Goal: Information Seeking & Learning: Learn about a topic

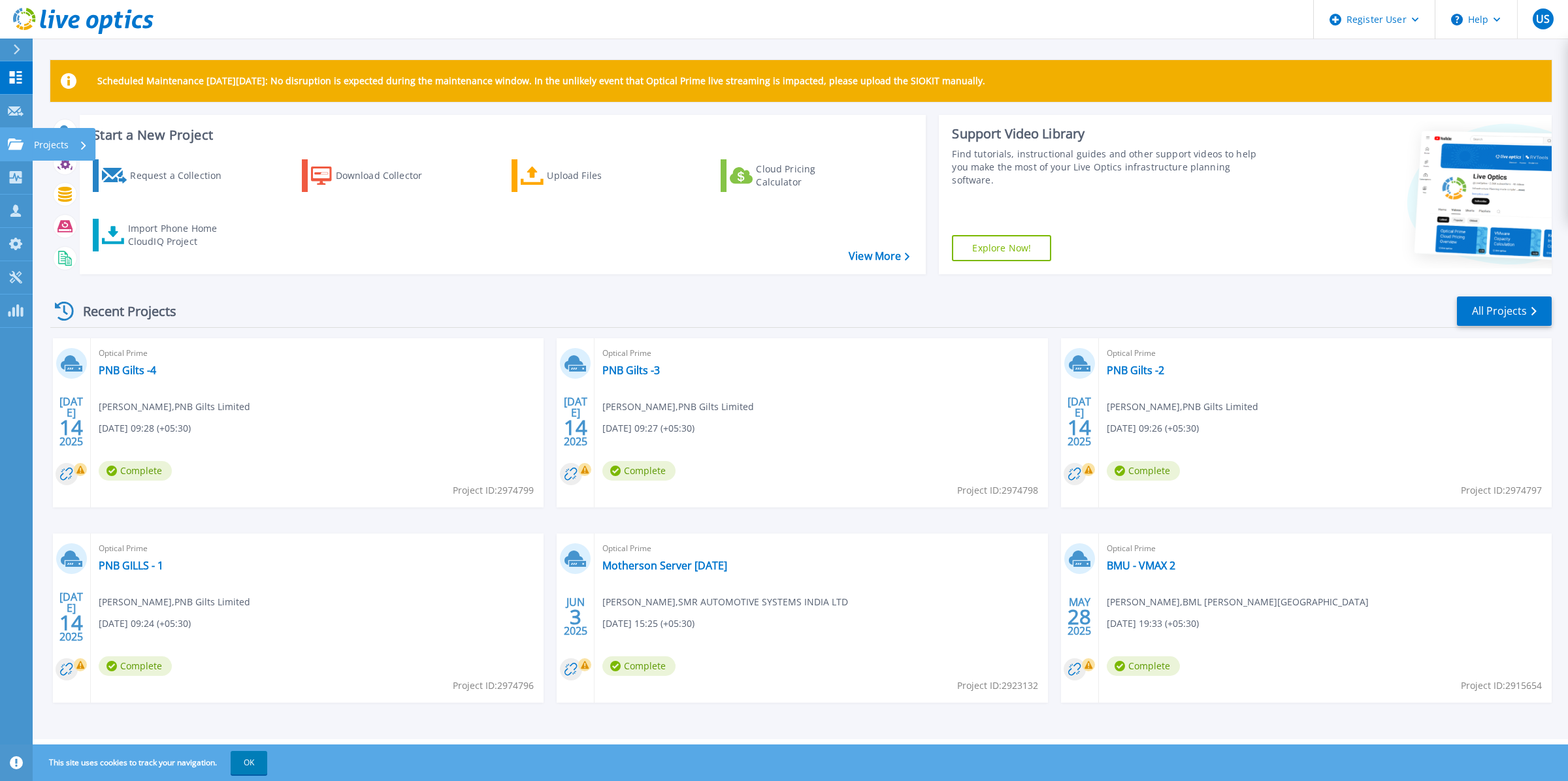
click at [17, 157] on link "Projects Projects" at bounding box center [16, 145] width 32 height 33
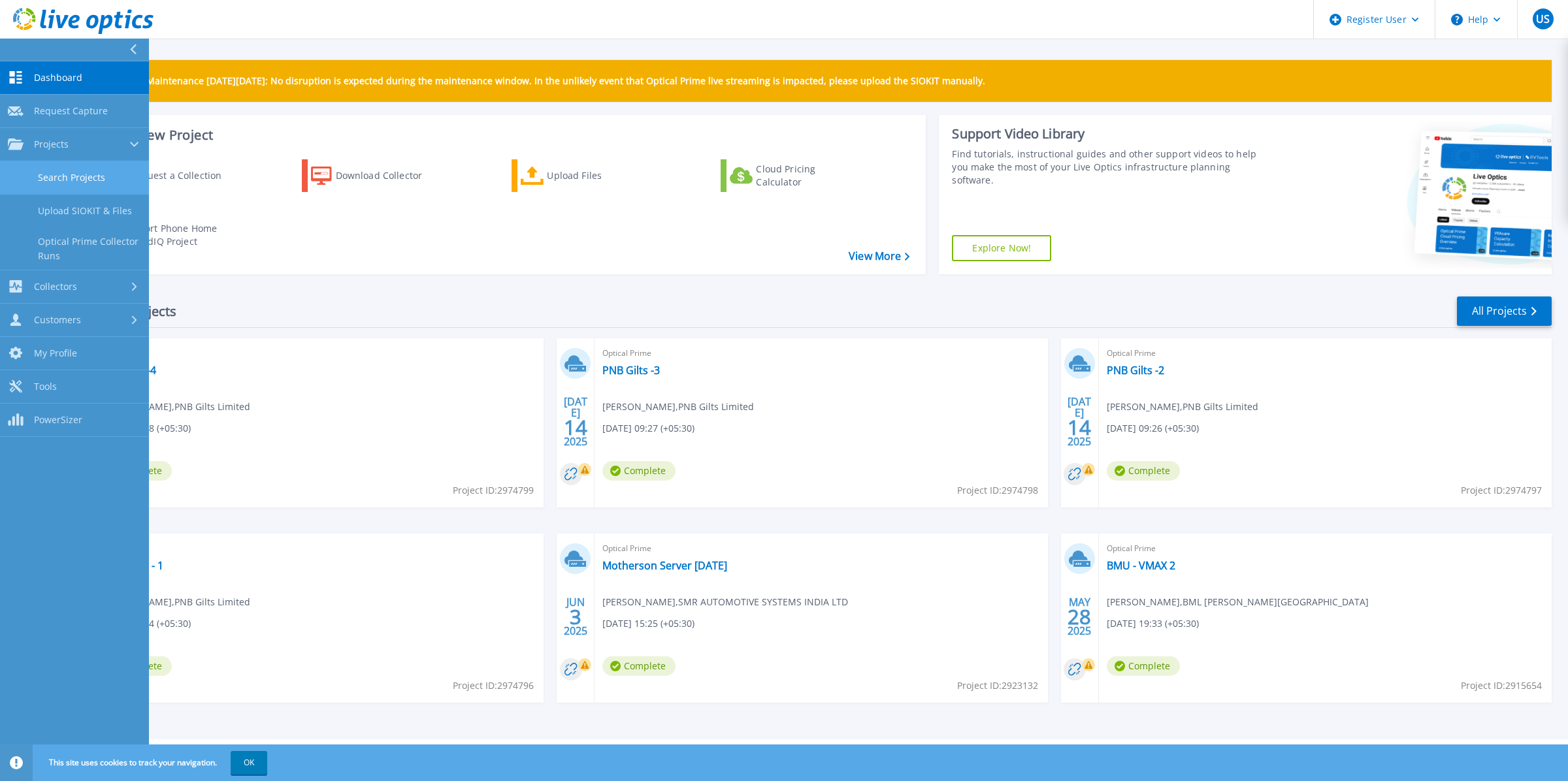
click at [63, 181] on link "Search Projects" at bounding box center [74, 178] width 149 height 33
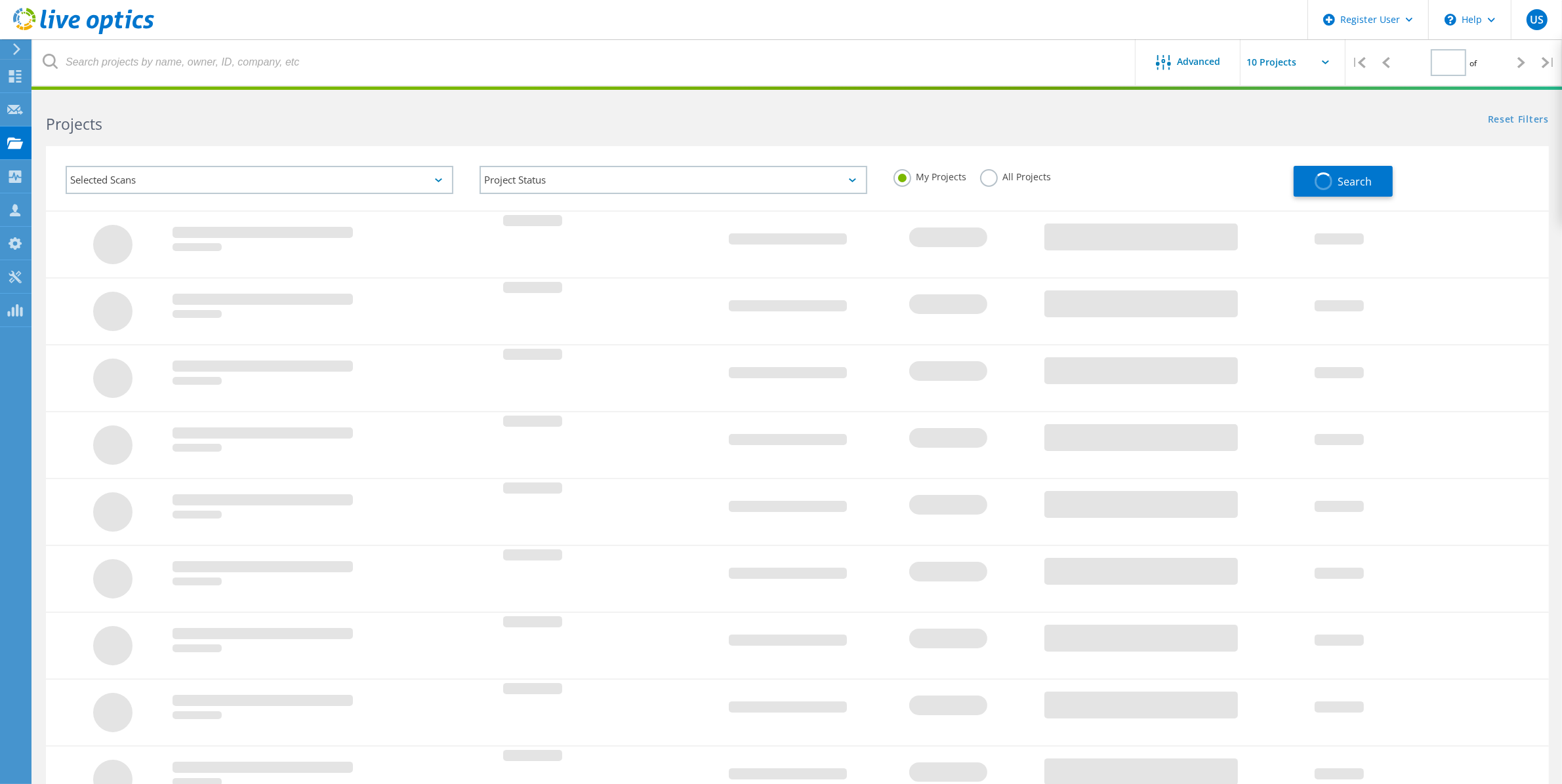
type input "1"
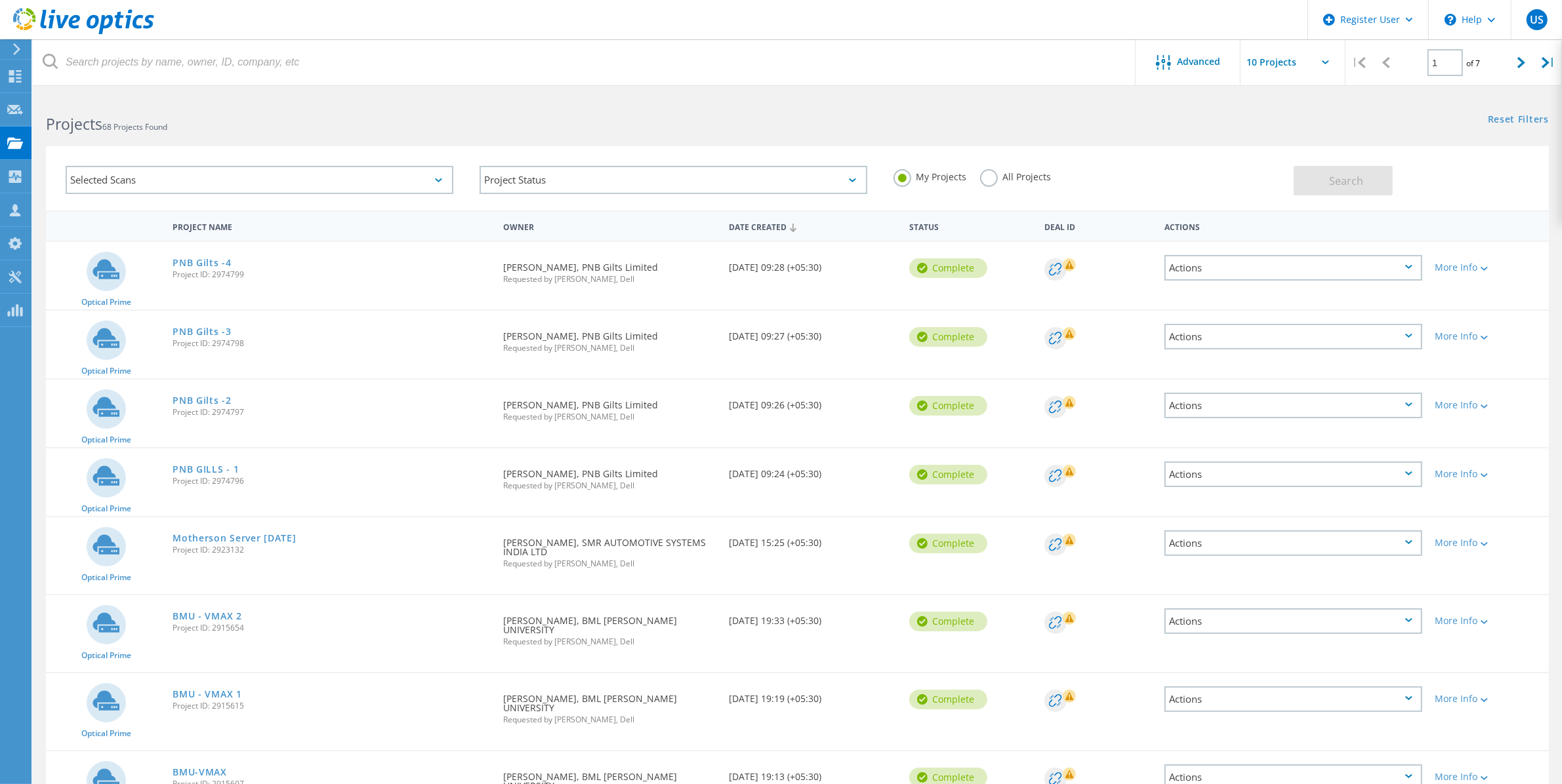
click at [982, 176] on label "All Projects" at bounding box center [1016, 175] width 72 height 13
click at [0, 0] on input "All Projects" at bounding box center [0, 0] width 0 height 0
click at [1363, 188] on button "Search" at bounding box center [1343, 181] width 99 height 30
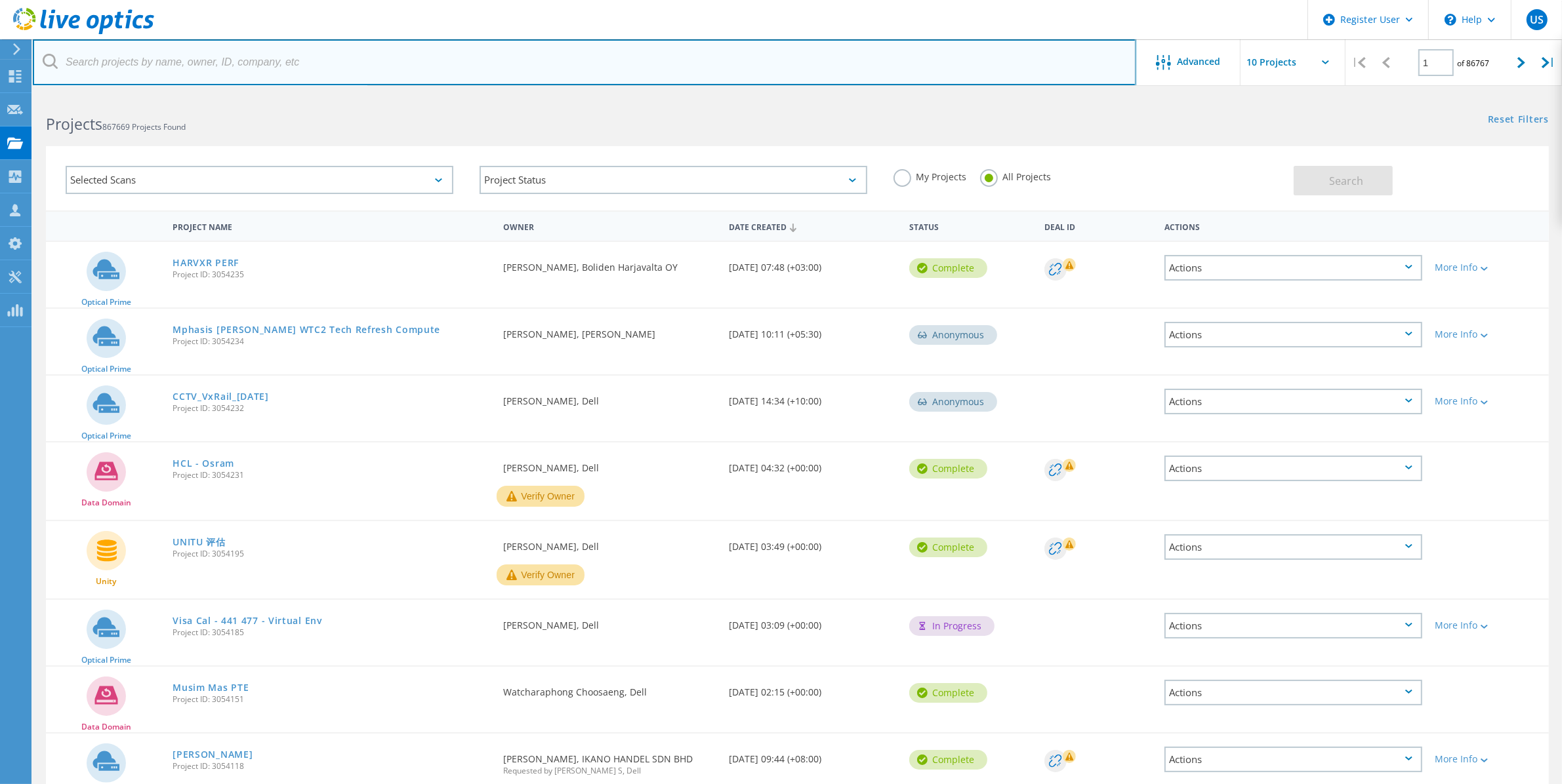
click at [273, 66] on input "text" at bounding box center [584, 62] width 1103 height 46
type input "optical prime"
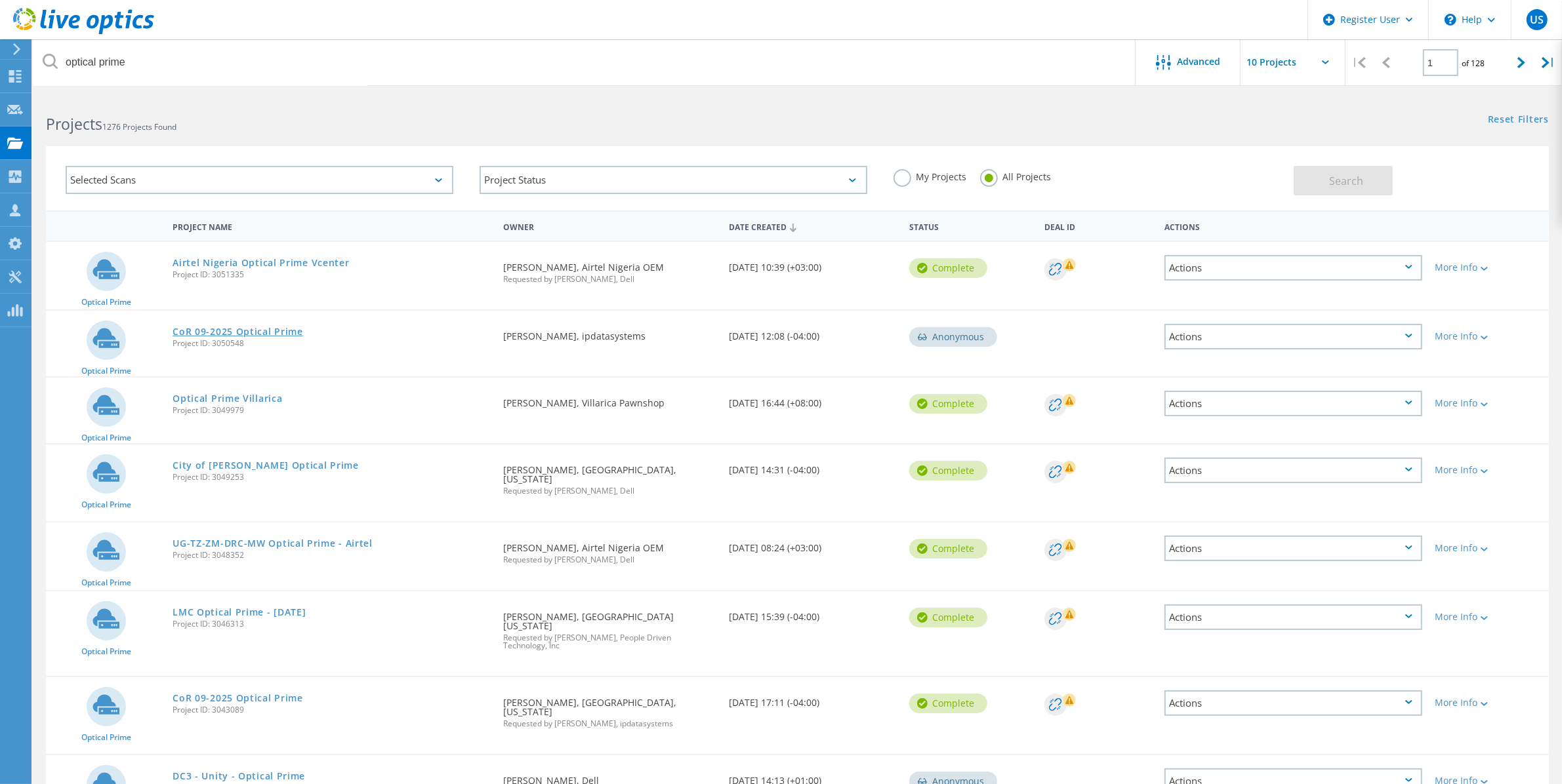
click at [261, 330] on link "CoR 09-2025 Optical Prime" at bounding box center [237, 332] width 131 height 9
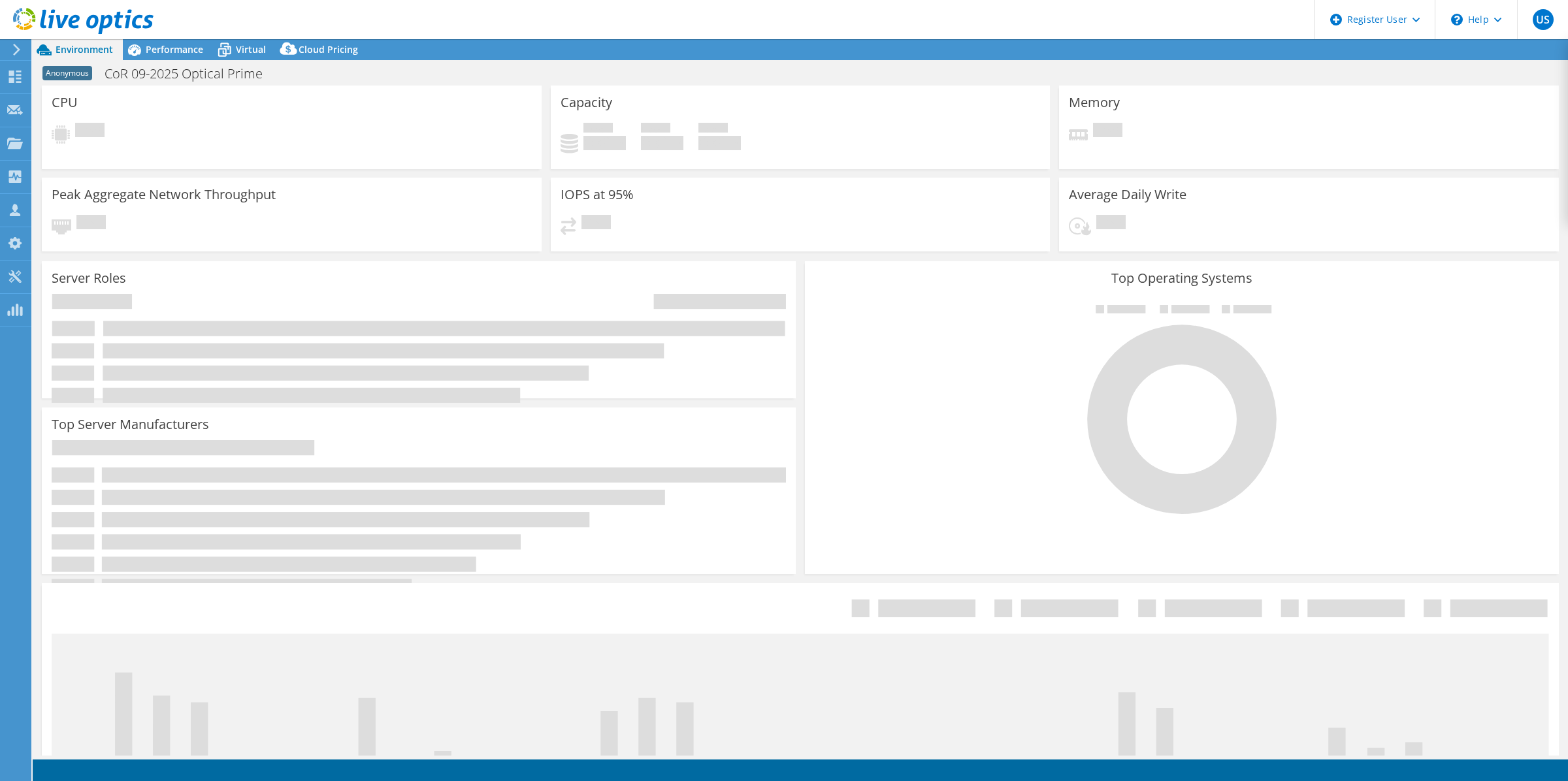
select select "USD"
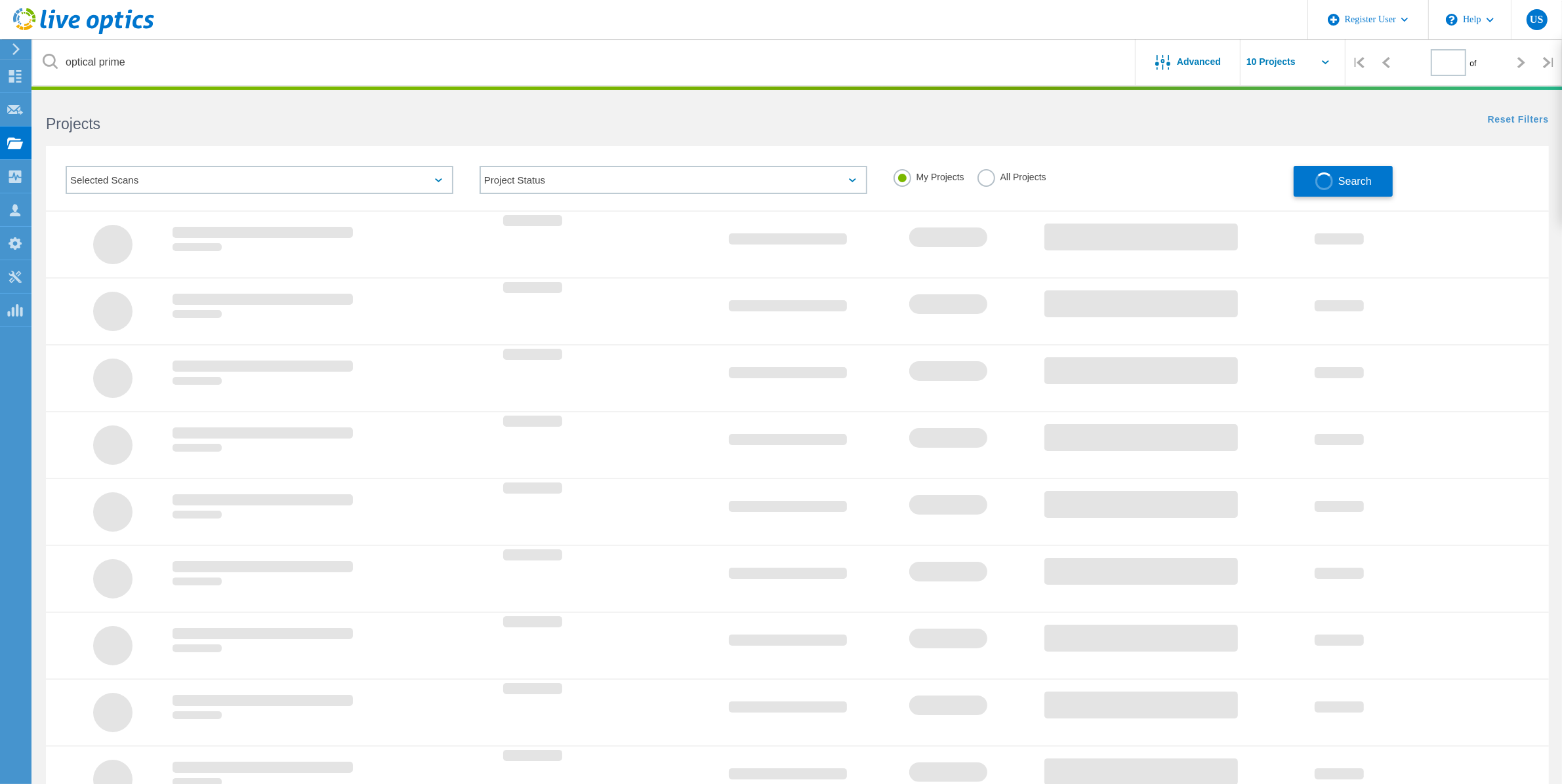
type input "1"
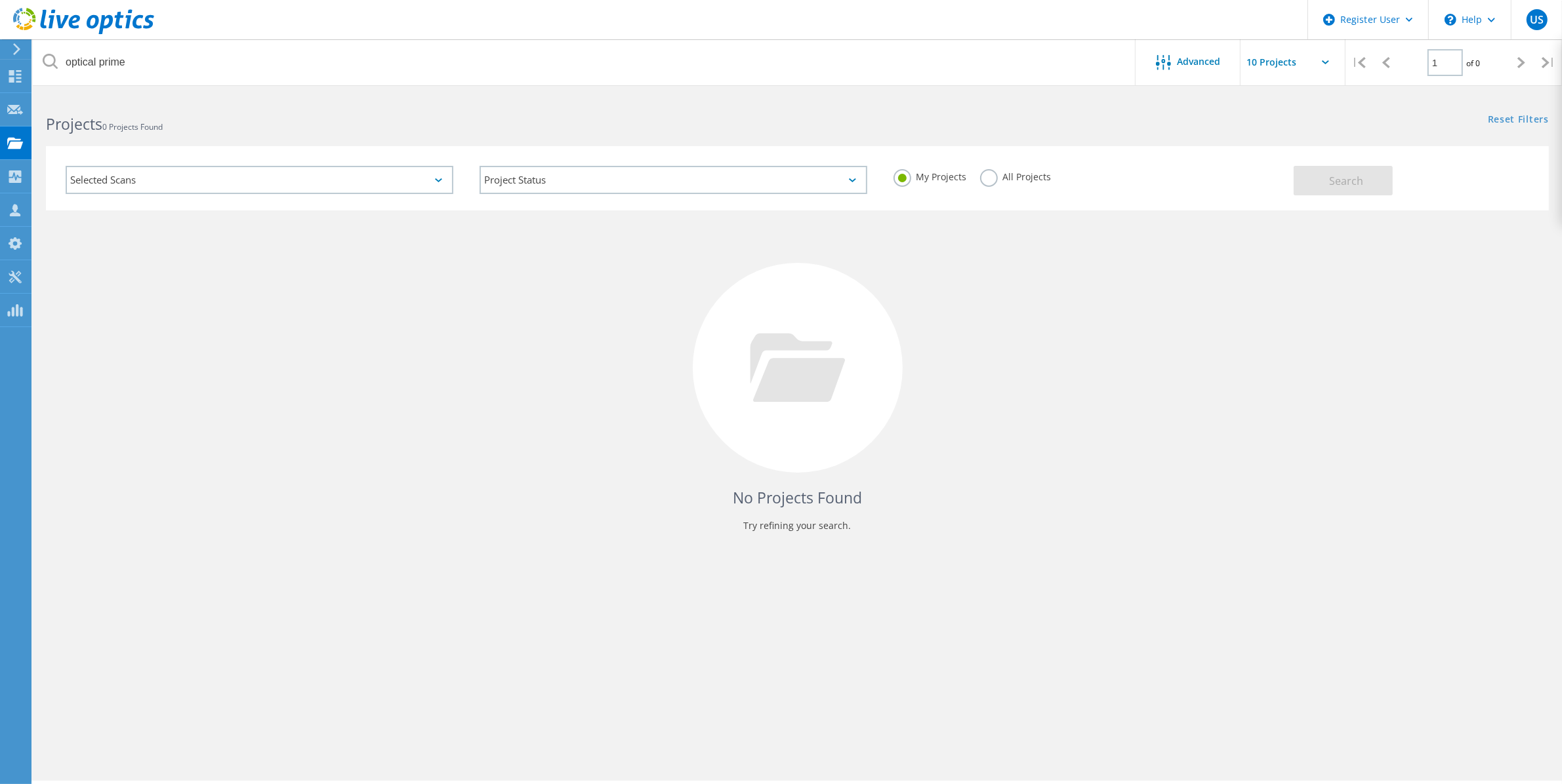
click at [332, 187] on div "Selected Scans" at bounding box center [260, 180] width 388 height 29
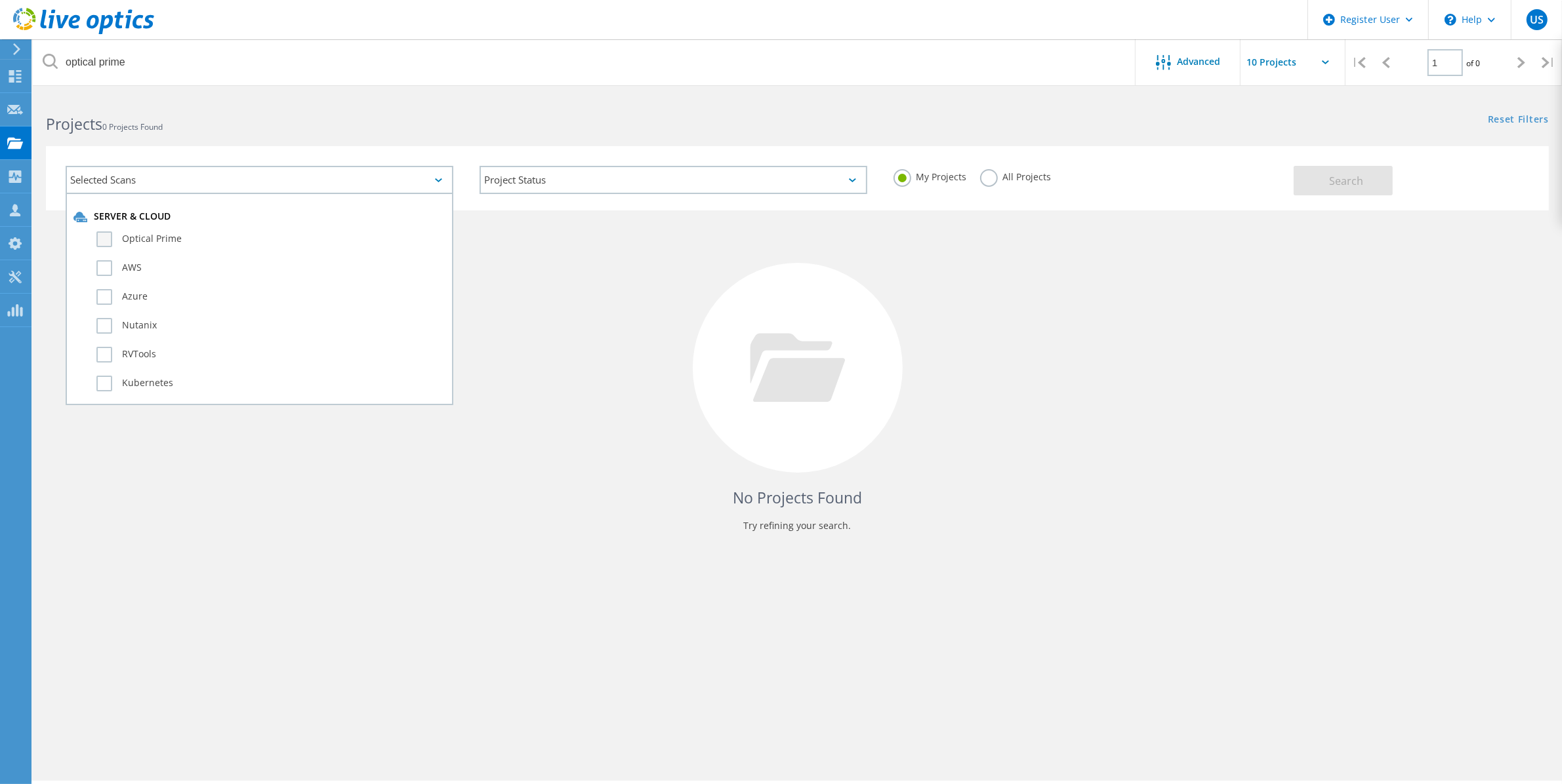
click at [271, 234] on label "Optical Prime" at bounding box center [271, 239] width 349 height 16
click at [0, 0] on input "Optical Prime" at bounding box center [0, 0] width 0 height 0
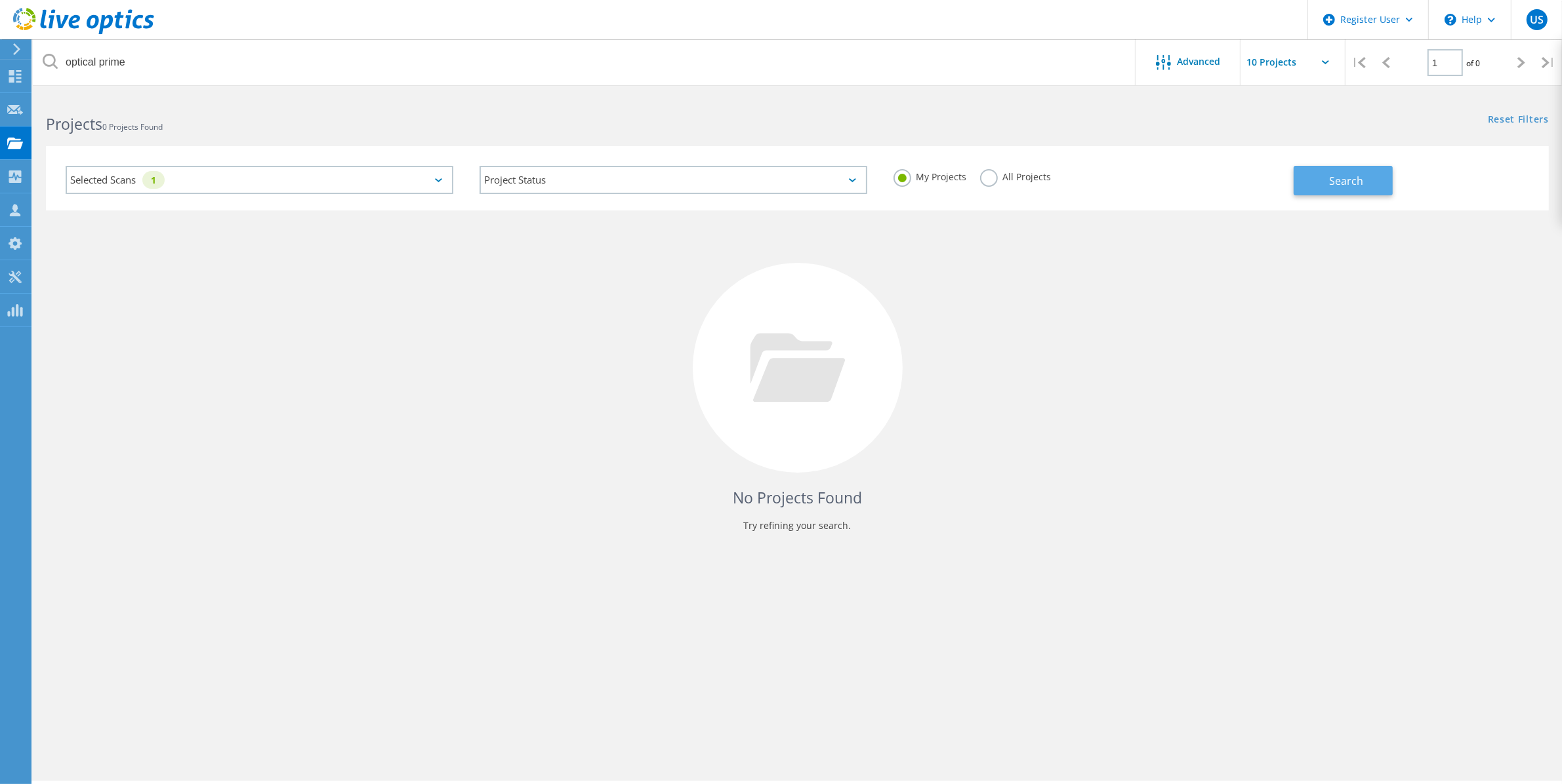
click at [1311, 171] on button "Search" at bounding box center [1343, 181] width 99 height 30
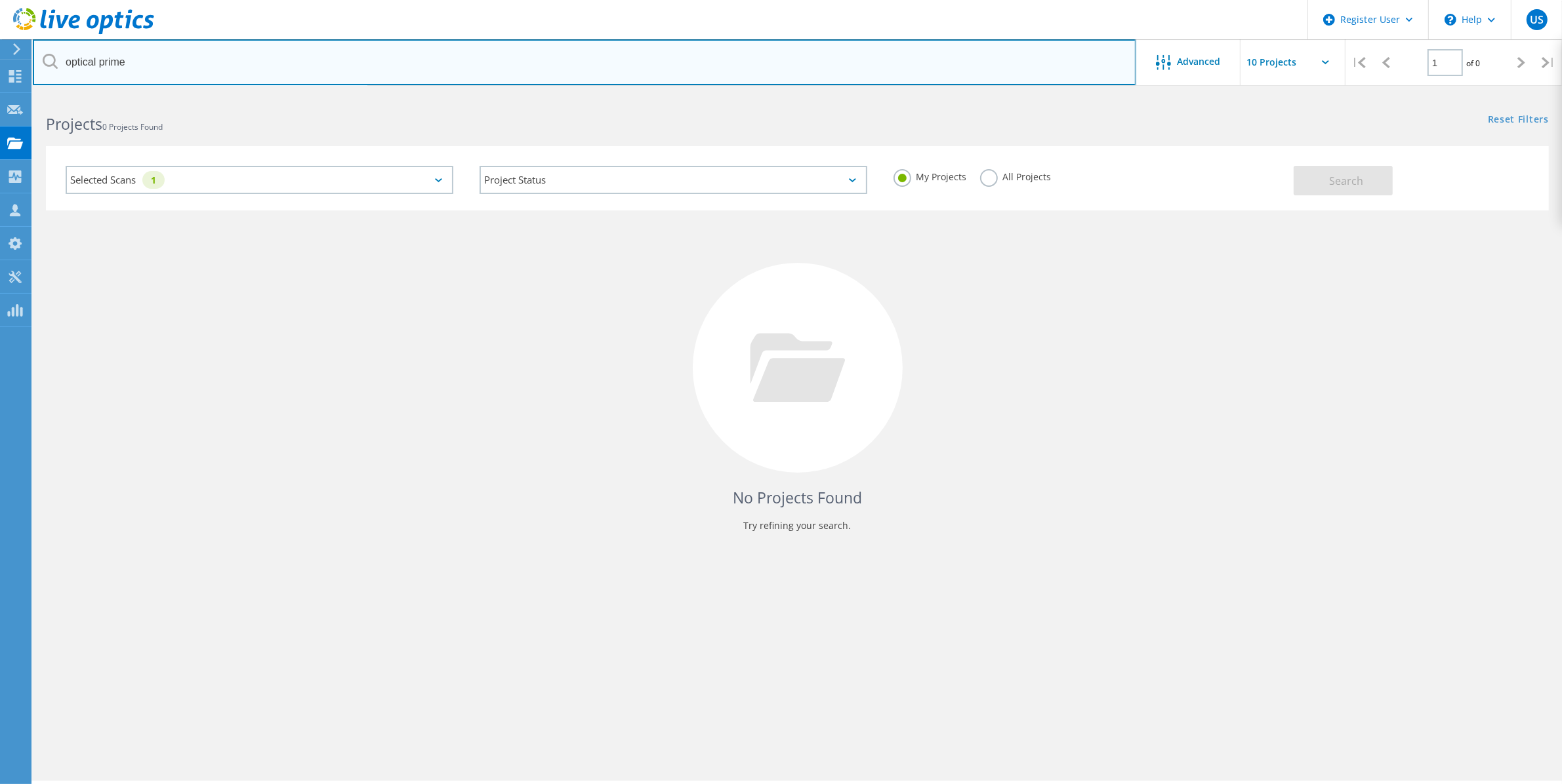
drag, startPoint x: 237, startPoint y: 56, endPoint x: 36, endPoint y: 56, distance: 201.0
click at [36, 56] on input "optical prime" at bounding box center [584, 62] width 1103 height 46
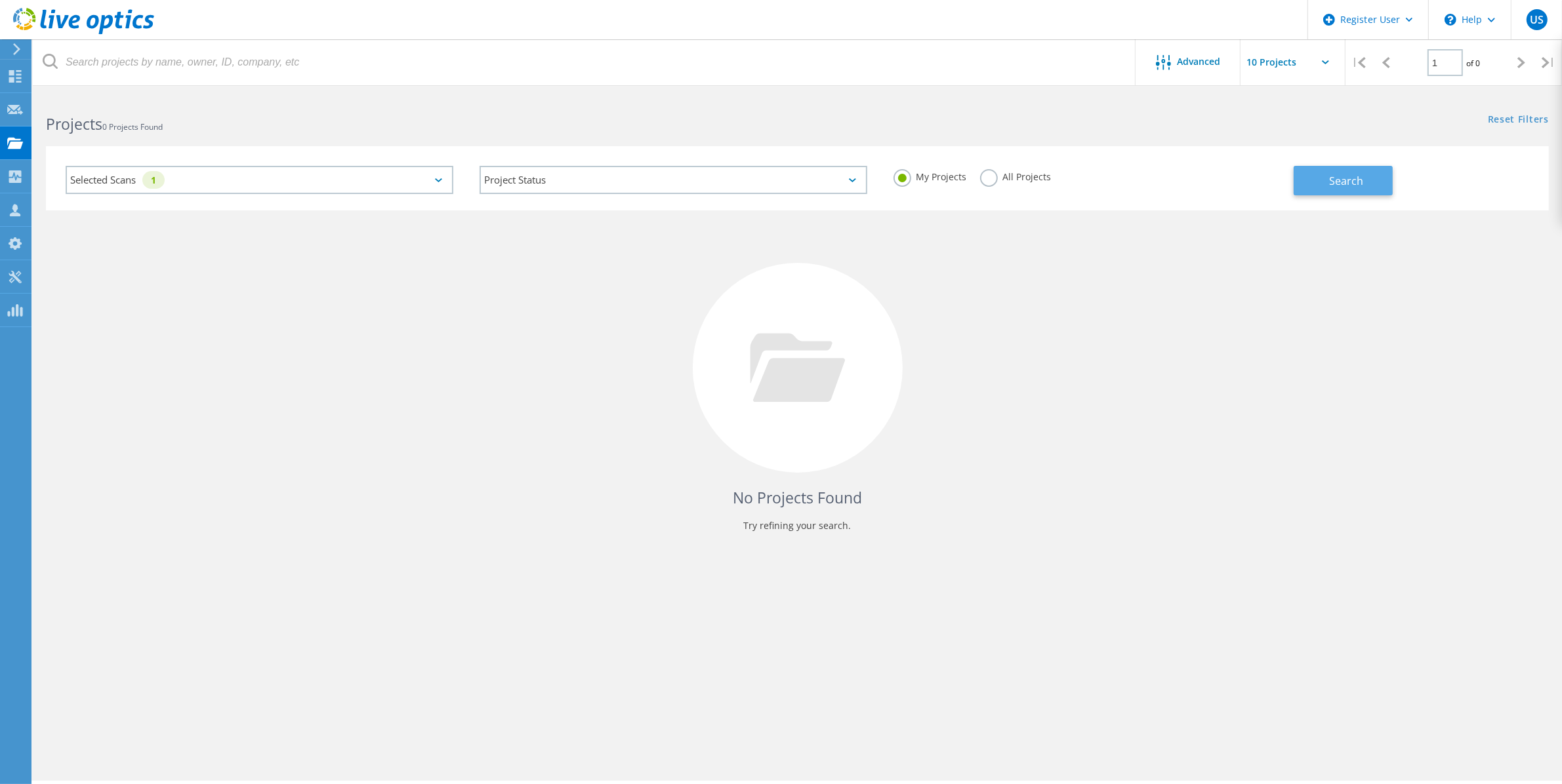
click at [1340, 174] on span "Search" at bounding box center [1345, 181] width 34 height 15
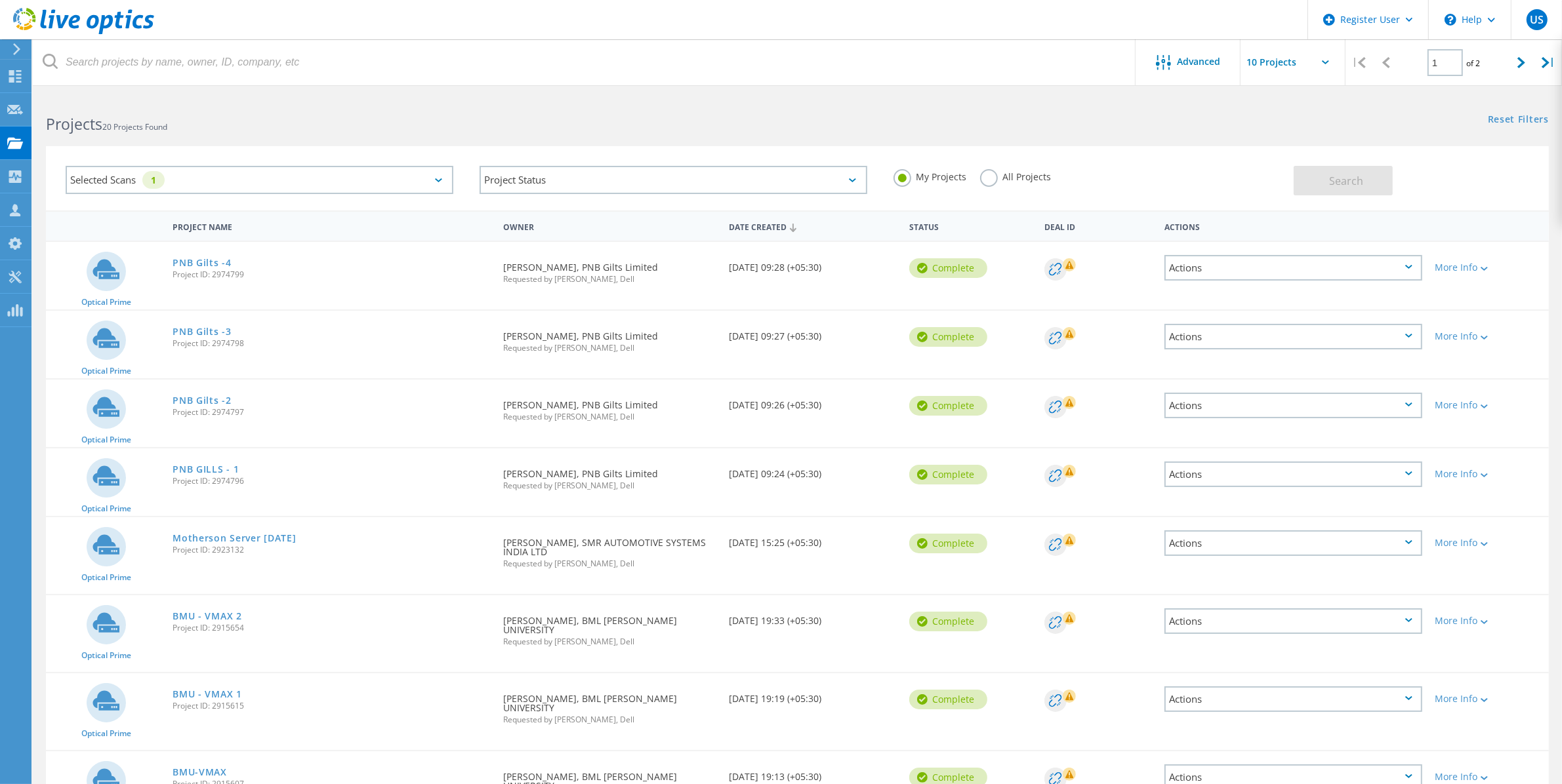
click at [428, 178] on div "Selected Scans 1" at bounding box center [260, 180] width 388 height 29
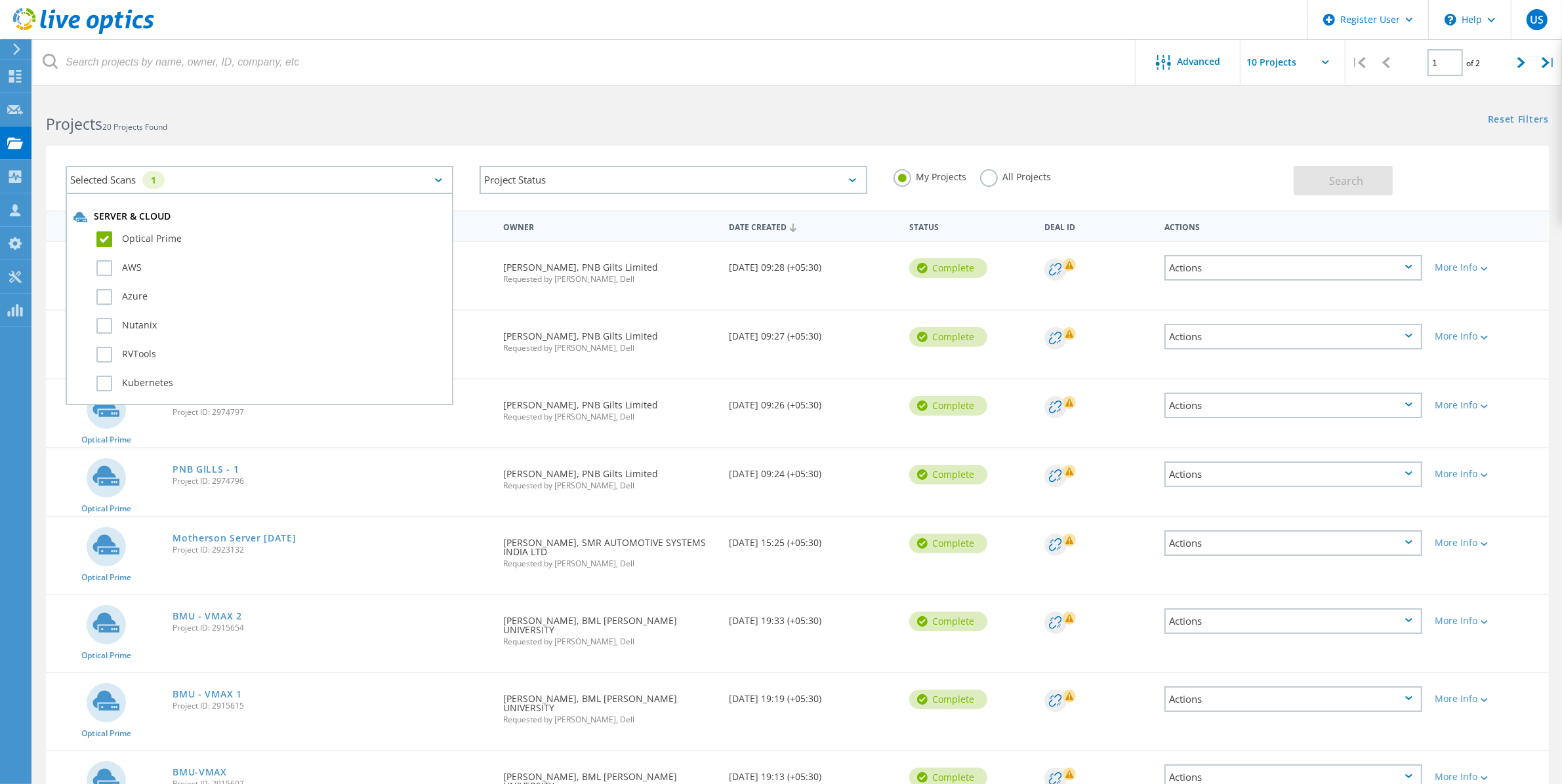
click at [486, 113] on h2 "Projects 20 Projects Found" at bounding box center [415, 124] width 738 height 22
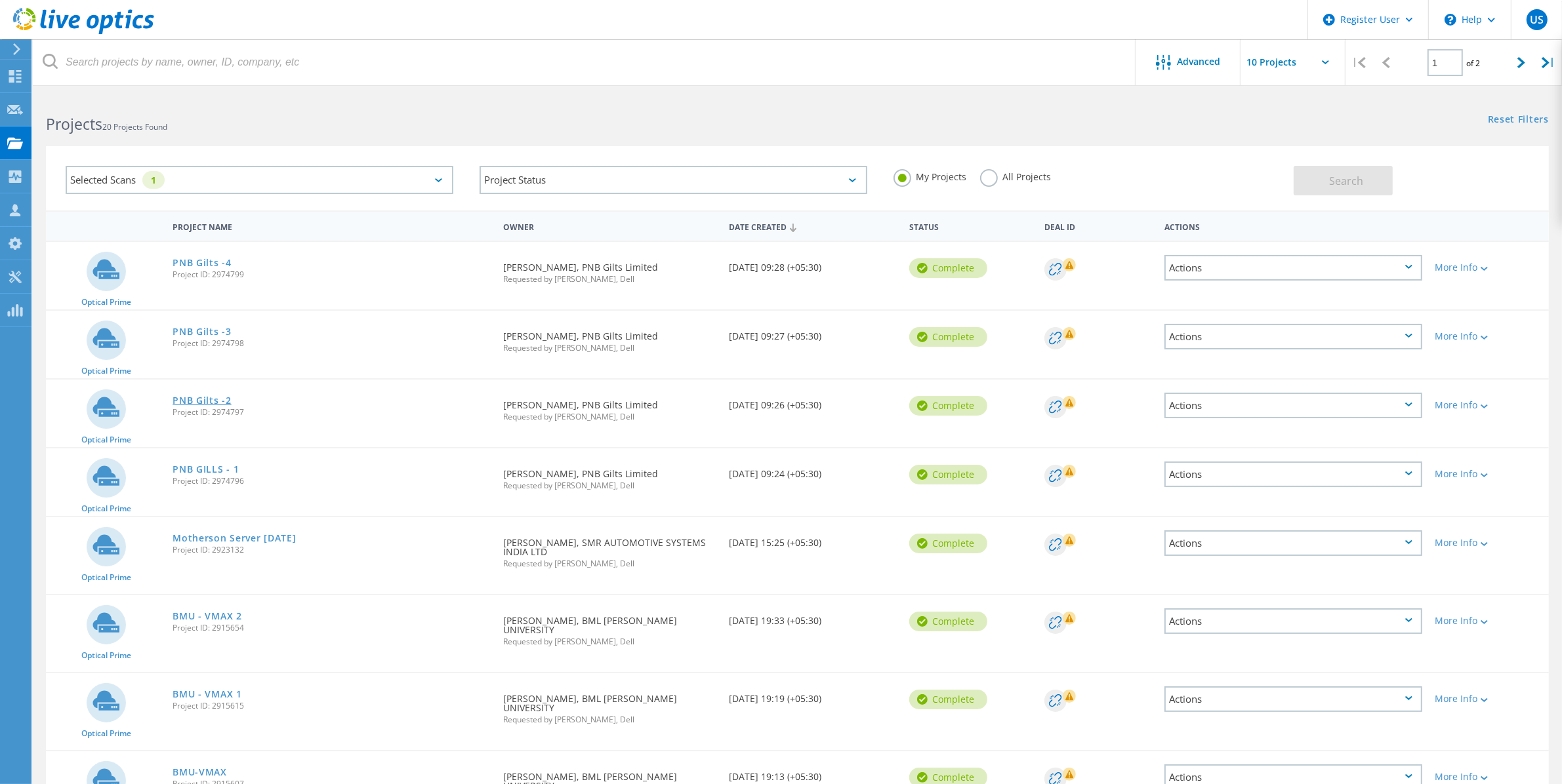
click at [195, 396] on link "PNB Gilts -2" at bounding box center [201, 400] width 58 height 9
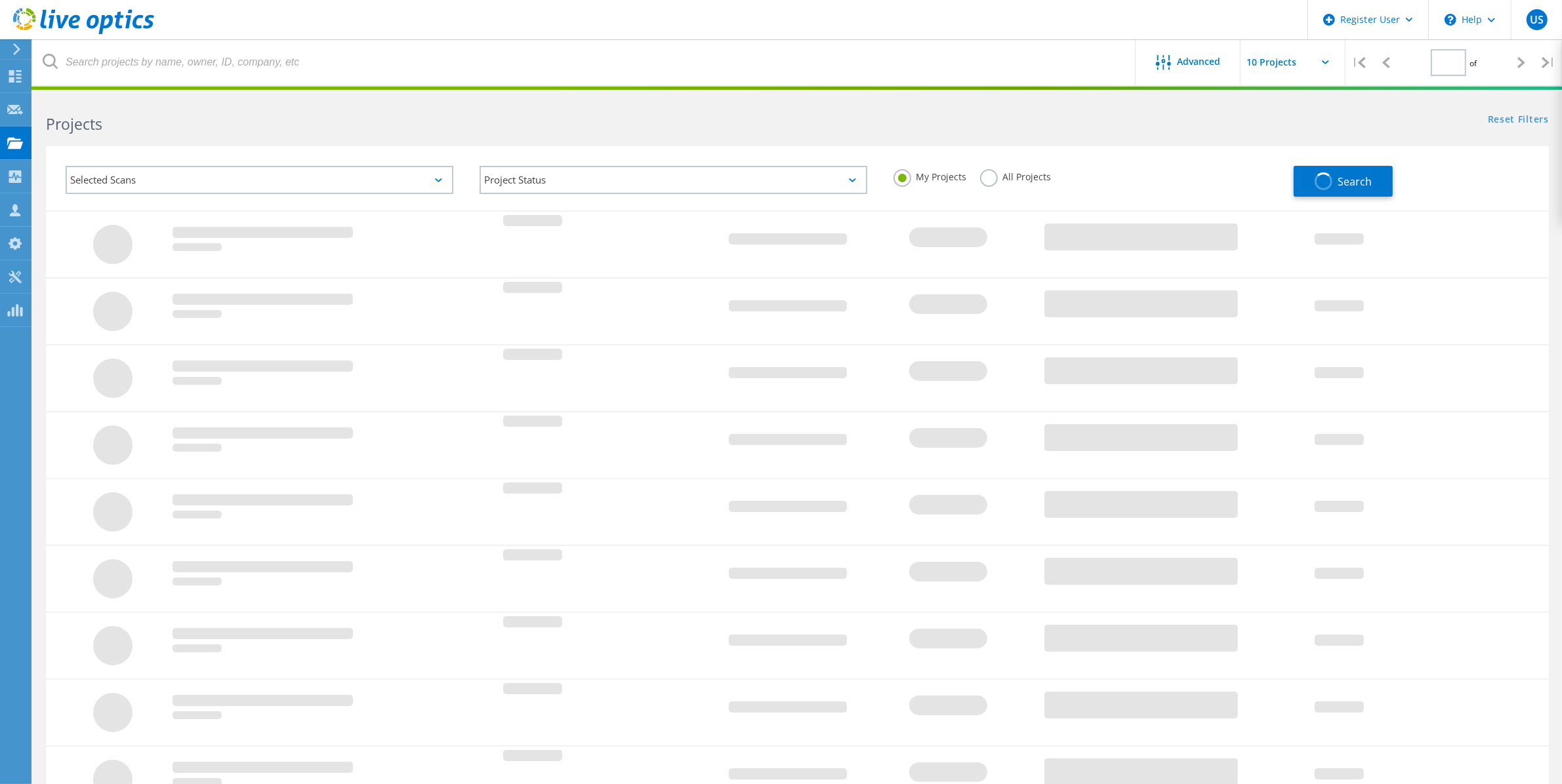
type input "1"
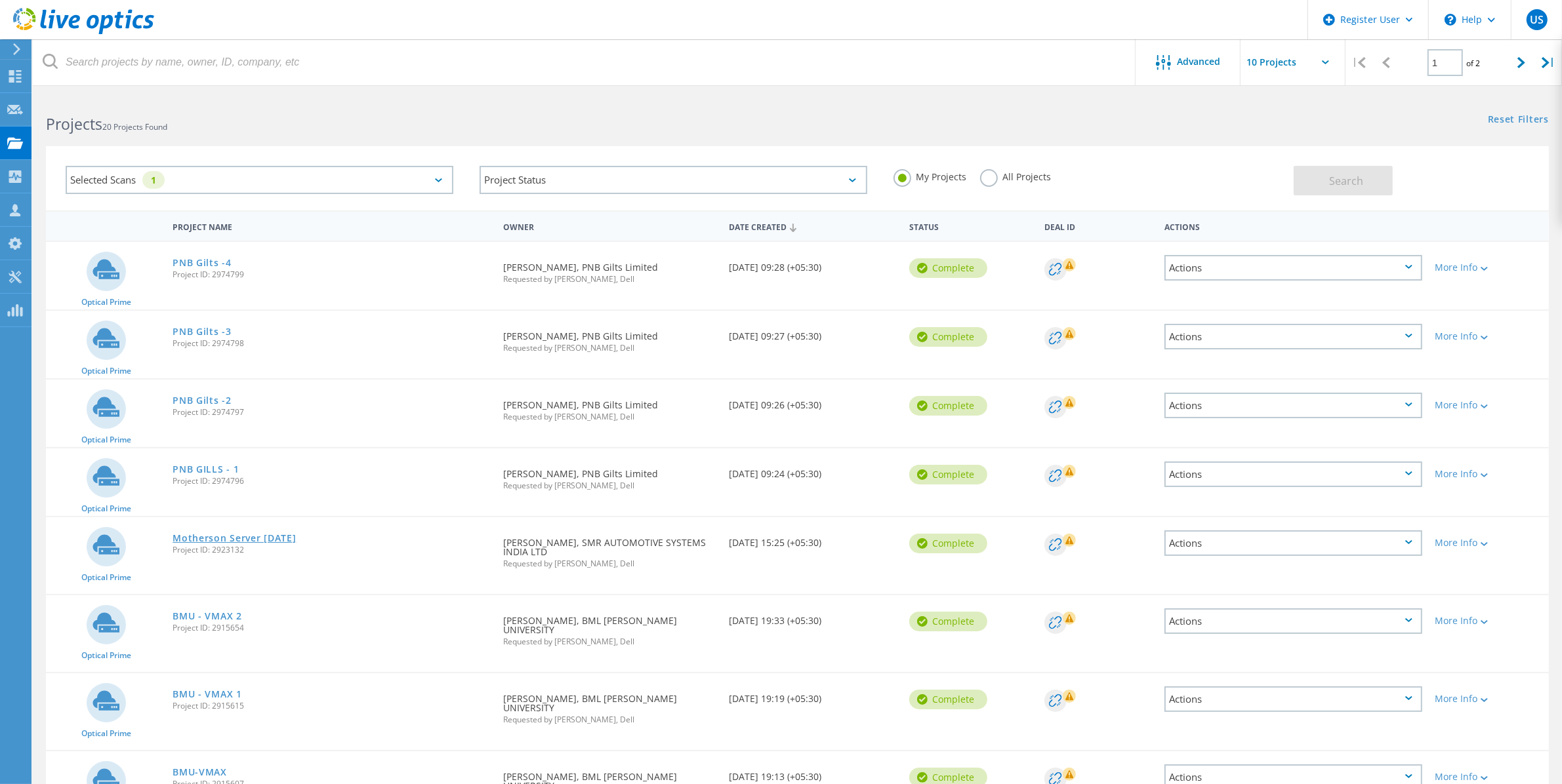
click at [214, 534] on link "Motherson Server [DATE]" at bounding box center [233, 538] width 123 height 9
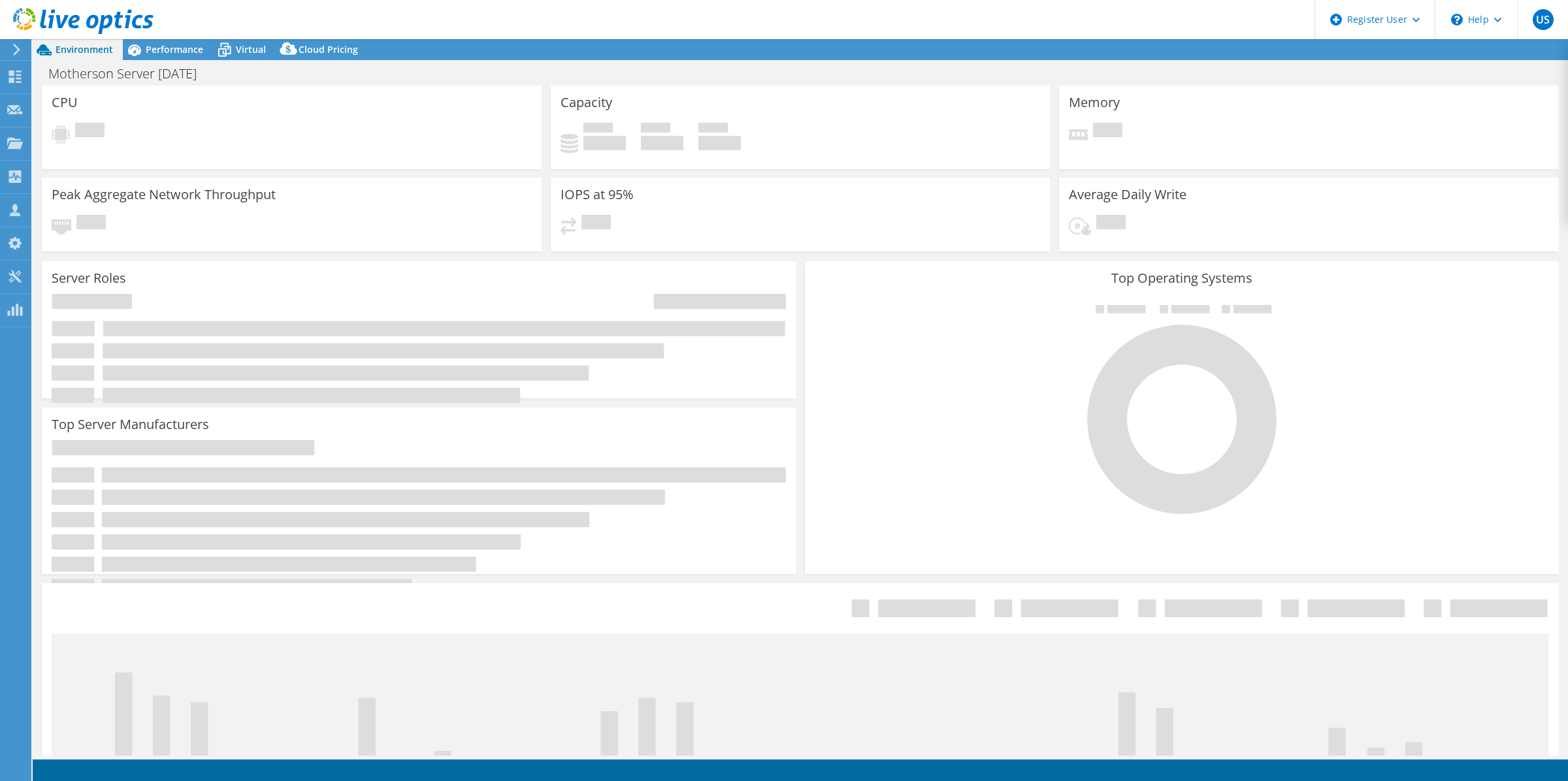
select select "[GEOGRAPHIC_DATA]"
select select "USD"
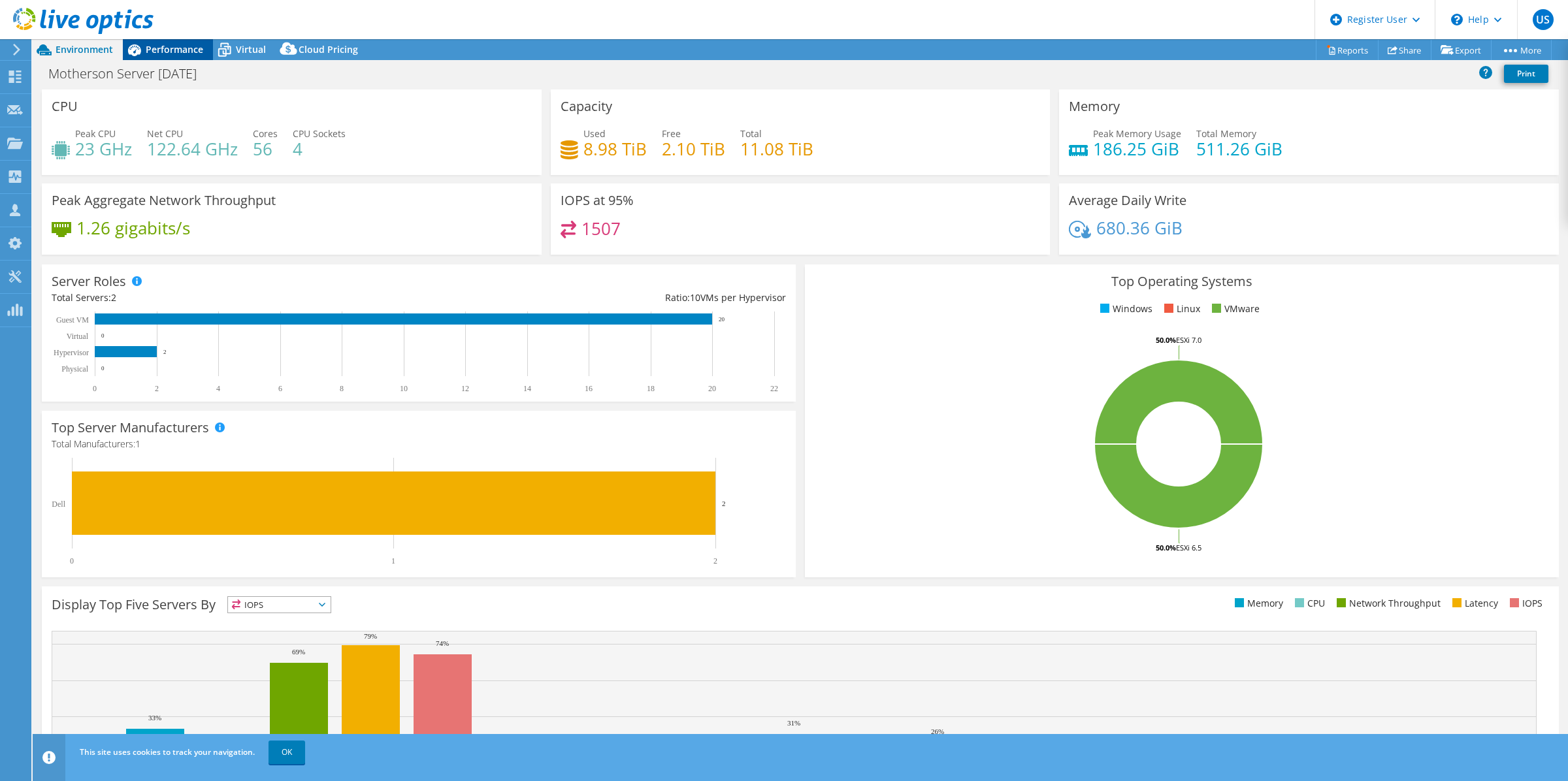
click at [188, 49] on span "Performance" at bounding box center [174, 49] width 58 height 13
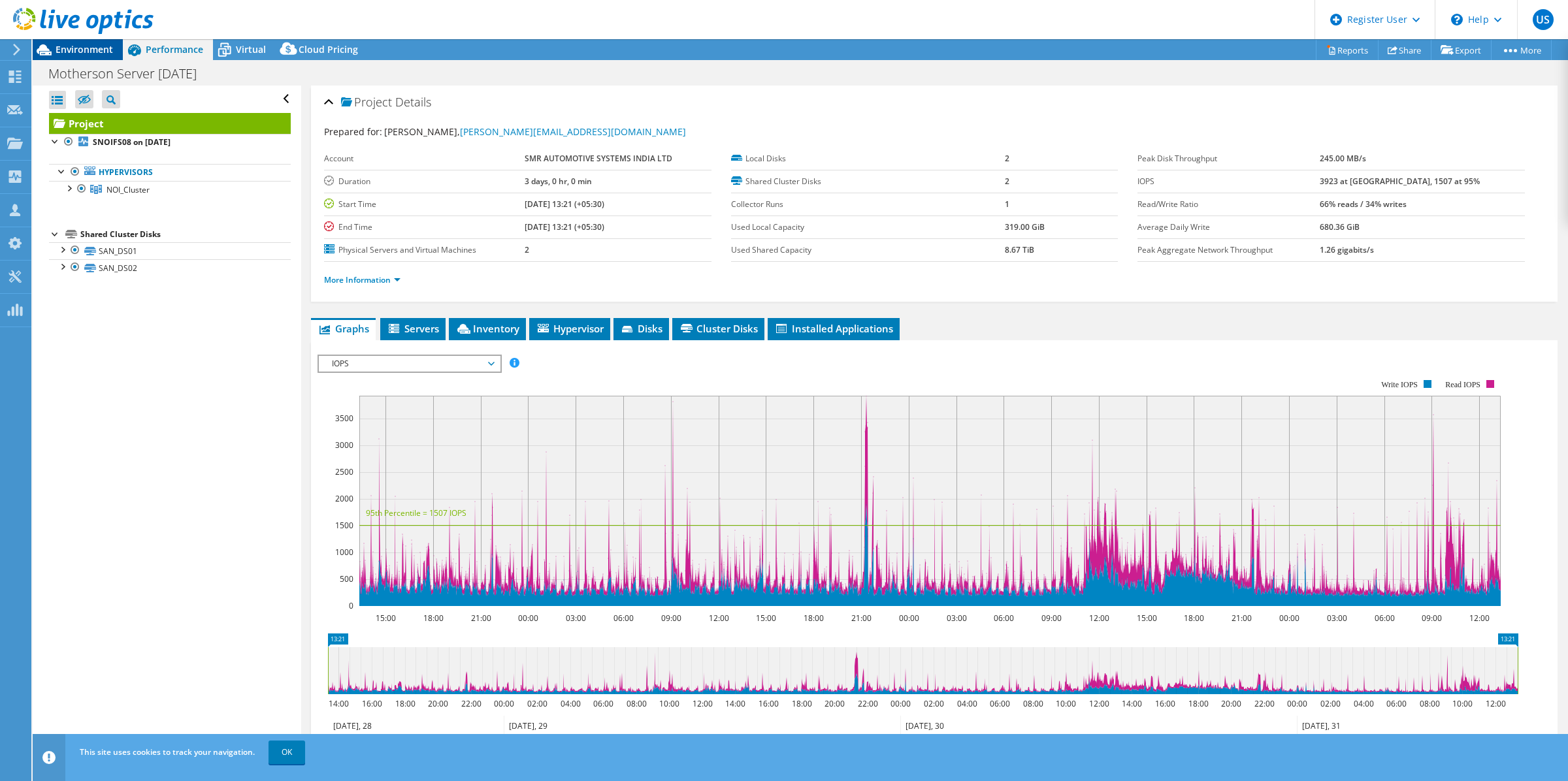
click at [99, 48] on span "Environment" at bounding box center [84, 49] width 58 height 13
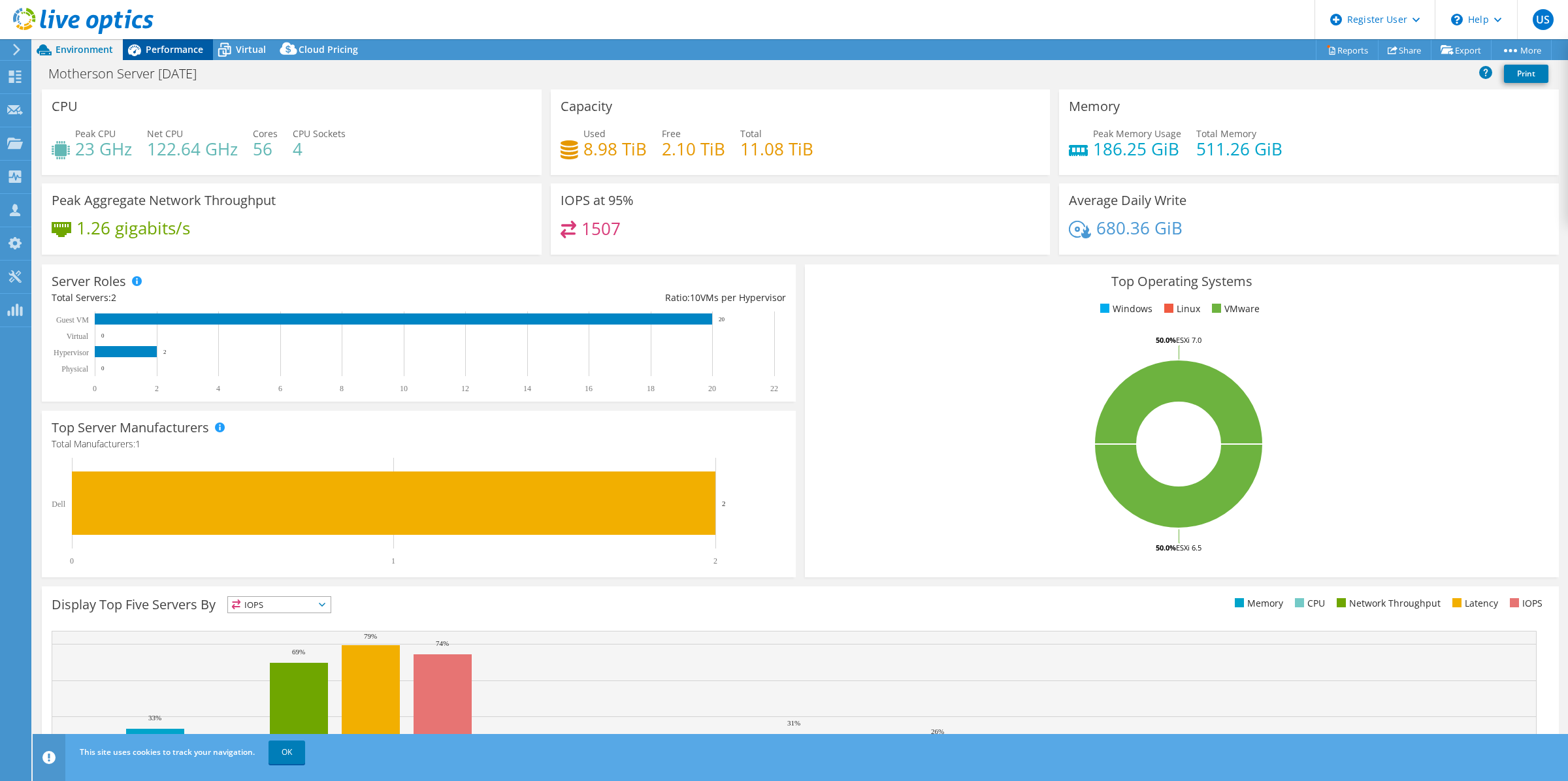
click at [181, 41] on div "Performance" at bounding box center [168, 49] width 90 height 21
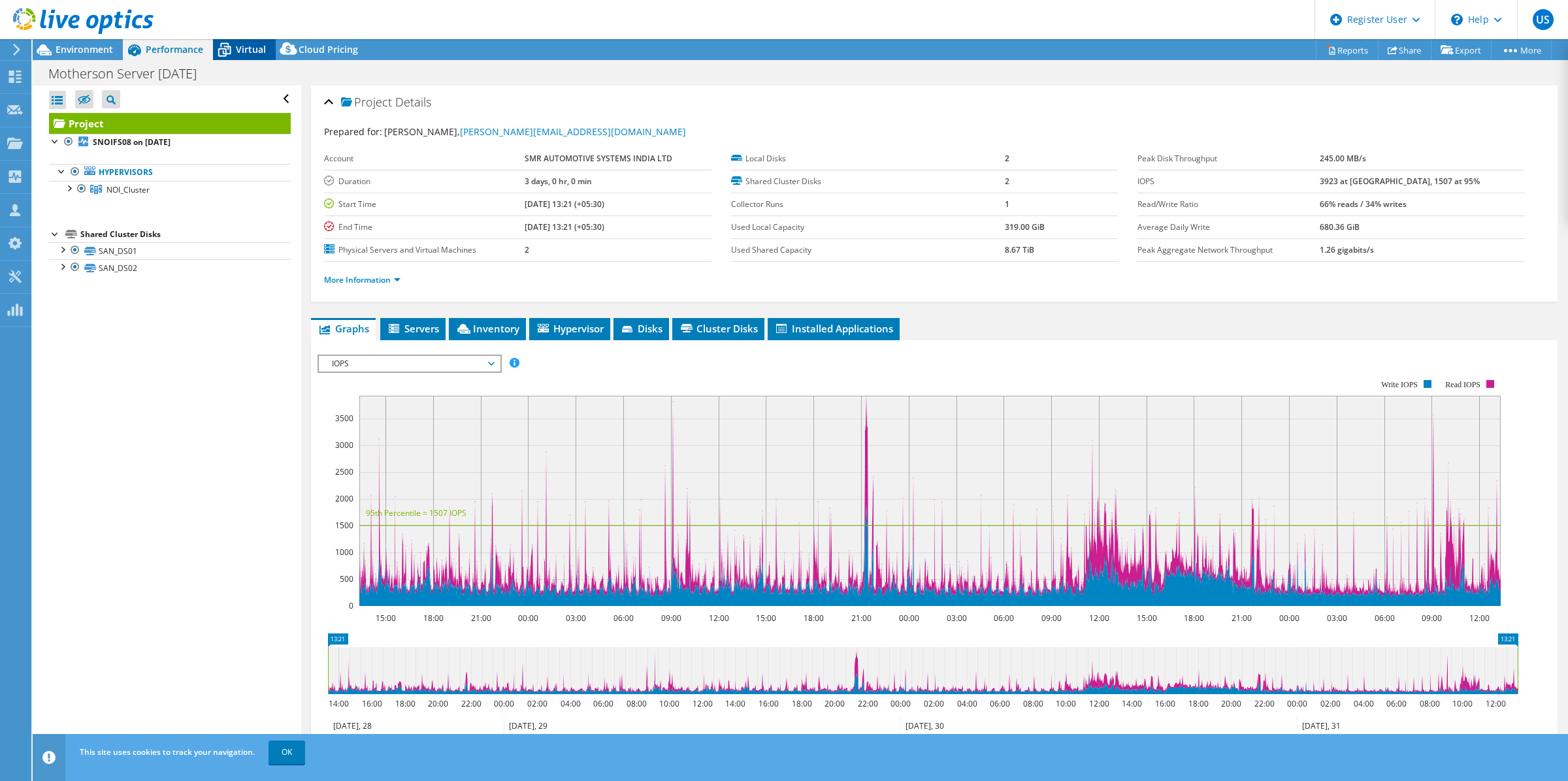
click at [257, 53] on span "Virtual" at bounding box center [251, 49] width 30 height 13
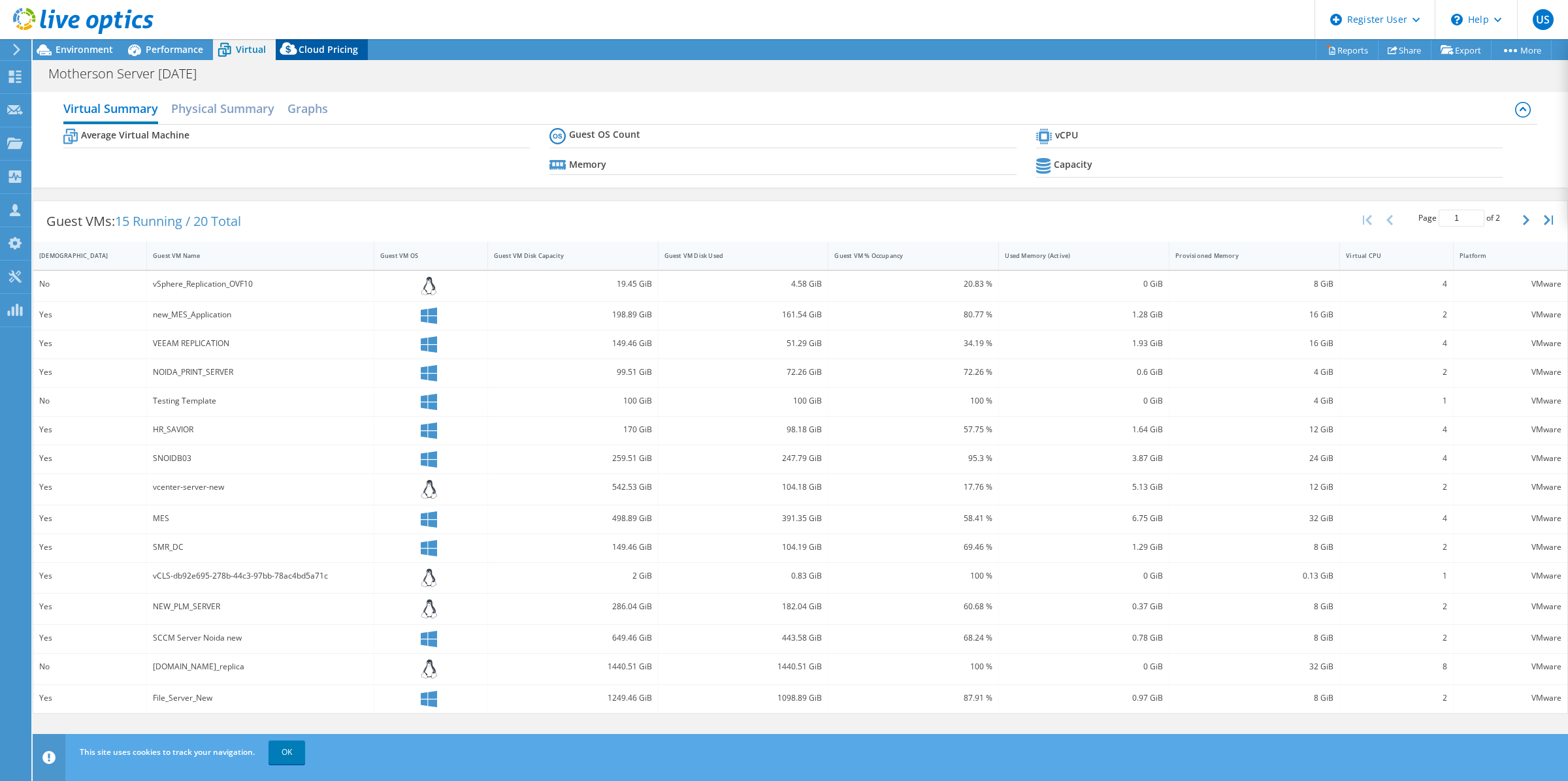
click at [328, 51] on span "Cloud Pricing" at bounding box center [328, 49] width 60 height 13
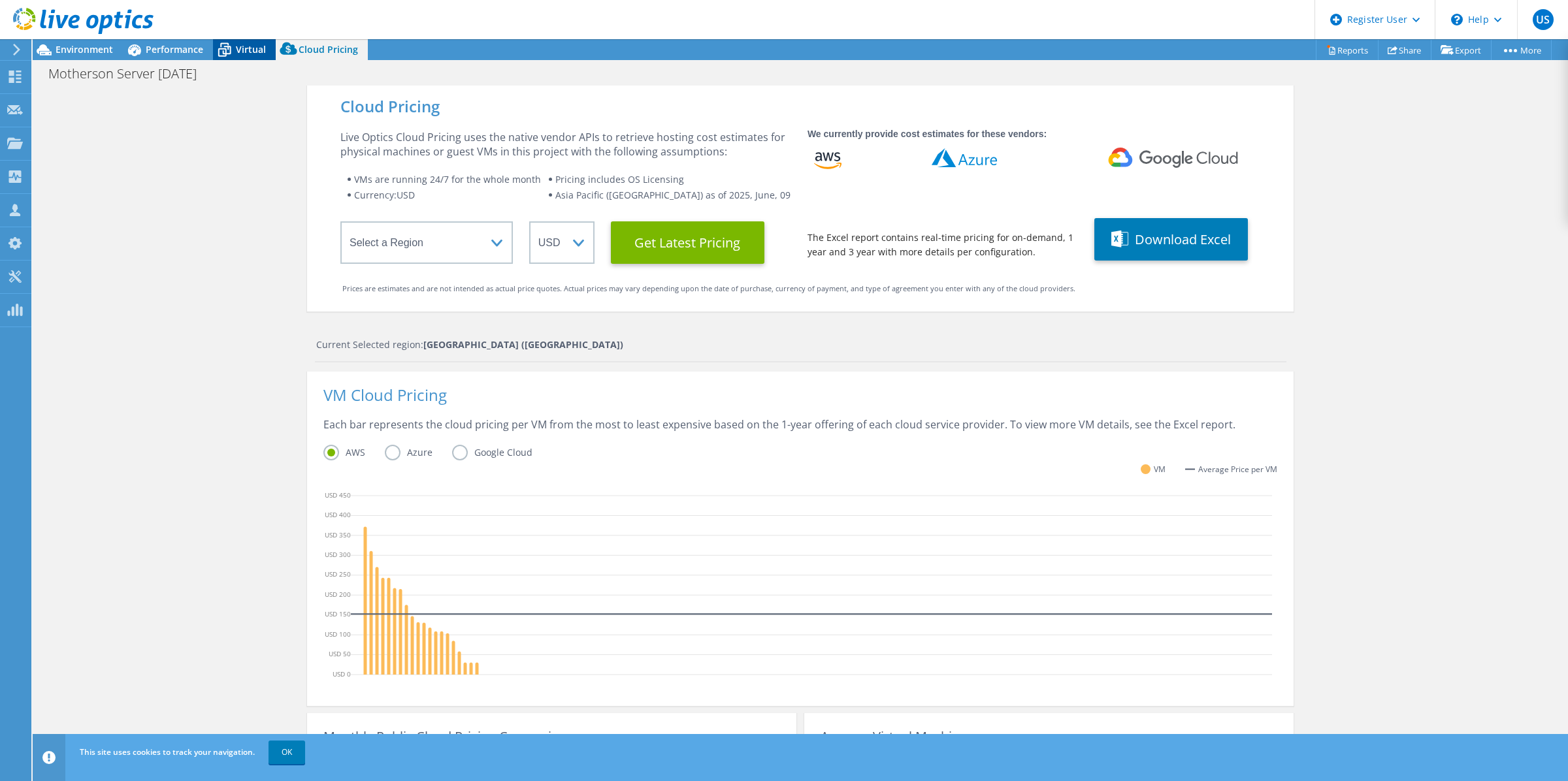
click at [220, 48] on icon at bounding box center [223, 49] width 23 height 23
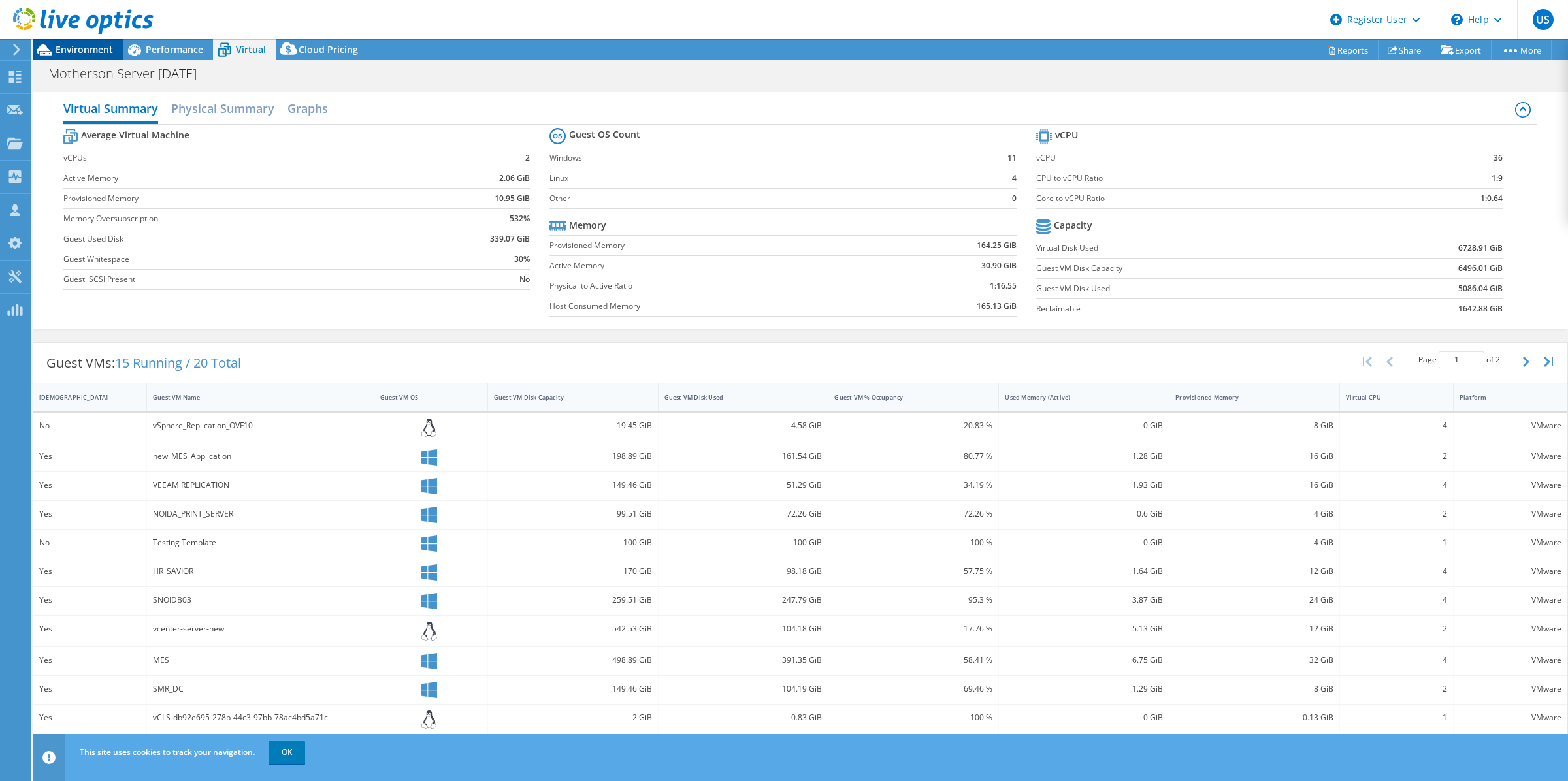
click at [113, 48] on div "Environment" at bounding box center [77, 49] width 90 height 21
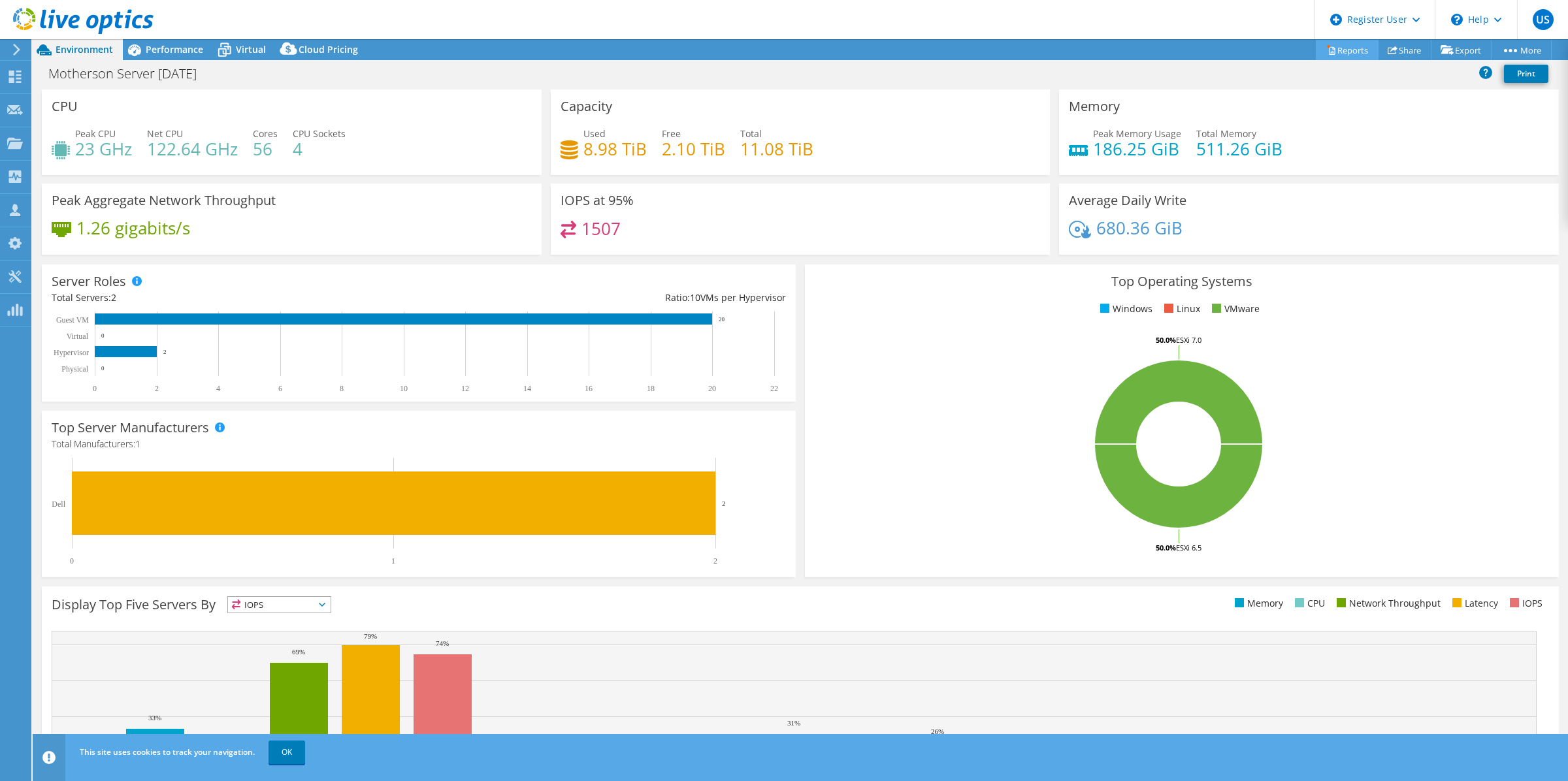
click at [1339, 53] on link "Reports" at bounding box center [1347, 50] width 63 height 21
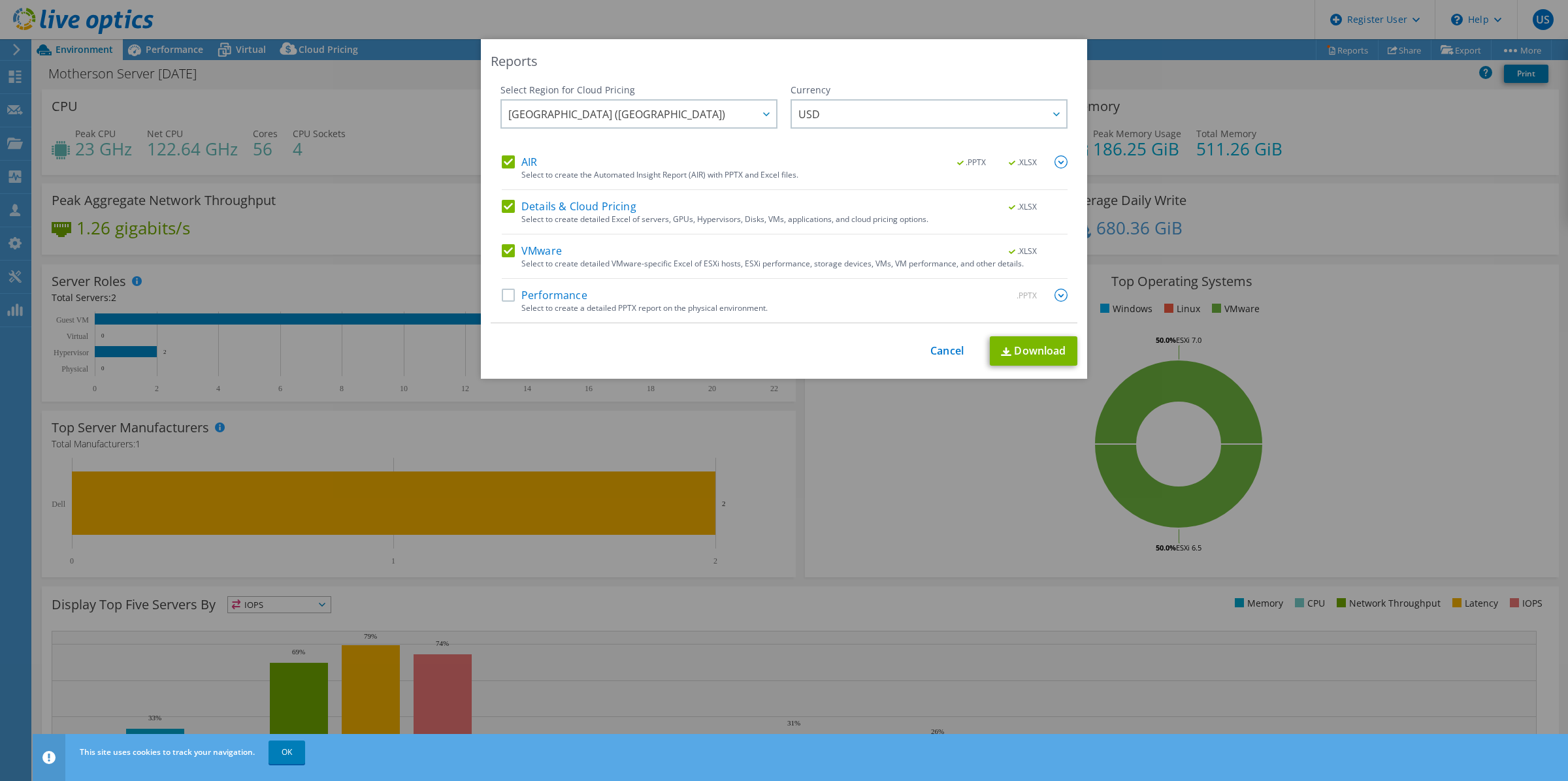
click at [508, 296] on label "Performance" at bounding box center [544, 295] width 85 height 13
click at [0, 0] on input "Performance" at bounding box center [0, 0] width 0 height 0
click at [1007, 350] on link "Download" at bounding box center [1033, 351] width 87 height 29
click at [943, 354] on link "Cancel" at bounding box center [947, 351] width 33 height 13
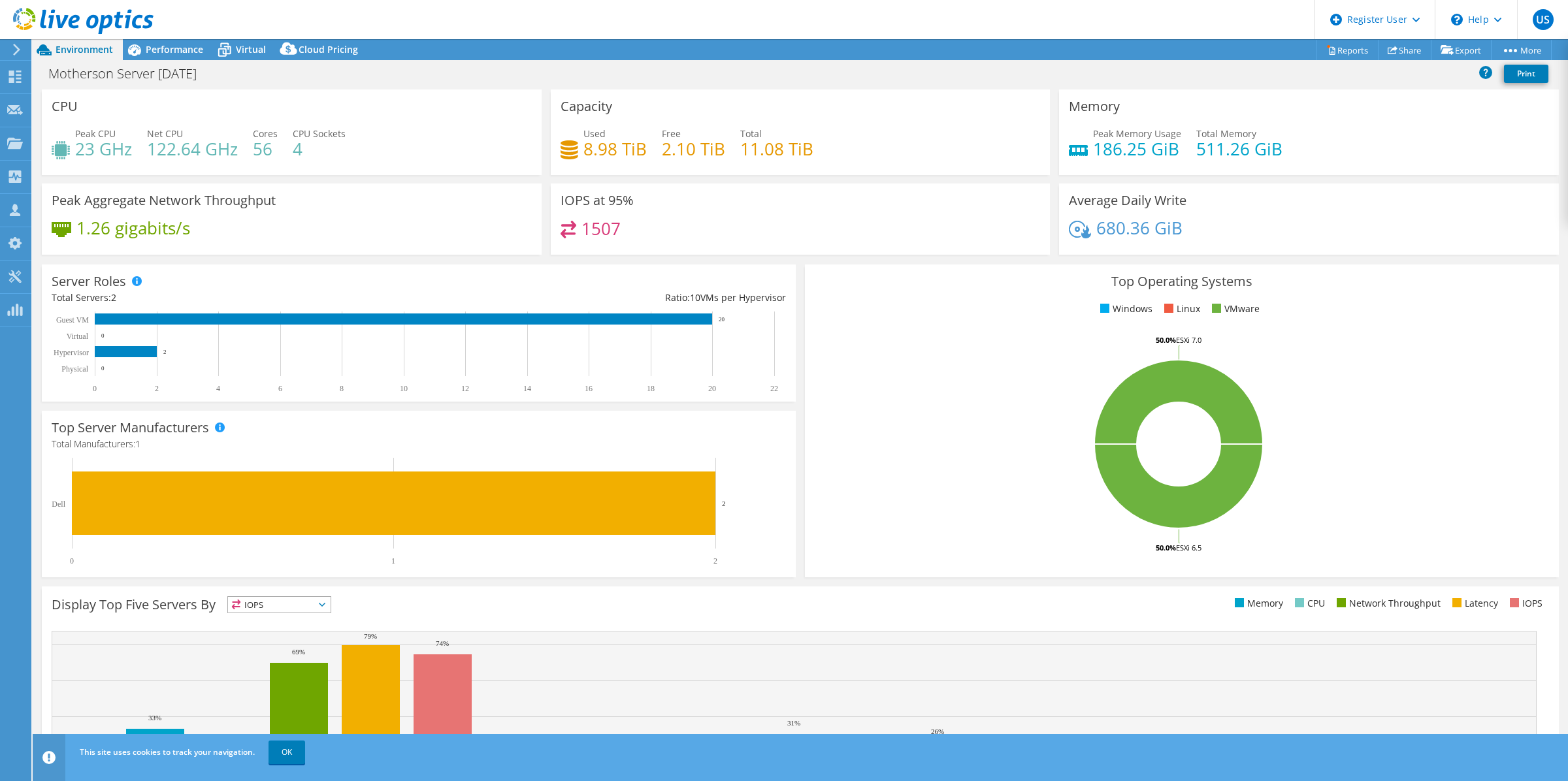
click at [156, 44] on span "Performance" at bounding box center [174, 49] width 58 height 13
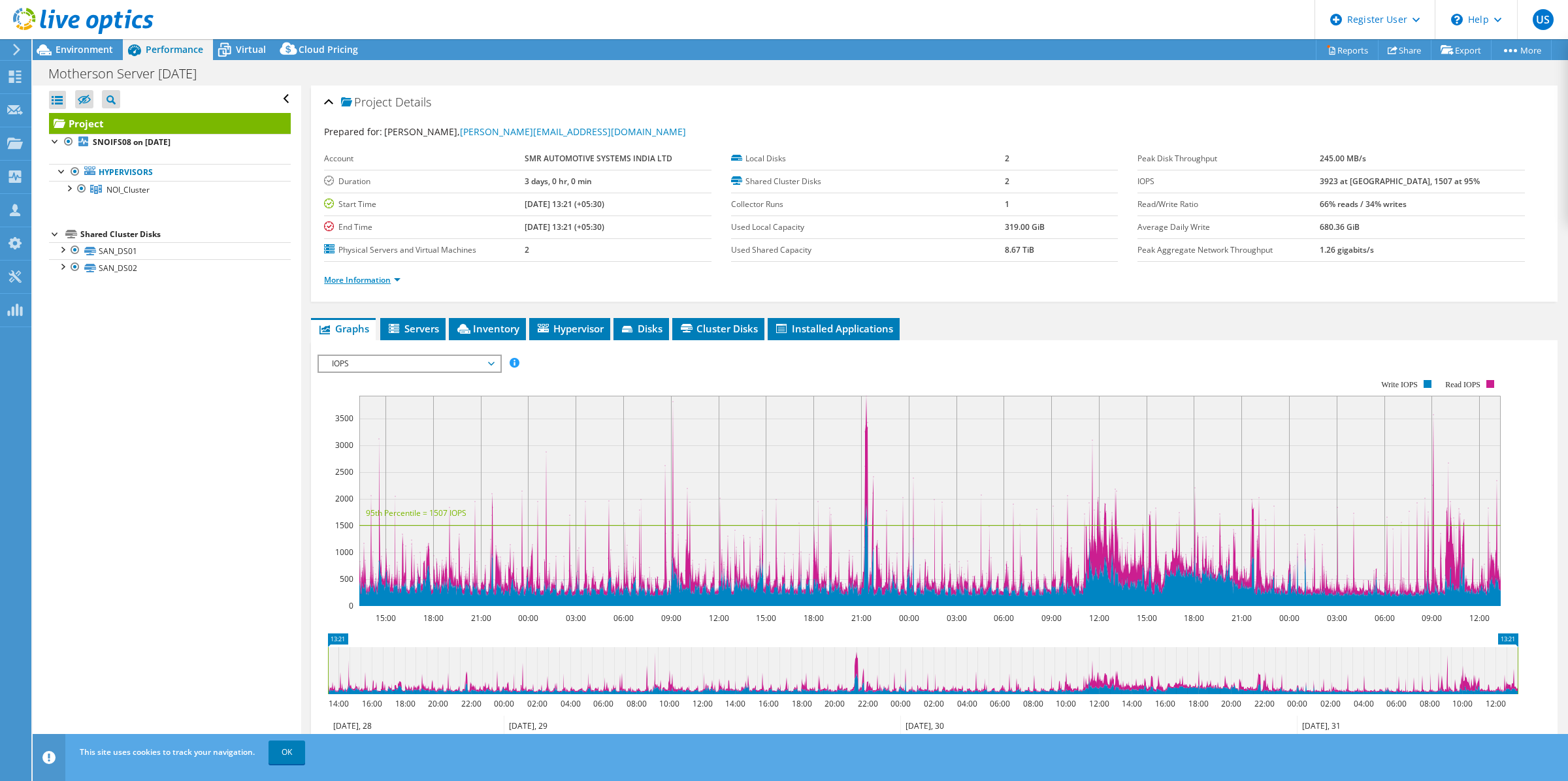
click at [377, 277] on link "More Information" at bounding box center [363, 279] width 76 height 11
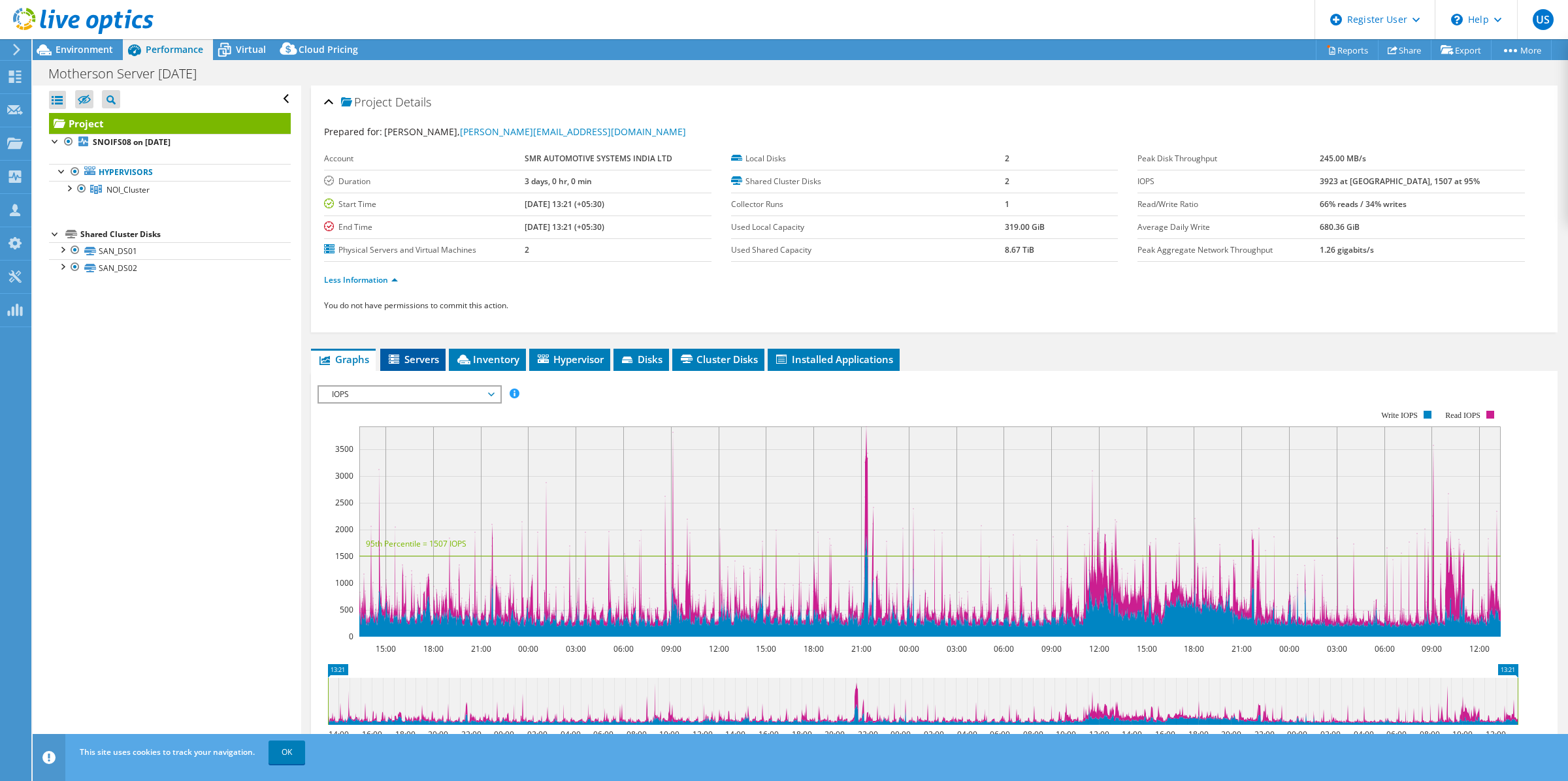
click at [406, 350] on li "Servers" at bounding box center [413, 360] width 66 height 23
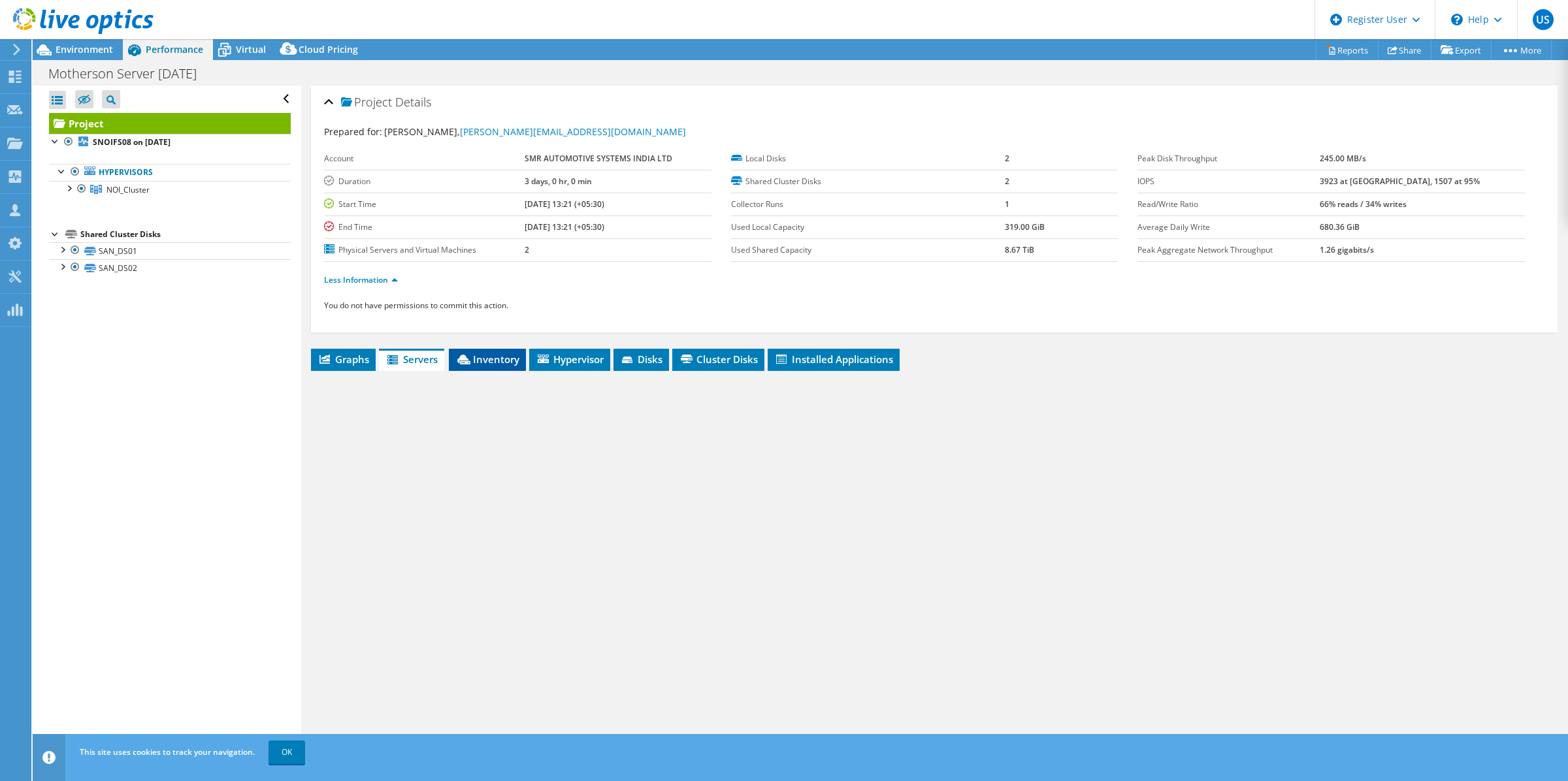
click at [514, 363] on span "Inventory" at bounding box center [487, 359] width 64 height 13
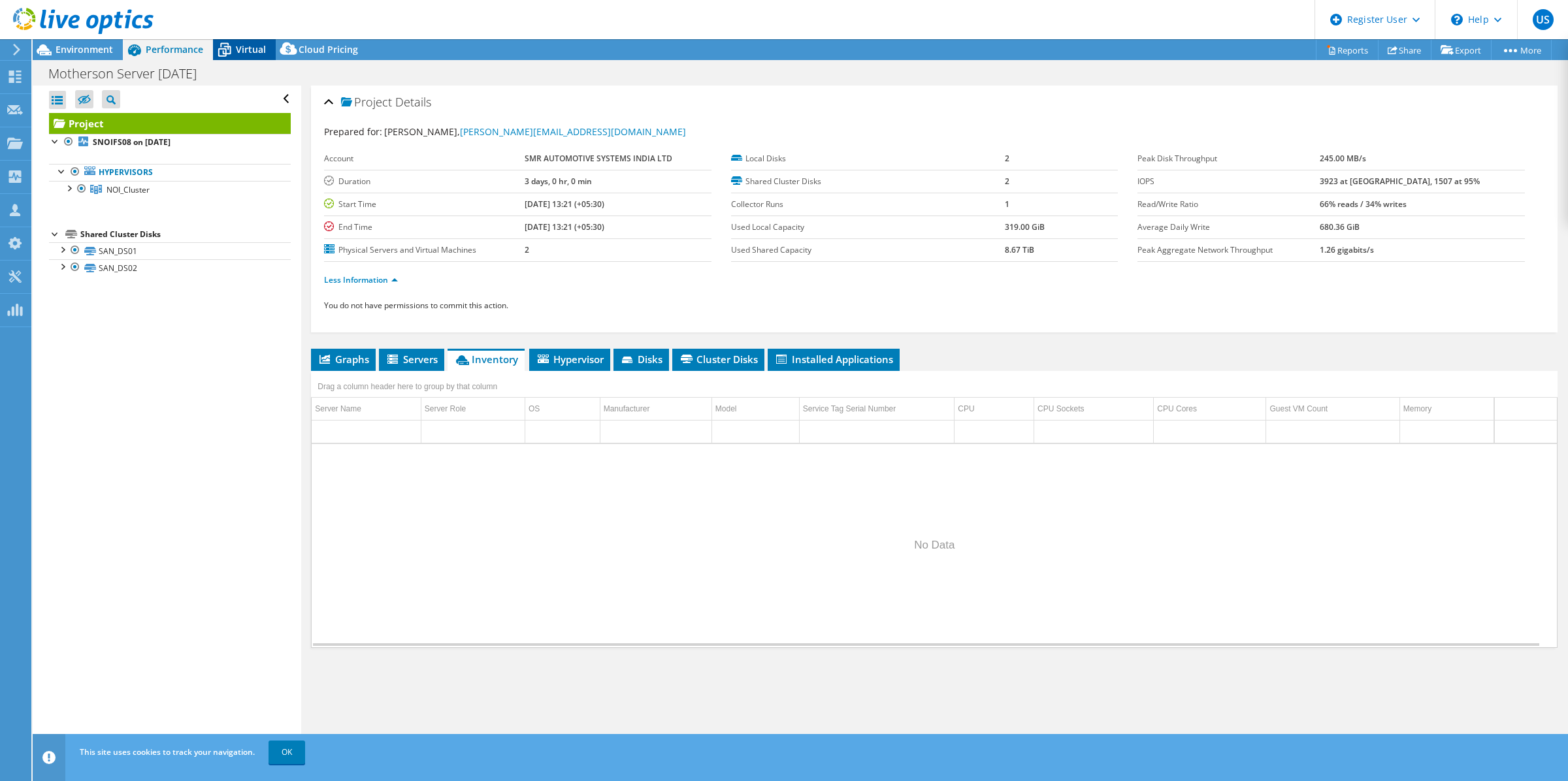
click at [244, 49] on span "Virtual" at bounding box center [251, 49] width 30 height 13
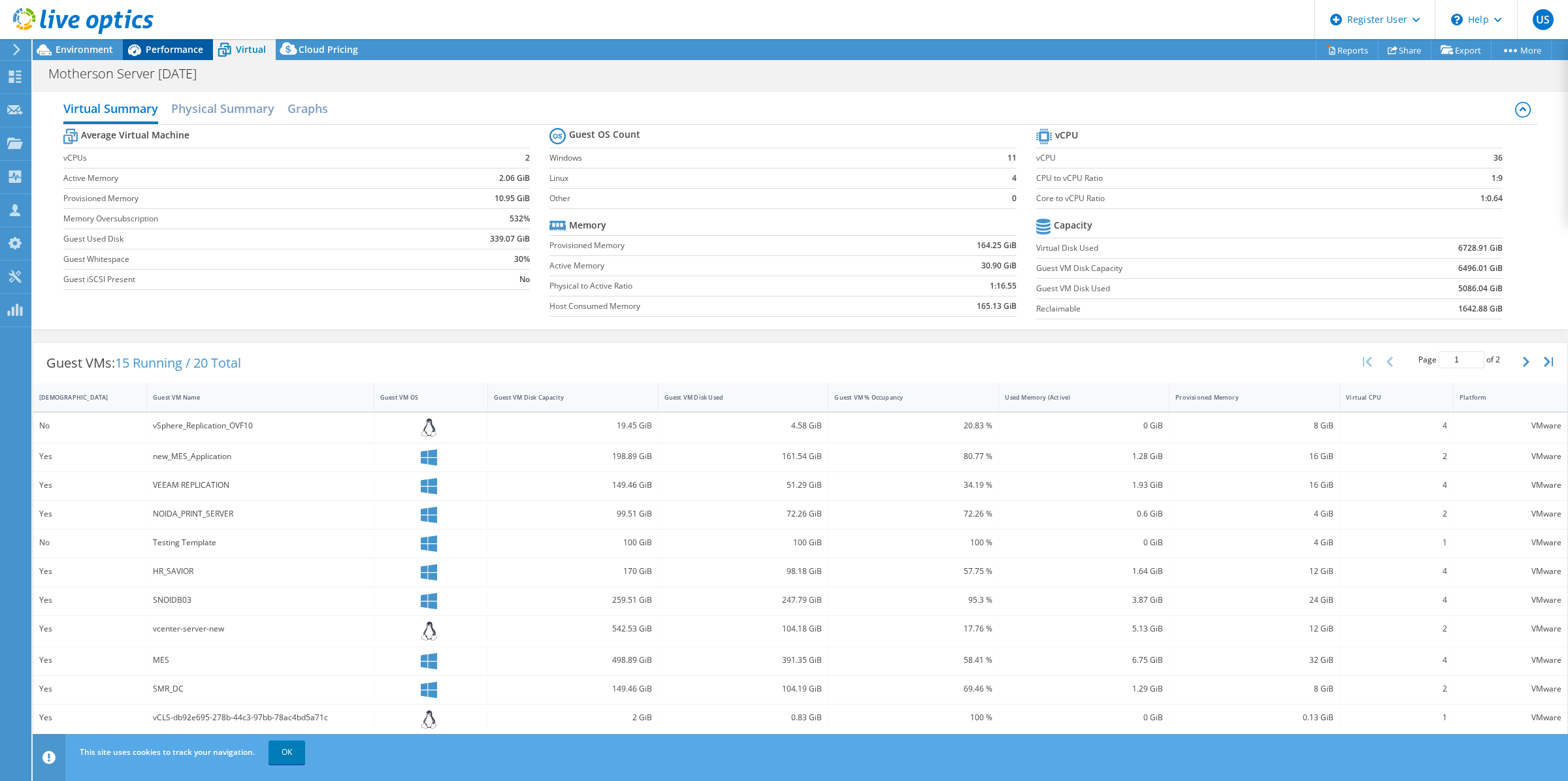
click at [158, 50] on span "Performance" at bounding box center [174, 49] width 58 height 13
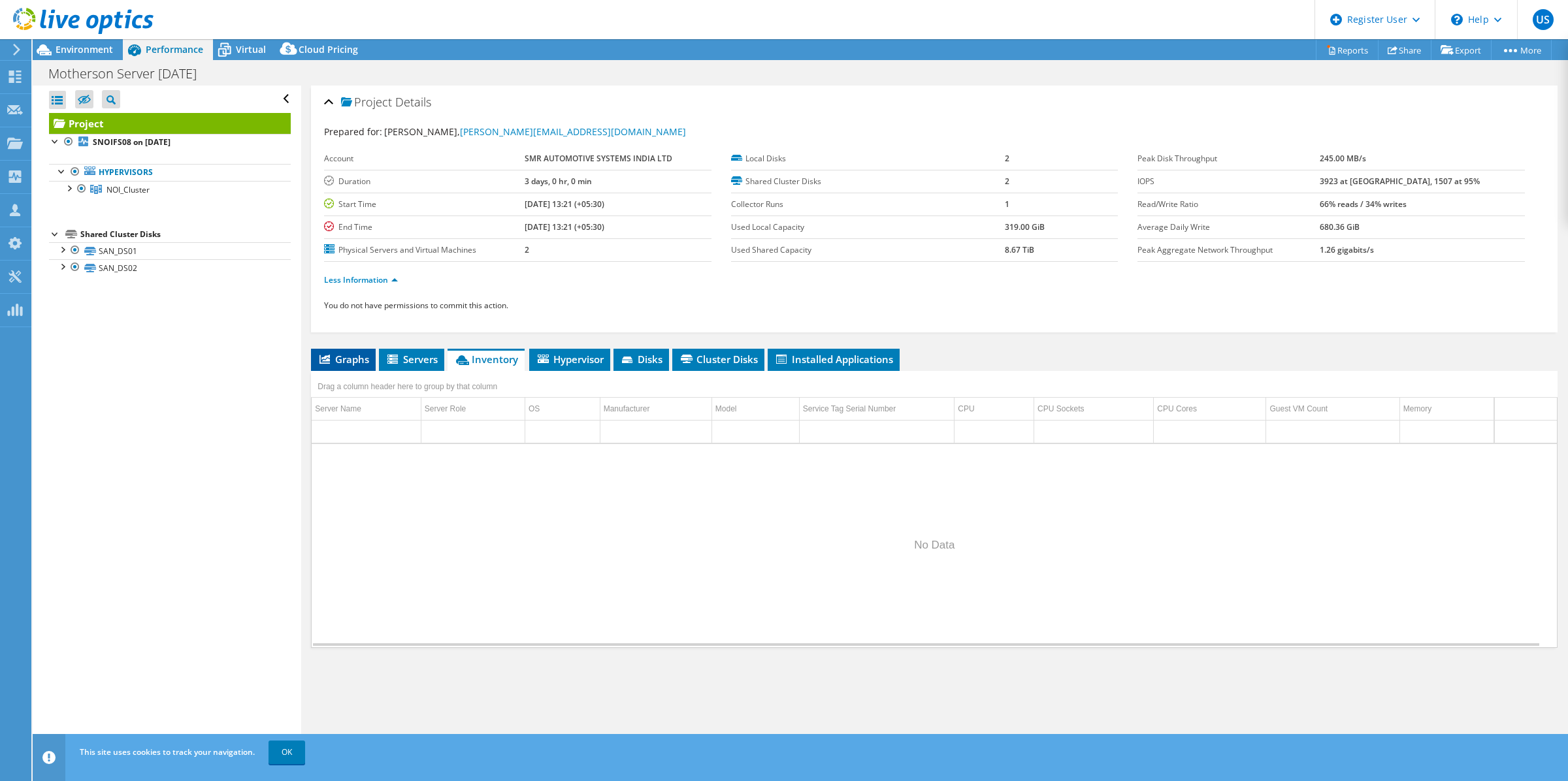
click at [355, 356] on span "Graphs" at bounding box center [343, 359] width 52 height 13
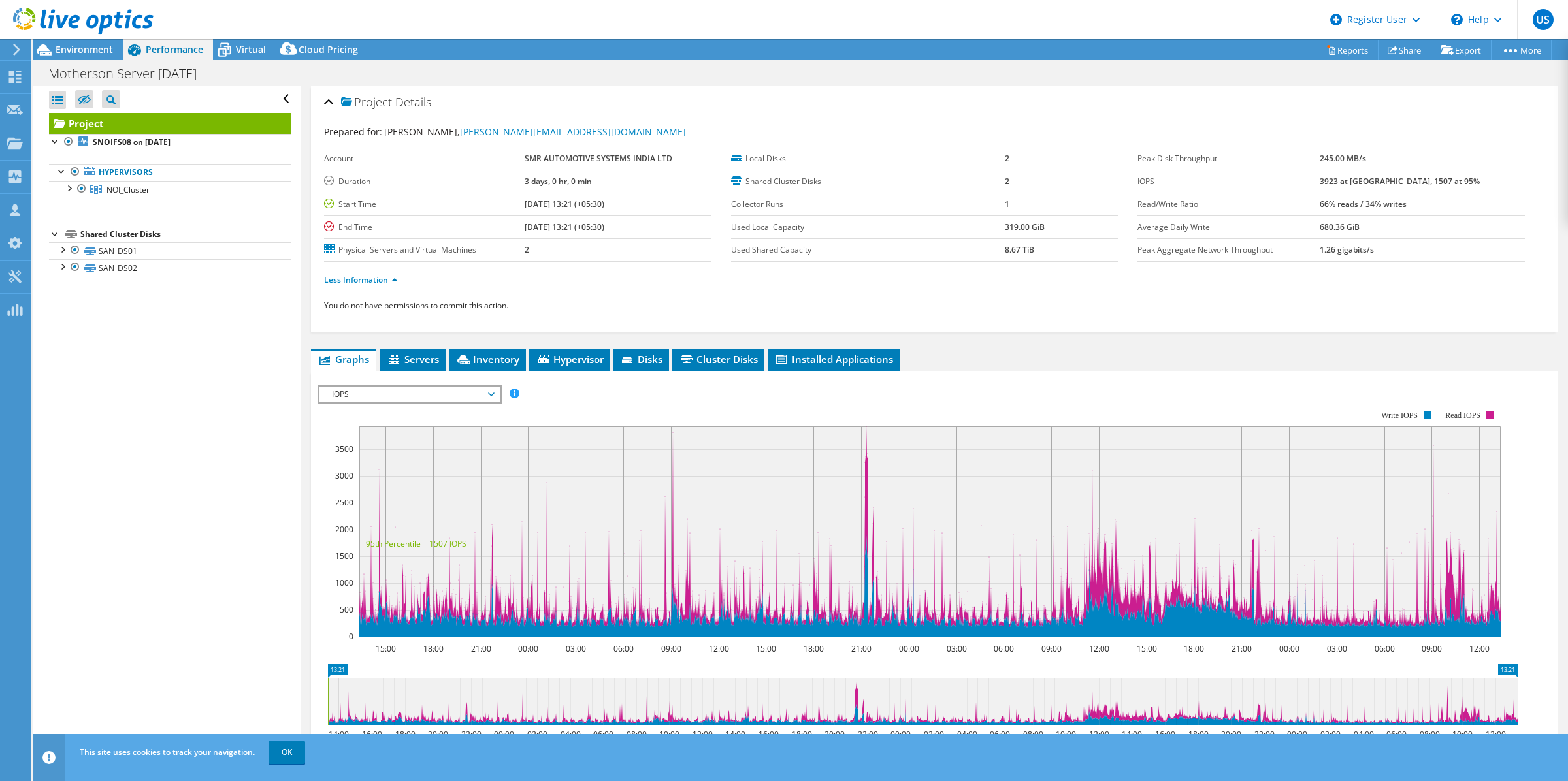
click at [824, 343] on div "Project Details Prepared for: Mayank Sharma, mayank.sharma@motherson.com Accoun…" at bounding box center [934, 503] width 1266 height 836
click at [818, 360] on span "Installed Applications" at bounding box center [833, 359] width 119 height 13
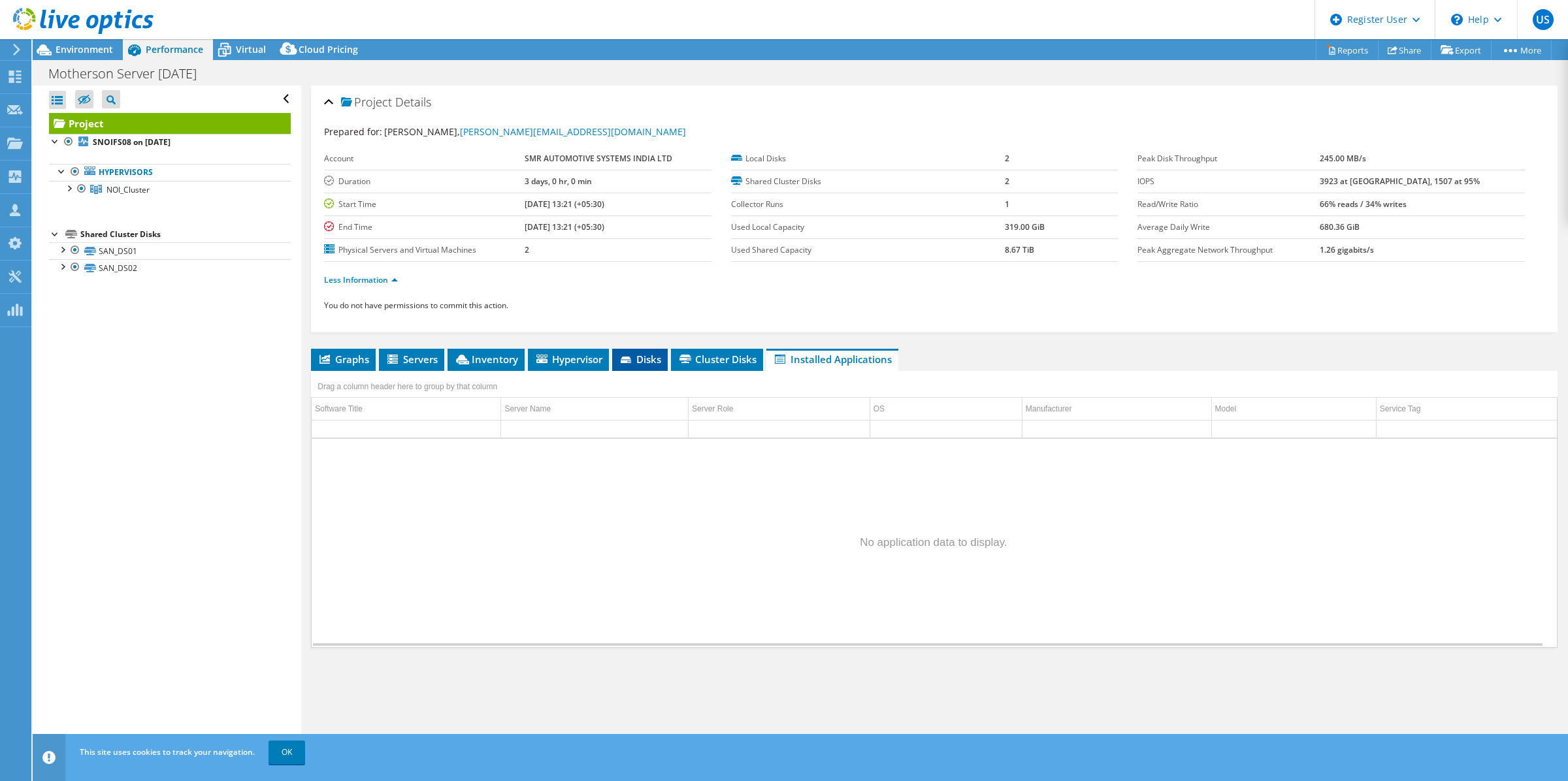
click at [661, 360] on span "Disks" at bounding box center [639, 359] width 42 height 13
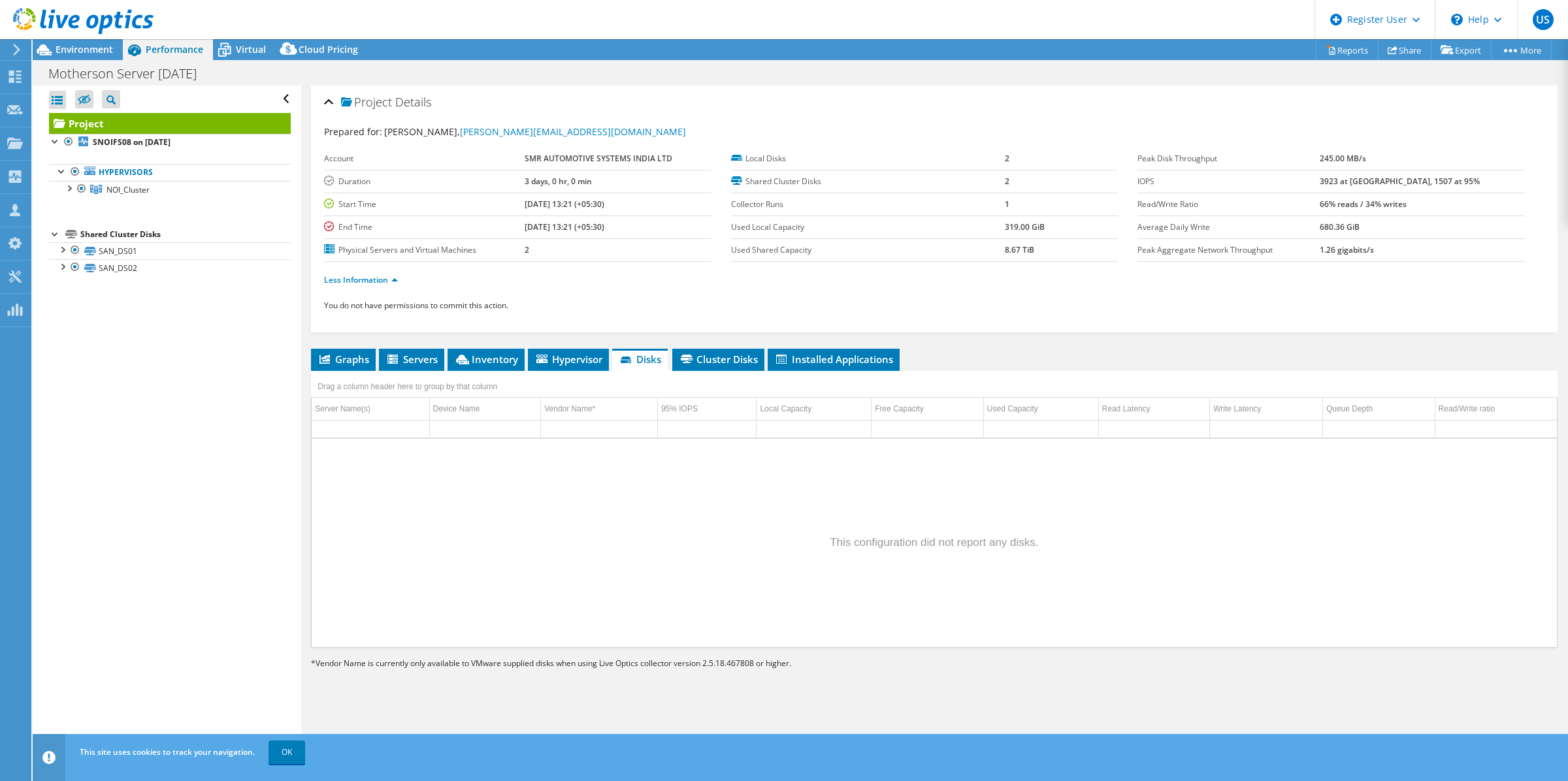
click at [353, 274] on li "Less Information" at bounding box center [365, 280] width 81 height 15
click at [348, 279] on link "Less Information" at bounding box center [361, 279] width 74 height 11
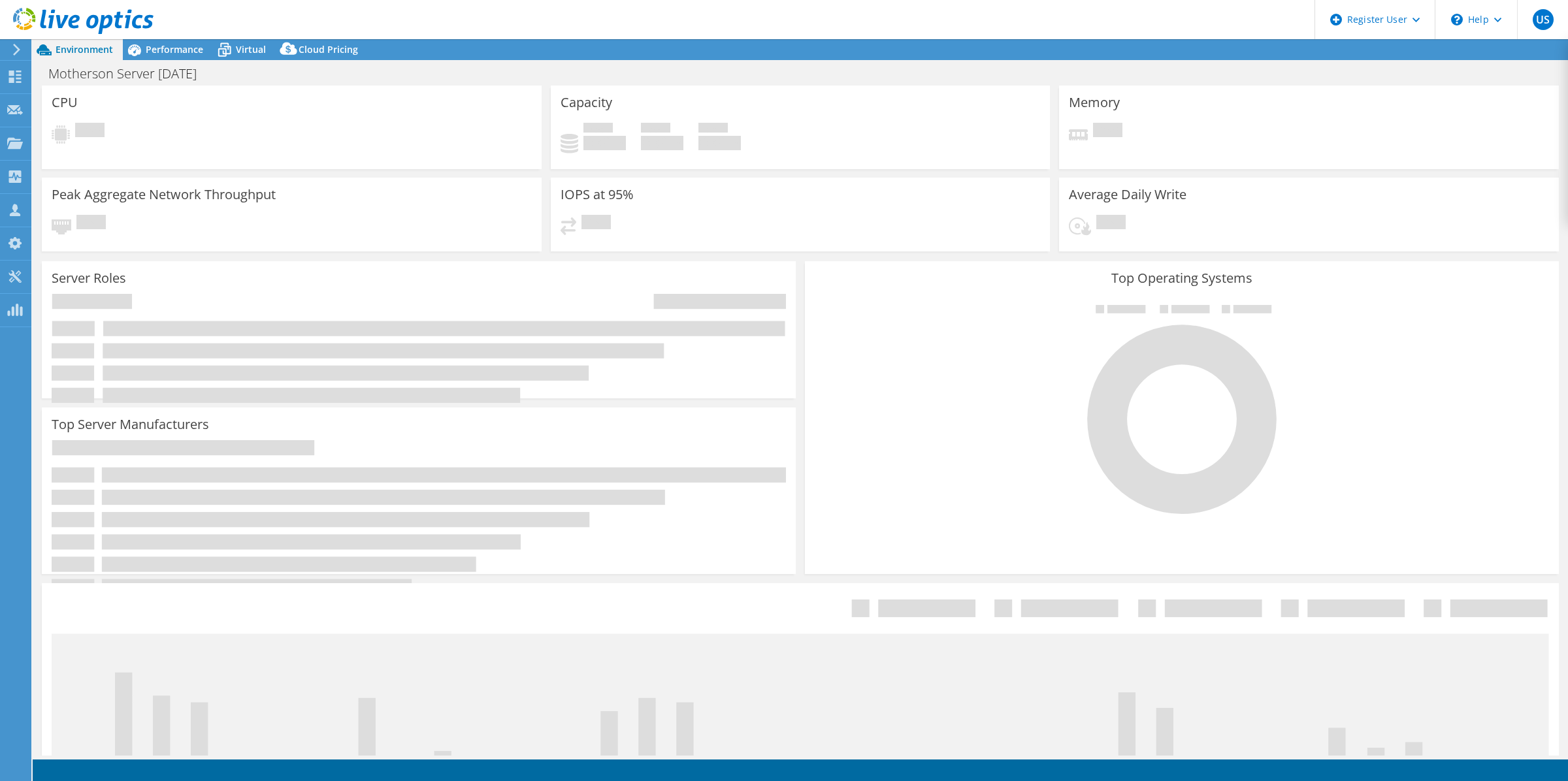
select select "[GEOGRAPHIC_DATA]"
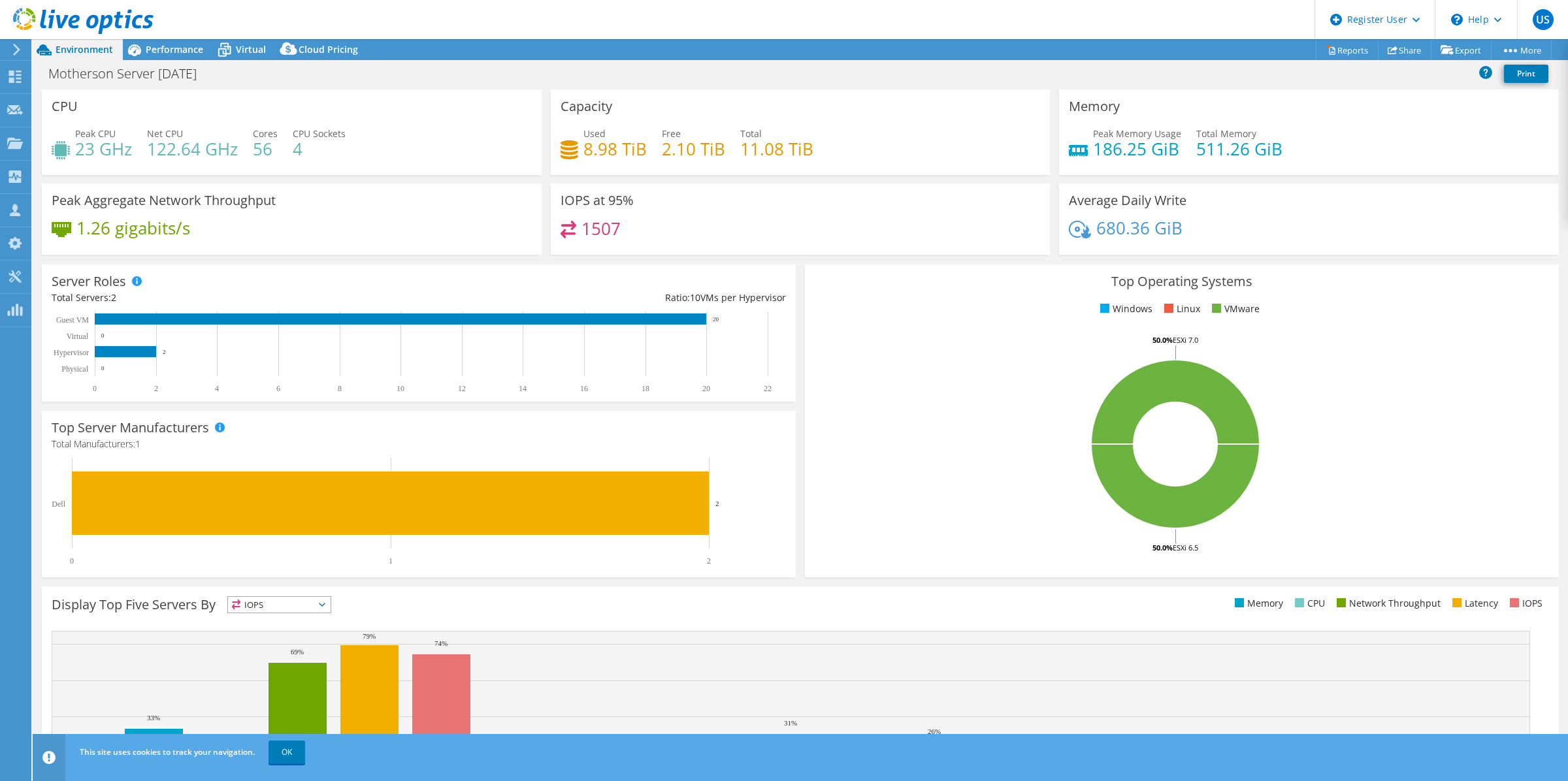
click at [173, 31] on header "US Dell User Urja Senani [EMAIL_ADDRESS][DOMAIN_NAME] Dell My Profile Log Out \…" at bounding box center [784, 20] width 1568 height 39
click at [169, 56] on div "Performance" at bounding box center [168, 49] width 90 height 21
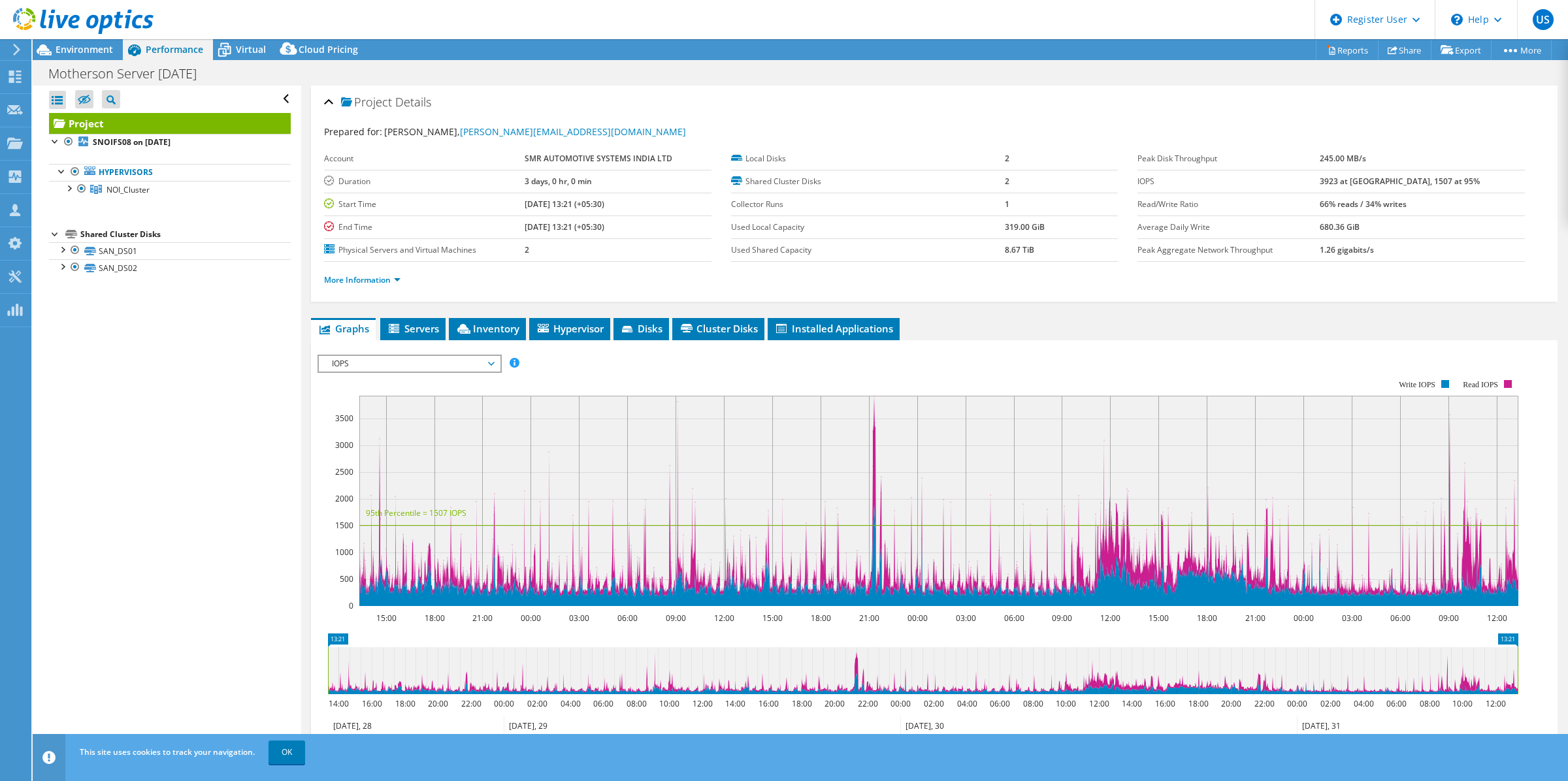
click at [421, 355] on div "IOPS IOPS Disk Throughput IO Size Latency Queue Depth CPU Percentage Memory Pag…" at bounding box center [410, 364] width 184 height 19
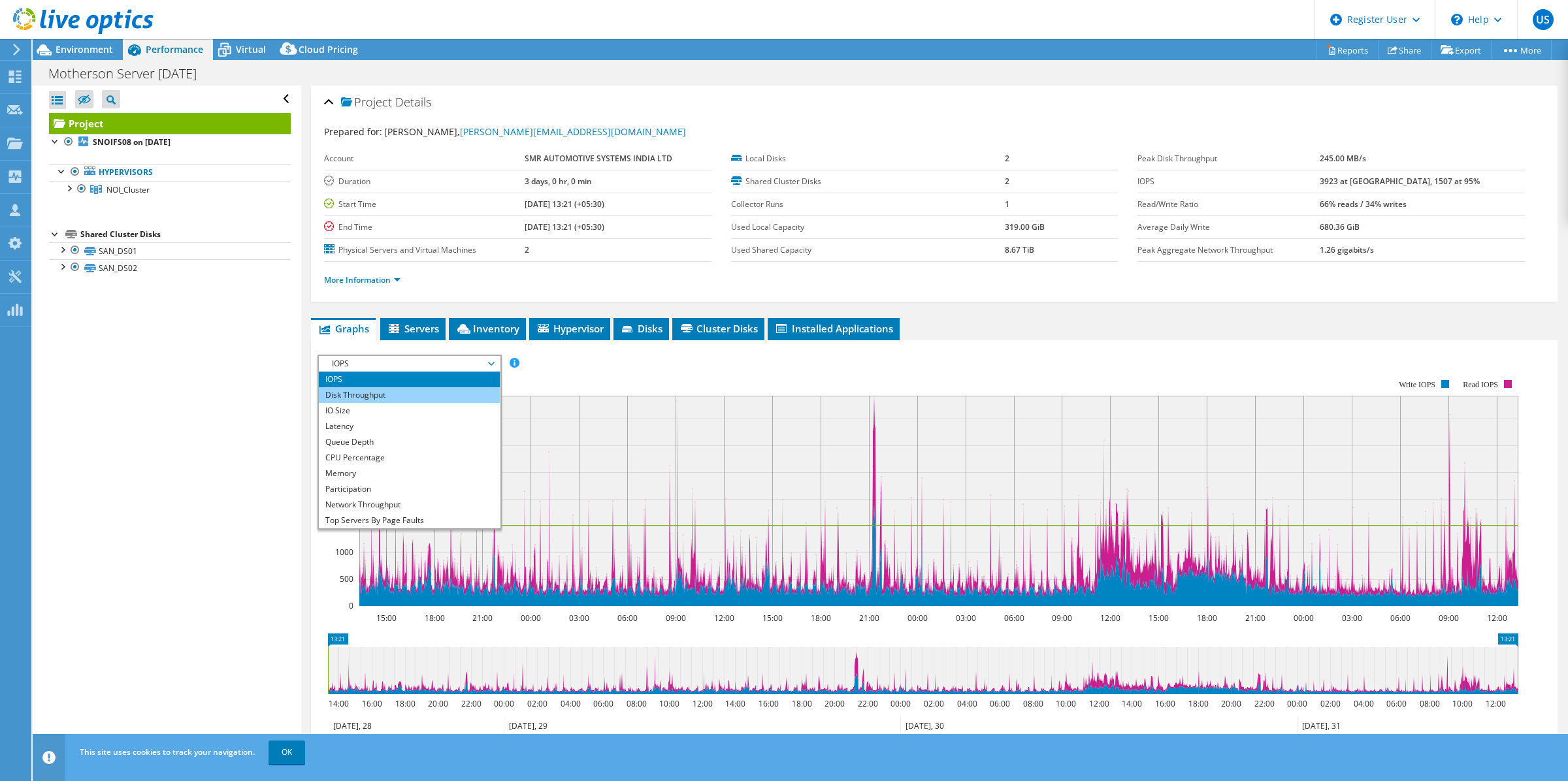
click at [389, 389] on li "Disk Throughput" at bounding box center [409, 395] width 181 height 16
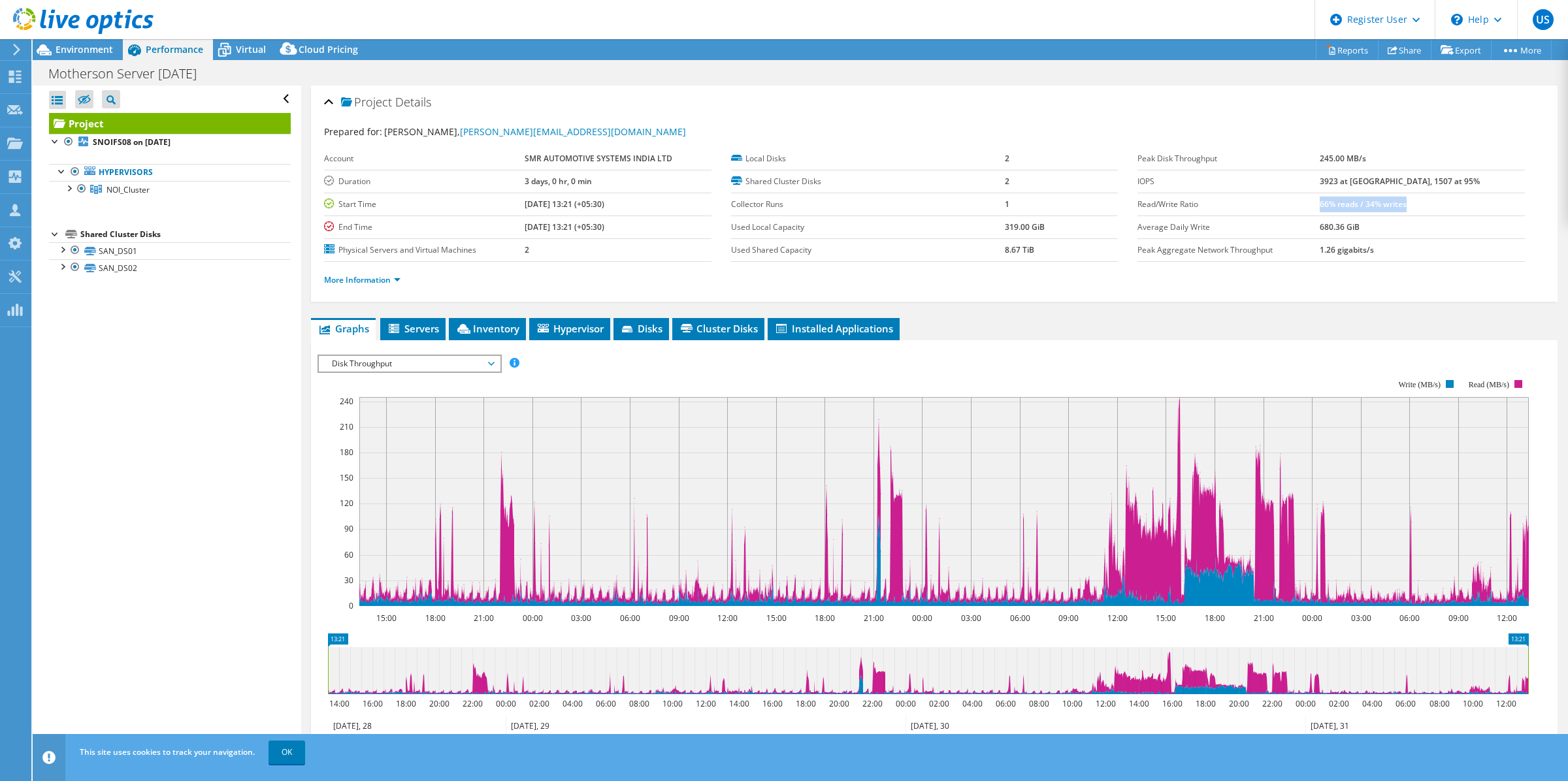
drag, startPoint x: 1356, startPoint y: 205, endPoint x: 1445, endPoint y: 211, distance: 89.2
click at [1445, 211] on td "66% reads / 34% writes" at bounding box center [1421, 204] width 205 height 23
click at [1023, 330] on ul "Graphs Servers Inventory Hypervisor Disks Cluster Disks Installed Applications" at bounding box center [934, 329] width 1247 height 23
click at [103, 54] on span "Environment" at bounding box center [84, 49] width 58 height 13
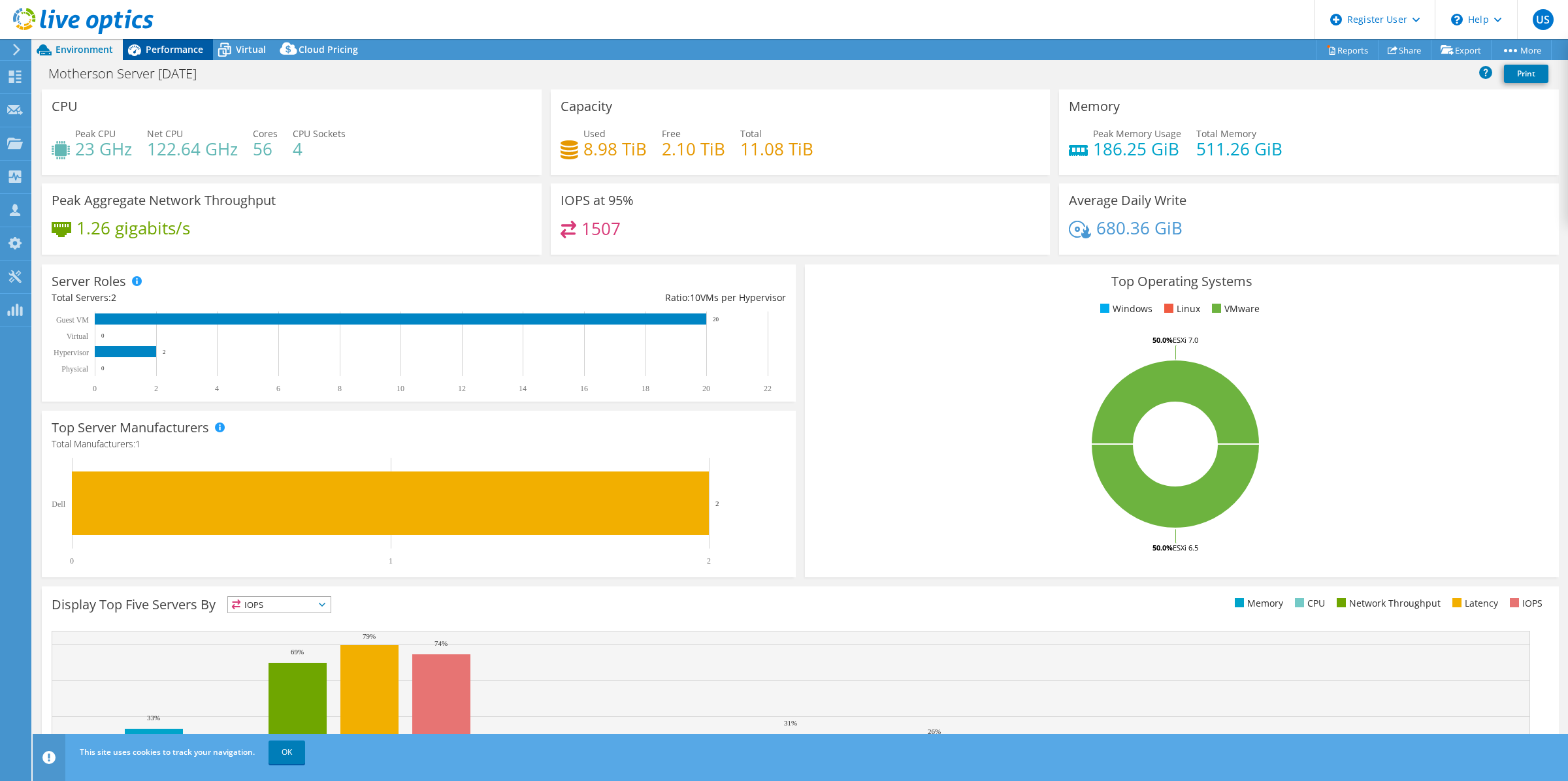
click at [158, 50] on span "Performance" at bounding box center [174, 49] width 58 height 13
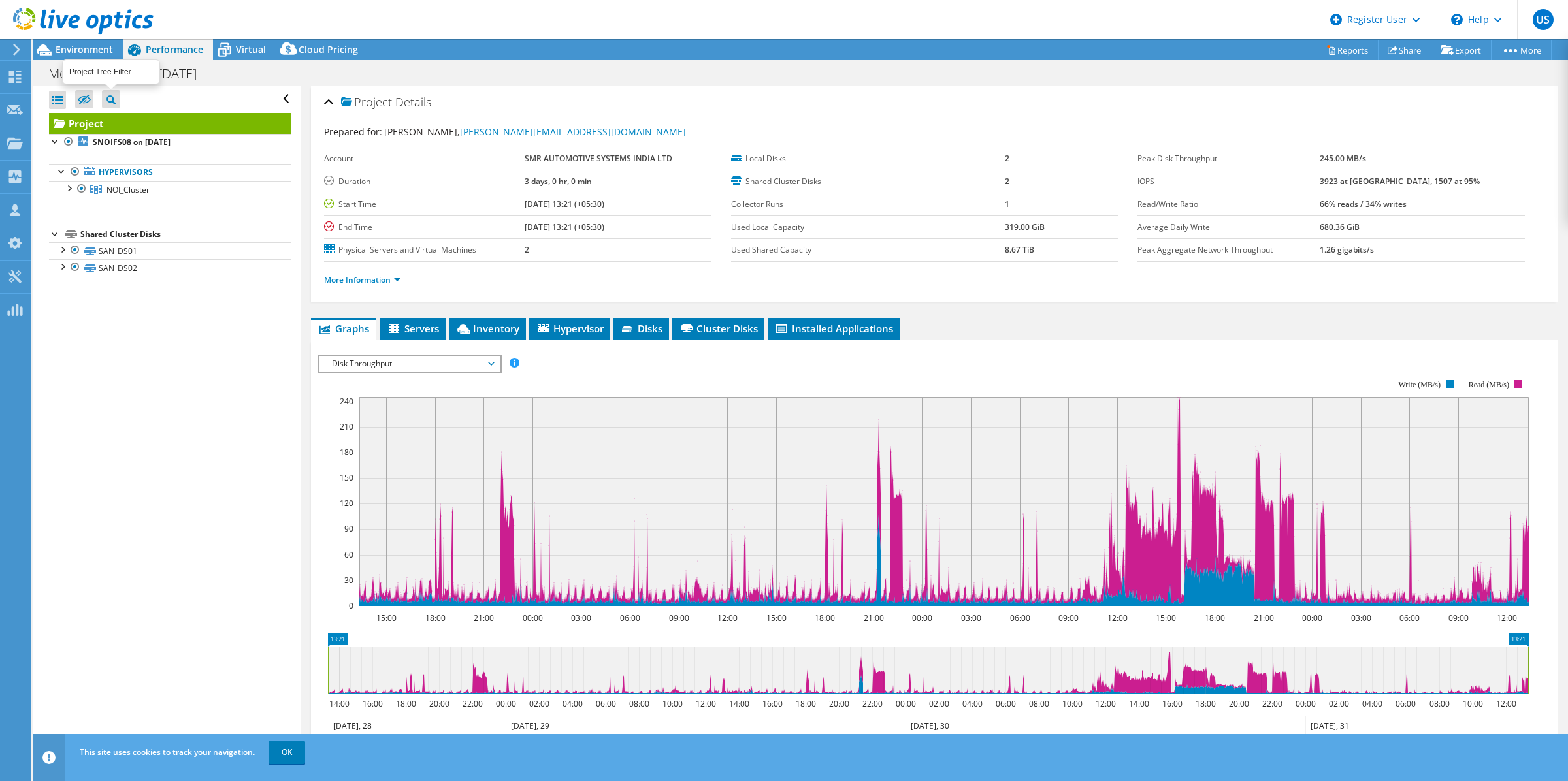
click at [115, 100] on icon at bounding box center [111, 99] width 9 height 9
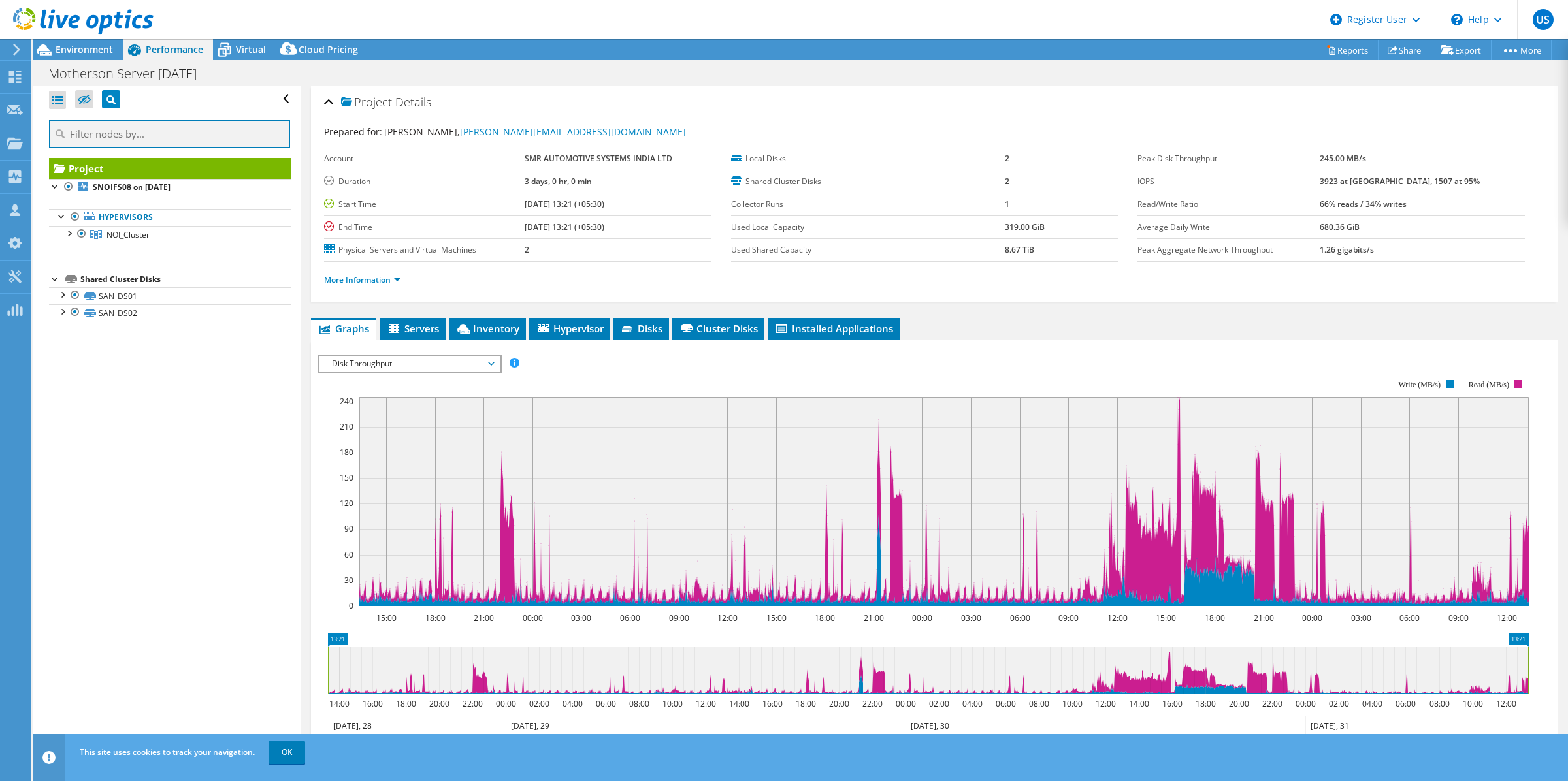
click at [165, 139] on input "text" at bounding box center [170, 133] width 241 height 28
click at [30, 142] on div "US Dell User Urja Senani Urja.Senani@Dell.com Dell My Profile Log Out \n Help E…" at bounding box center [784, 390] width 1568 height 781
type input "ave"
click at [587, 328] on span "Hypervisor" at bounding box center [569, 328] width 68 height 13
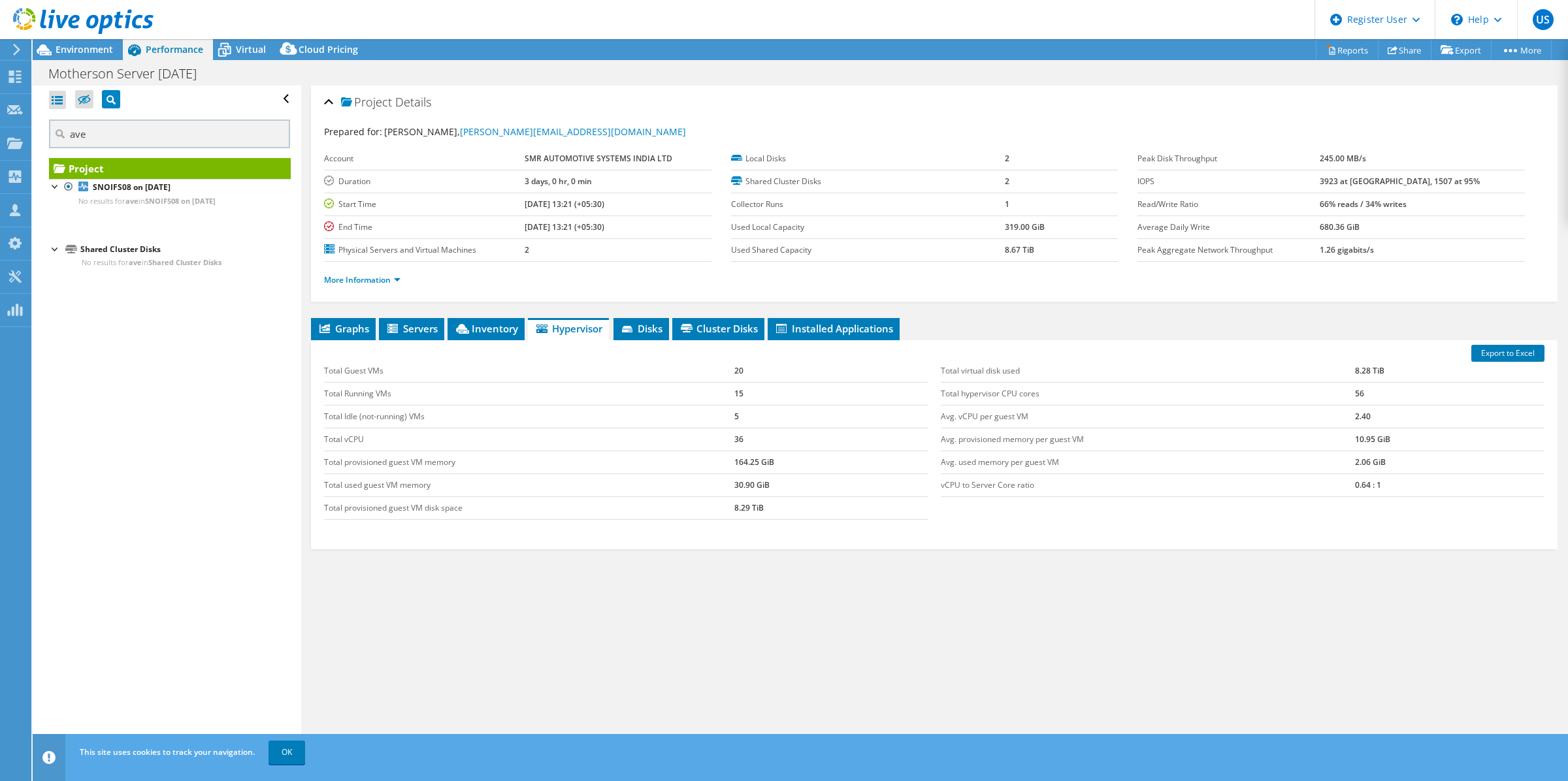
click at [32, 22] on icon at bounding box center [82, 21] width 140 height 26
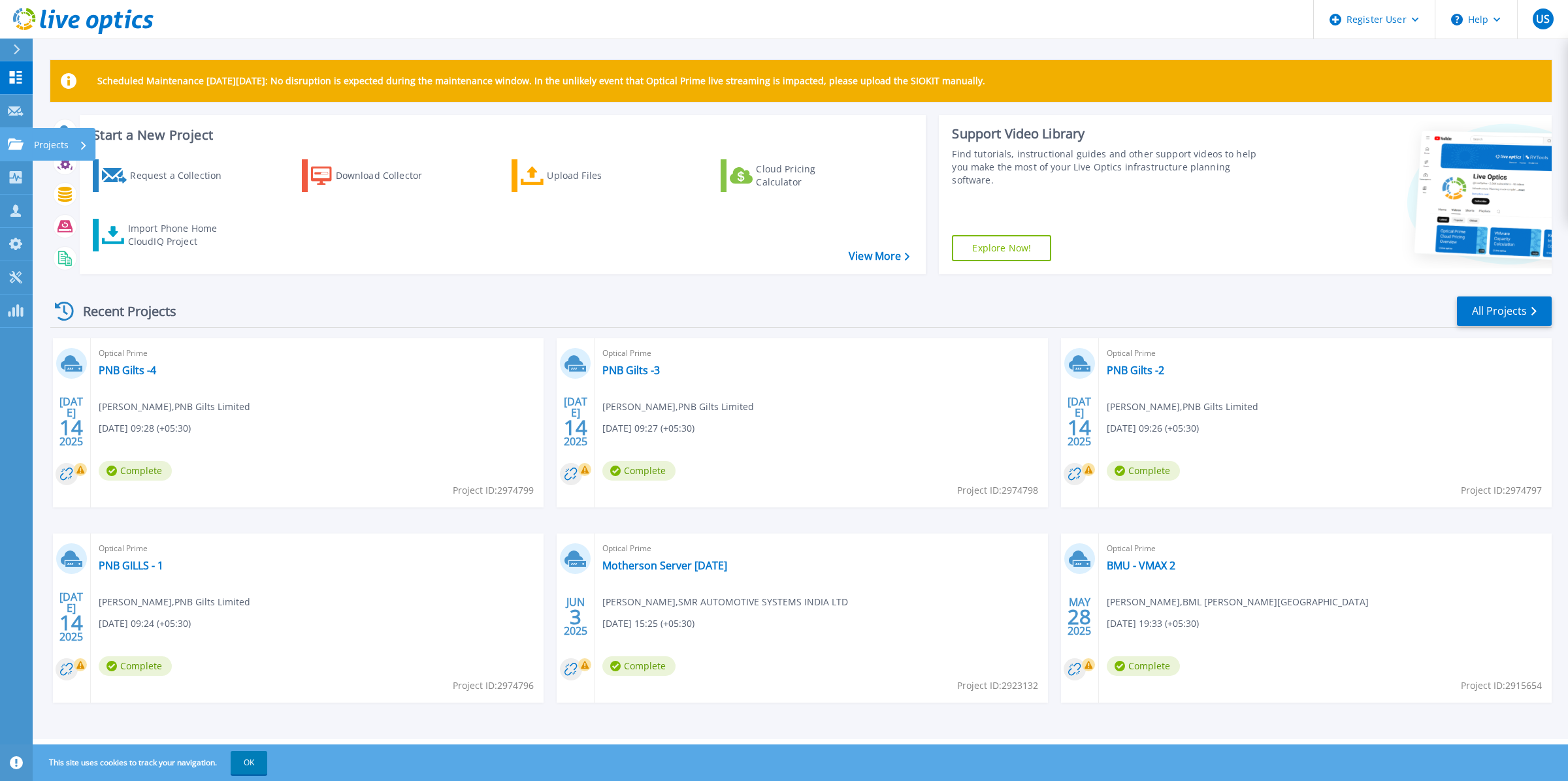
click at [18, 149] on icon at bounding box center [16, 143] width 16 height 11
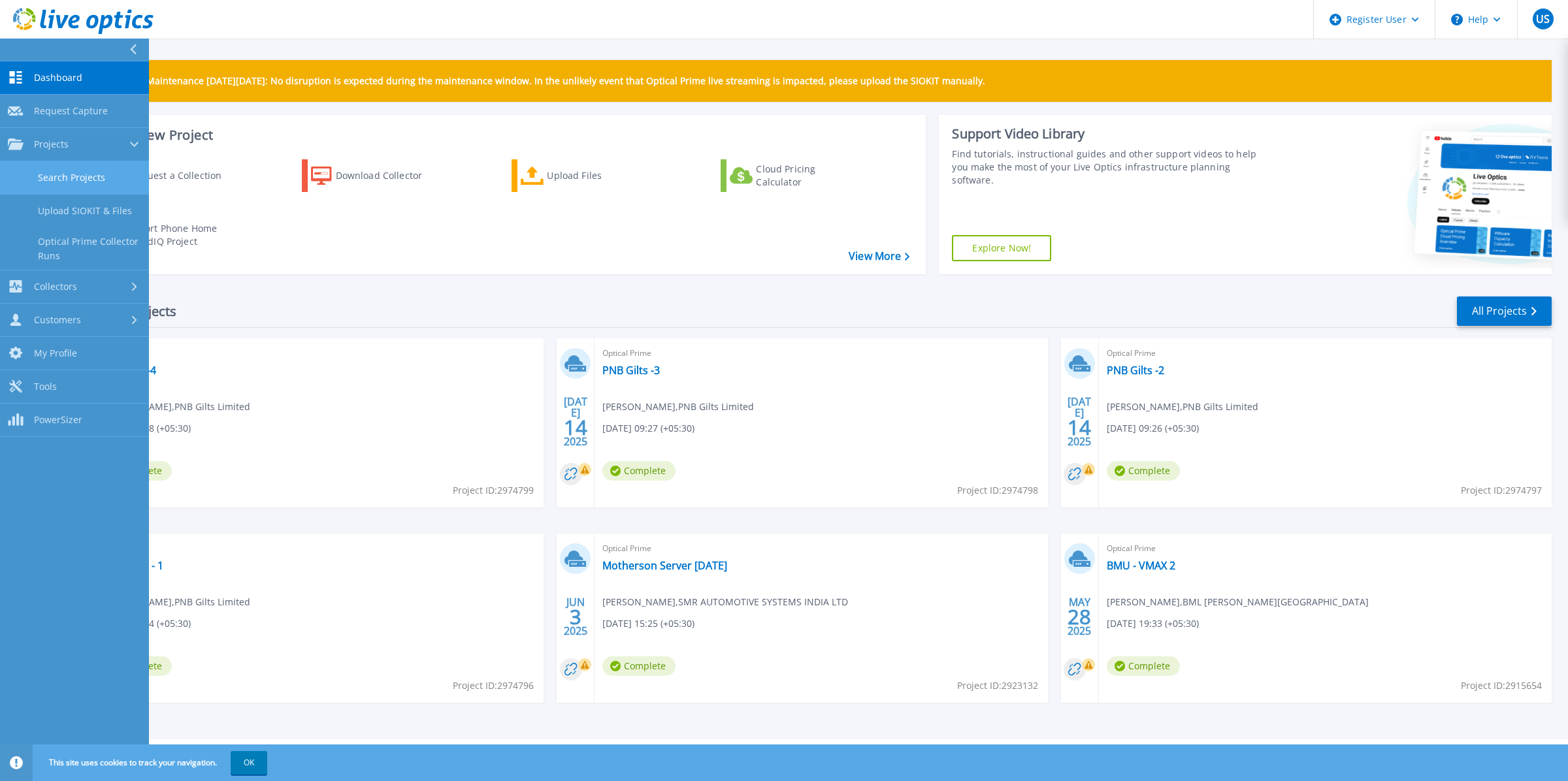
click at [42, 177] on link "Search Projects" at bounding box center [74, 178] width 149 height 33
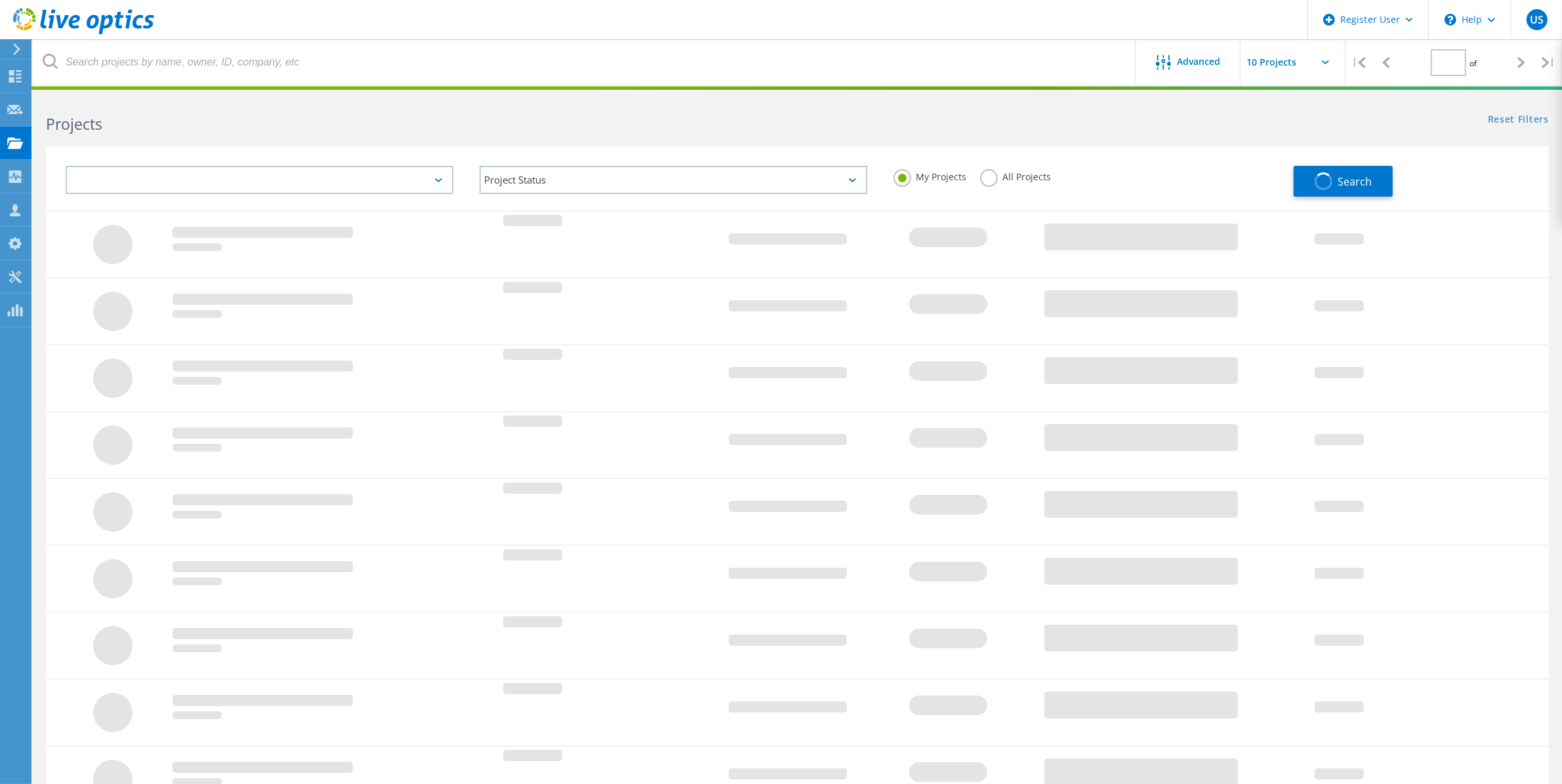
type input "1"
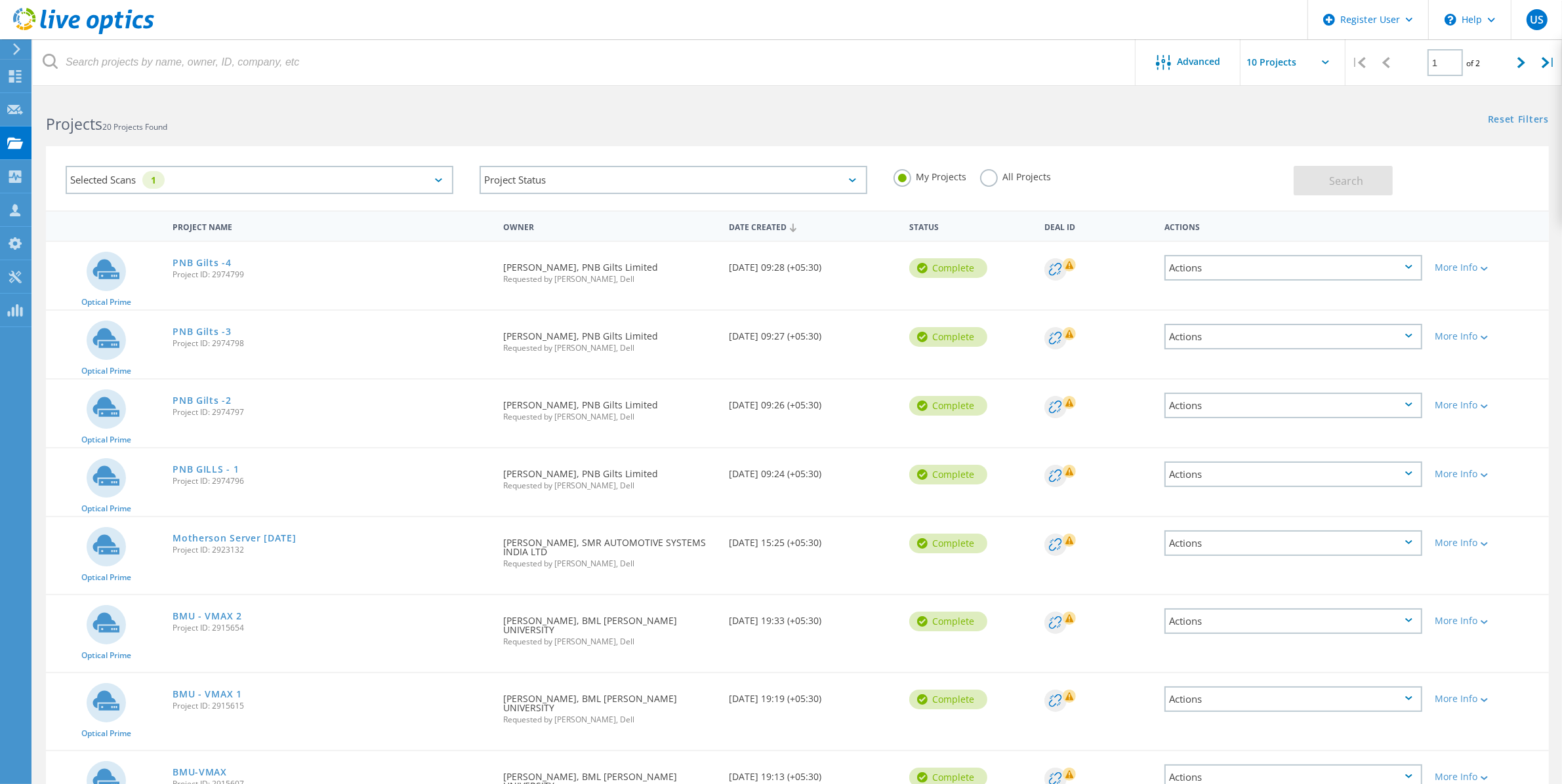
click at [432, 171] on div "Selected Scans 1" at bounding box center [260, 180] width 388 height 29
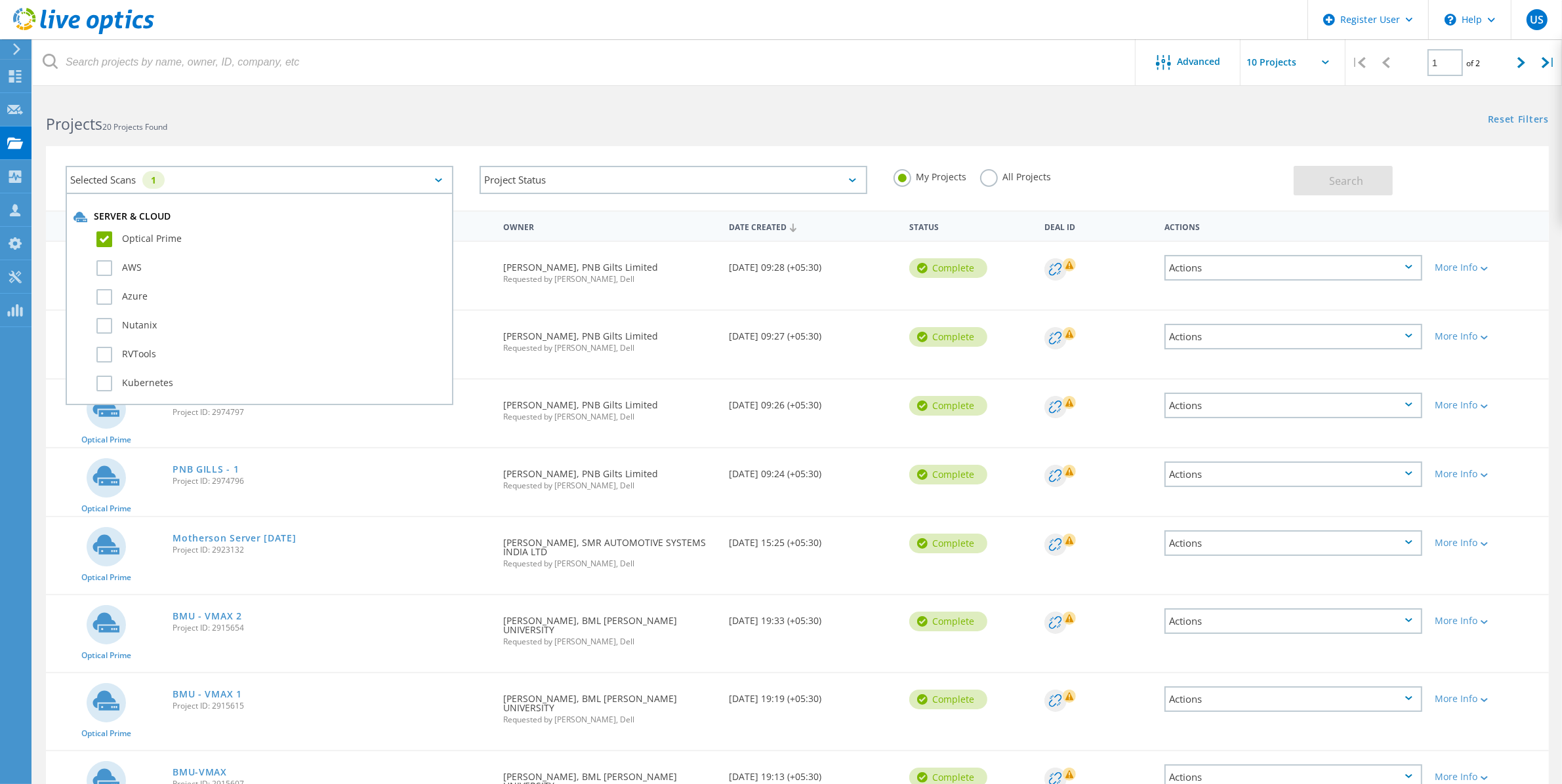
click at [109, 236] on label "Optical Prime" at bounding box center [271, 239] width 349 height 16
click at [0, 0] on input "Optical Prime" at bounding box center [0, 0] width 0 height 0
click at [96, 236] on label "Optical Prime" at bounding box center [271, 239] width 349 height 16
click at [0, 0] on input "Optical Prime" at bounding box center [0, 0] width 0 height 0
click at [755, 90] on html "Register User \n Help Explore Helpful Articles Contact Support US Dell User [PE…" at bounding box center [781, 518] width 1562 height 1037
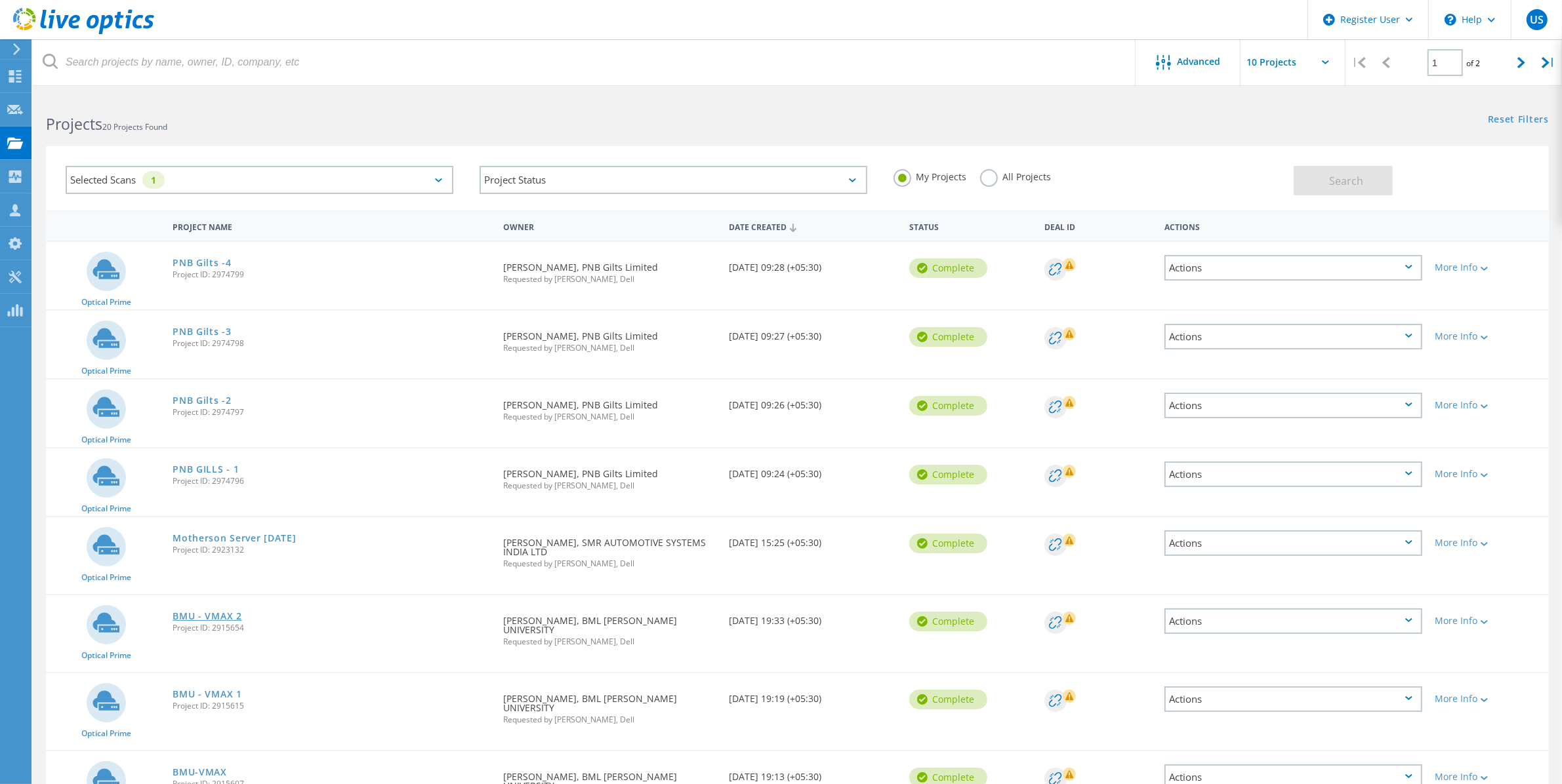
click at [208, 612] on link "BMU - VMAX 2" at bounding box center [207, 616] width 69 height 9
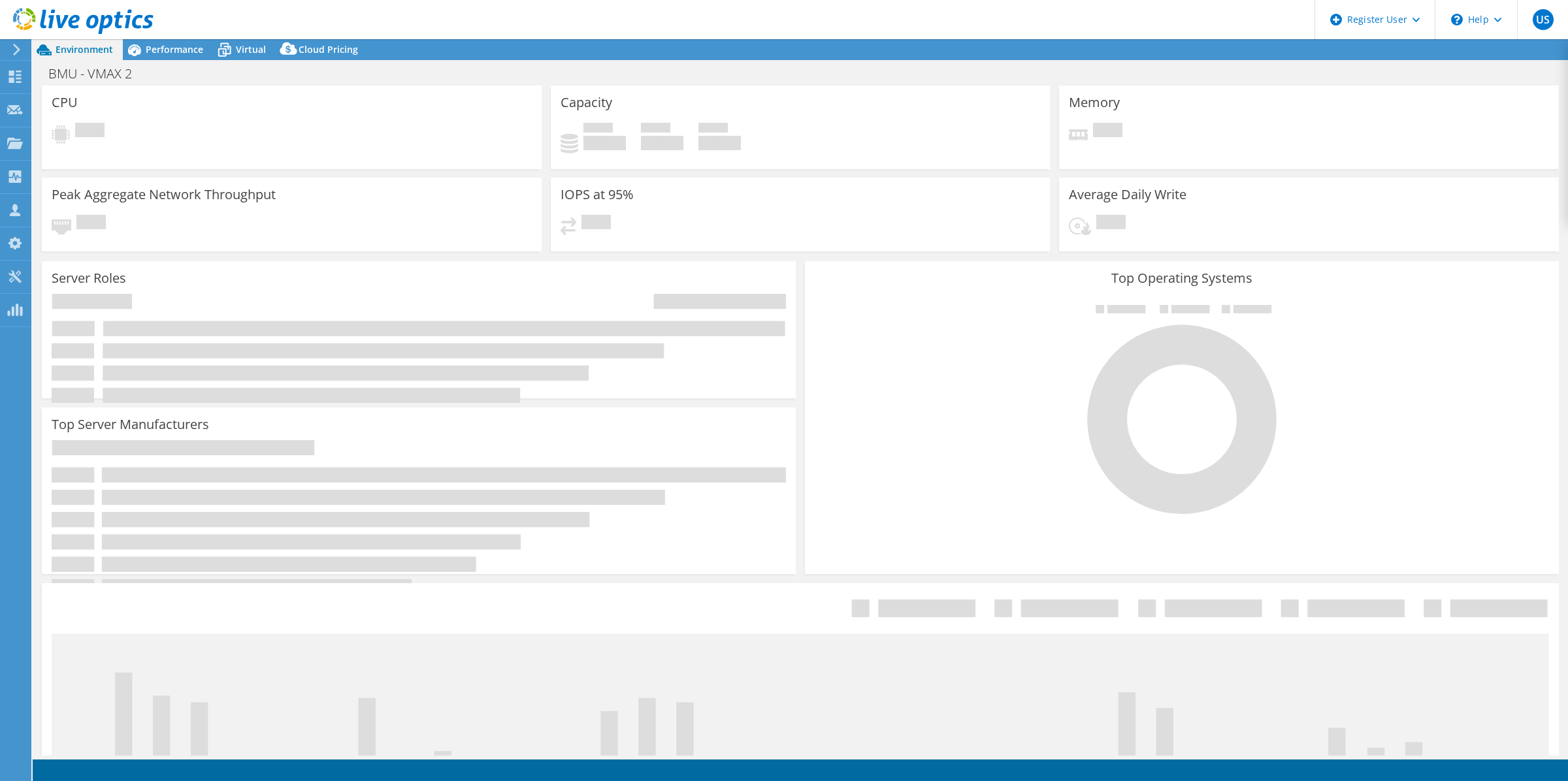
select select "[GEOGRAPHIC_DATA]"
select select "INR"
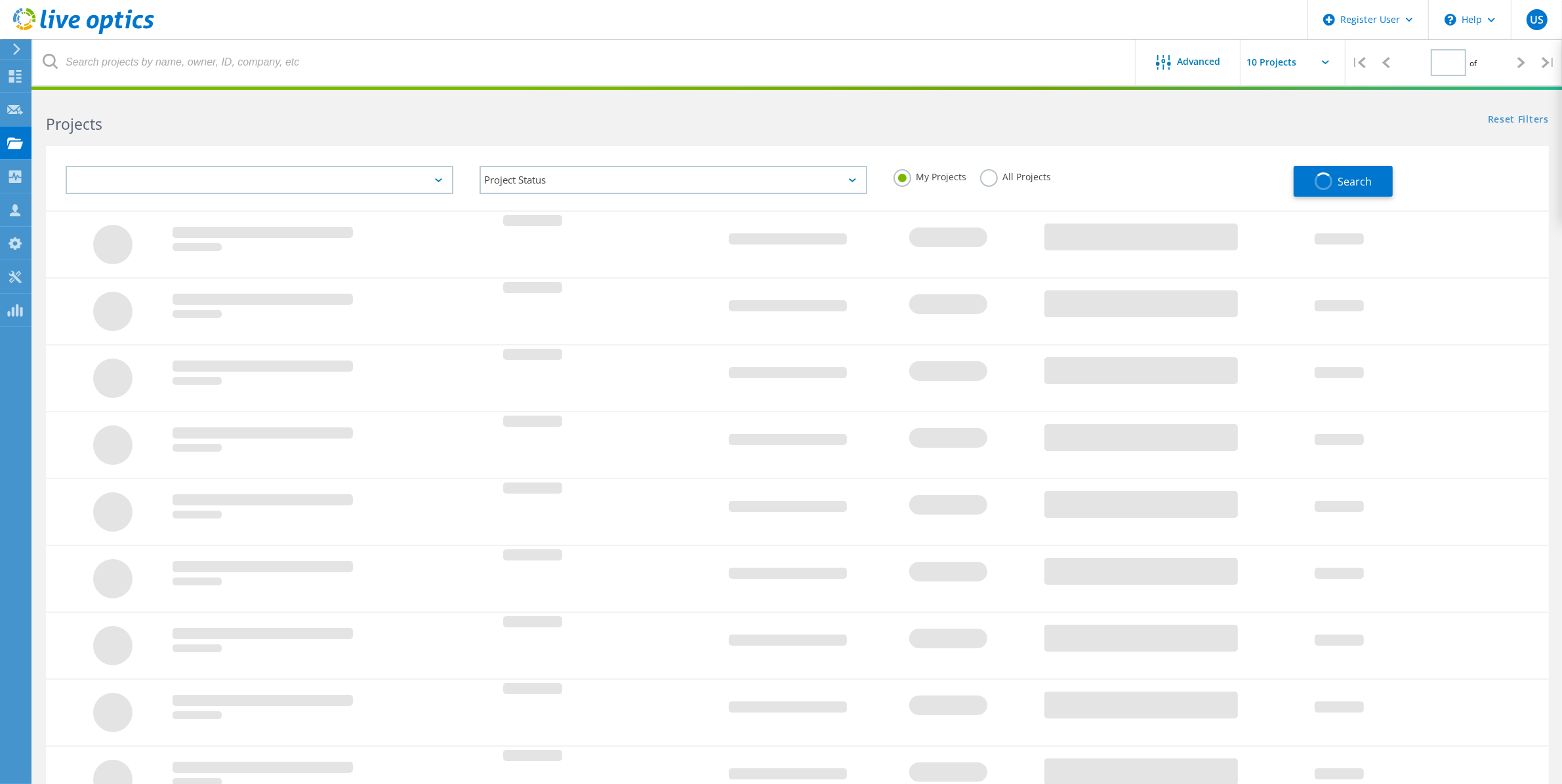
type input "1"
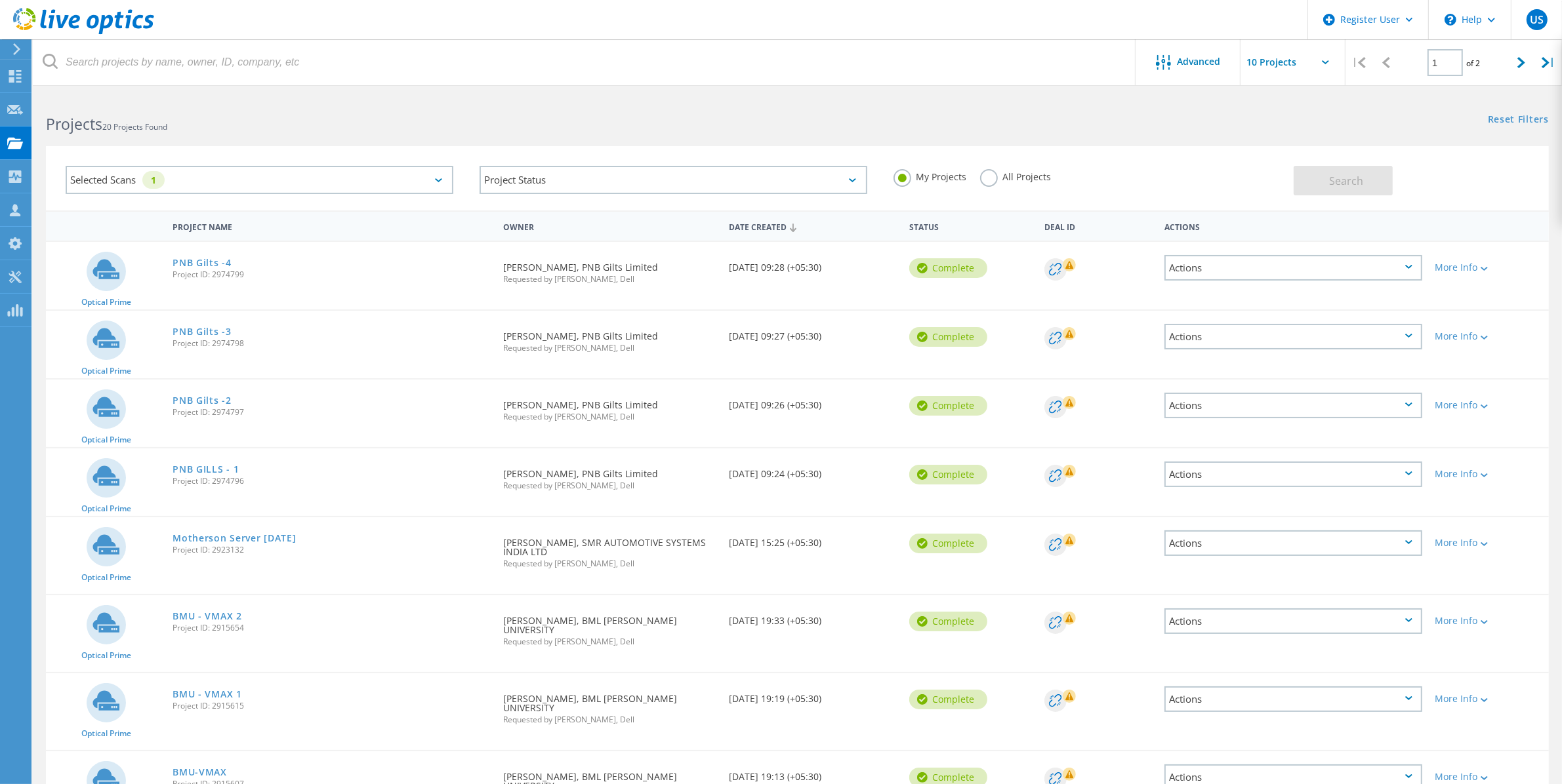
scroll to position [209, 0]
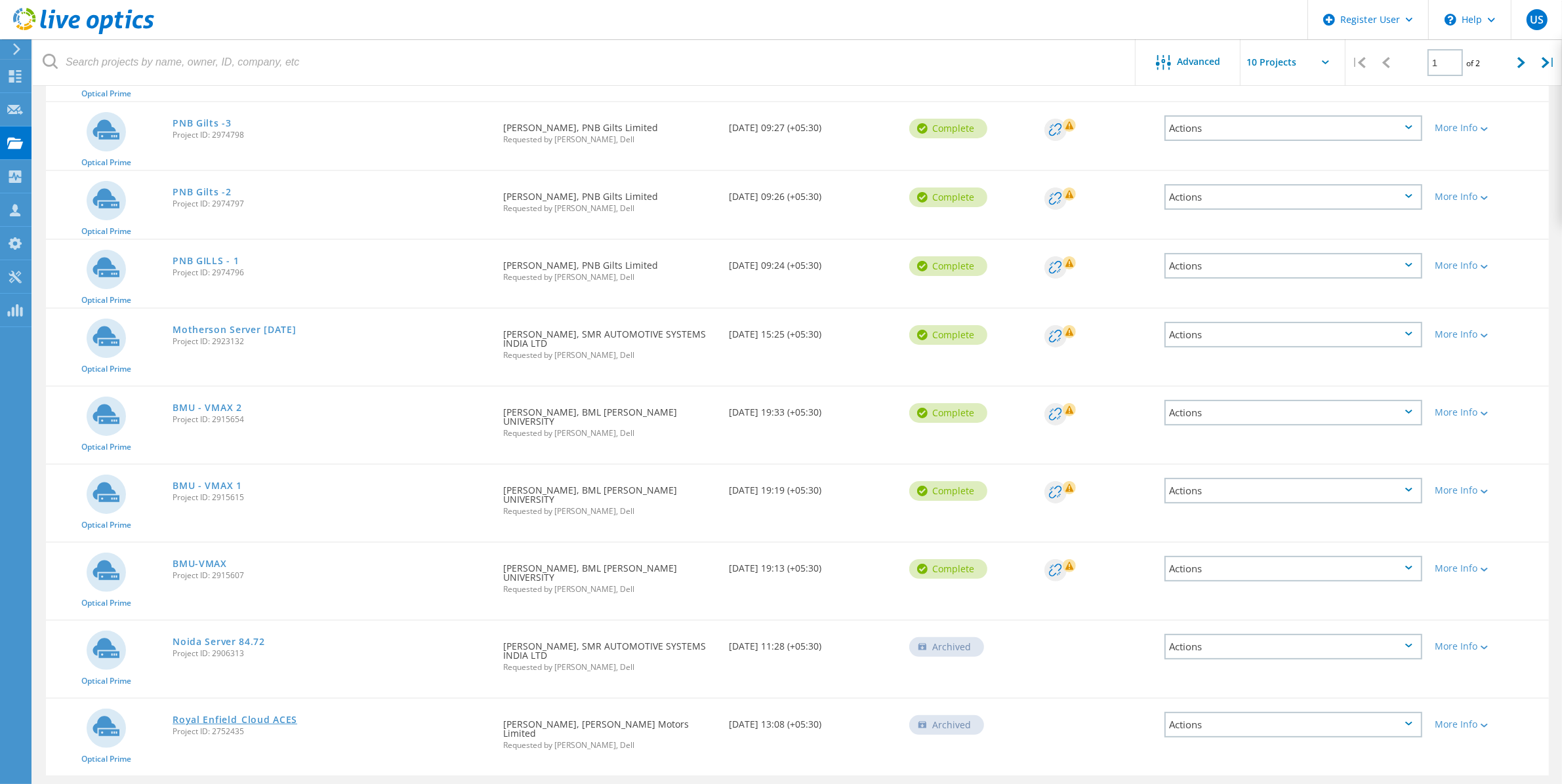
click at [290, 715] on link "Royal Enfield_Cloud ACES" at bounding box center [234, 719] width 125 height 9
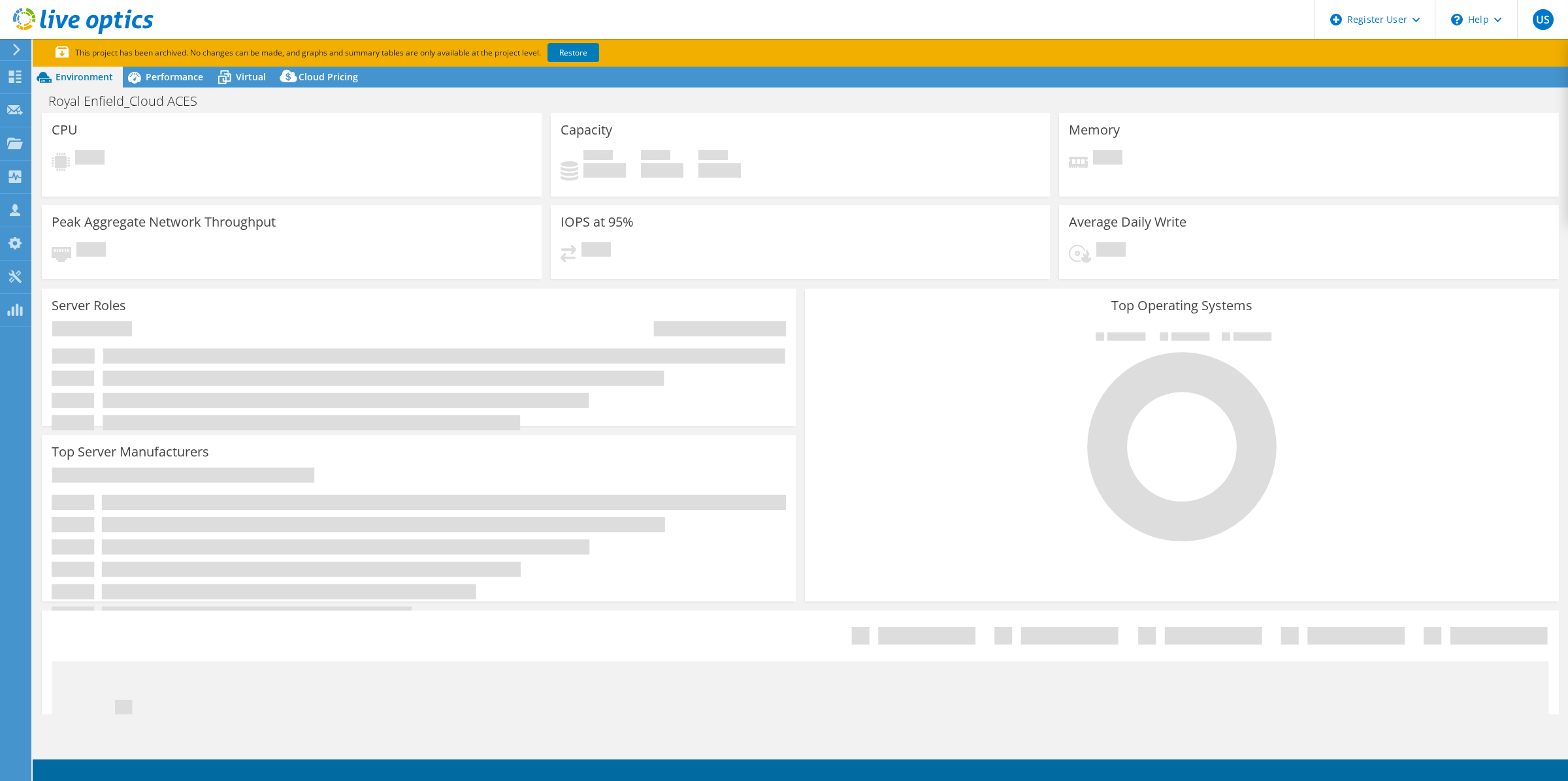
select select "[GEOGRAPHIC_DATA]"
select select "INR"
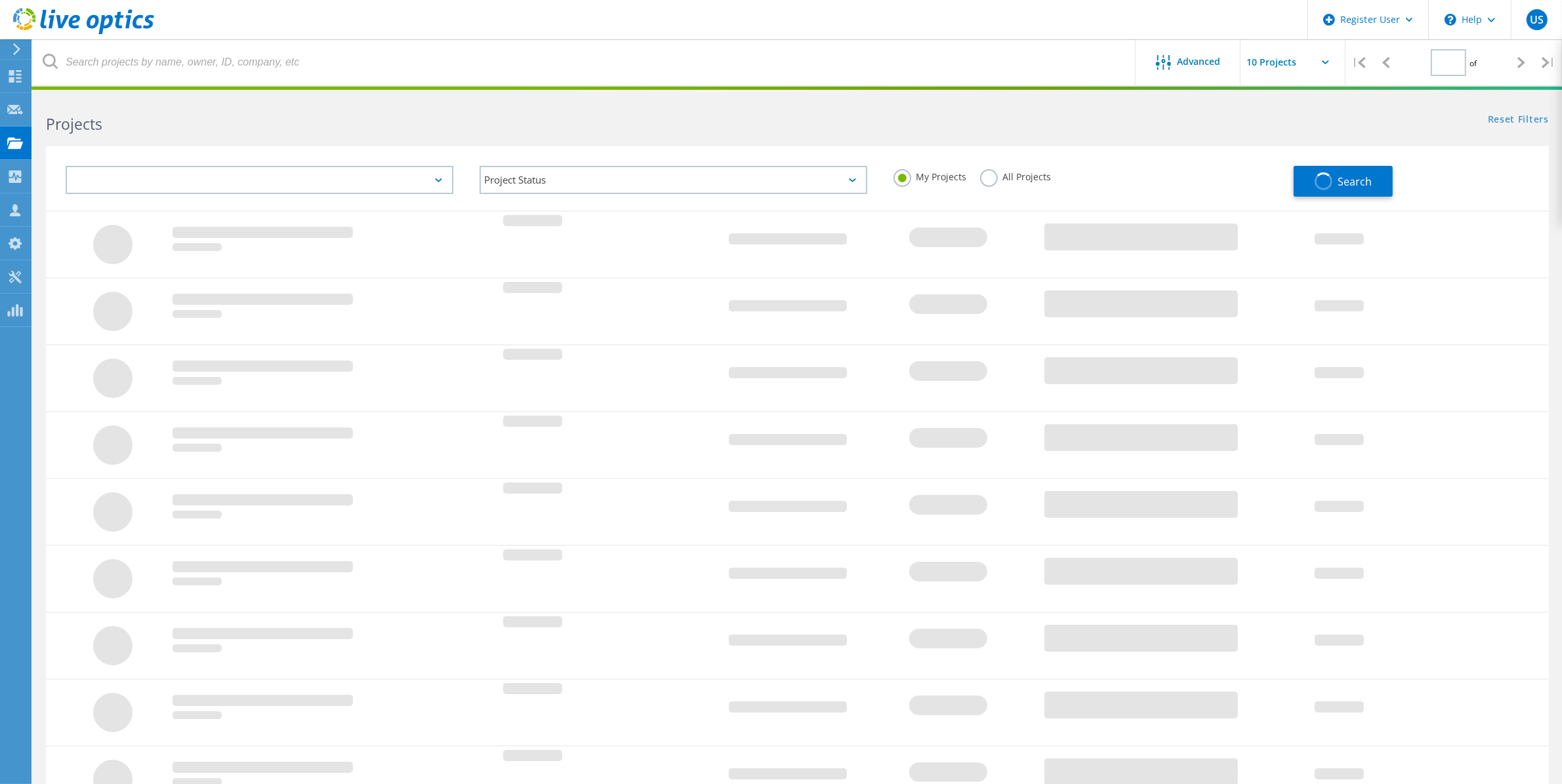
scroll to position [142, 0]
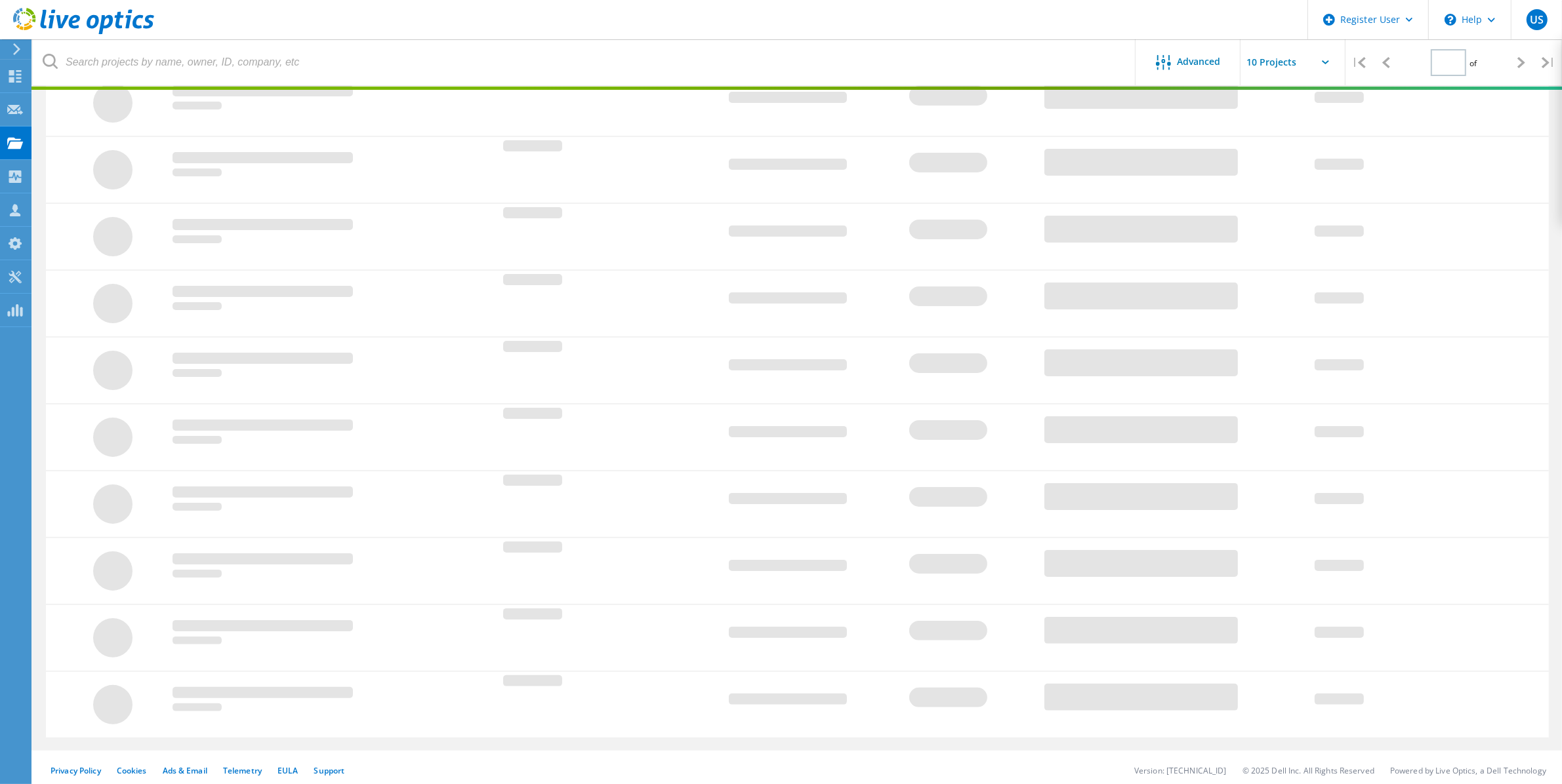
type input "1"
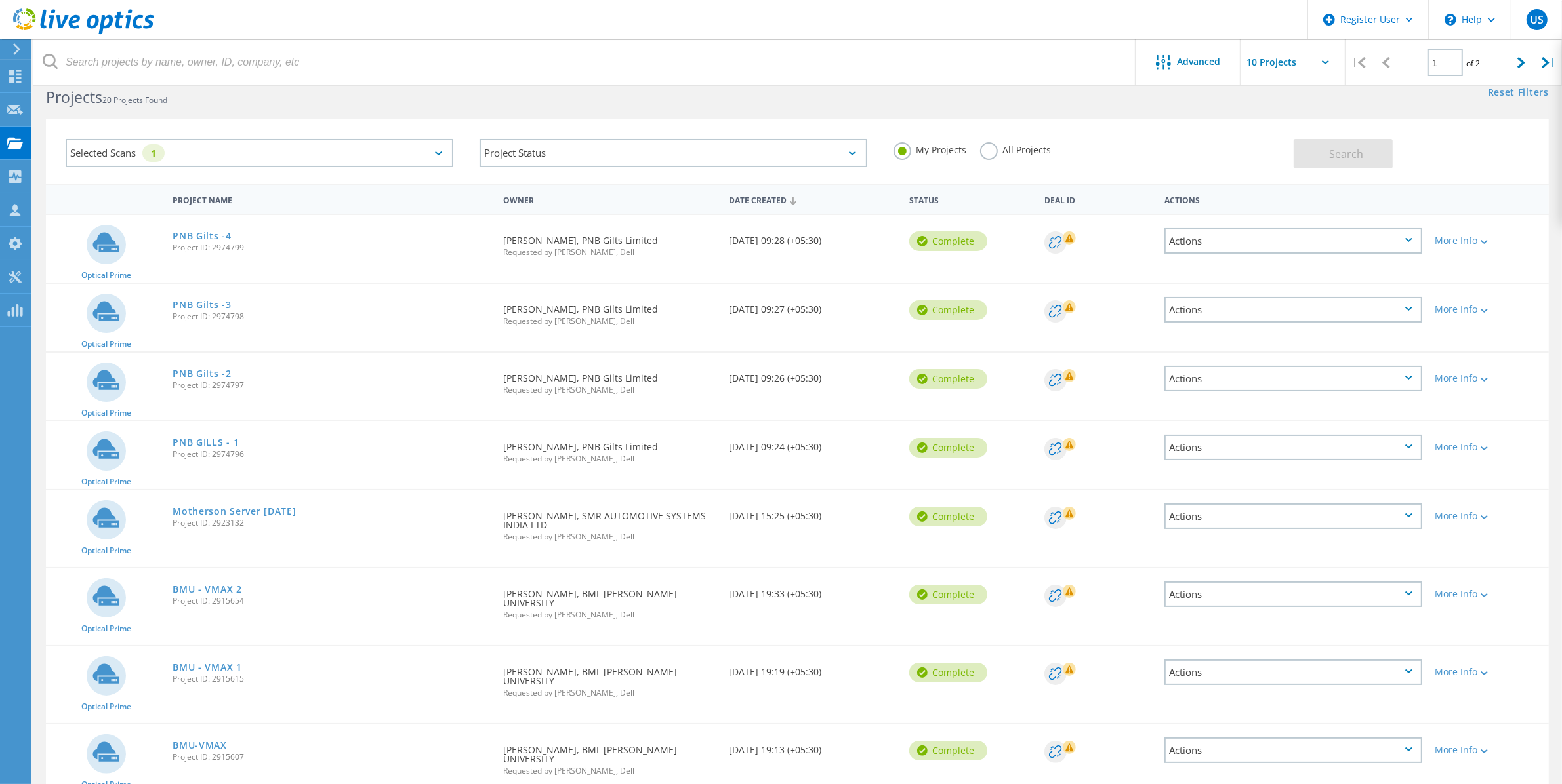
scroll to position [0, 0]
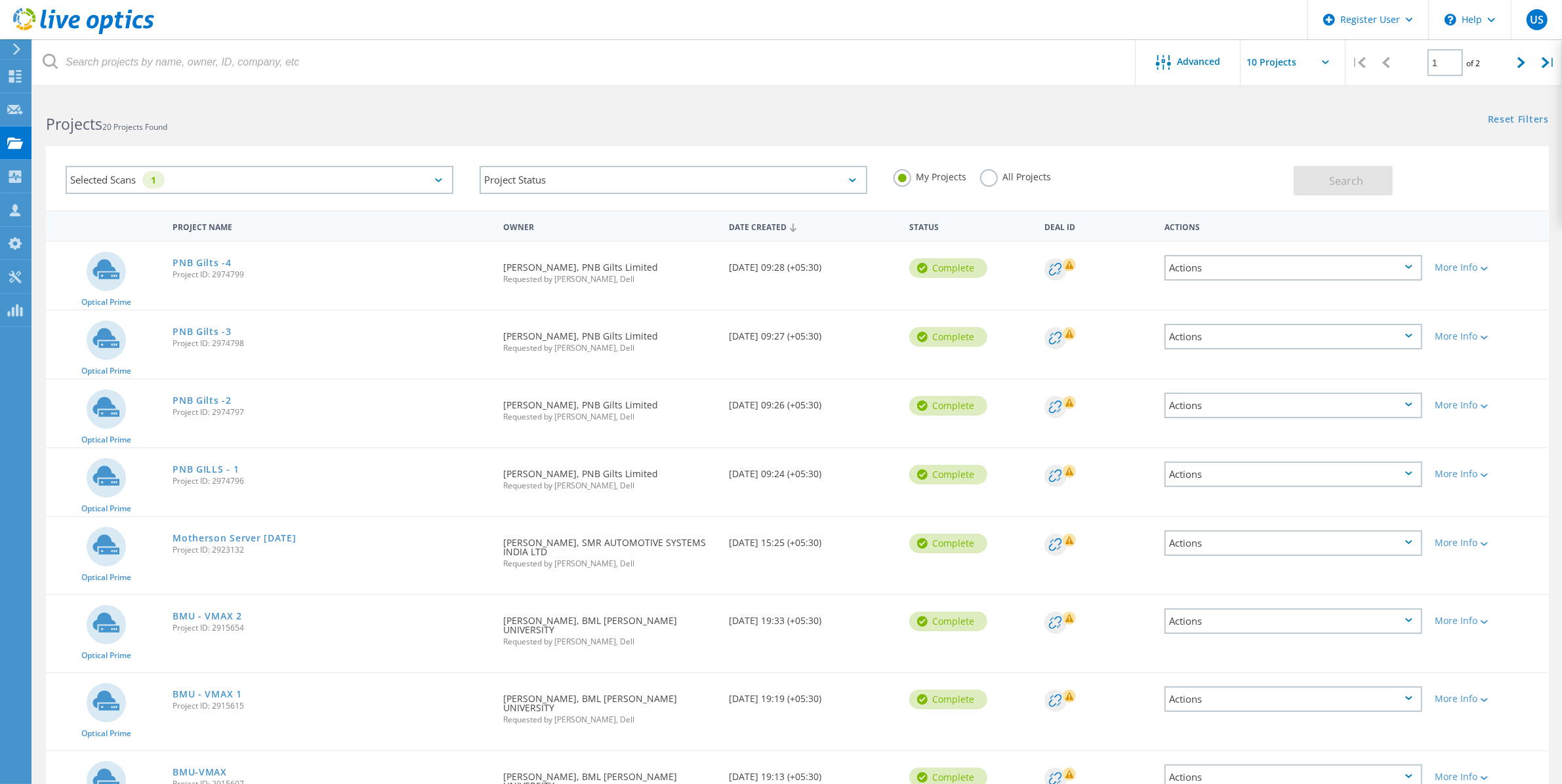
click at [1004, 169] on label "All Projects" at bounding box center [1016, 175] width 72 height 13
click at [0, 0] on input "All Projects" at bounding box center [0, 0] width 0 height 0
click at [1363, 179] on button "Search" at bounding box center [1343, 181] width 99 height 30
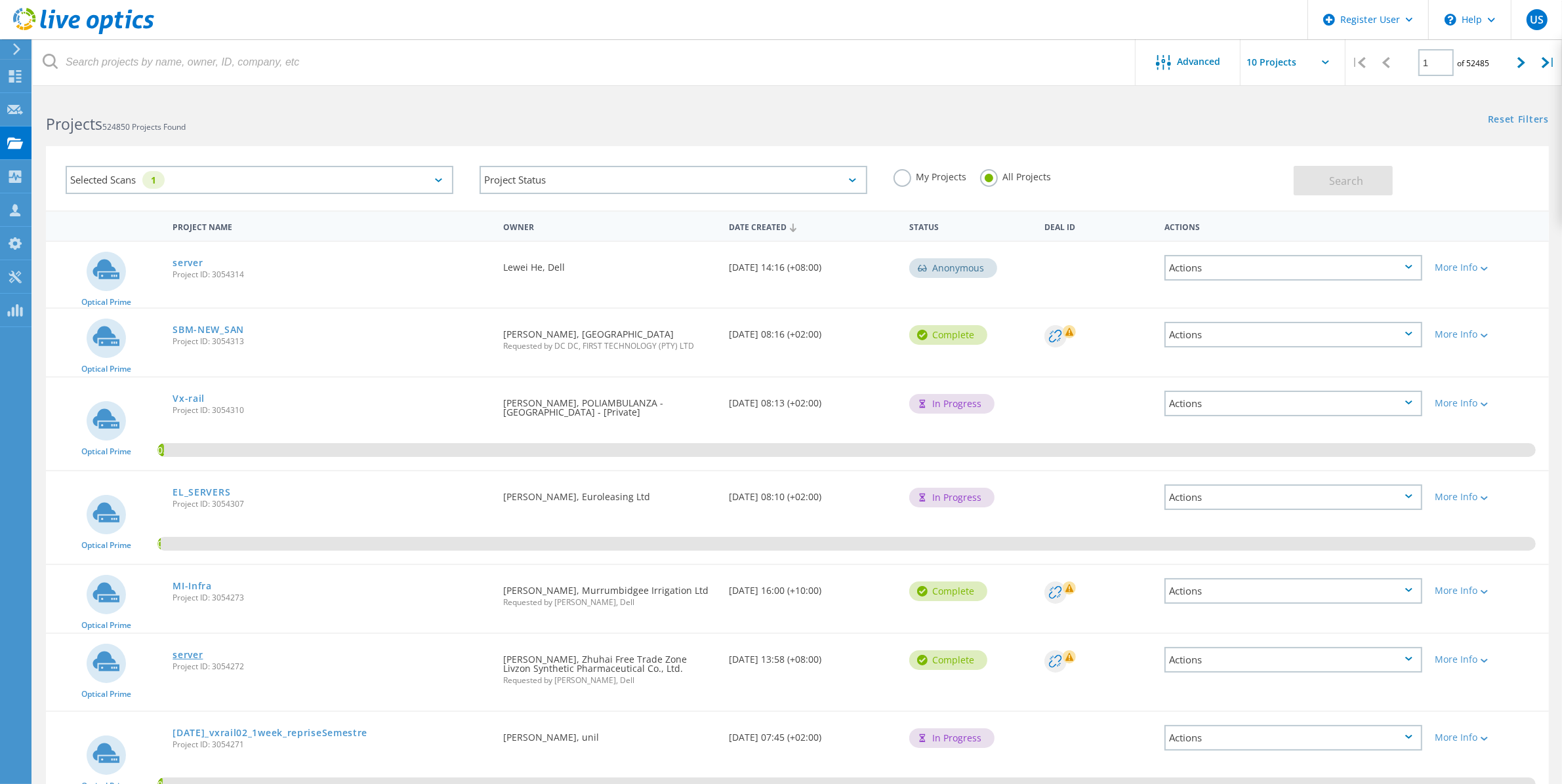
click at [194, 650] on link "server" at bounding box center [187, 654] width 31 height 9
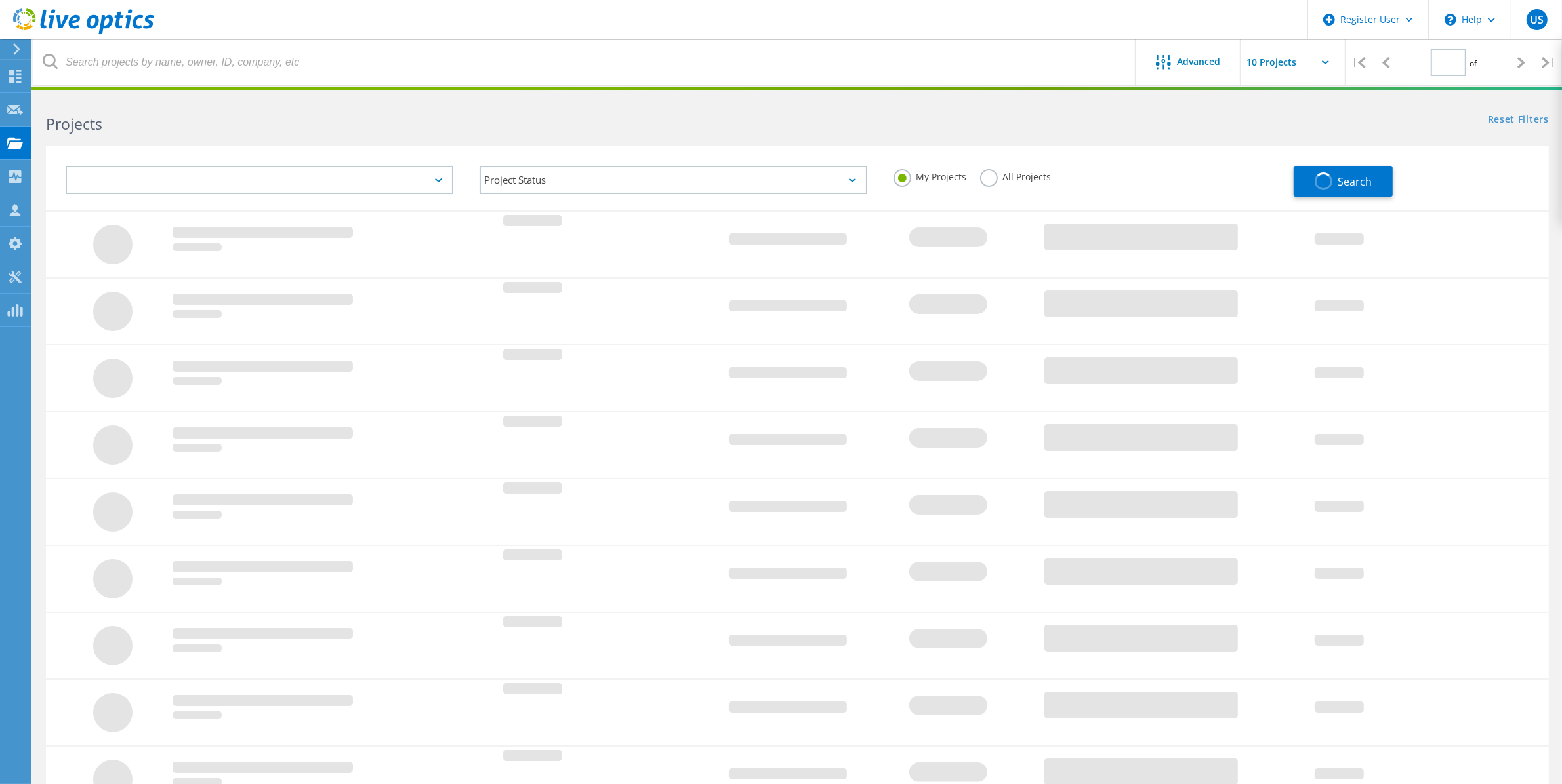
type input "1"
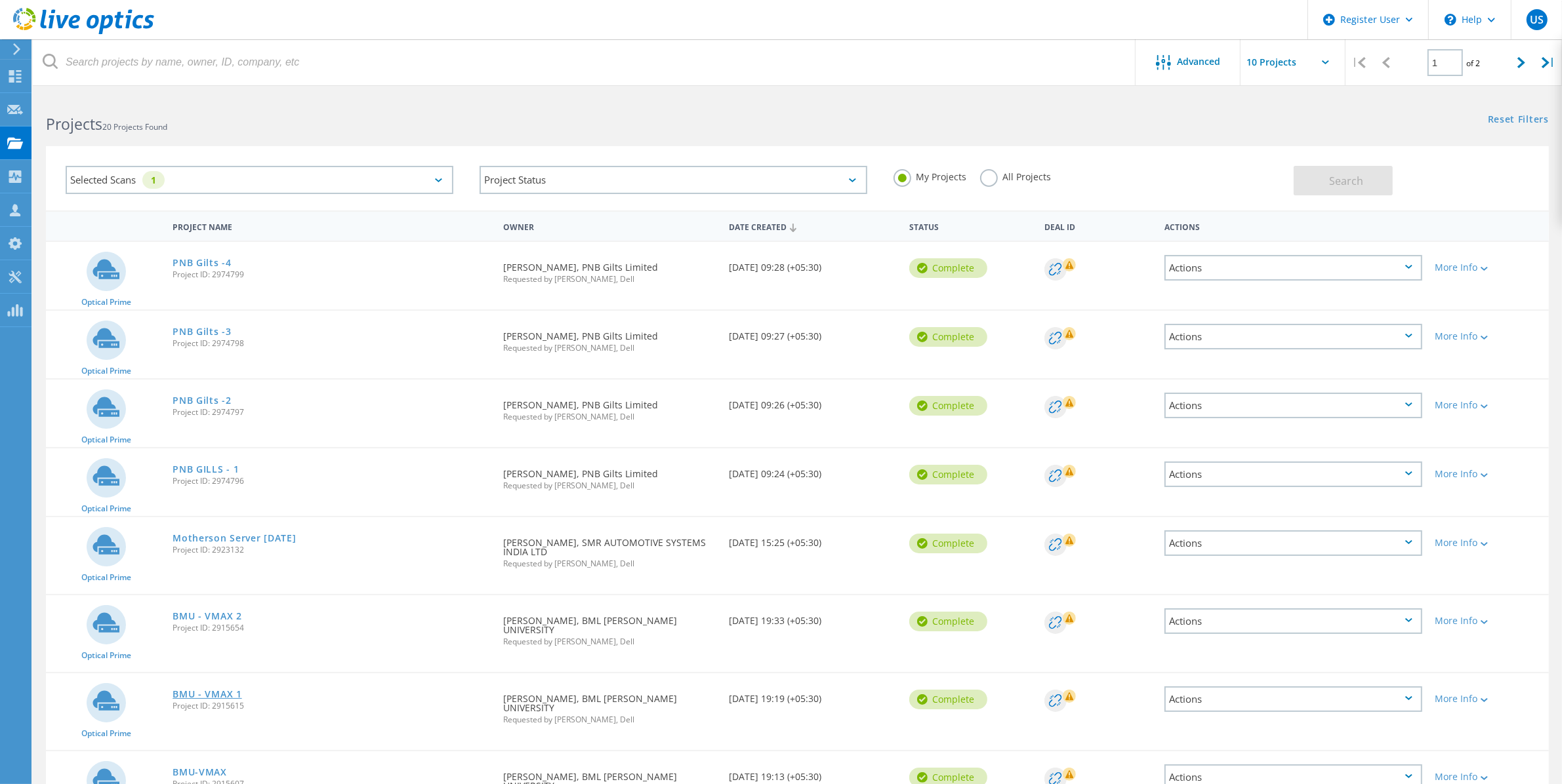
click at [211, 690] on link "BMU - VMAX 1" at bounding box center [207, 694] width 69 height 9
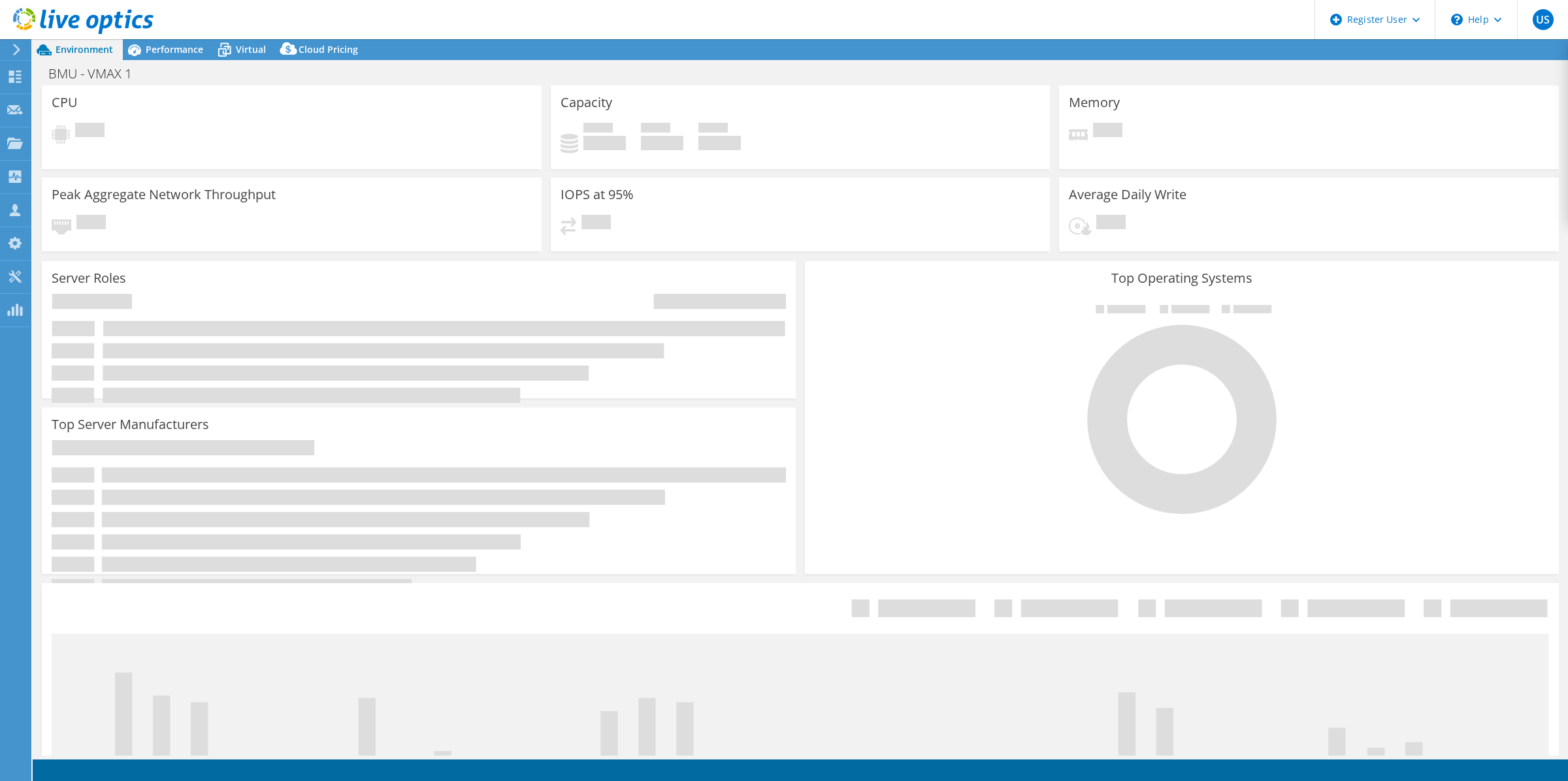
select select "[GEOGRAPHIC_DATA]"
select select "INR"
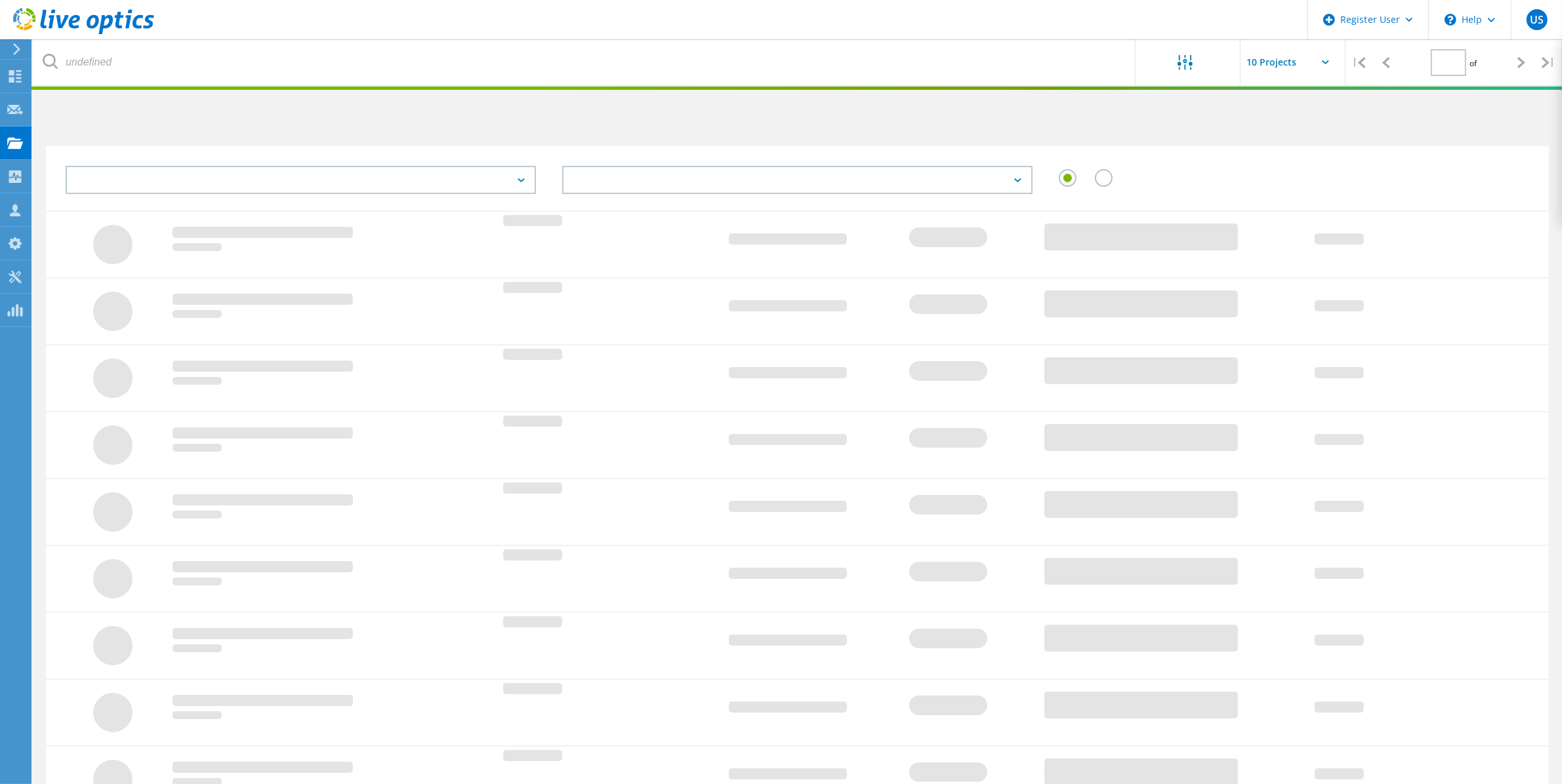
type input "1"
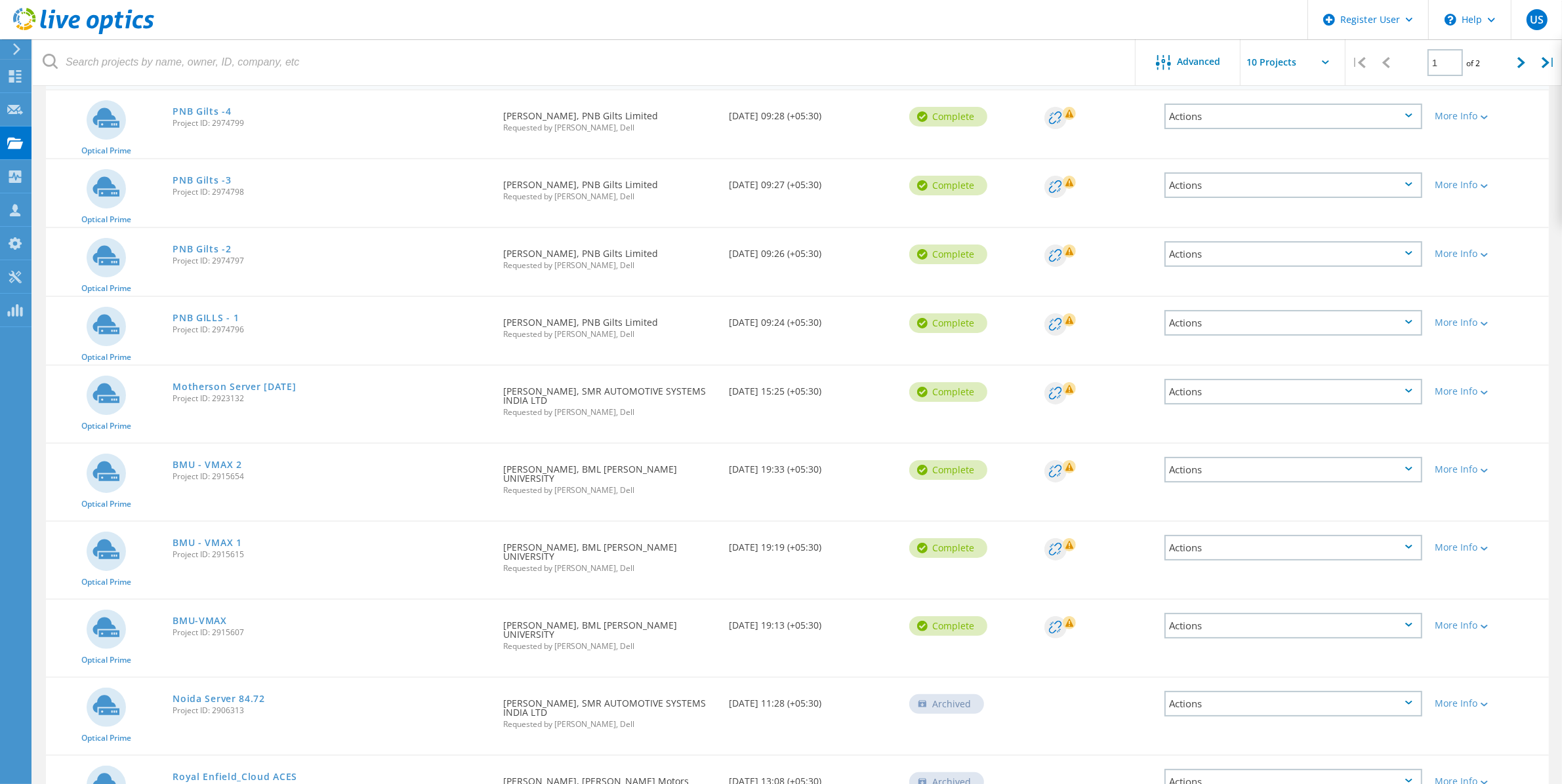
scroll to position [209, 0]
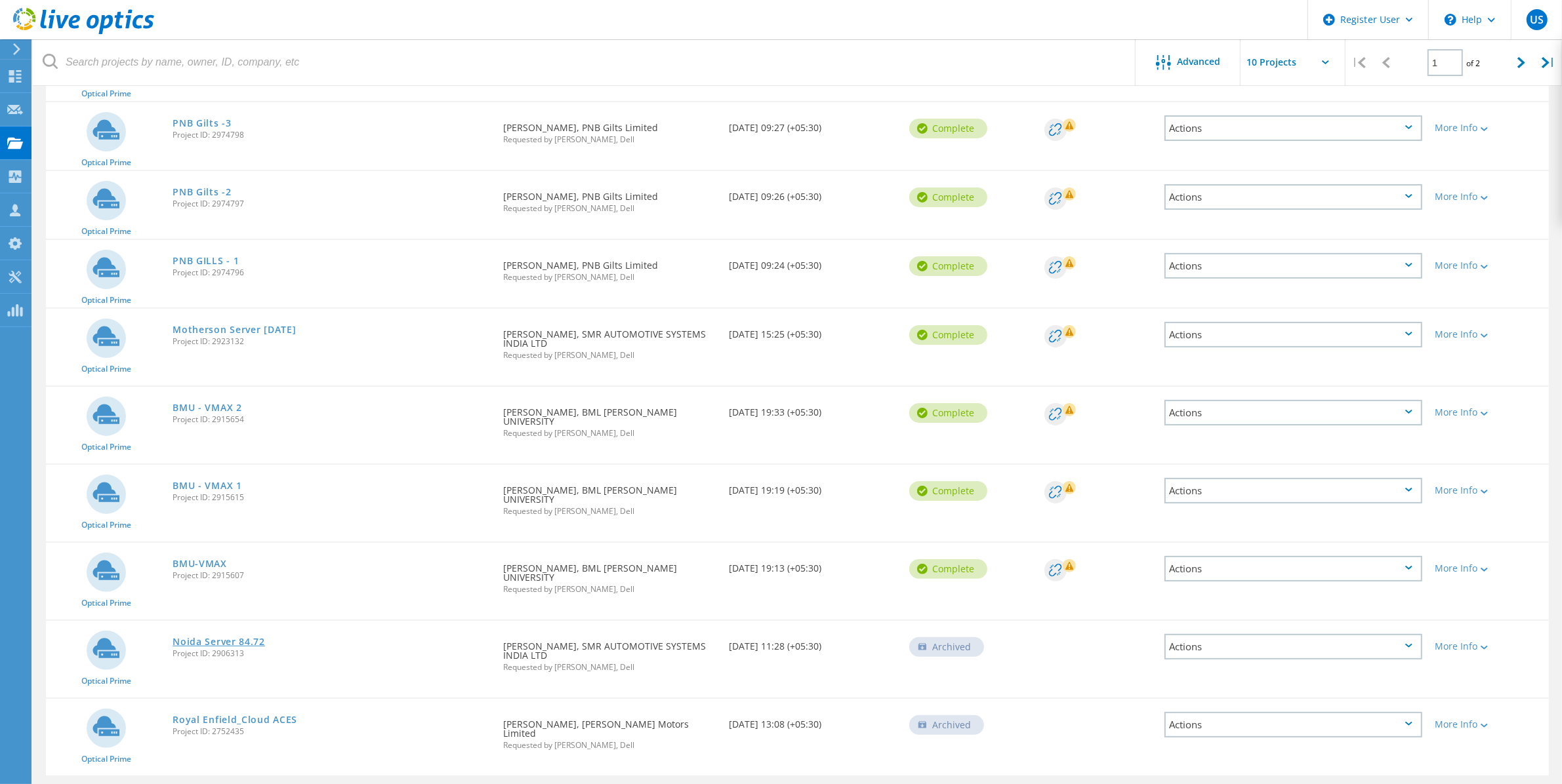
click at [243, 637] on link "Noida Server 84.72" at bounding box center [219, 641] width 93 height 9
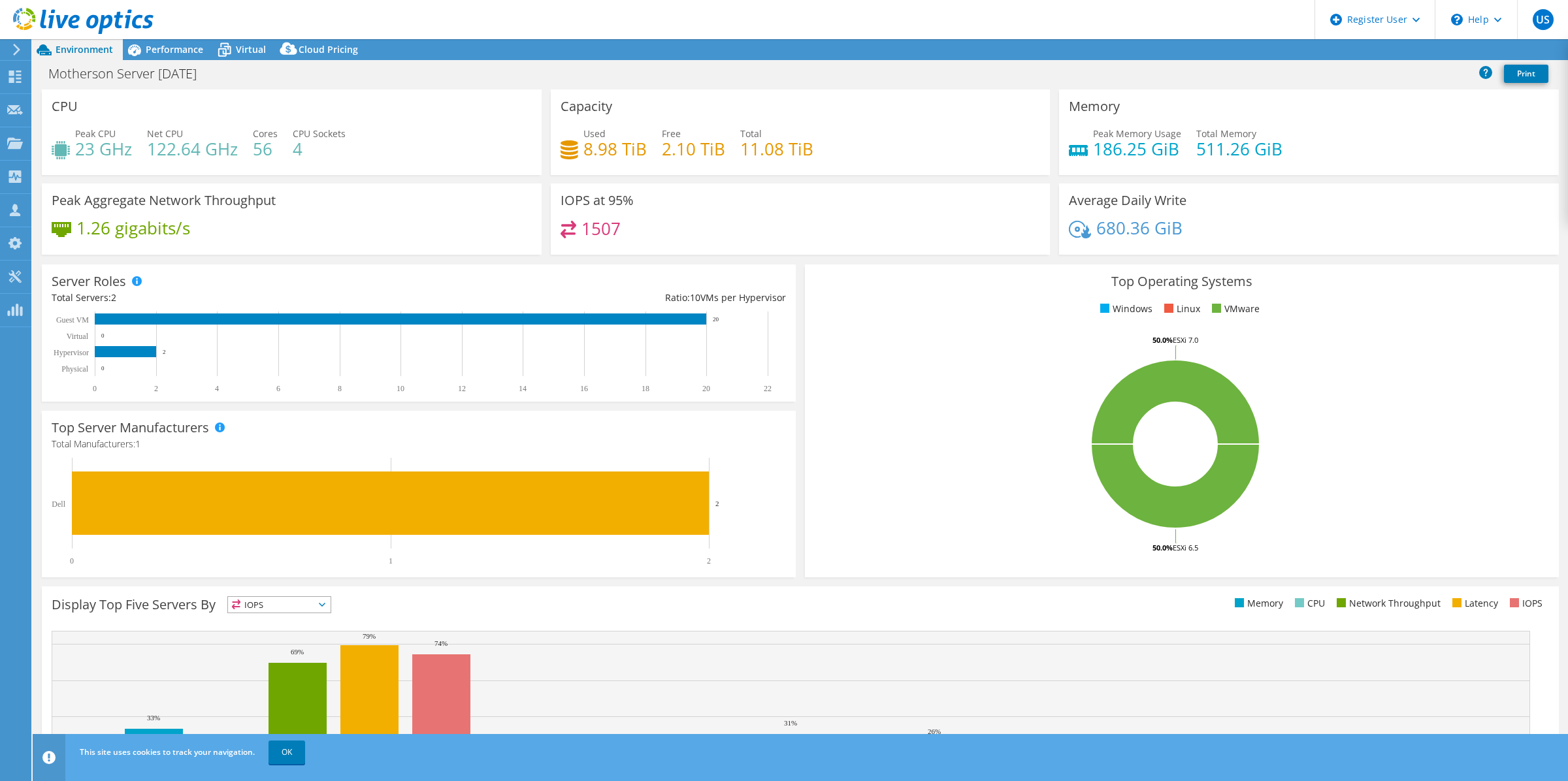
select select "[GEOGRAPHIC_DATA]"
select select "USD"
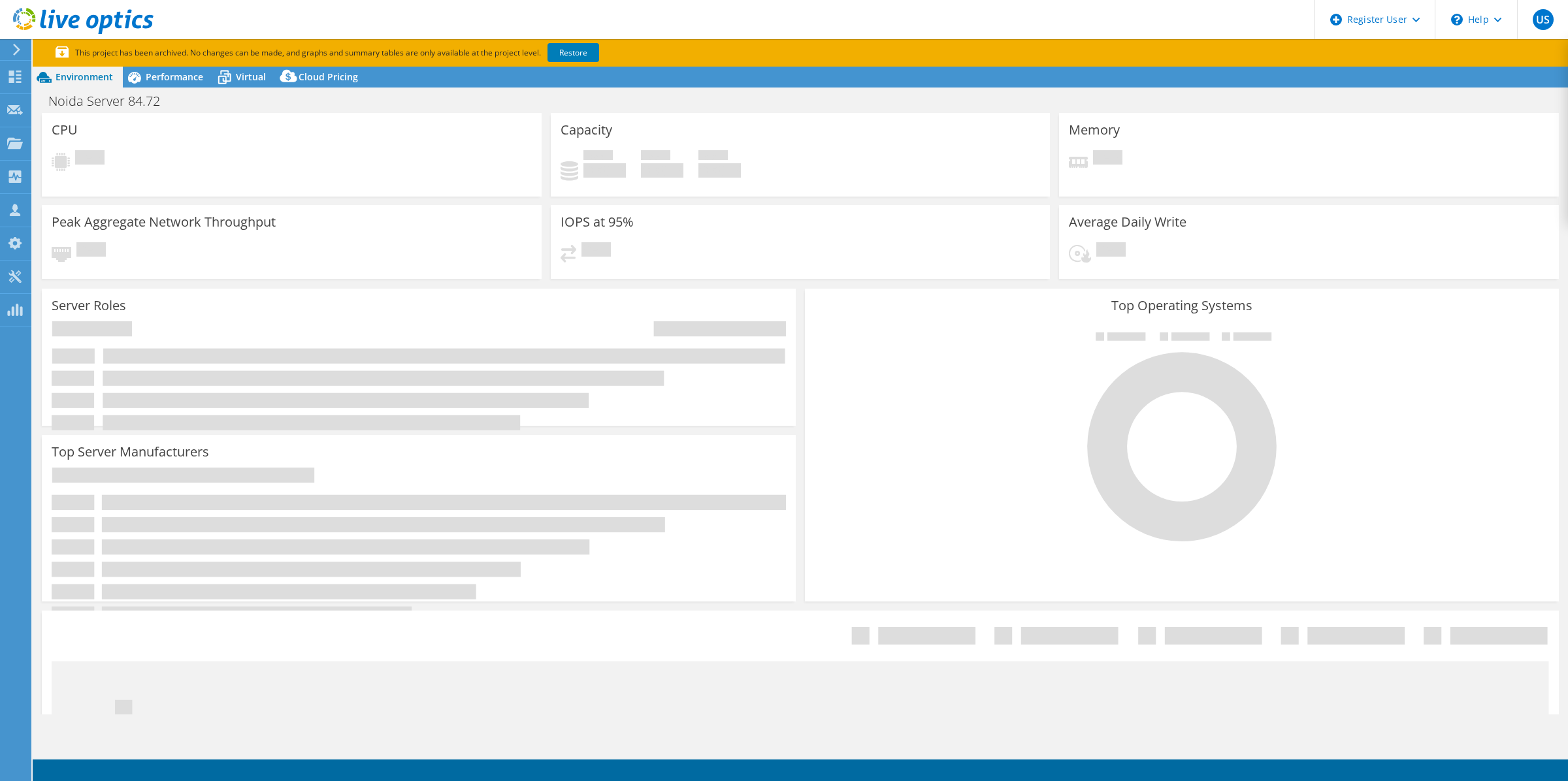
select select "USD"
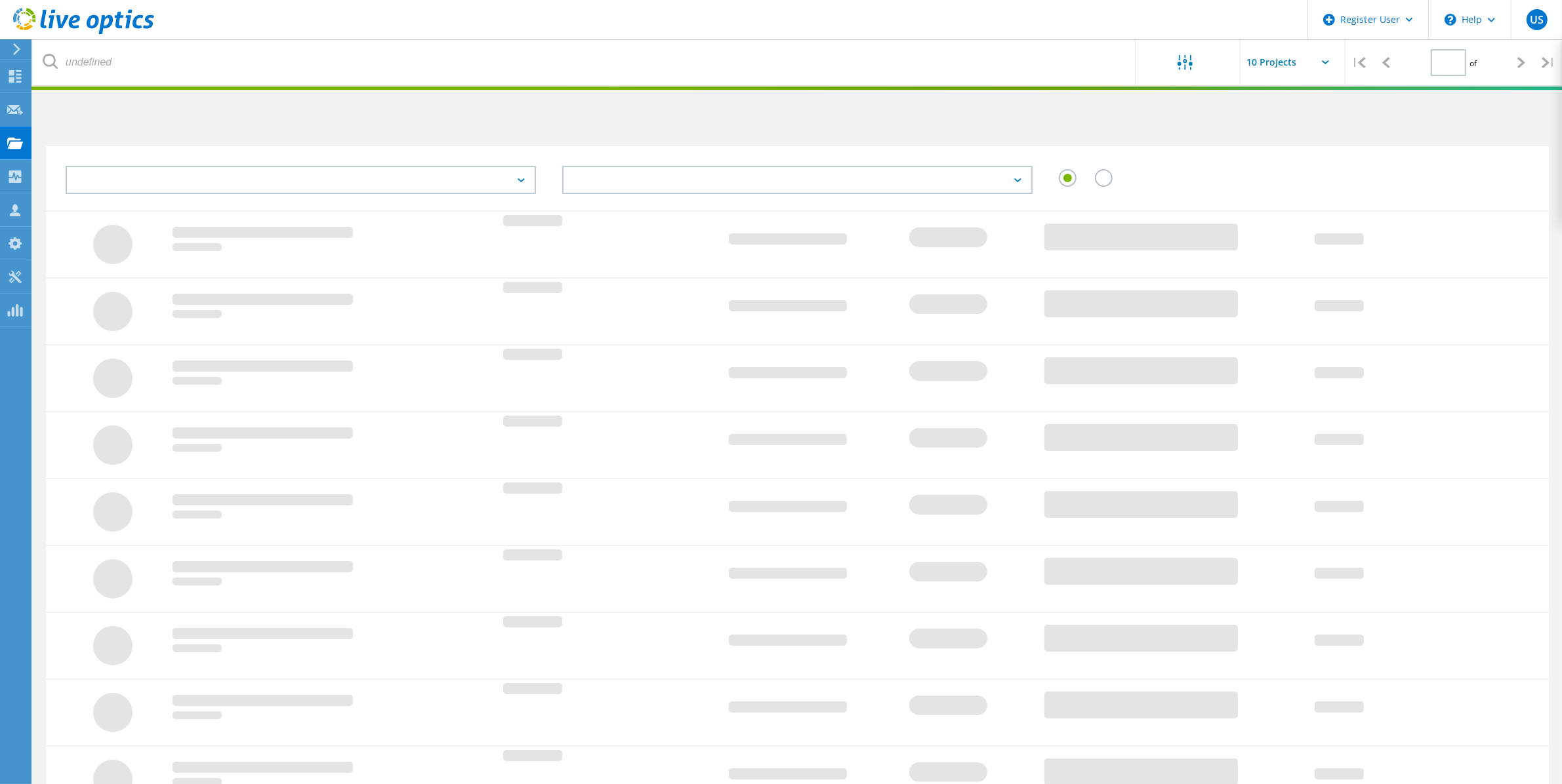
type input "1"
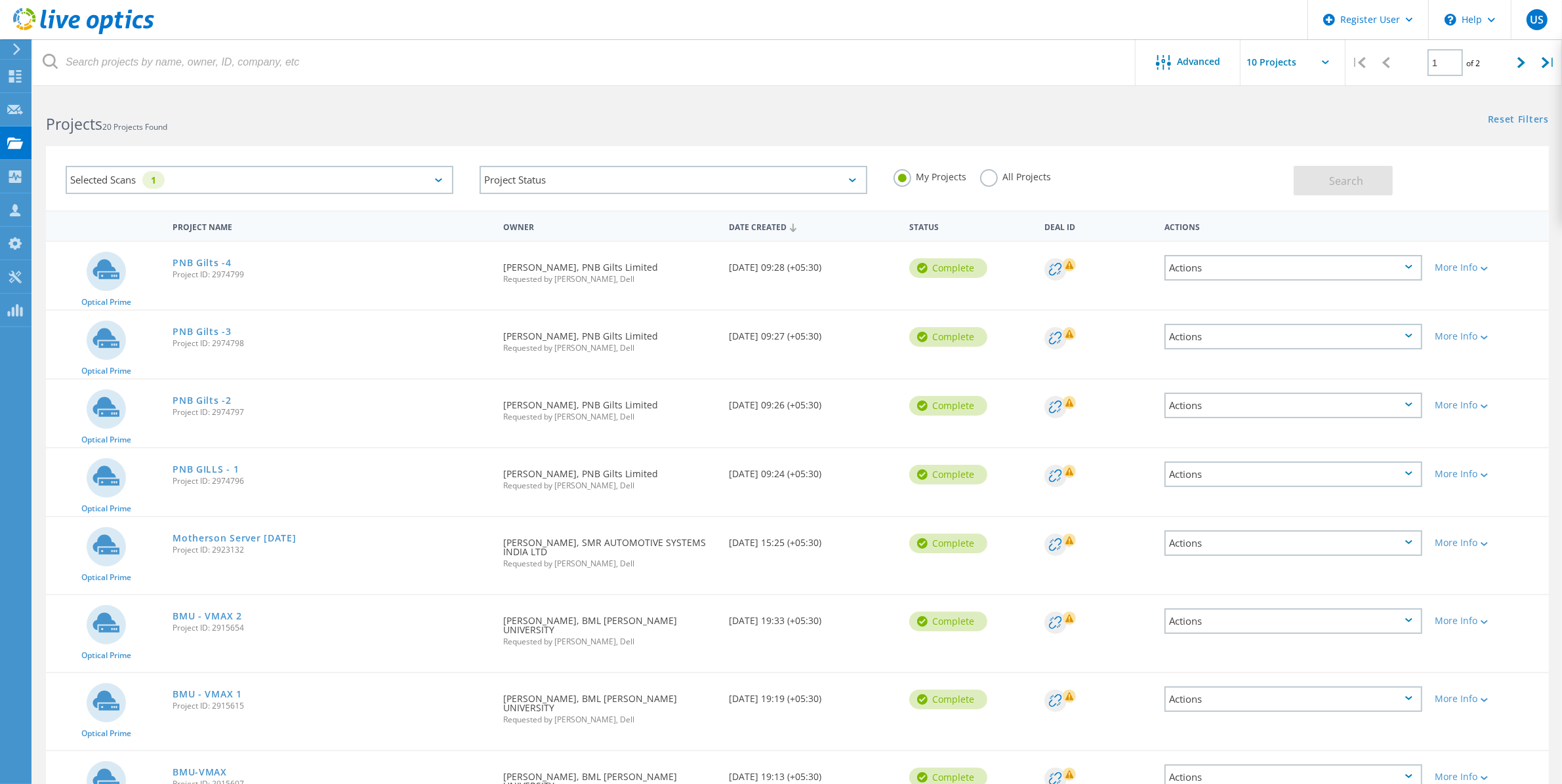
click at [995, 177] on label "All Projects" at bounding box center [1016, 175] width 72 height 13
click at [0, 0] on input "All Projects" at bounding box center [0, 0] width 0 height 0
click at [1327, 180] on button "Search" at bounding box center [1343, 181] width 99 height 30
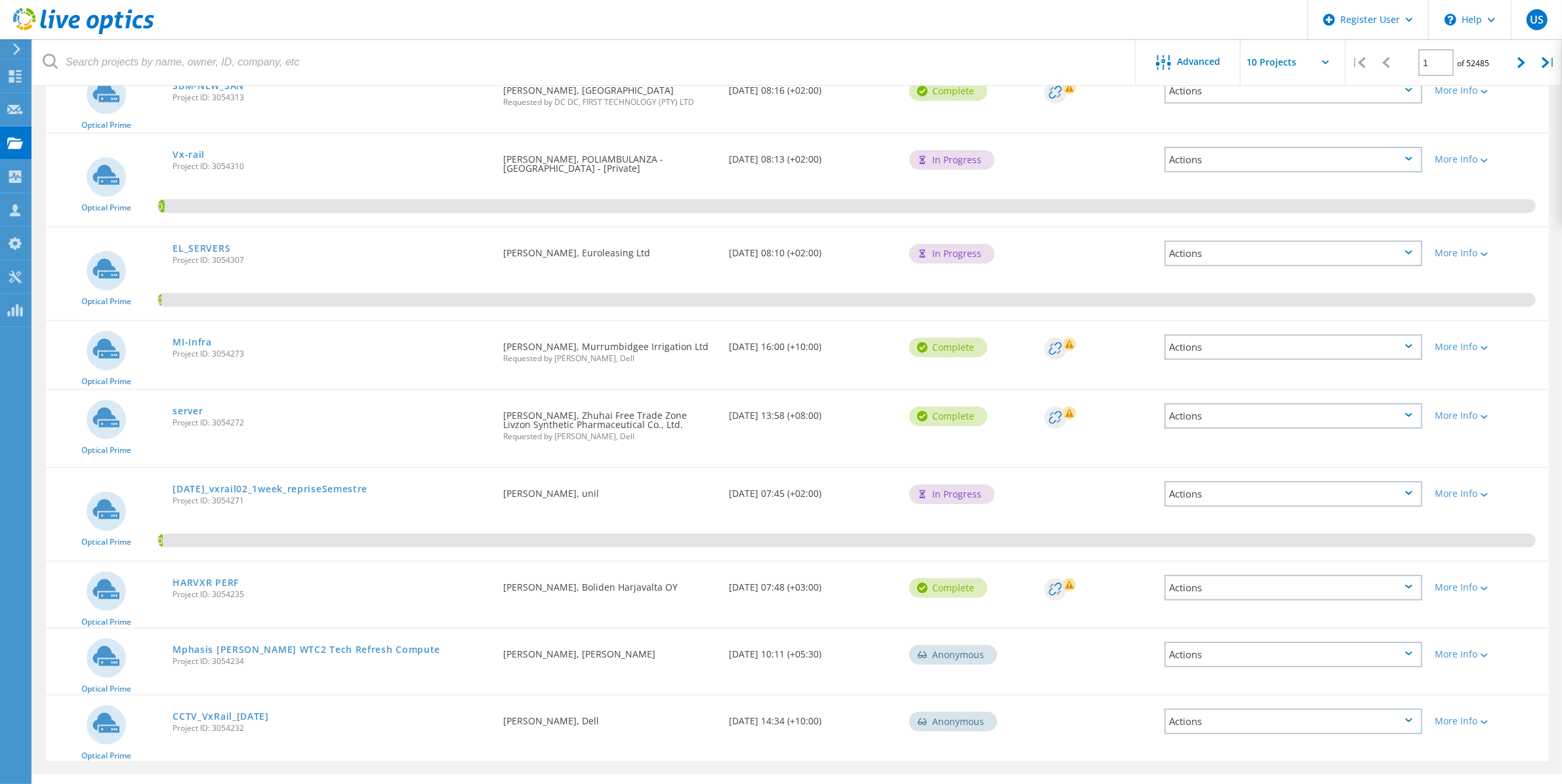
scroll to position [267, 0]
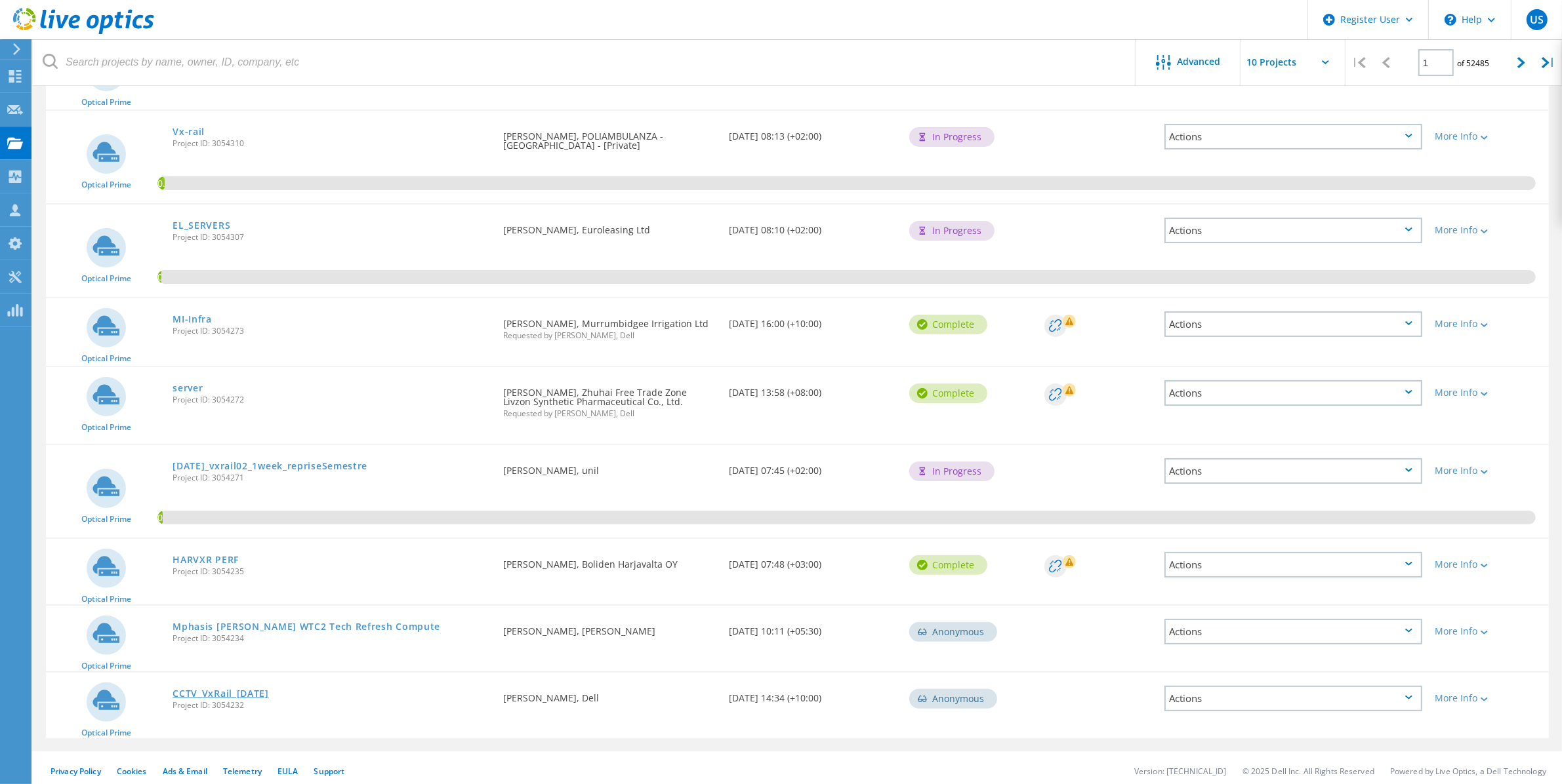
click at [267, 690] on link "CCTV_VxRail_[DATE]" at bounding box center [220, 694] width 96 height 9
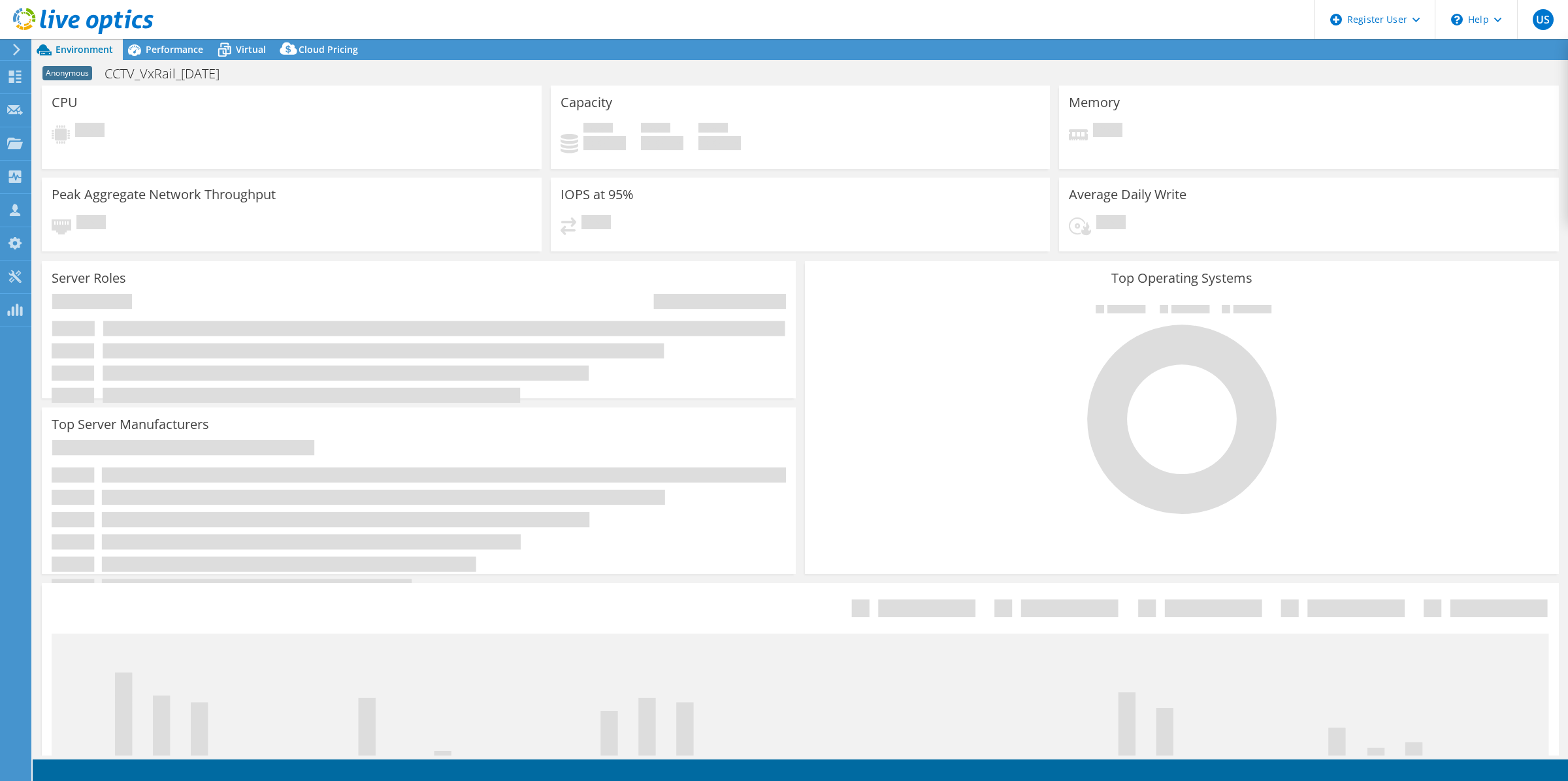
select select "USD"
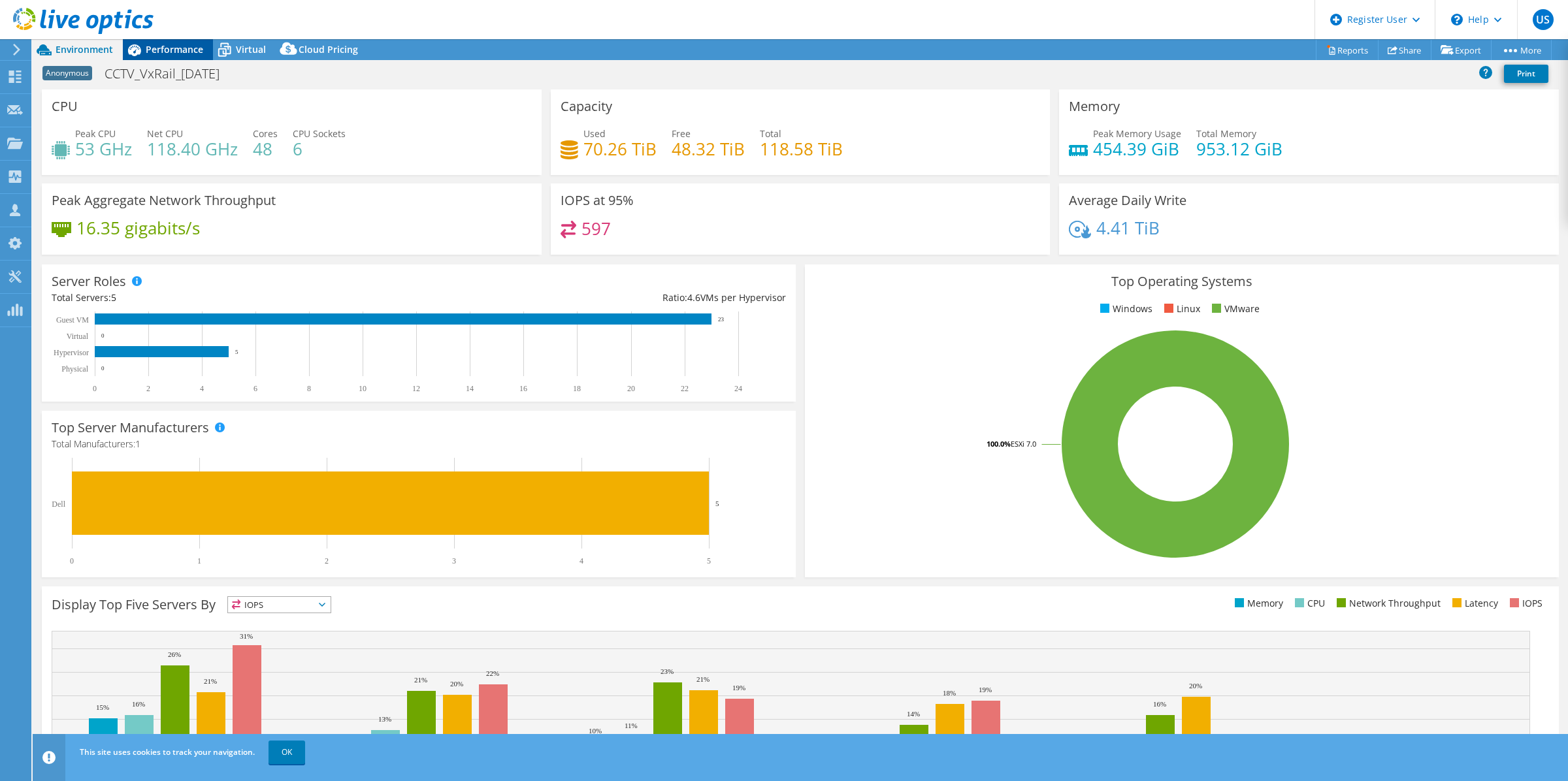
click at [190, 53] on span "Performance" at bounding box center [174, 49] width 58 height 13
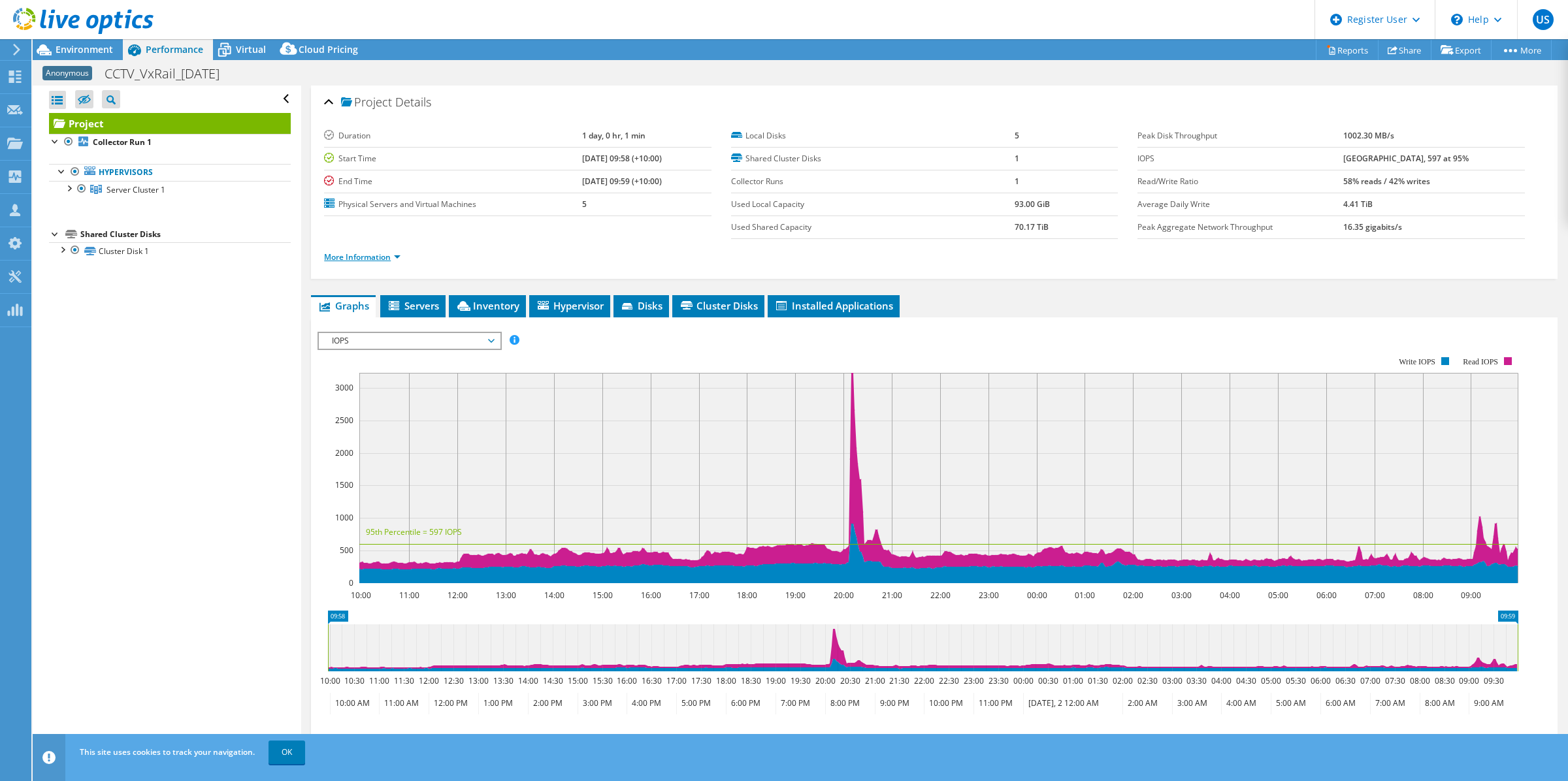
drag, startPoint x: 360, startPoint y: 256, endPoint x: 377, endPoint y: 258, distance: 17.1
click at [360, 256] on link "More Information" at bounding box center [363, 257] width 76 height 11
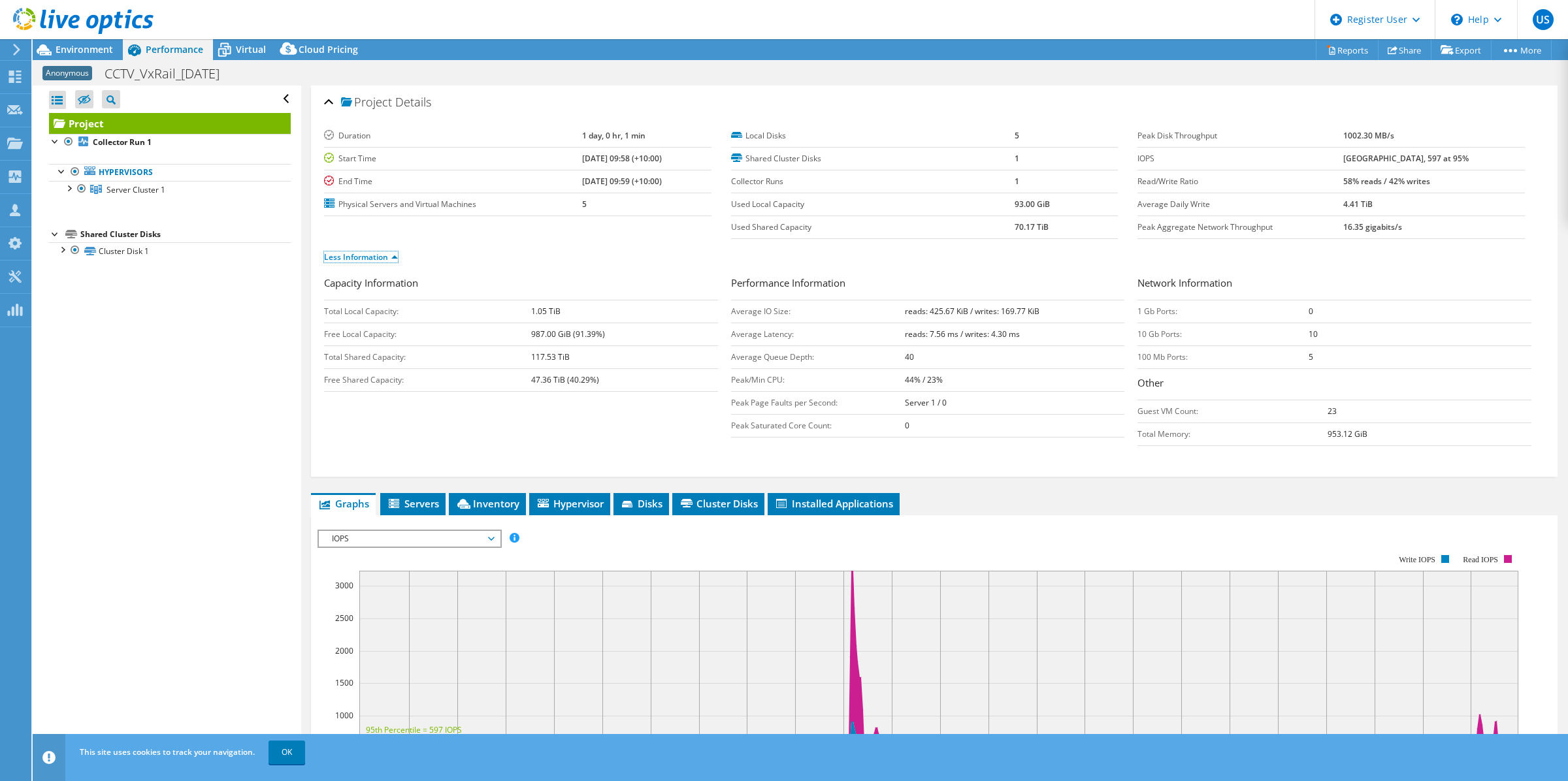
scroll to position [311, 0]
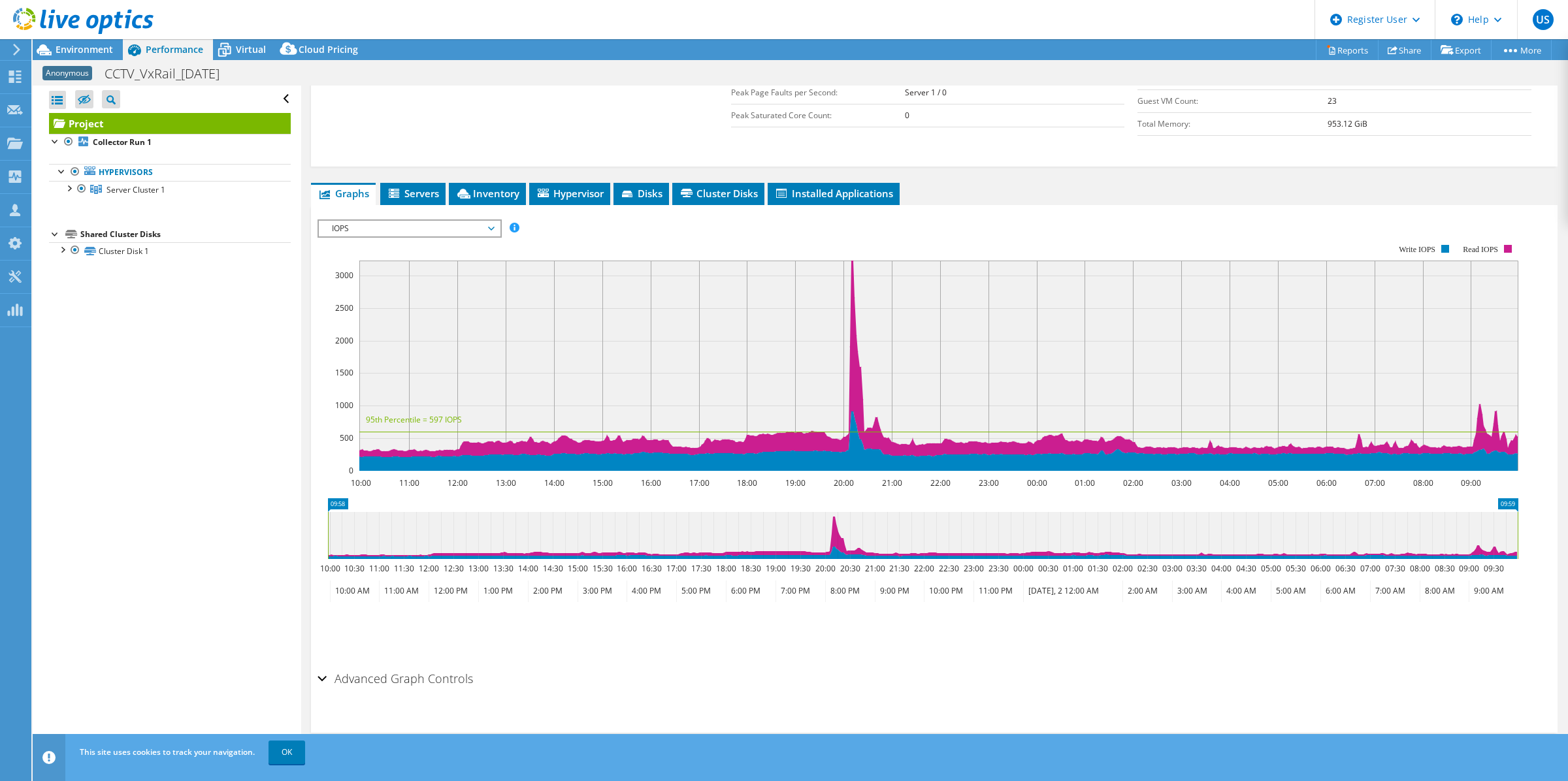
click at [471, 226] on span "IOPS" at bounding box center [409, 228] width 168 height 16
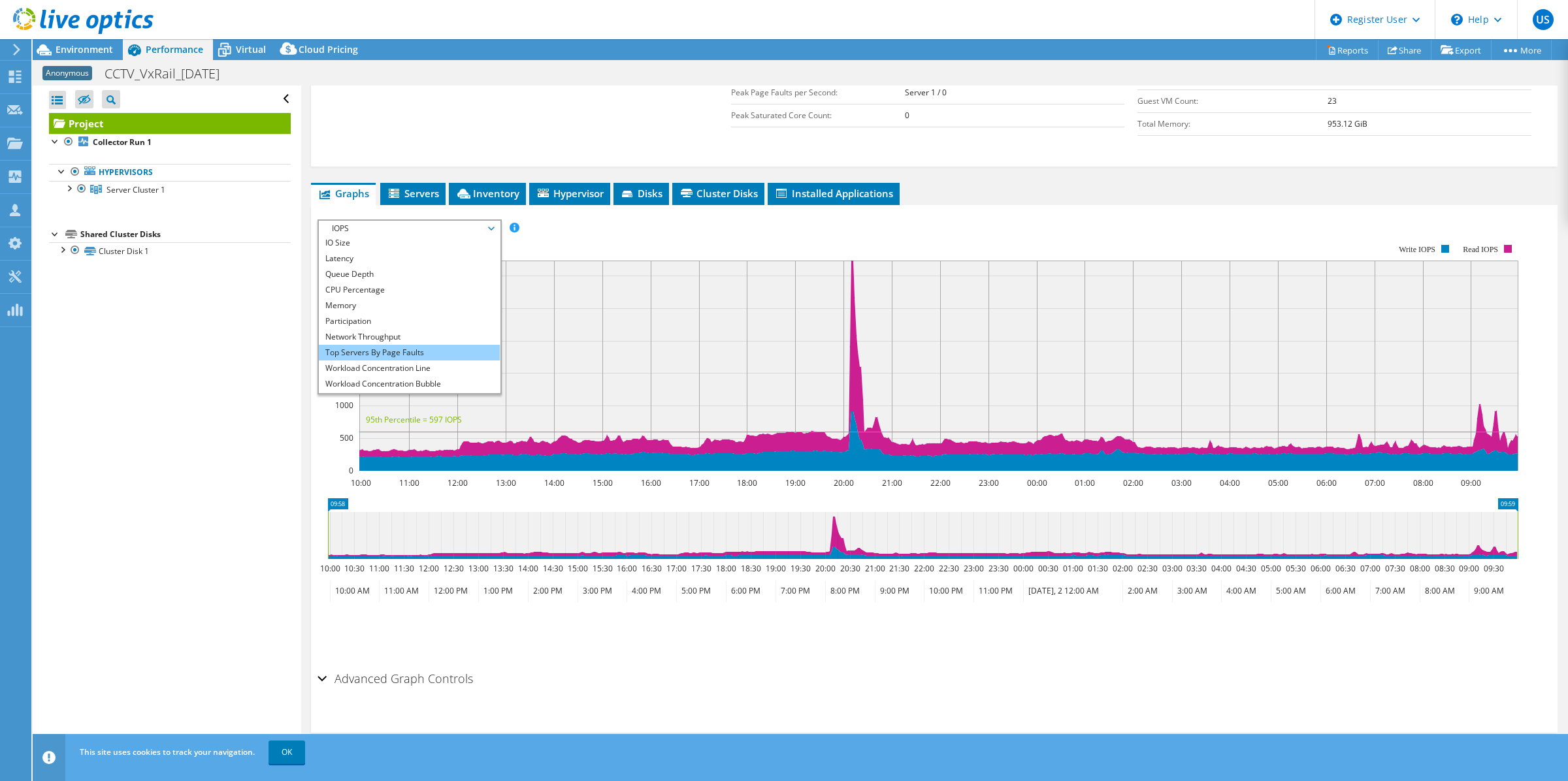
scroll to position [46, 0]
click at [431, 365] on li "Workload Concentration Bubble" at bounding box center [409, 370] width 181 height 16
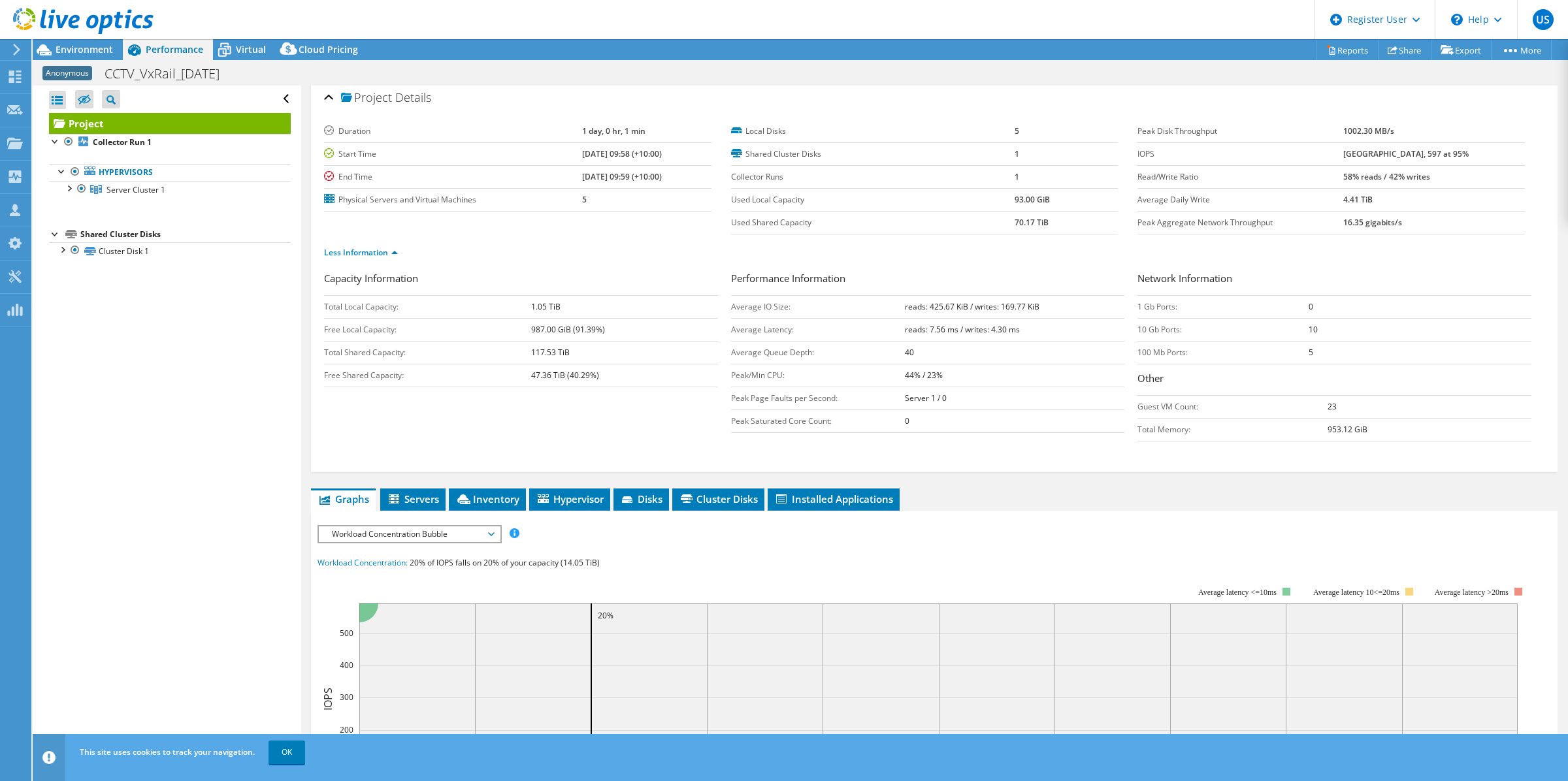
scroll to position [0, 0]
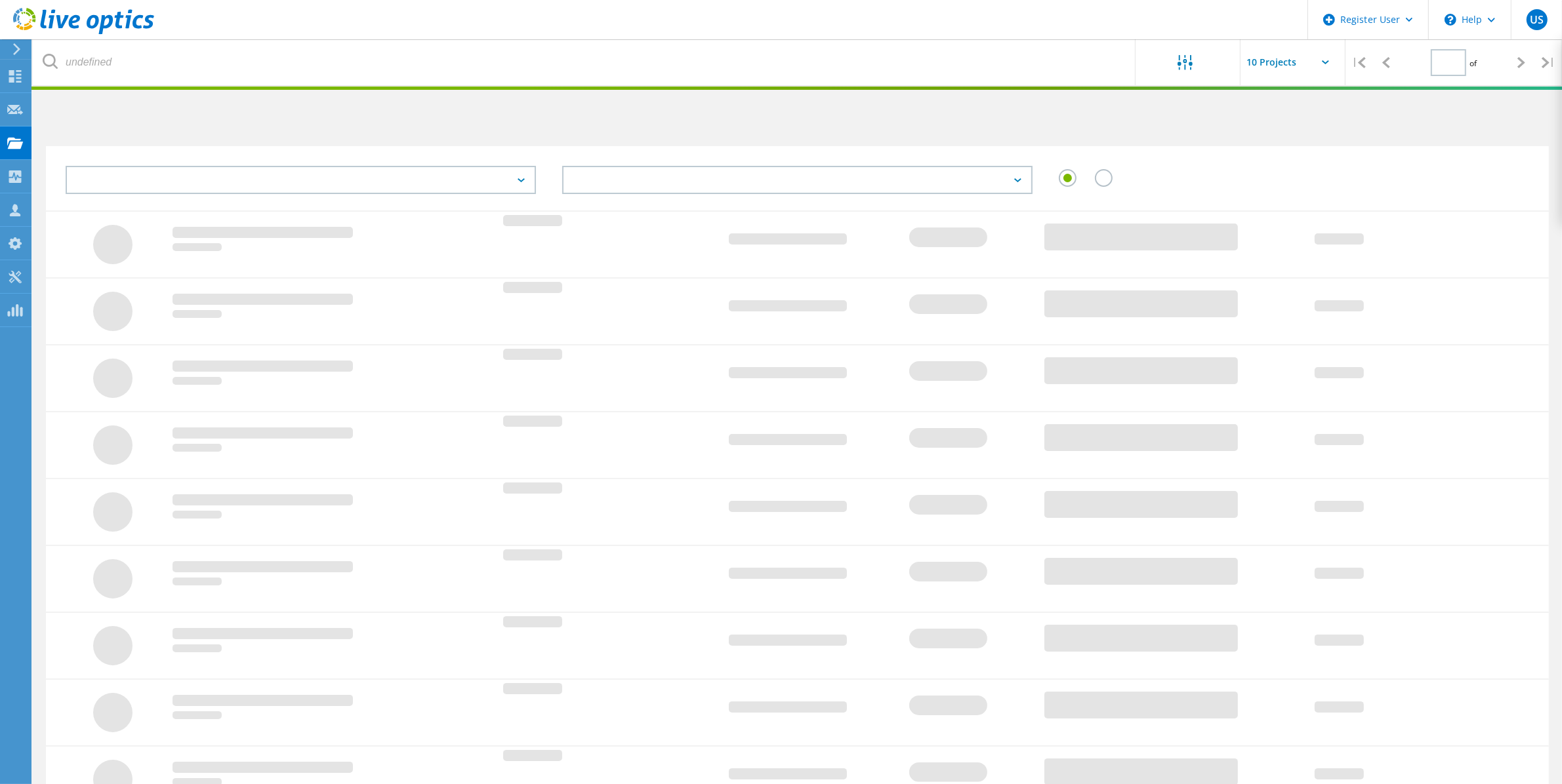
type input "1"
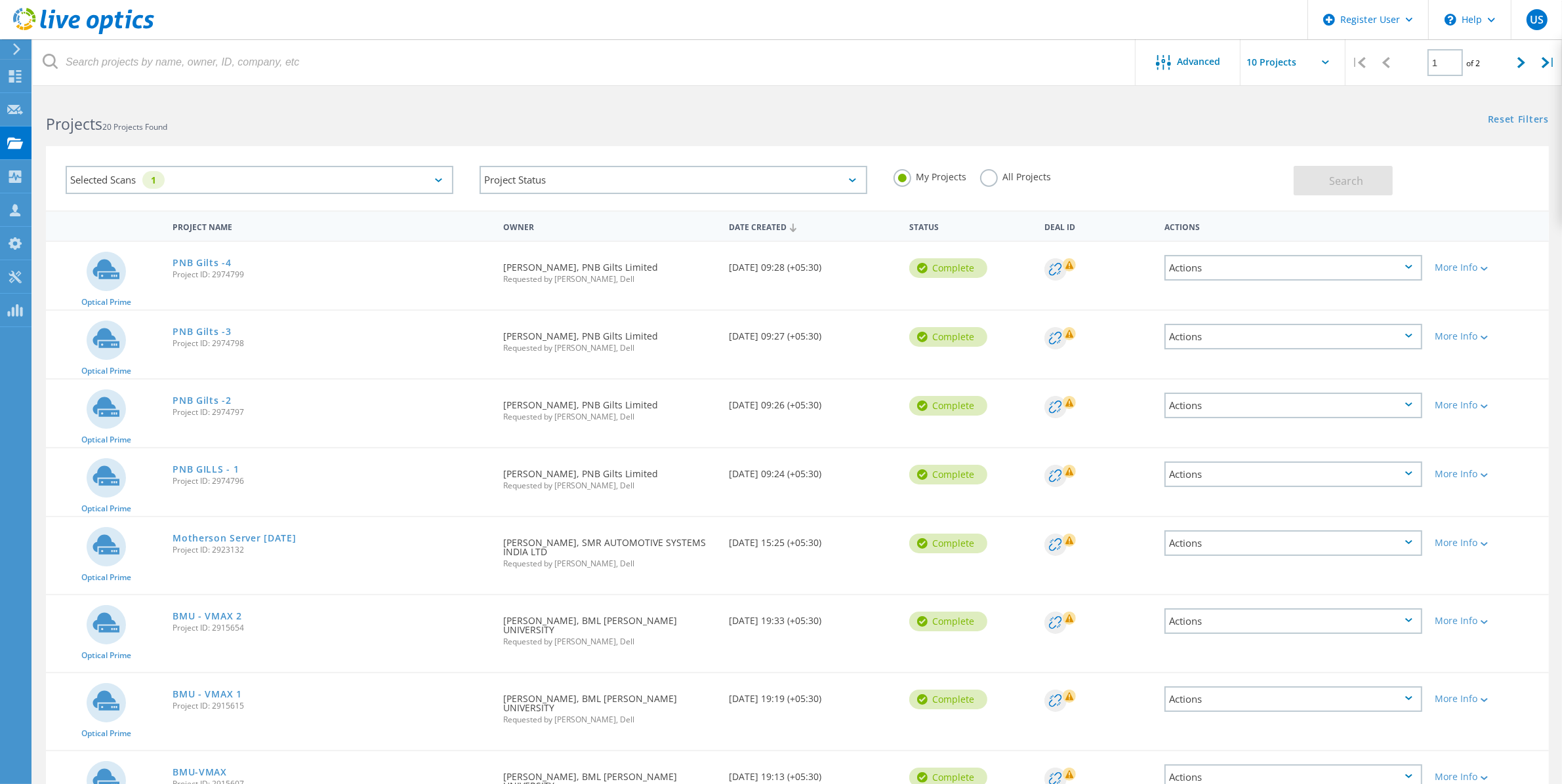
click at [1001, 178] on label "All Projects" at bounding box center [1016, 175] width 72 height 13
click at [0, 0] on input "All Projects" at bounding box center [0, 0] width 0 height 0
click at [1327, 182] on button "Search" at bounding box center [1343, 181] width 99 height 30
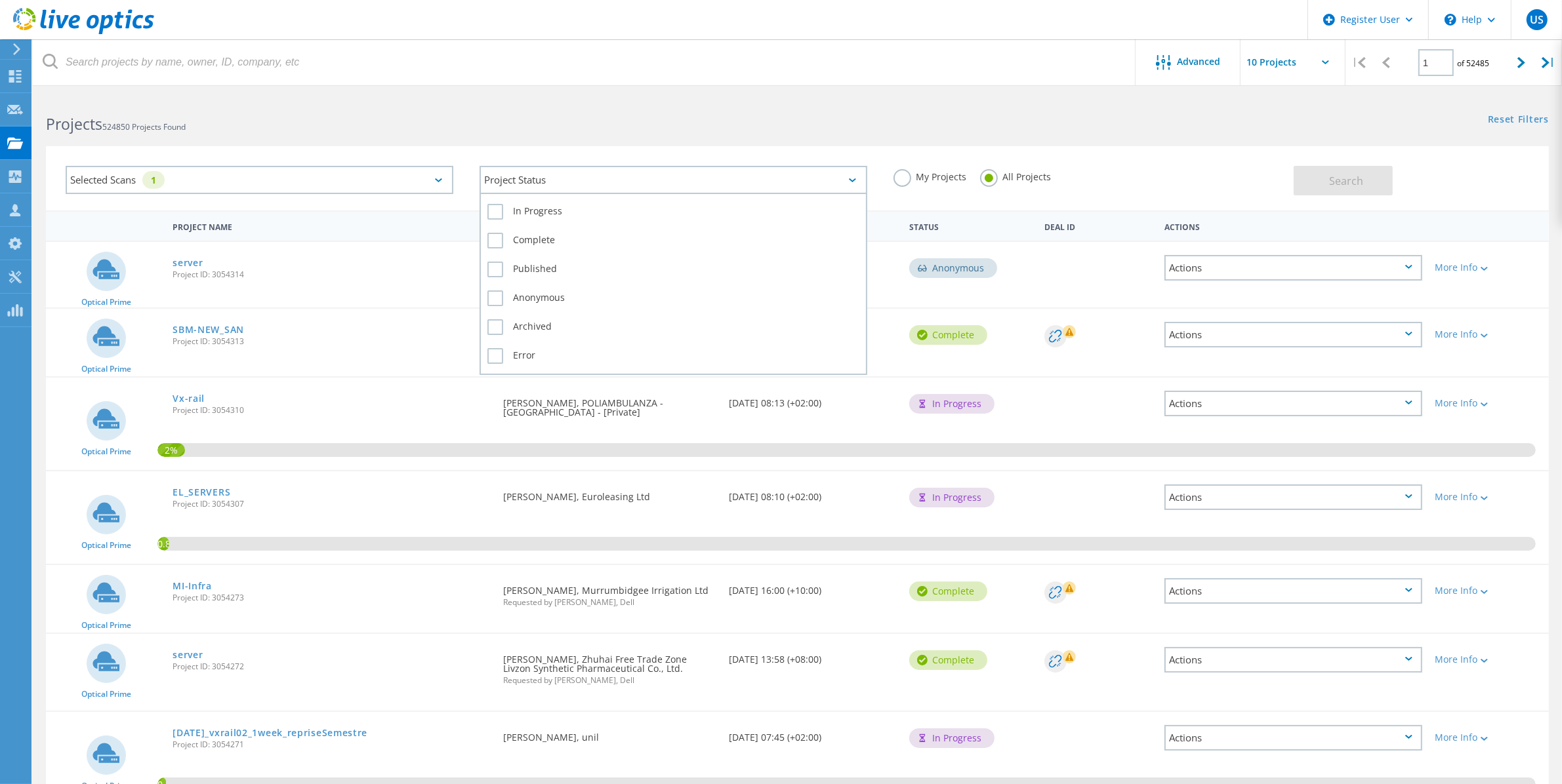
click at [857, 182] on div "Project Status" at bounding box center [673, 180] width 388 height 29
click at [576, 236] on label "Complete" at bounding box center [673, 241] width 372 height 16
click at [0, 0] on input "Complete" at bounding box center [0, 0] width 0 height 0
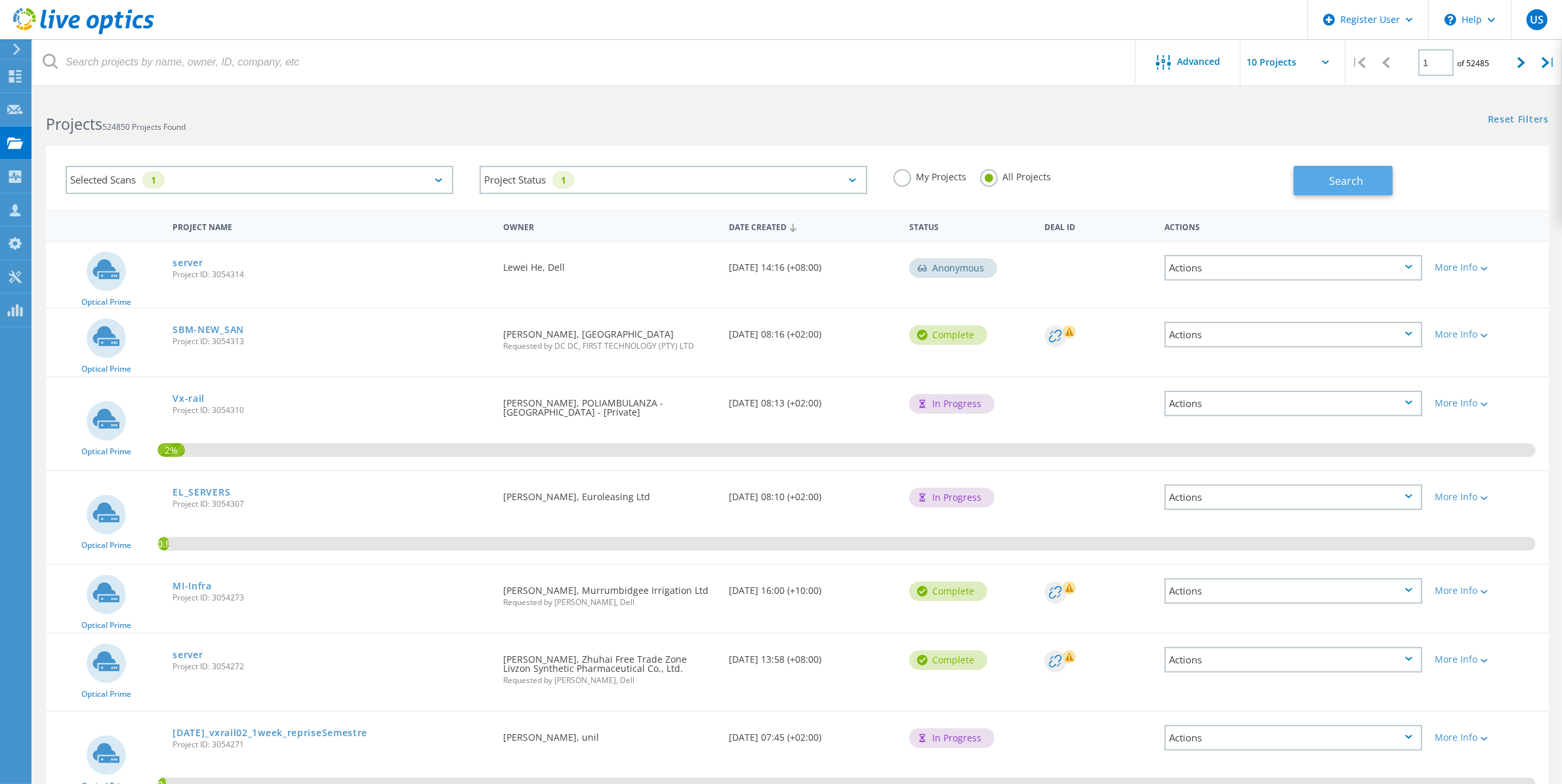
click at [1378, 172] on button "Search" at bounding box center [1343, 181] width 99 height 30
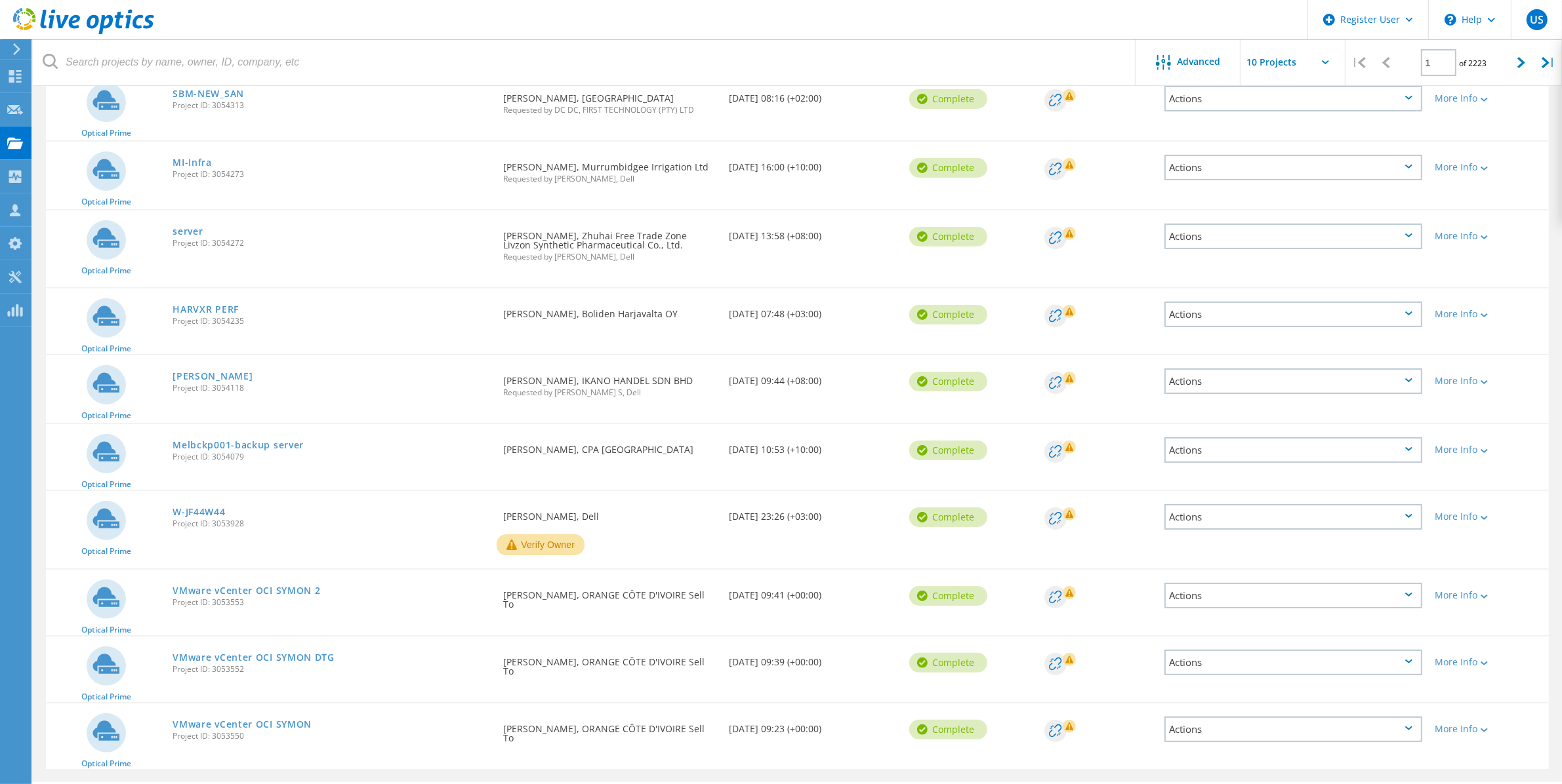
scroll to position [200, 0]
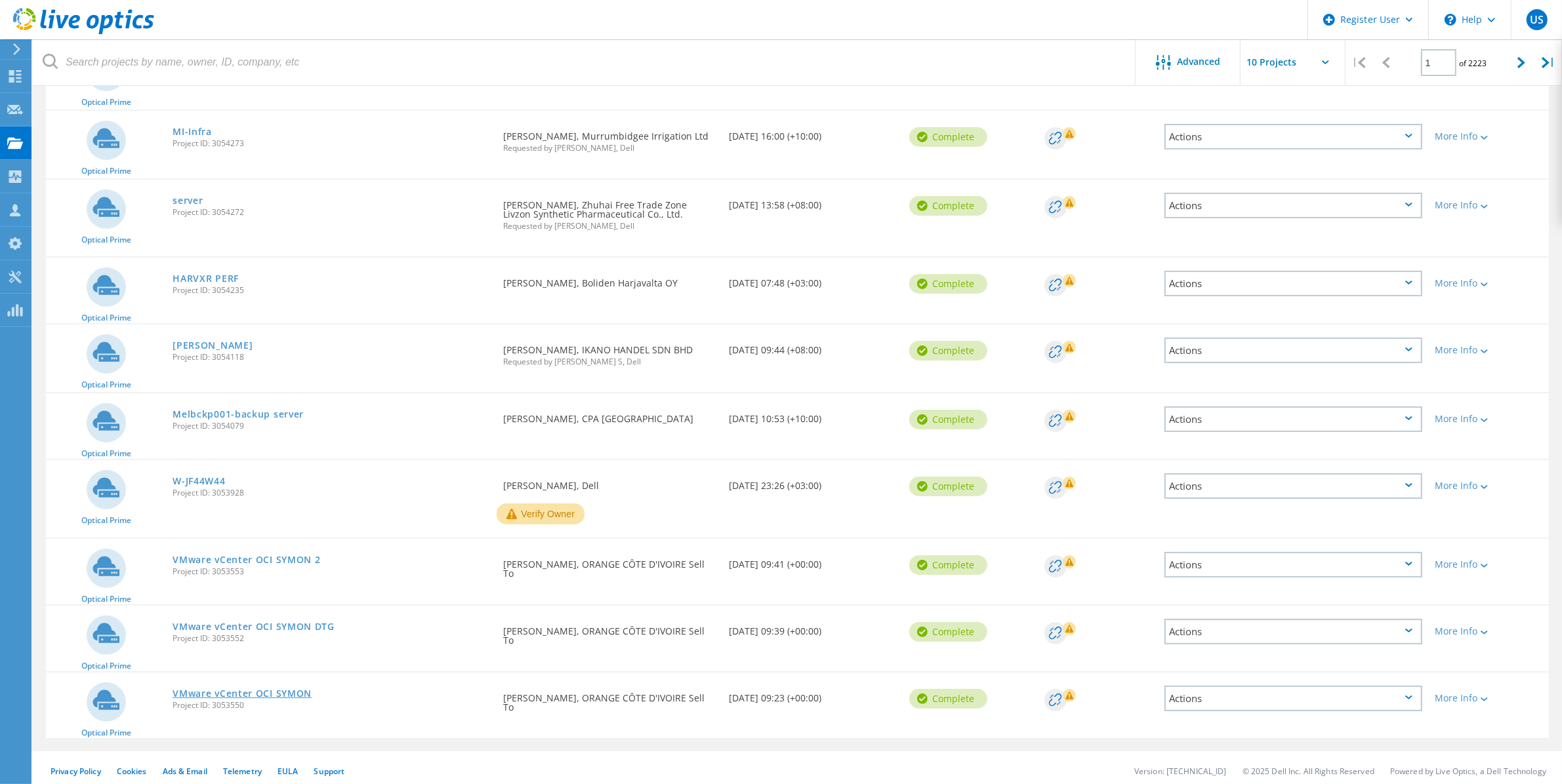
click at [300, 690] on link "VMware vCenter OCI SYMON" at bounding box center [241, 694] width 139 height 9
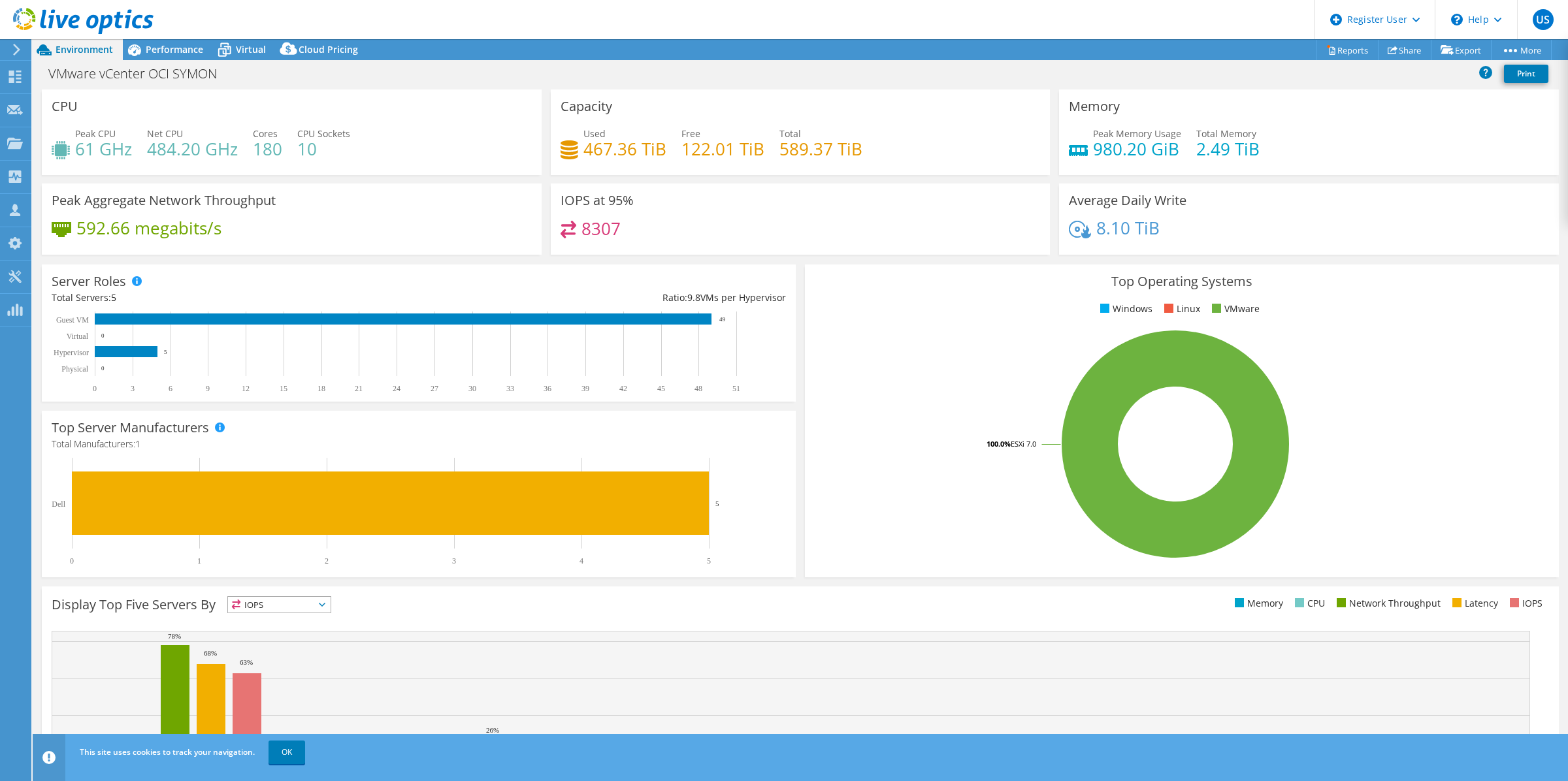
click at [177, 38] on header "US Dell User Urja Senani [EMAIL_ADDRESS][DOMAIN_NAME] Dell My Profile Log Out \…" at bounding box center [784, 20] width 1568 height 39
click at [181, 46] on span "Performance" at bounding box center [174, 49] width 58 height 13
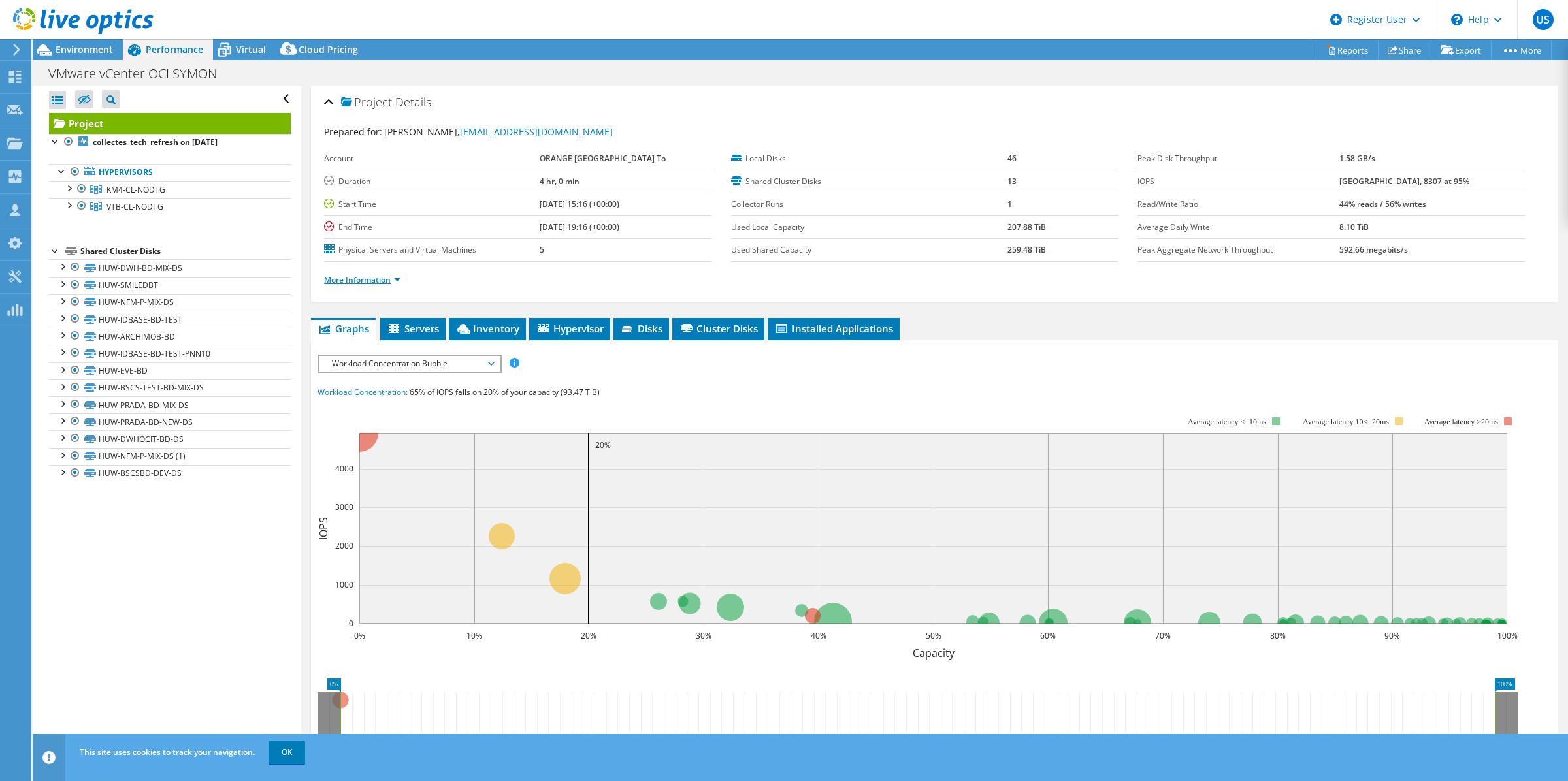
drag, startPoint x: 382, startPoint y: 285, endPoint x: 384, endPoint y: 278, distance: 7.3
click at [382, 285] on li "More Information" at bounding box center [367, 280] width 84 height 15
click at [384, 278] on link "More Information" at bounding box center [363, 279] width 76 height 11
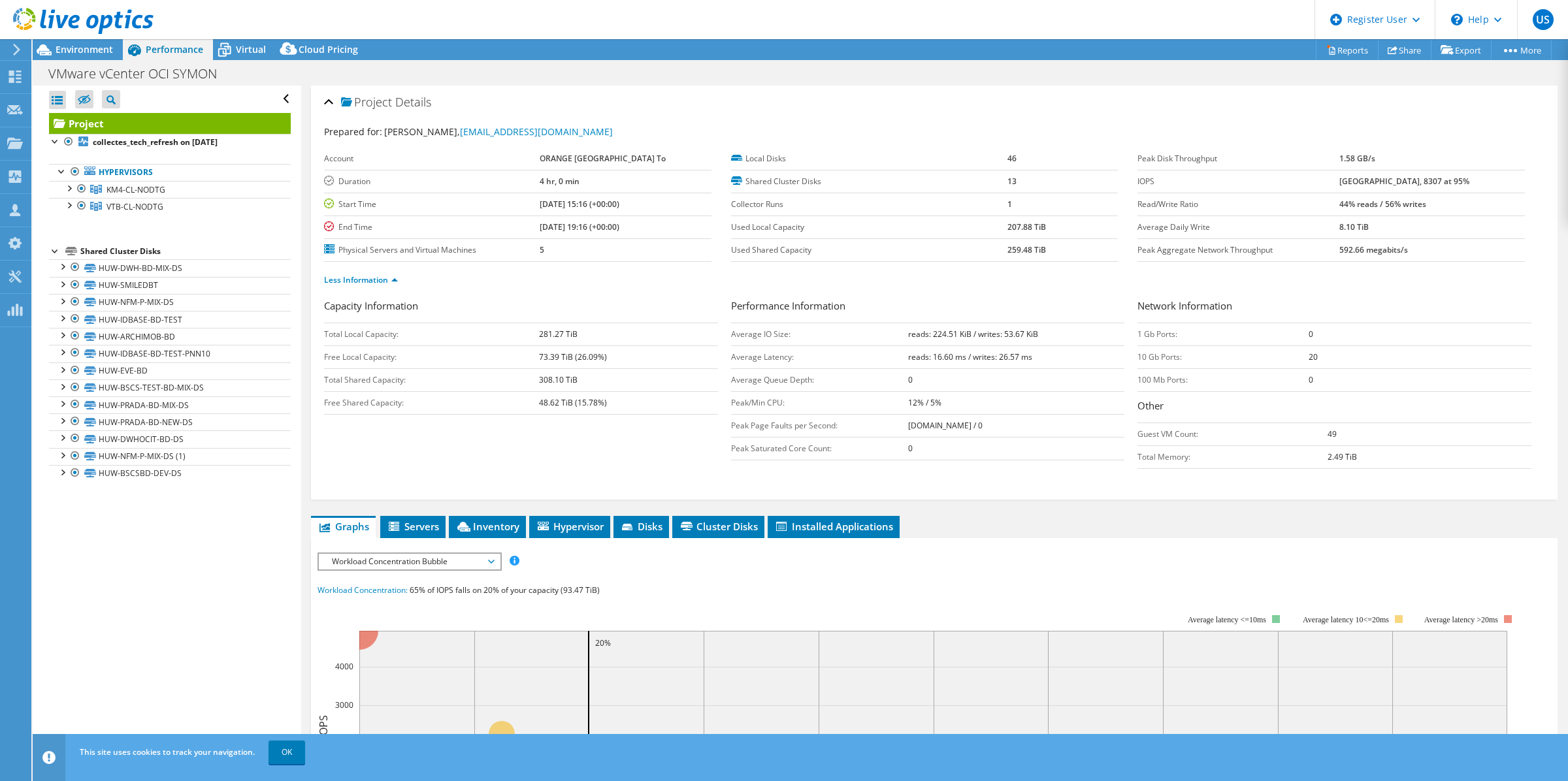
drag, startPoint x: 998, startPoint y: 249, endPoint x: 1074, endPoint y: 248, distance: 76.0
click at [1074, 248] on tr "Used Shared Capacity 259.48 TiB" at bounding box center [924, 249] width 387 height 23
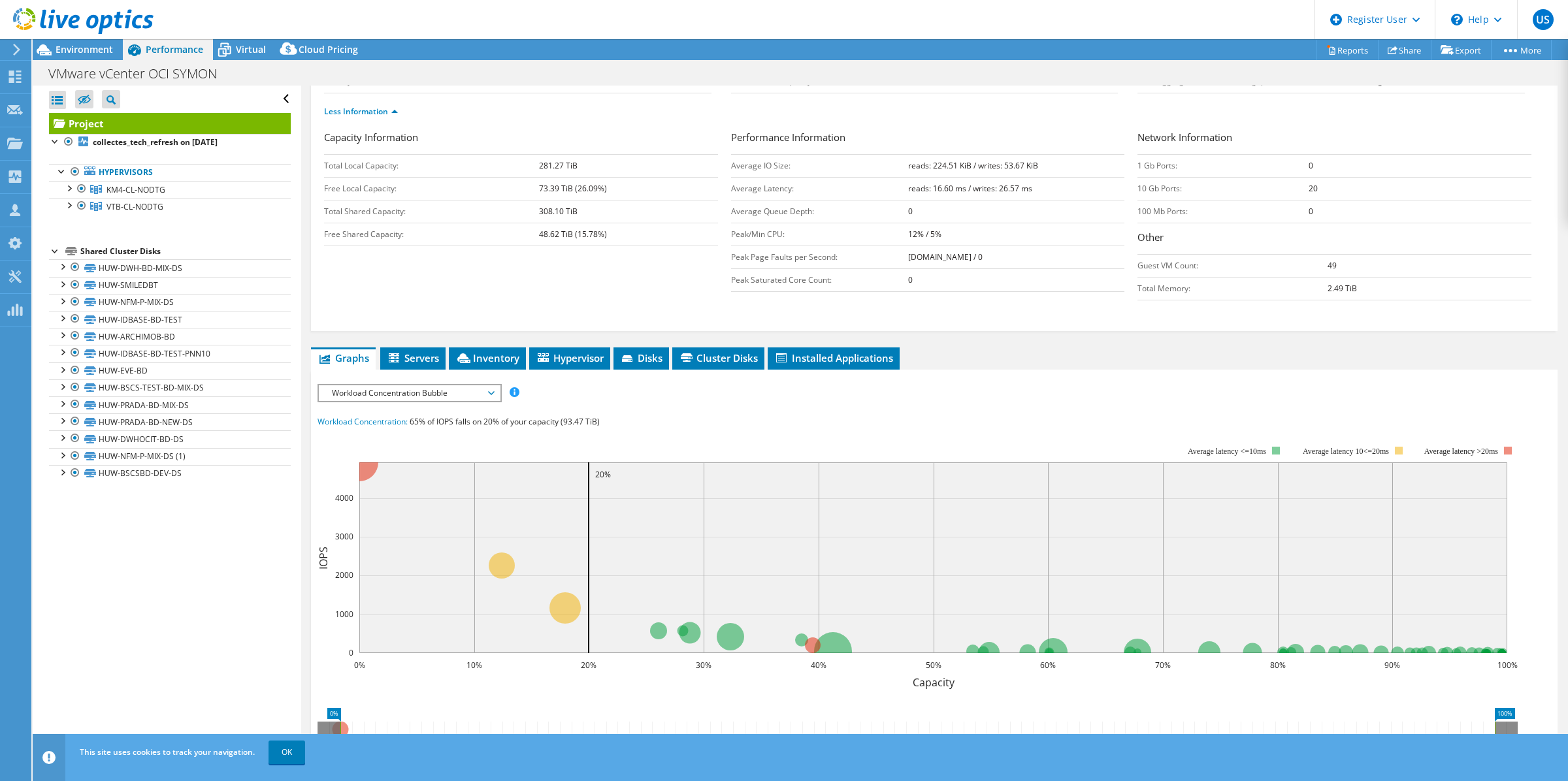
scroll to position [326, 0]
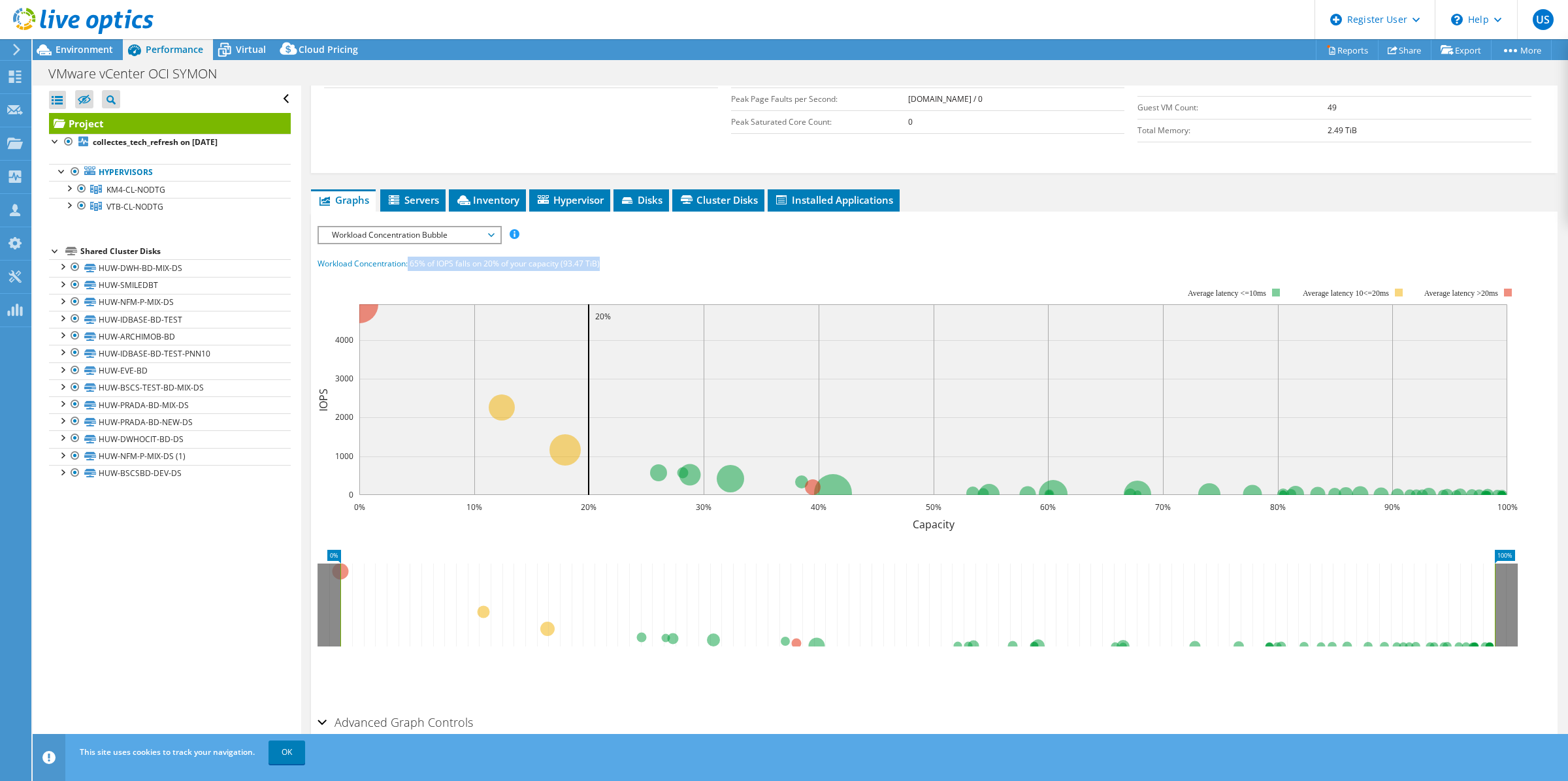
drag, startPoint x: 617, startPoint y: 262, endPoint x: 407, endPoint y: 260, distance: 210.0
click at [407, 260] on div "Workload Concentration: 65% of IOPS falls on 20% of your capacity (93.47 TiB)" at bounding box center [934, 264] width 1233 height 15
click at [897, 282] on rect at bounding box center [917, 402] width 1200 height 262
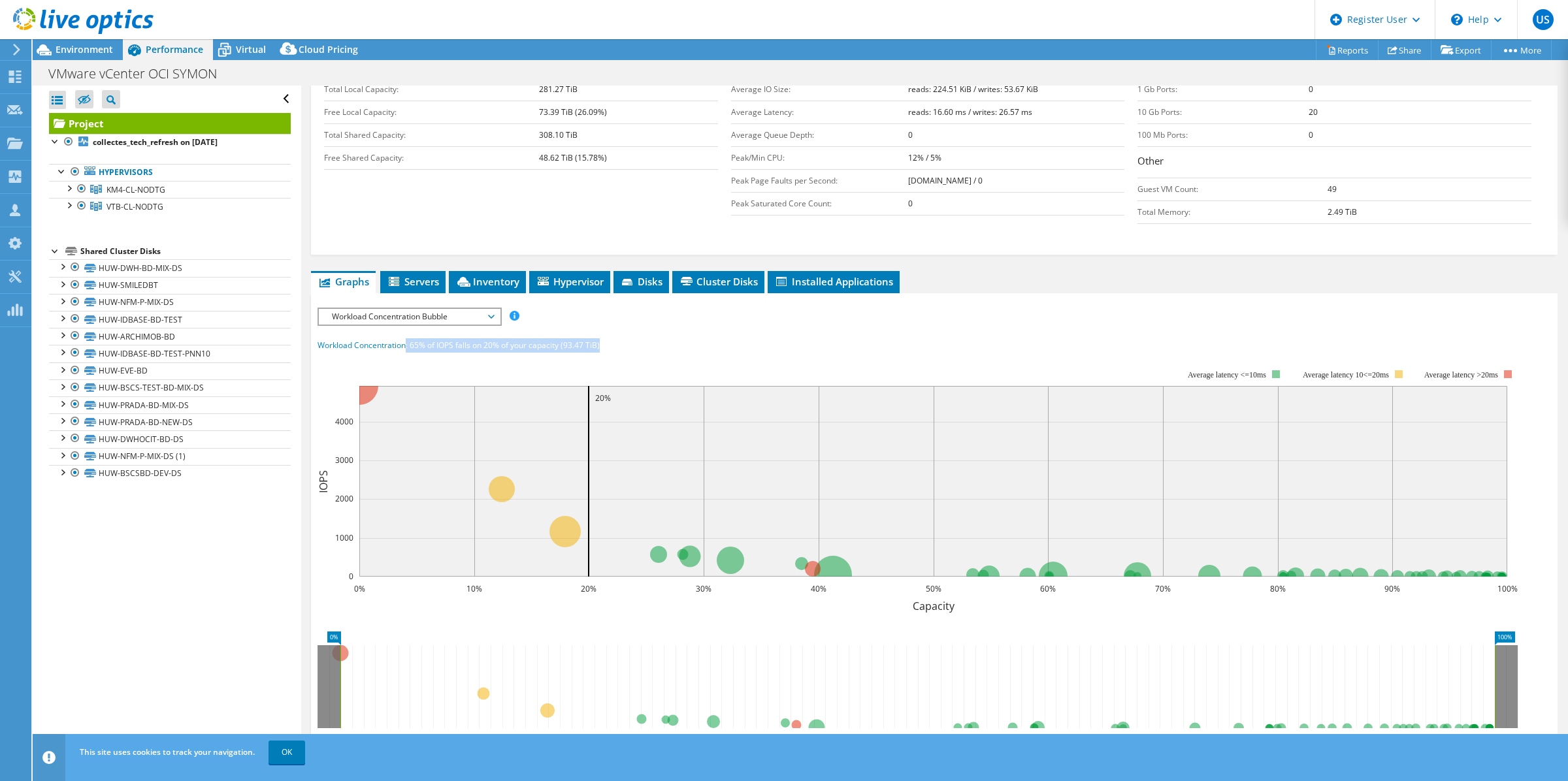
click at [720, 360] on rect at bounding box center [917, 483] width 1200 height 262
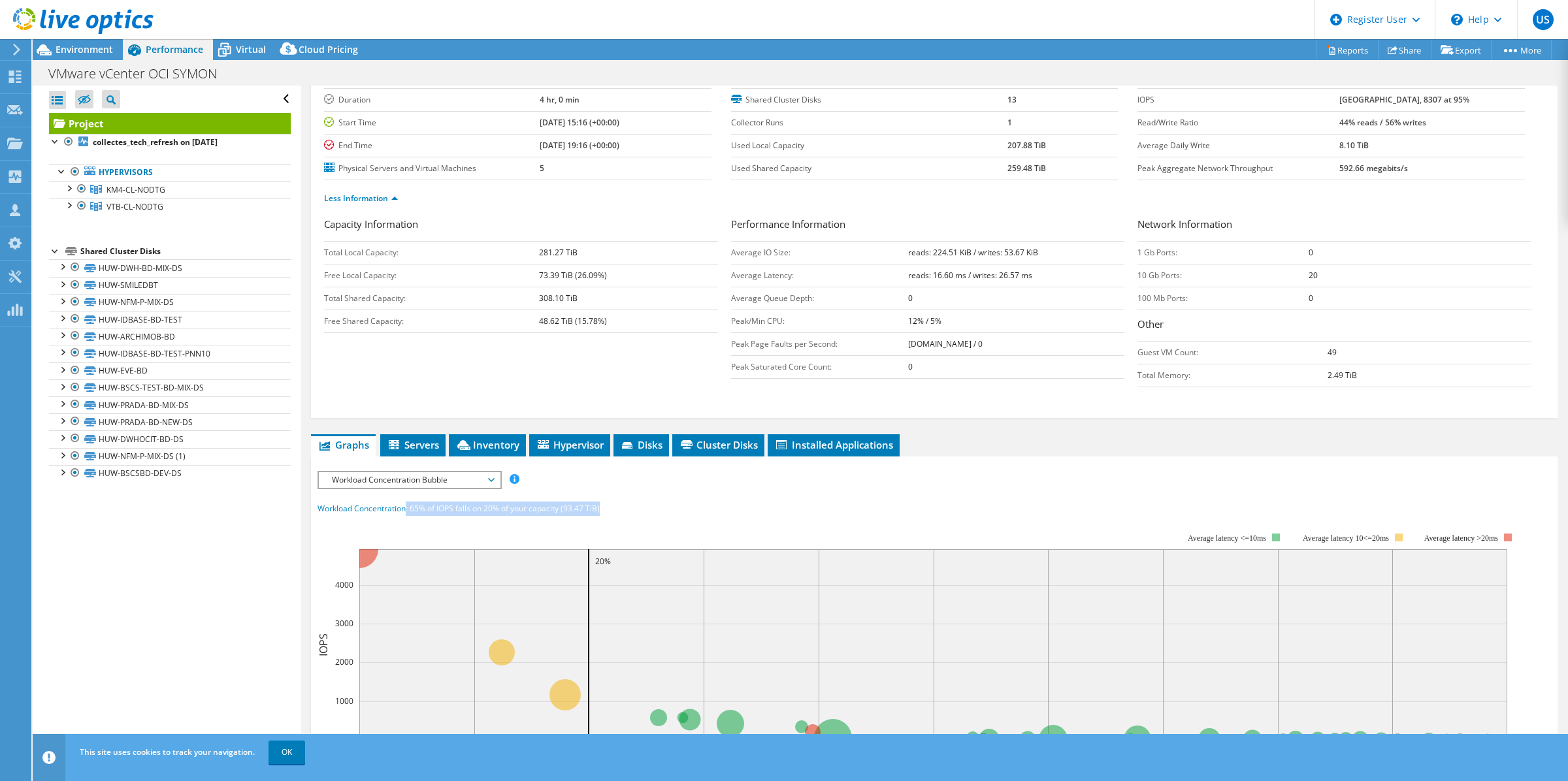
click at [942, 505] on div "Workload Concentration: 65% of IOPS falls on 20% of your capacity (93.47 TiB)" at bounding box center [934, 509] width 1233 height 15
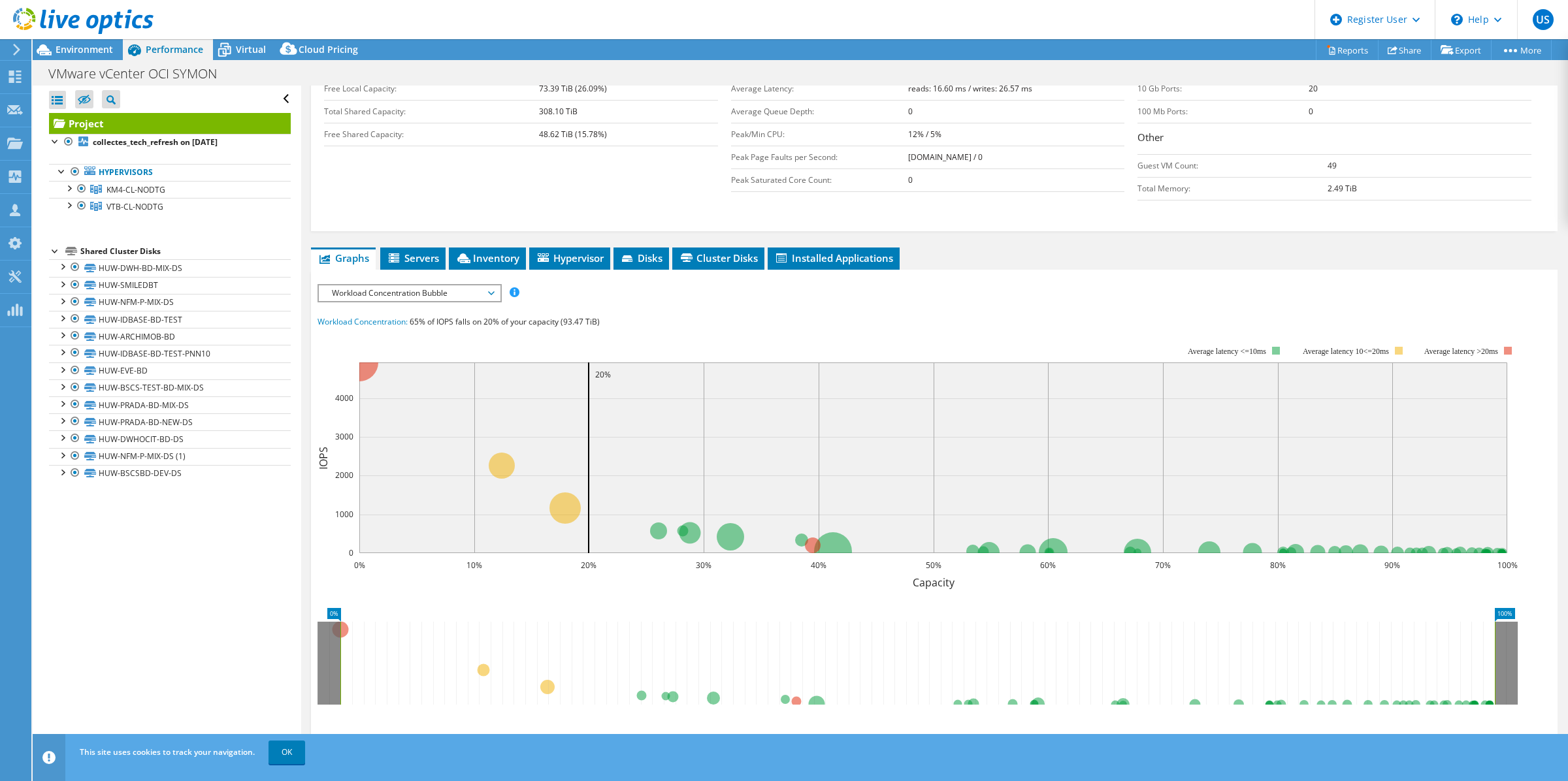
scroll to position [326, 0]
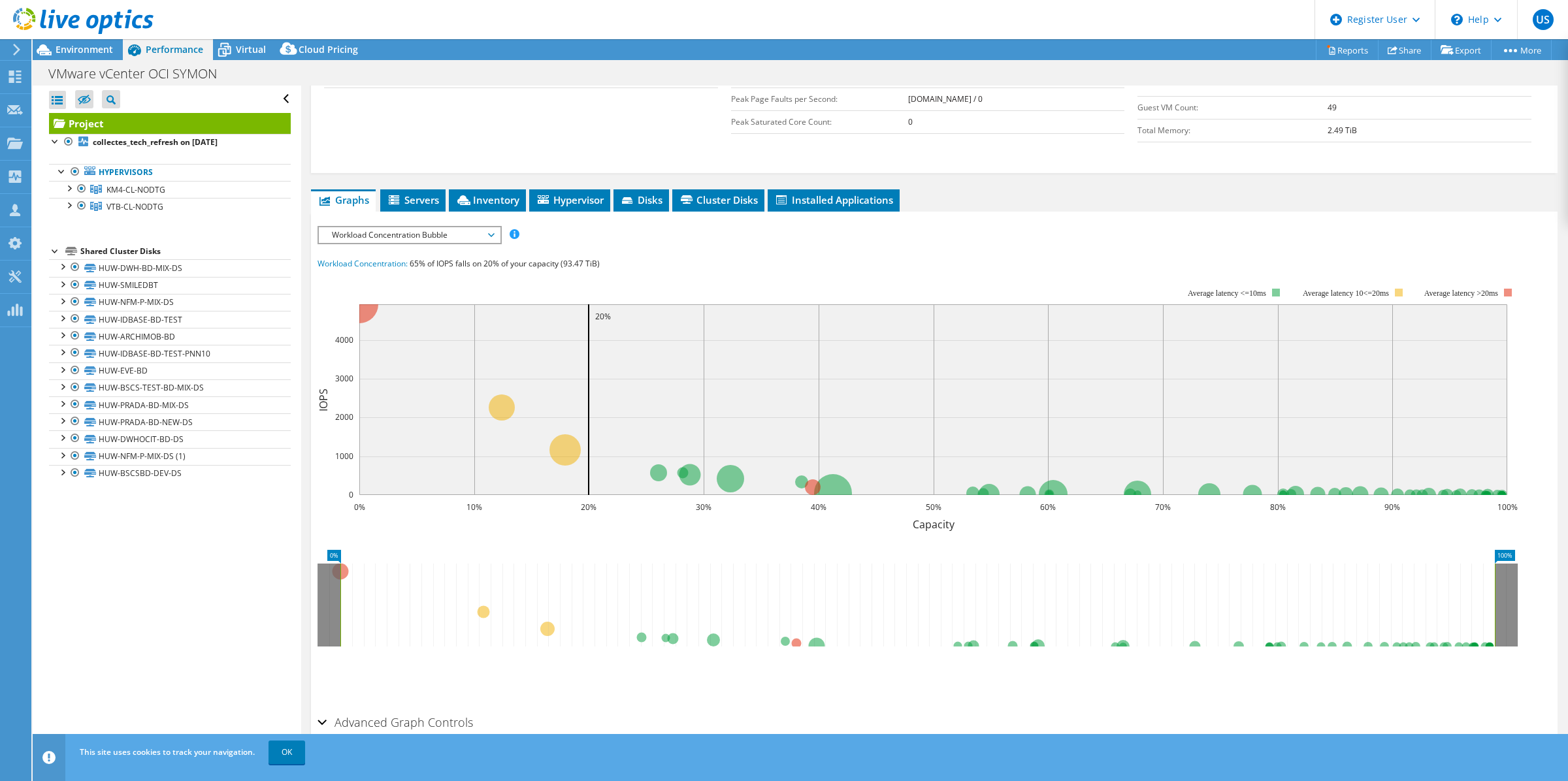
drag, startPoint x: 756, startPoint y: 528, endPoint x: 598, endPoint y: 541, distance: 158.5
click at [607, 549] on icon "0% 100%" at bounding box center [922, 594] width 1210 height 105
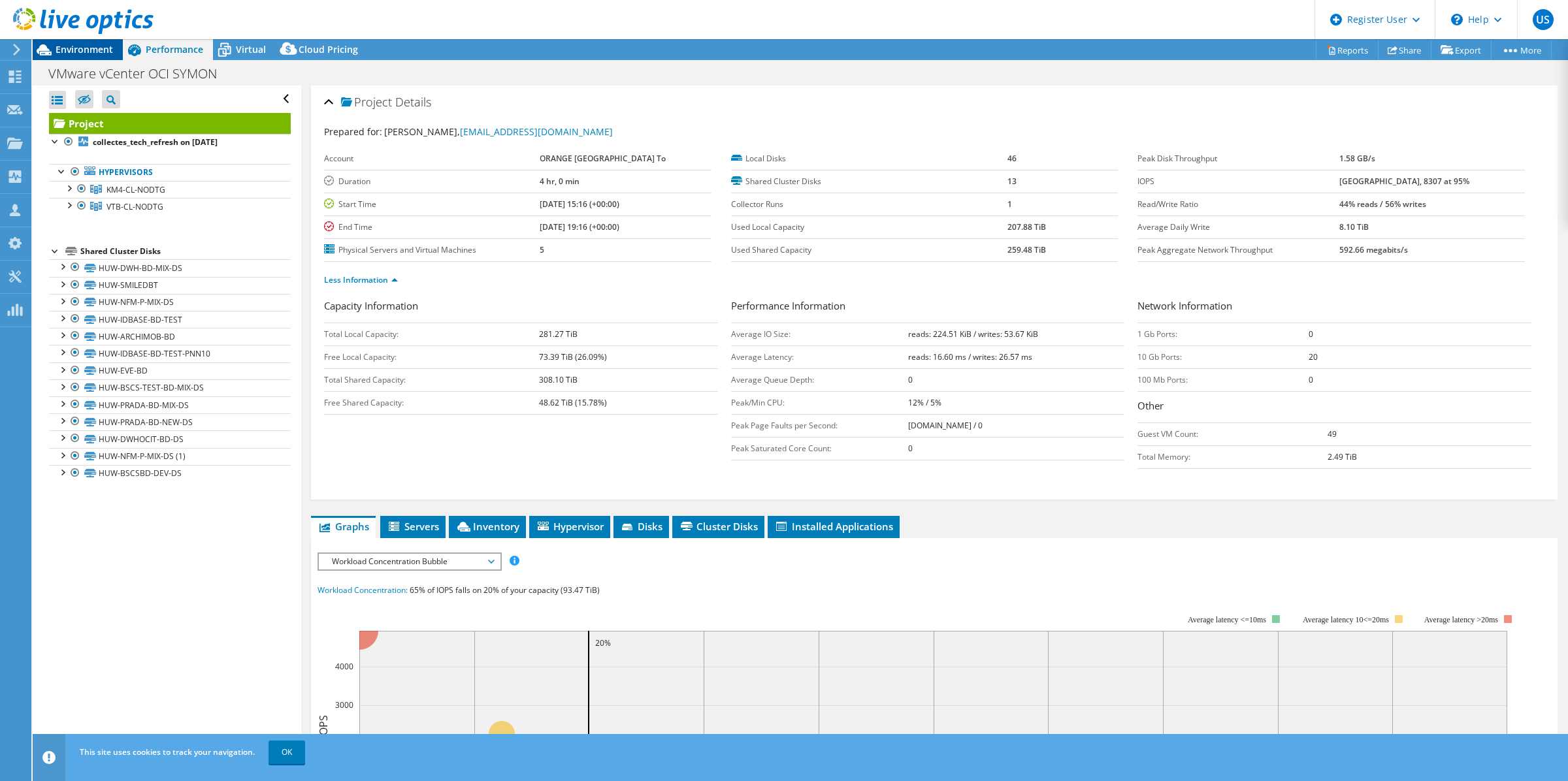
click at [113, 49] on div "Environment" at bounding box center [77, 49] width 90 height 21
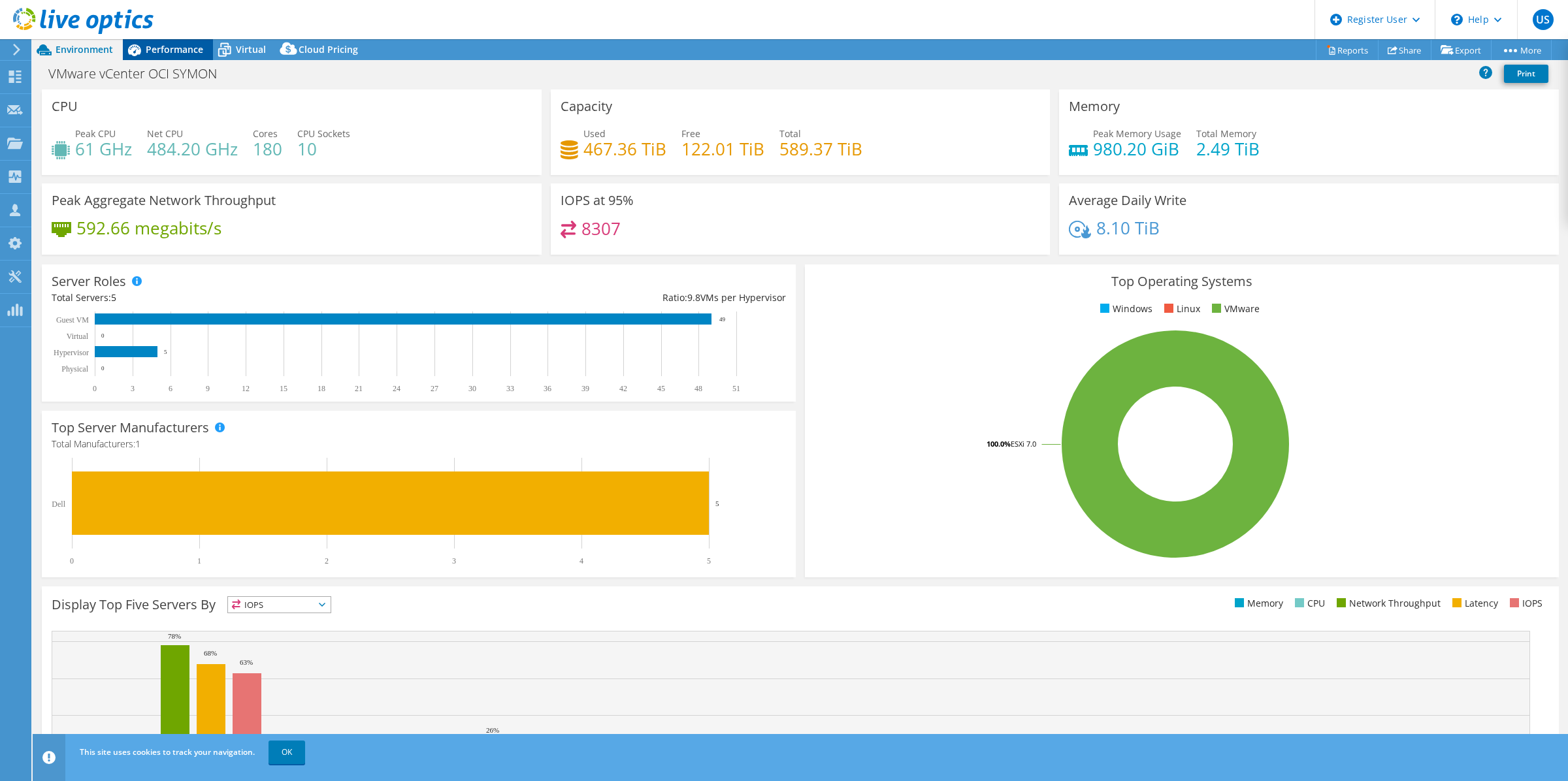
click at [184, 57] on div "Performance" at bounding box center [168, 49] width 90 height 21
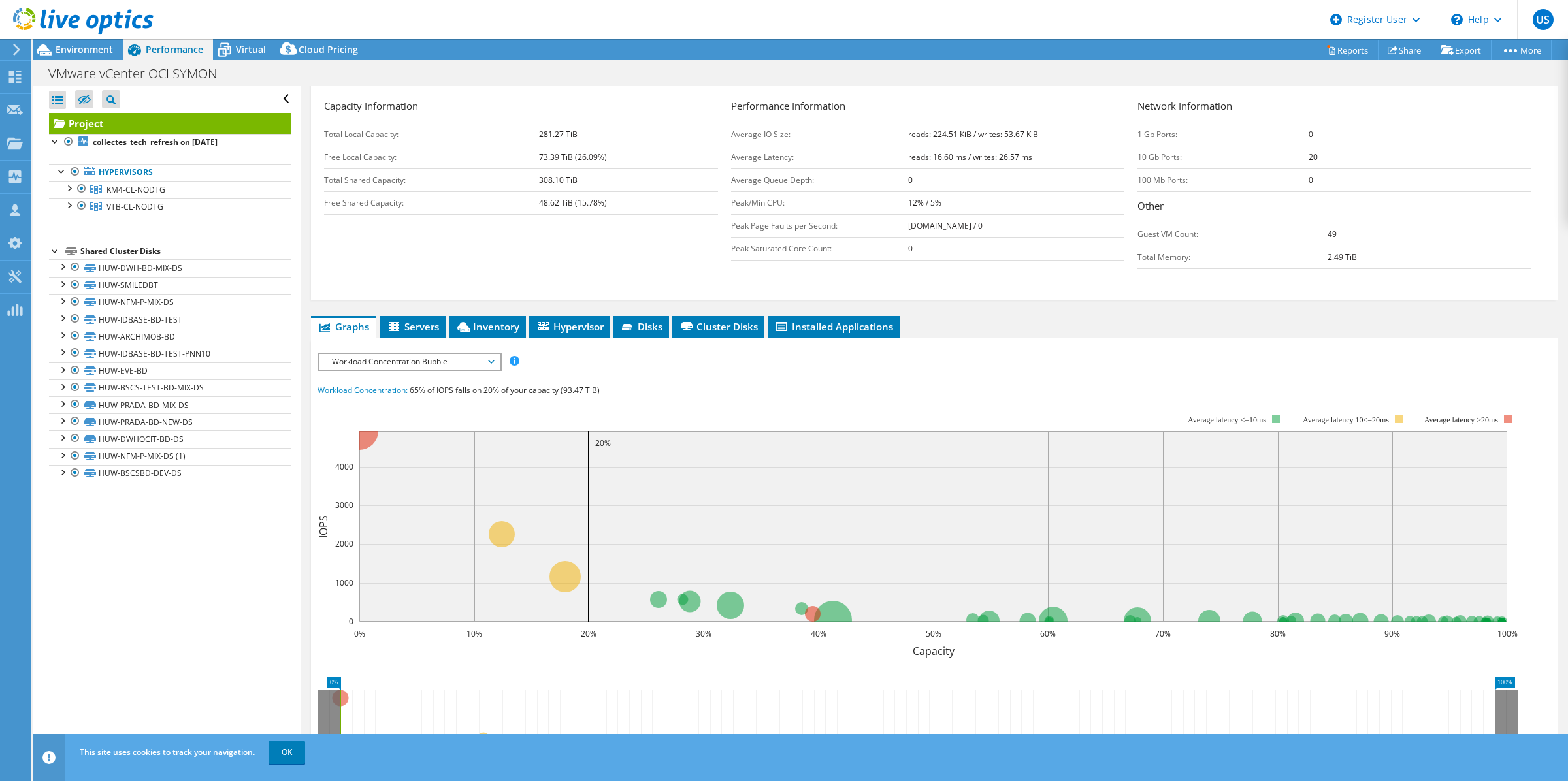
scroll to position [245, 0]
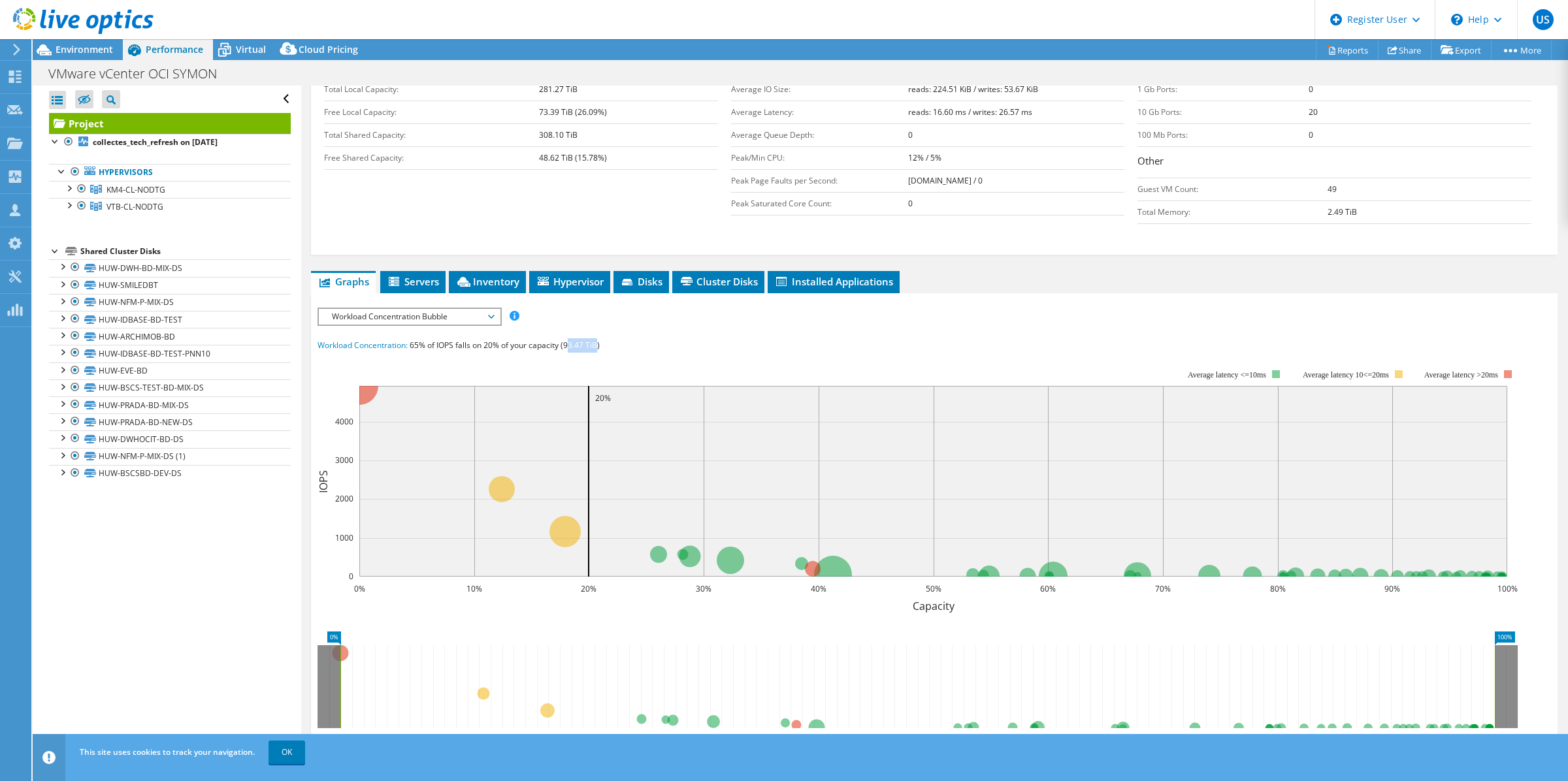
drag, startPoint x: 597, startPoint y: 348, endPoint x: 569, endPoint y: 351, distance: 28.2
click at [569, 351] on span "65% of IOPS falls on 20% of your capacity (93.47 TiB)" at bounding box center [505, 345] width 190 height 11
click at [569, 366] on rect at bounding box center [917, 483] width 1200 height 262
click at [520, 369] on rect at bounding box center [917, 483] width 1200 height 262
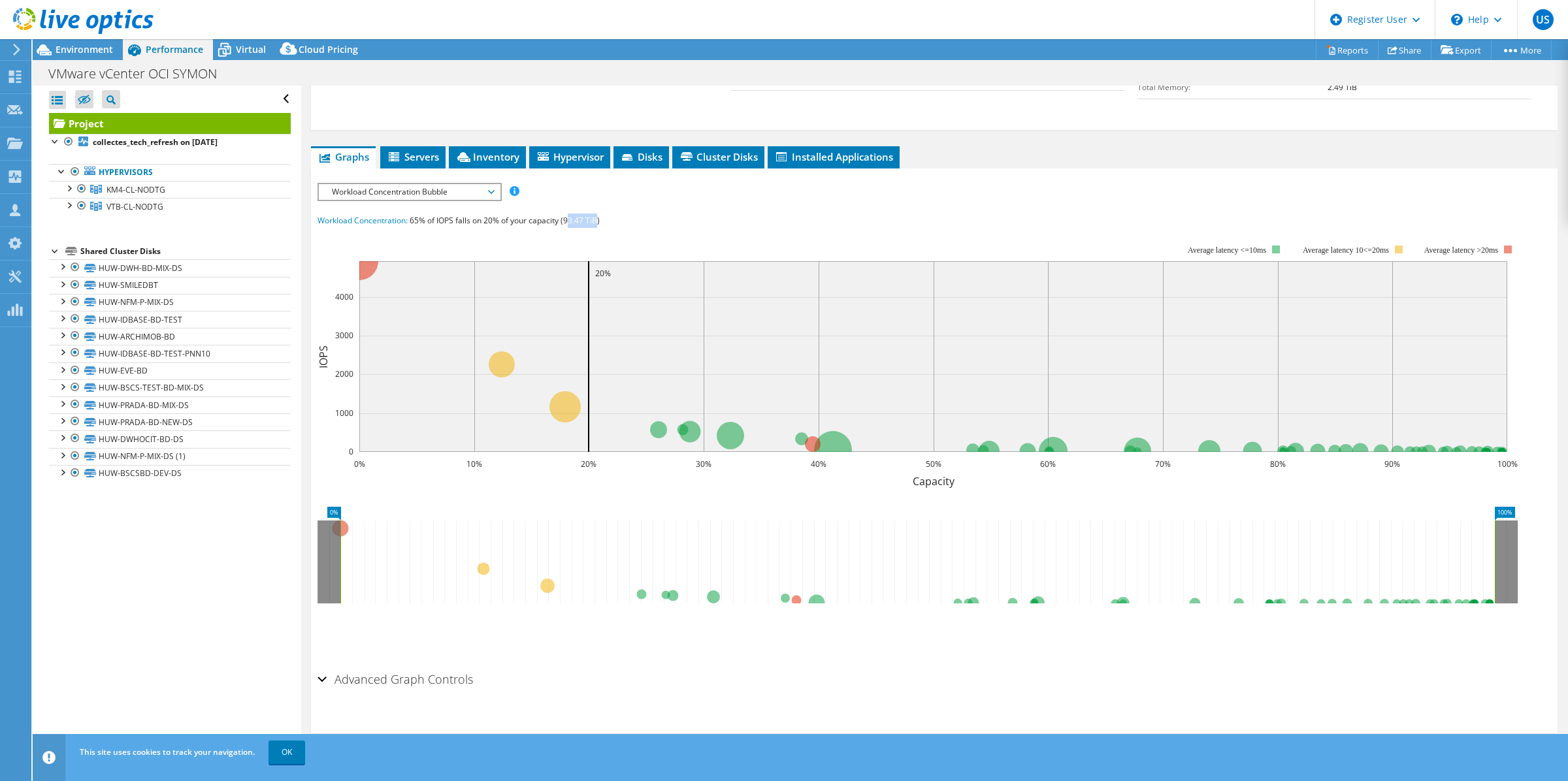
scroll to position [370, 0]
click at [621, 220] on div "Workload Concentration: 65% of IOPS falls on 20% of your capacity (93.47 TiB)" at bounding box center [934, 220] width 1233 height 15
click at [344, 683] on h2 "Advanced Graph Controls" at bounding box center [395, 678] width 156 height 26
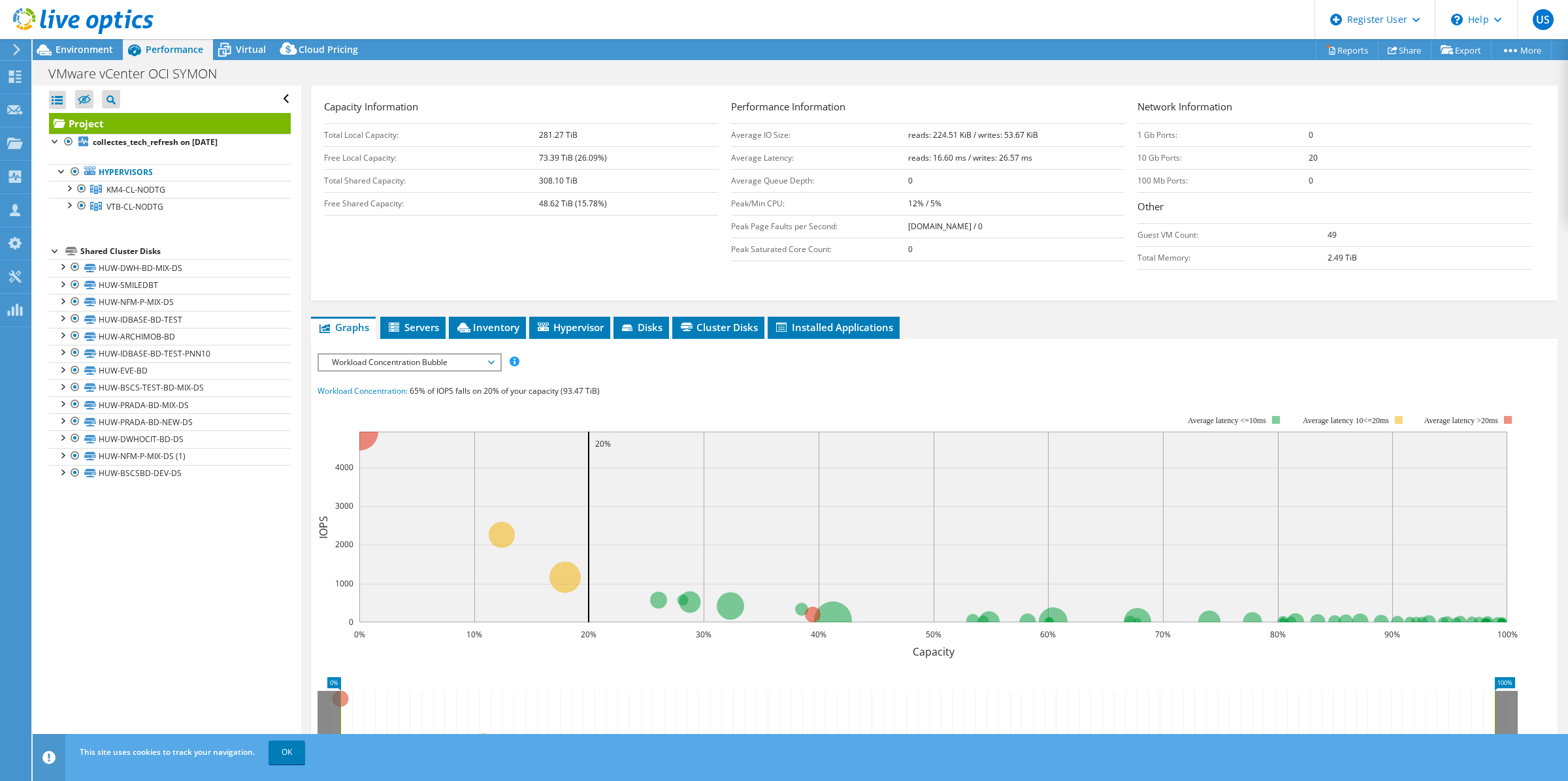
scroll to position [325, 0]
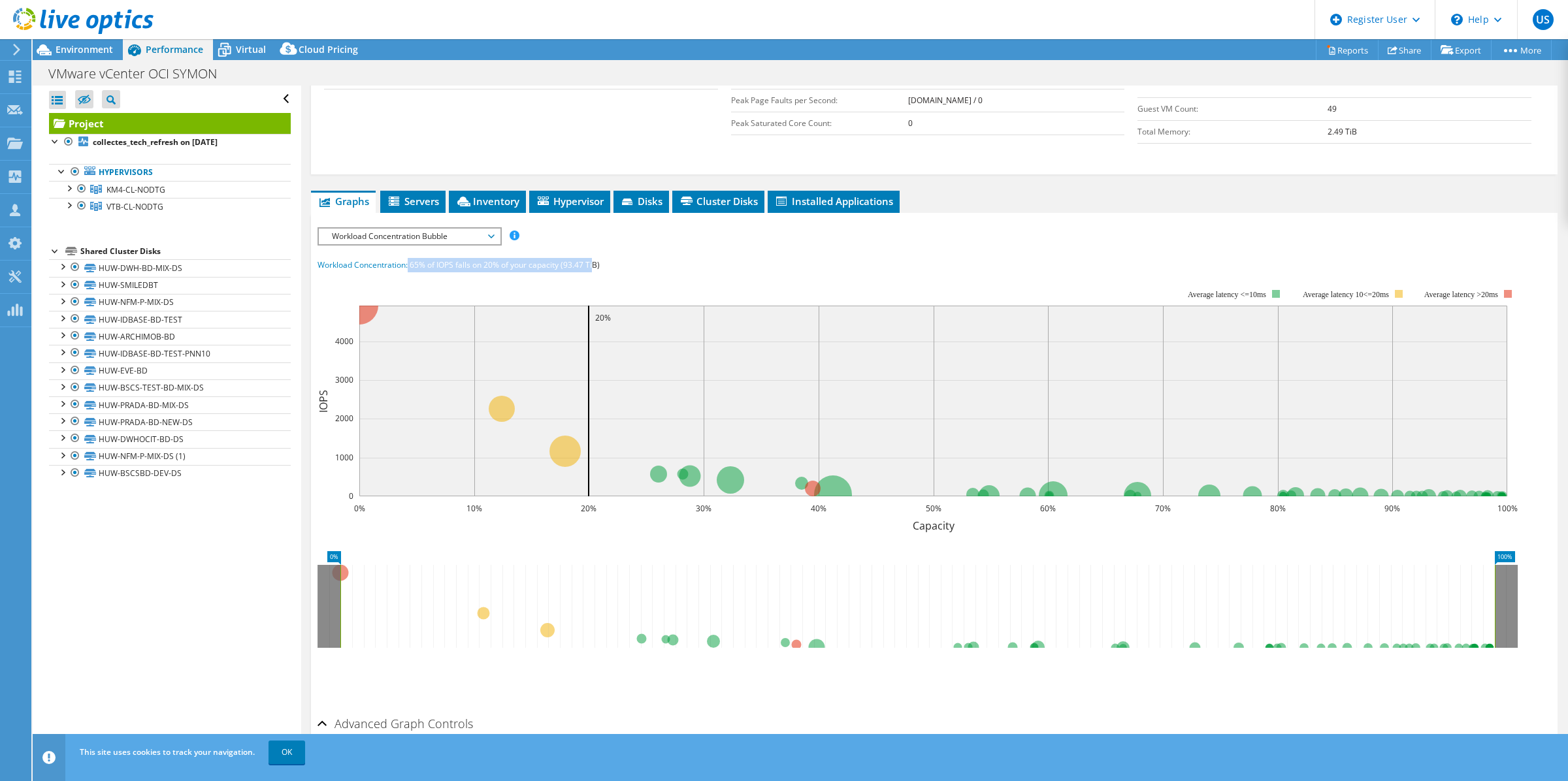
drag, startPoint x: 409, startPoint y: 266, endPoint x: 595, endPoint y: 260, distance: 186.1
click at [595, 260] on div "Workload Concentration: 65% of IOPS falls on 20% of your capacity (93.47 TiB)" at bounding box center [934, 265] width 1233 height 15
drag, startPoint x: 595, startPoint y: 260, endPoint x: 490, endPoint y: 265, distance: 105.1
click at [490, 265] on span "65% of IOPS falls on 20% of your capacity (93.47 TiB)" at bounding box center [505, 265] width 190 height 11
click at [585, 264] on span "65% of IOPS falls on 20% of your capacity (93.47 TiB)" at bounding box center [505, 265] width 190 height 11
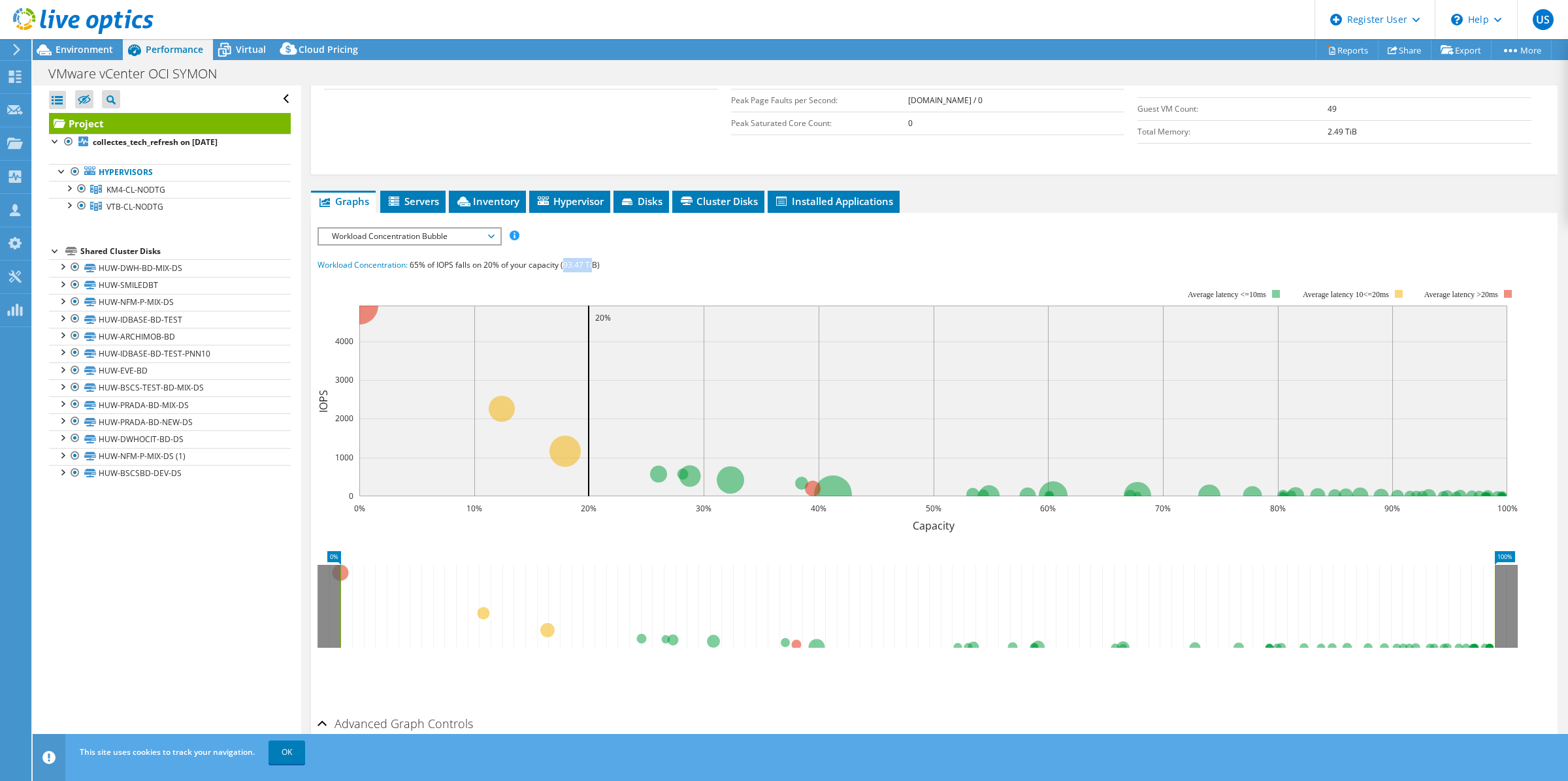
drag, startPoint x: 565, startPoint y: 262, endPoint x: 595, endPoint y: 265, distance: 30.1
click at [595, 265] on span "65% of IOPS falls on 20% of your capacity (93.47 TiB)" at bounding box center [505, 265] width 190 height 11
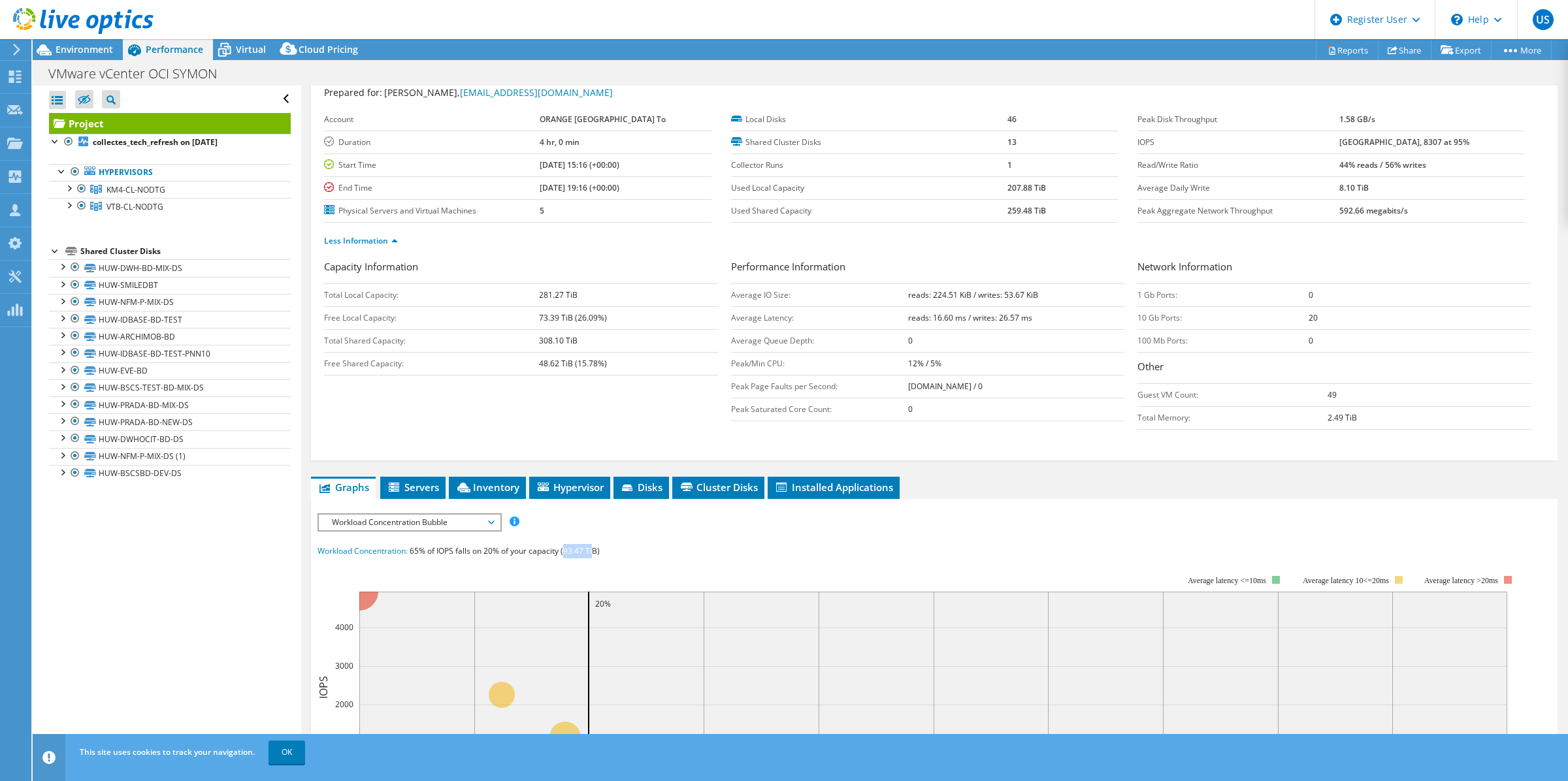
scroll to position [0, 0]
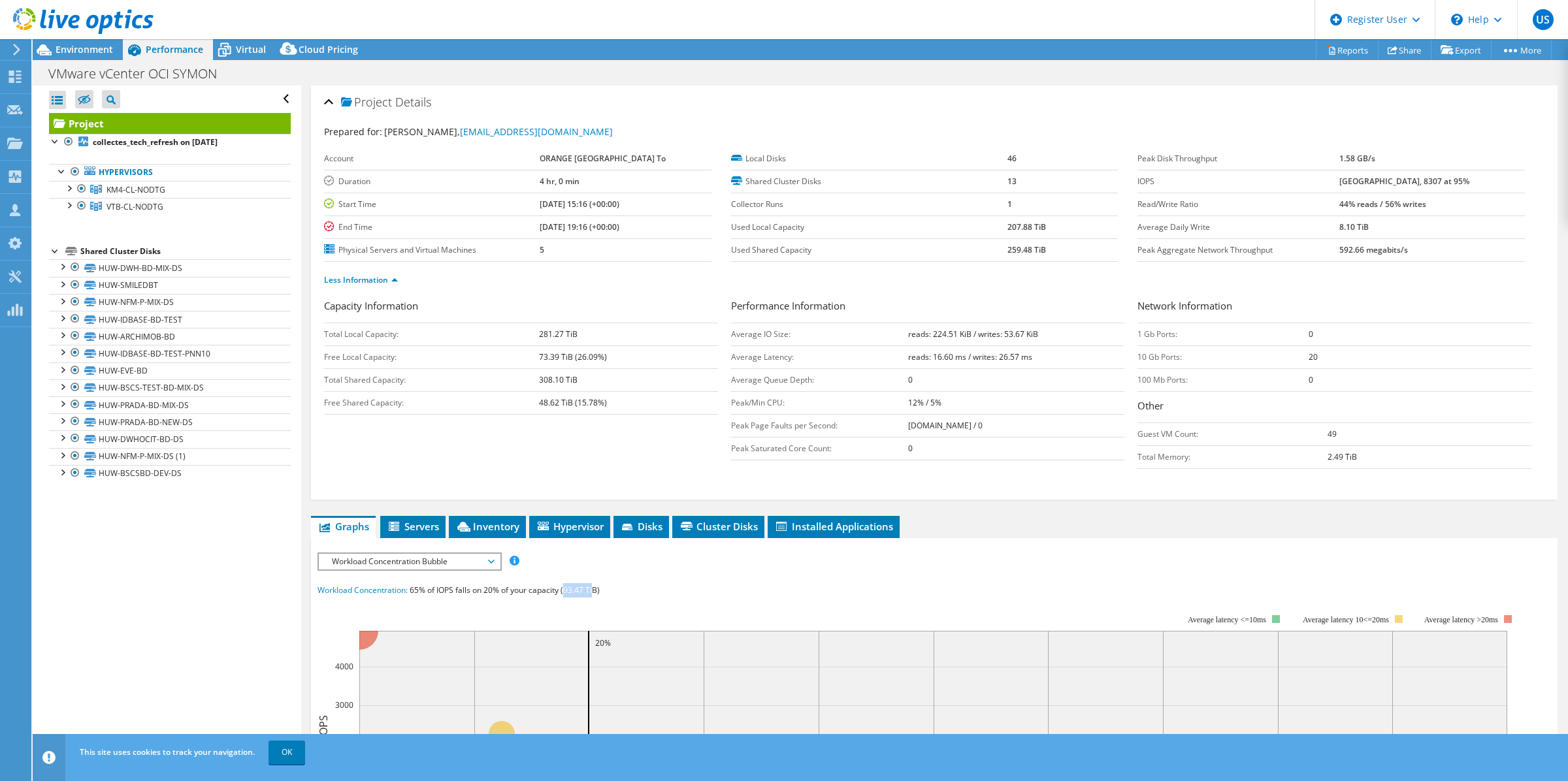
click at [74, 43] on div at bounding box center [76, 22] width 154 height 44
click at [88, 47] on span "Environment" at bounding box center [84, 49] width 58 height 13
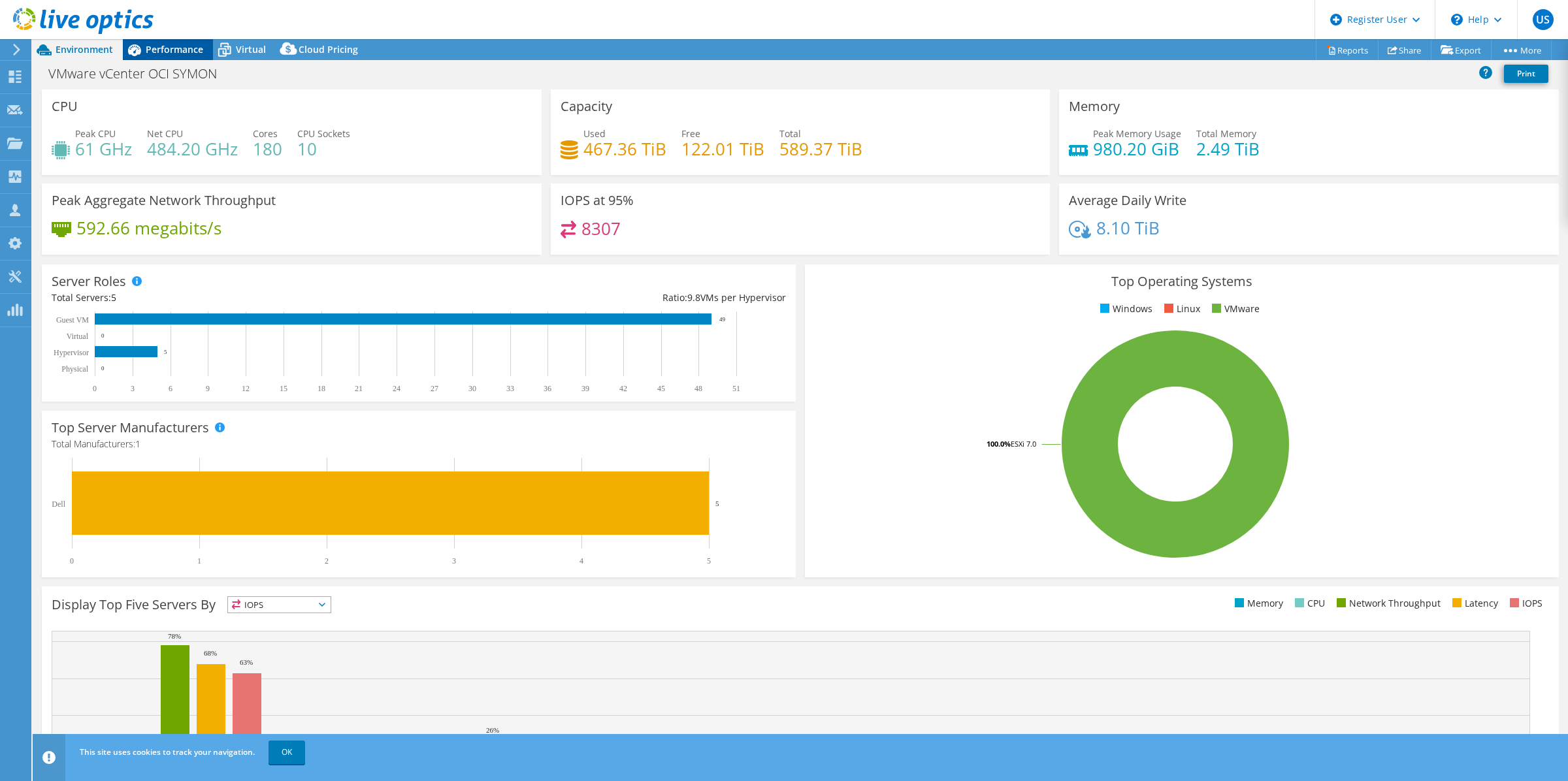
click at [191, 39] on div "Performance" at bounding box center [168, 49] width 90 height 21
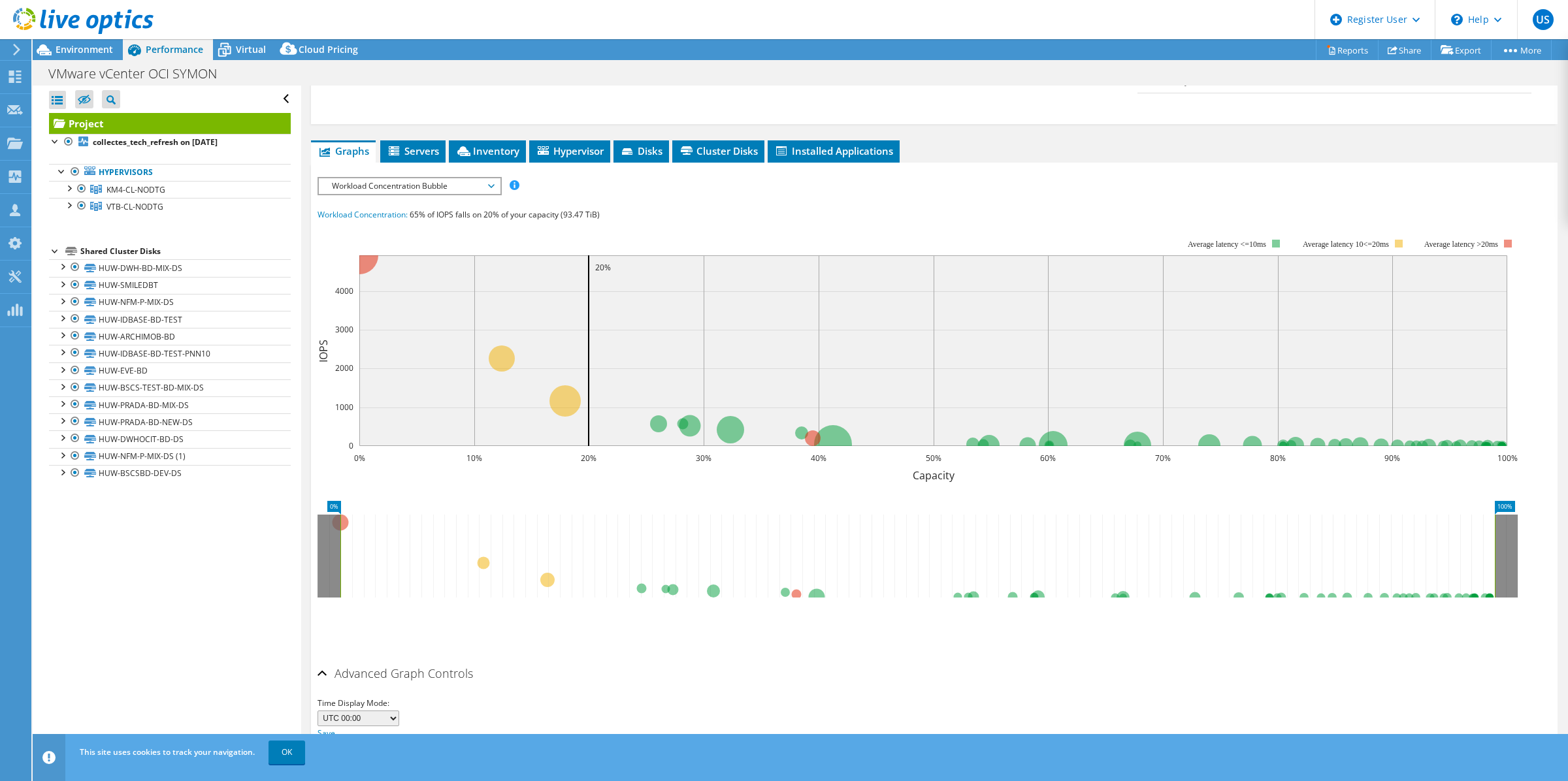
scroll to position [409, 0]
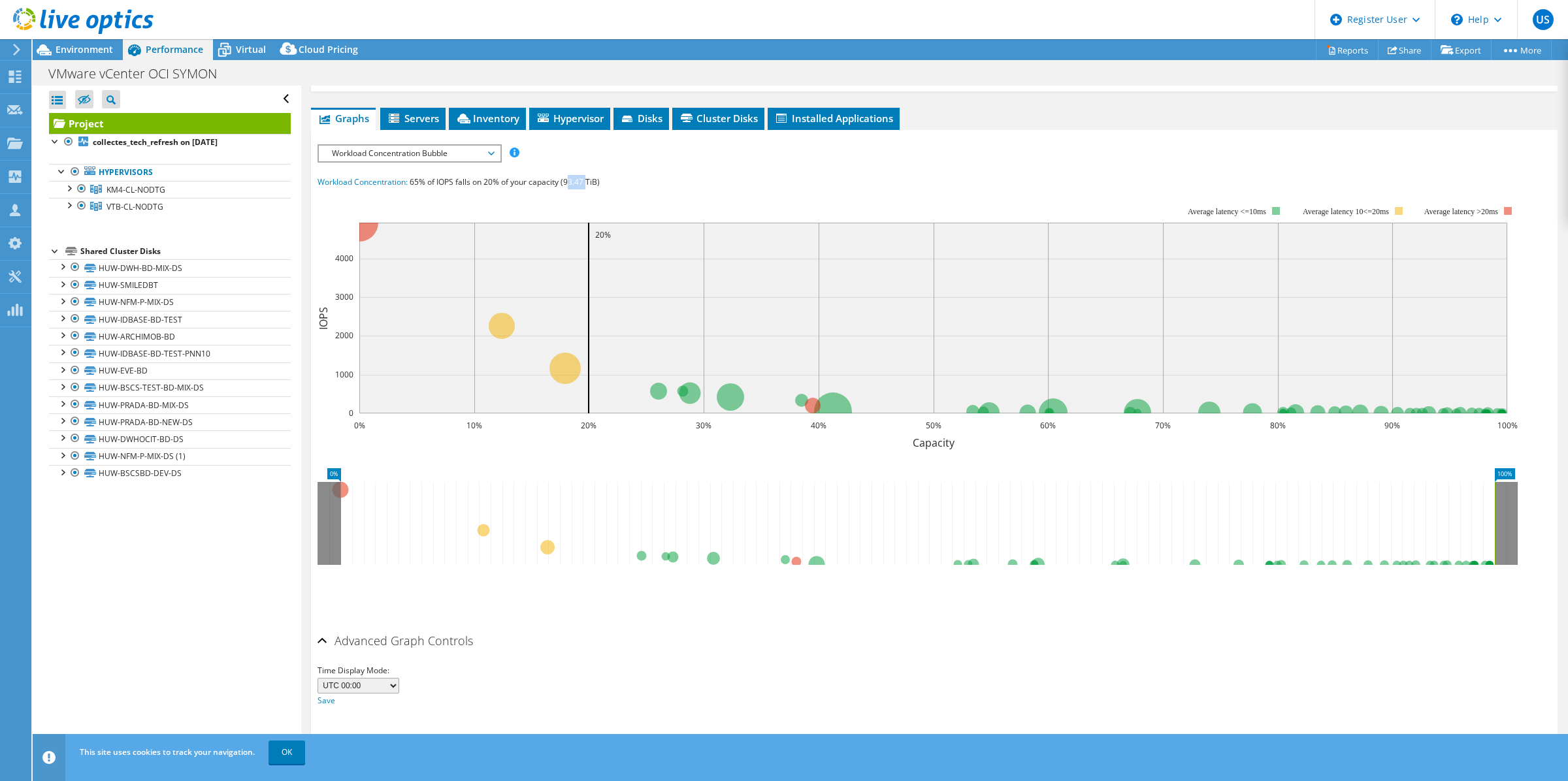
drag, startPoint x: 567, startPoint y: 184, endPoint x: 589, endPoint y: 184, distance: 22.0
click at [589, 184] on span "65% of IOPS falls on 20% of your capacity (93.47 TiB)" at bounding box center [505, 181] width 190 height 11
drag, startPoint x: 589, startPoint y: 184, endPoint x: 583, endPoint y: 203, distance: 19.9
click at [583, 203] on rect at bounding box center [917, 319] width 1200 height 262
click at [670, 105] on div "Project Details Prepared for: [PERSON_NAME], [PERSON_NAME][EMAIL_ADDRESS][PERSO…" at bounding box center [934, 223] width 1266 height 1093
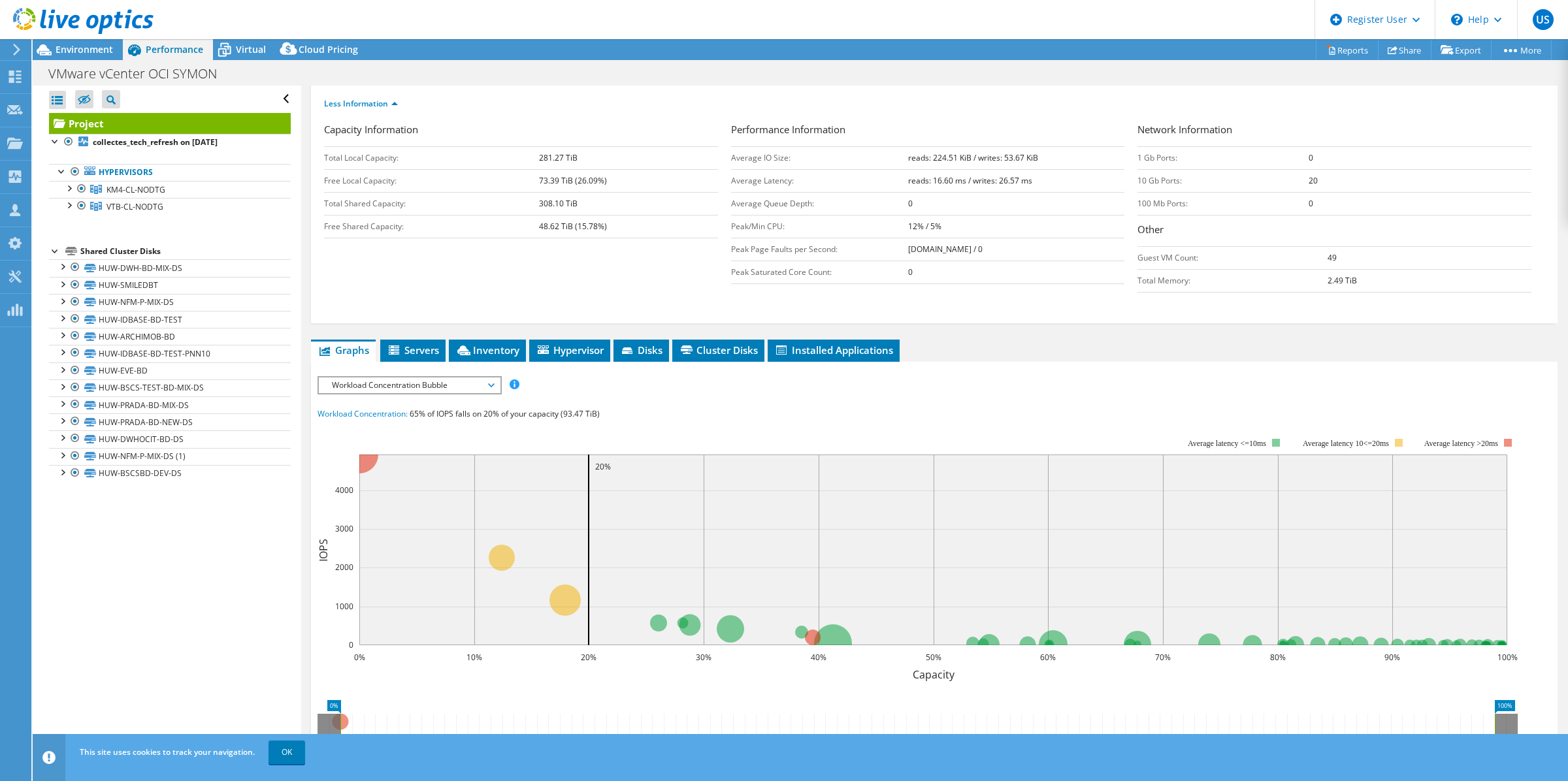
scroll to position [0, 0]
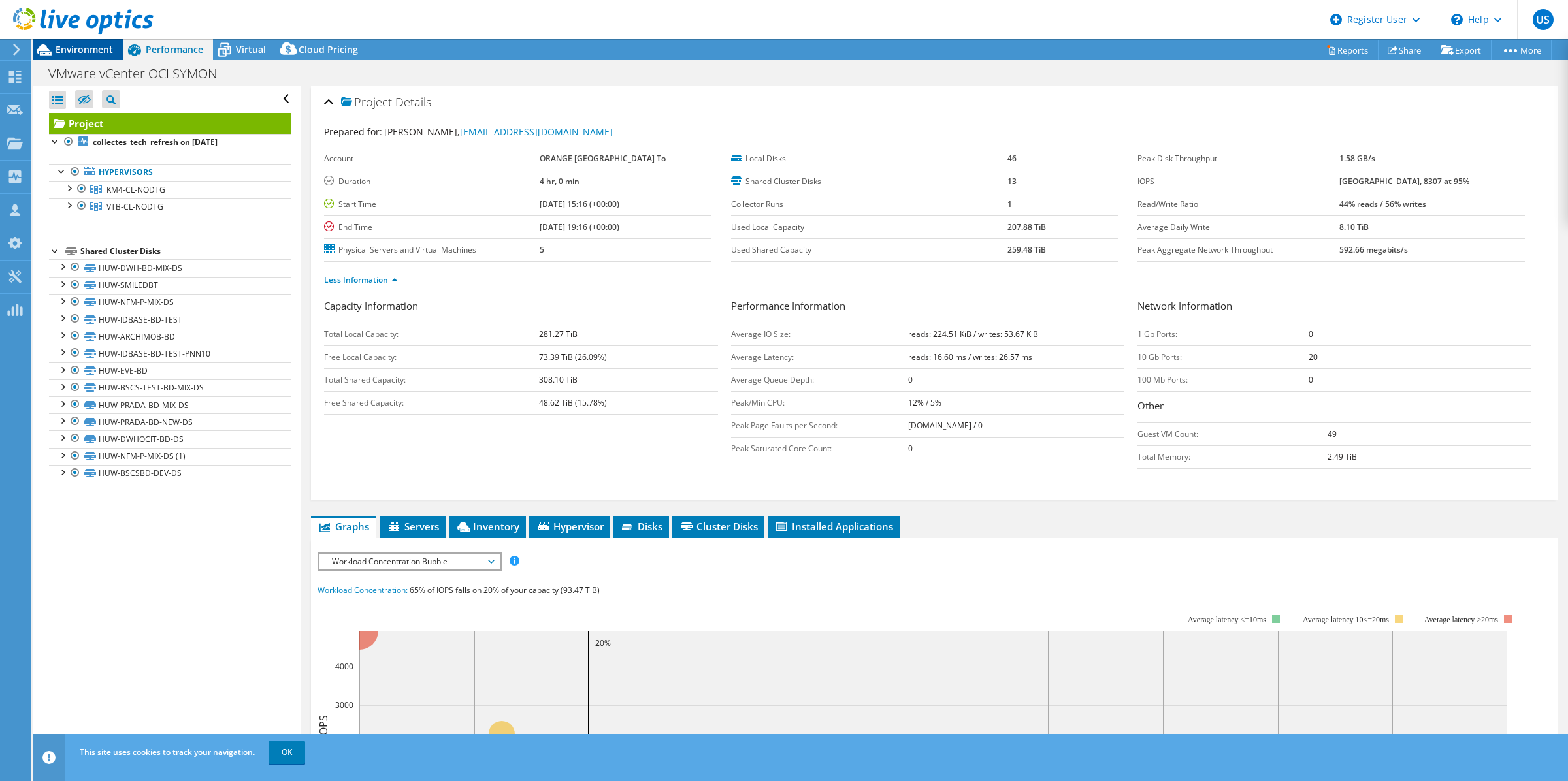
click at [78, 49] on span "Environment" at bounding box center [84, 49] width 58 height 13
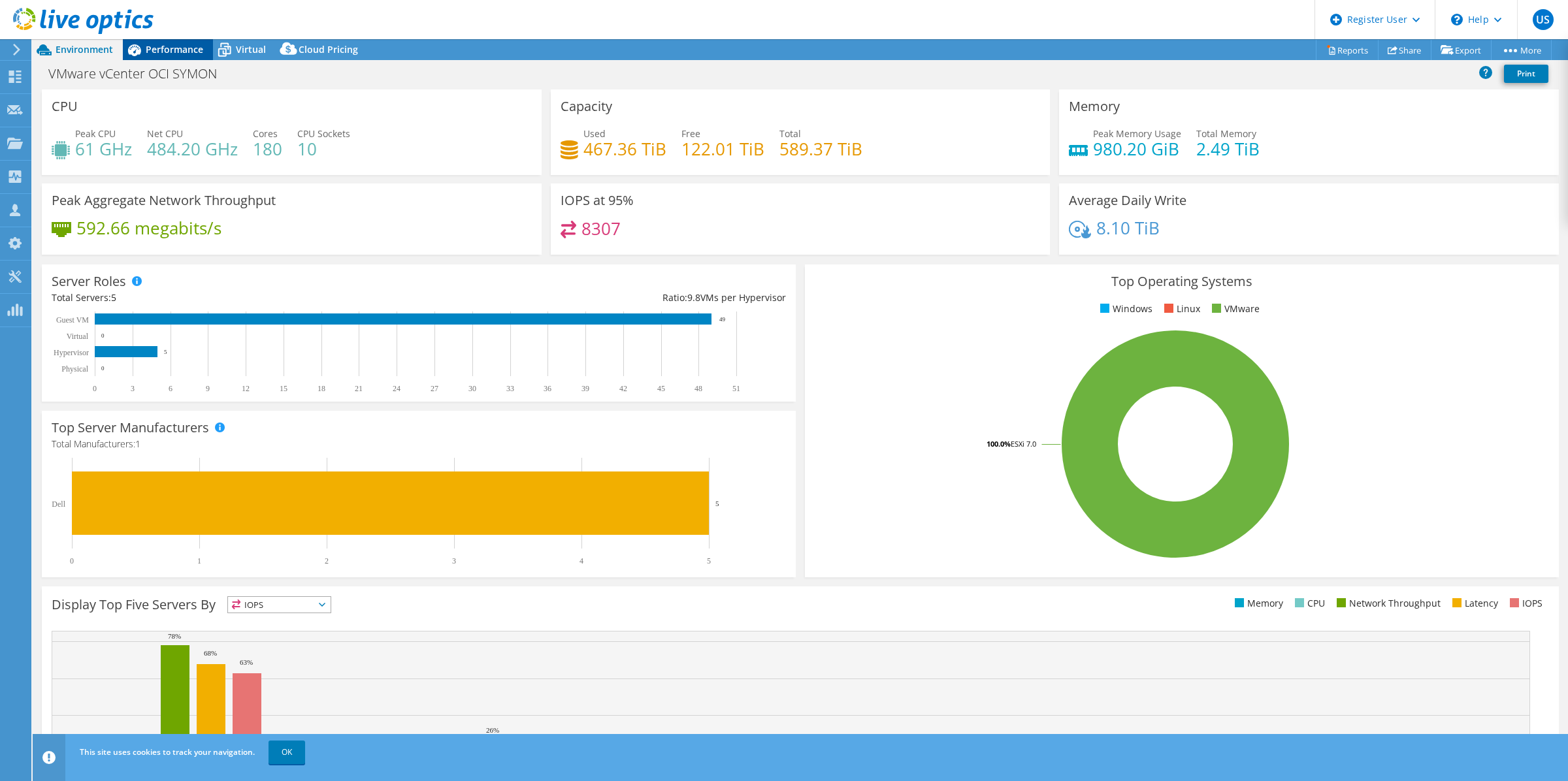
click at [158, 46] on span "Performance" at bounding box center [174, 49] width 58 height 13
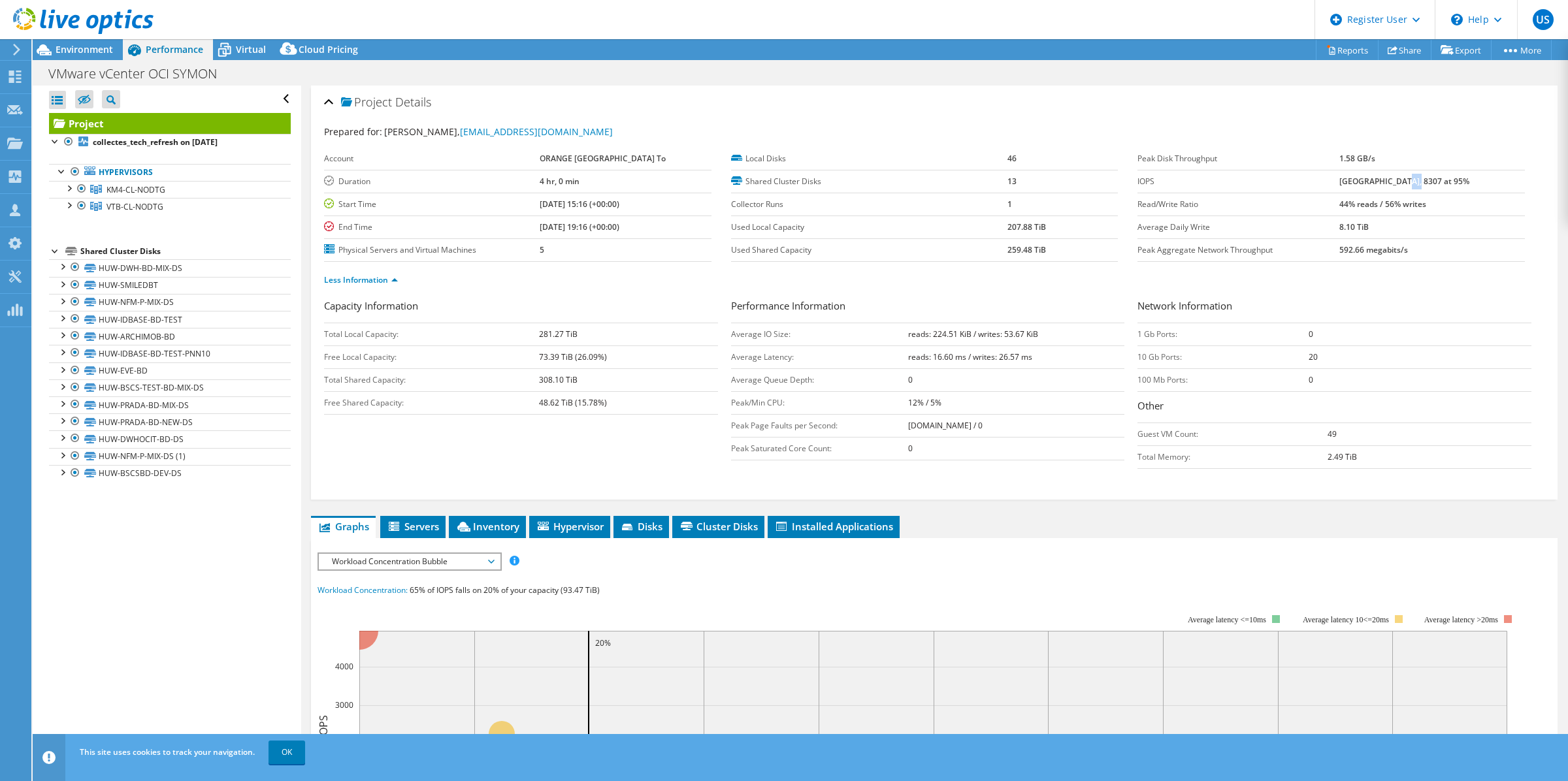
drag, startPoint x: 1424, startPoint y: 184, endPoint x: 1407, endPoint y: 186, distance: 17.1
click at [1407, 186] on b "[GEOGRAPHIC_DATA], 8307 at 95%" at bounding box center [1403, 180] width 130 height 11
drag, startPoint x: 1336, startPoint y: 178, endPoint x: 1370, endPoint y: 176, distance: 34.1
click at [1370, 176] on tr "IOPS 10497 at [GEOGRAPHIC_DATA], 8307 at 95%" at bounding box center [1330, 180] width 387 height 23
click at [1462, 46] on link "Export" at bounding box center [1461, 50] width 61 height 21
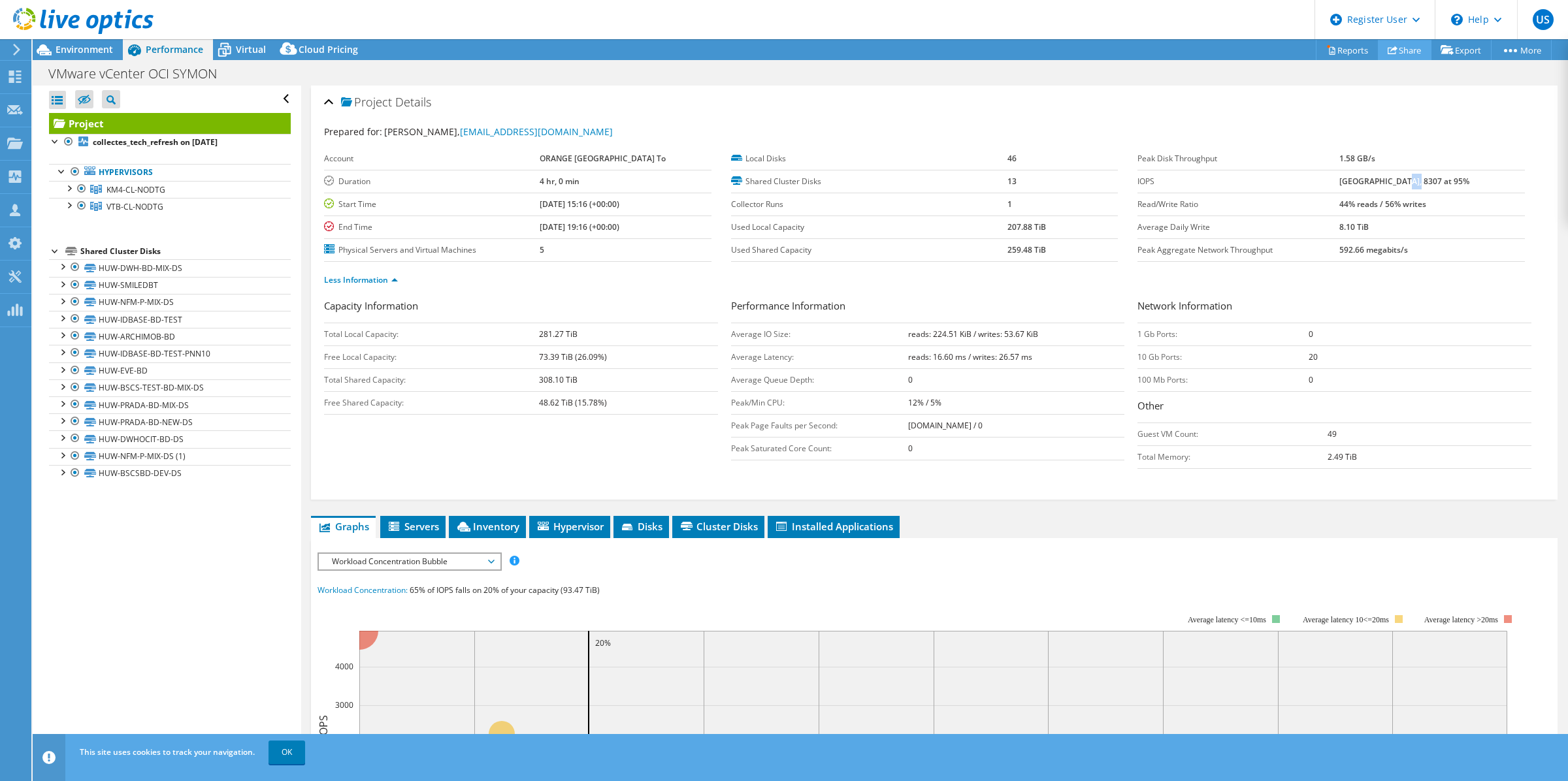
click at [1396, 40] on link "Share" at bounding box center [1404, 50] width 54 height 21
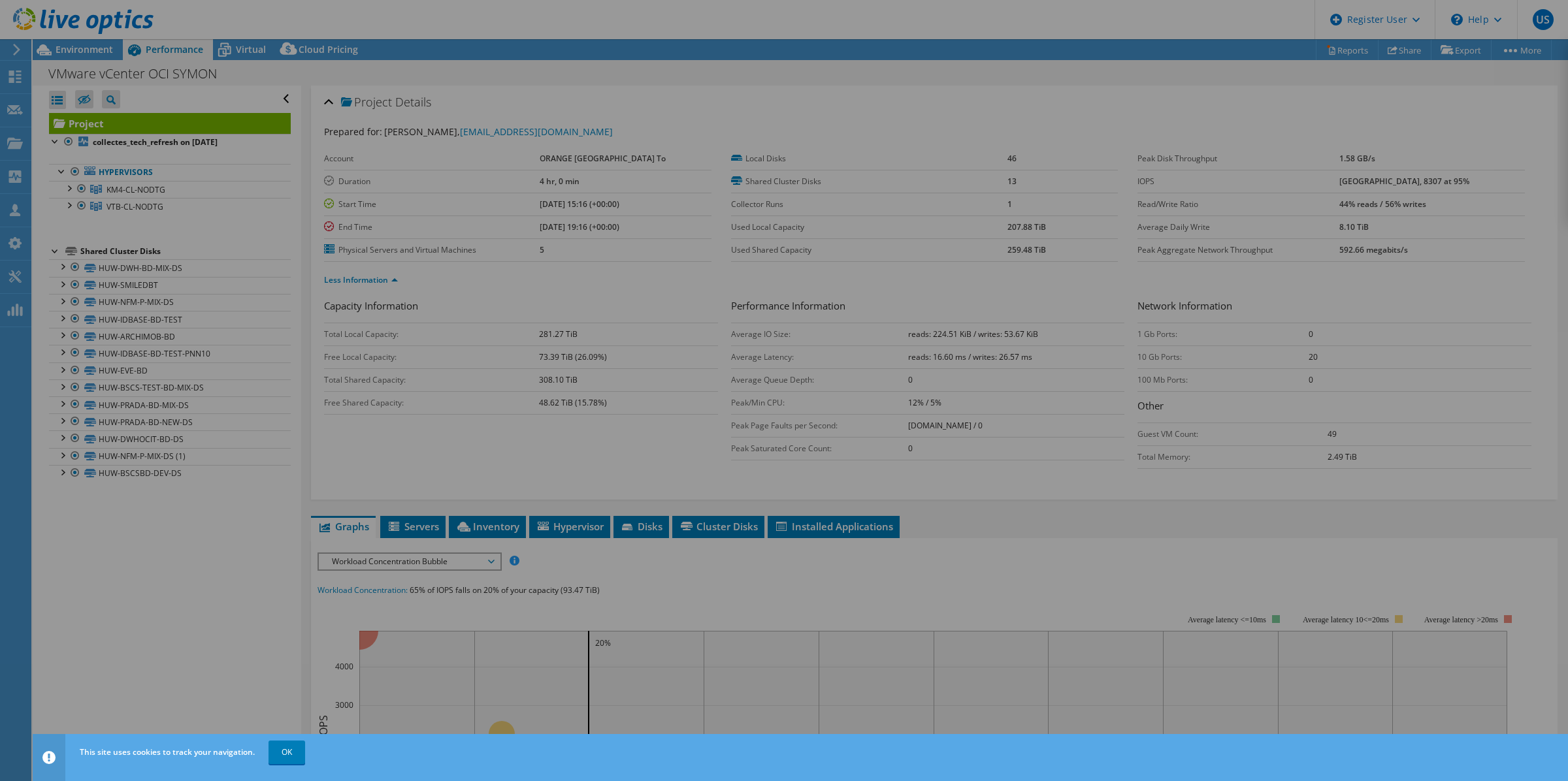
click at [1264, 83] on div at bounding box center [784, 390] width 1568 height 703
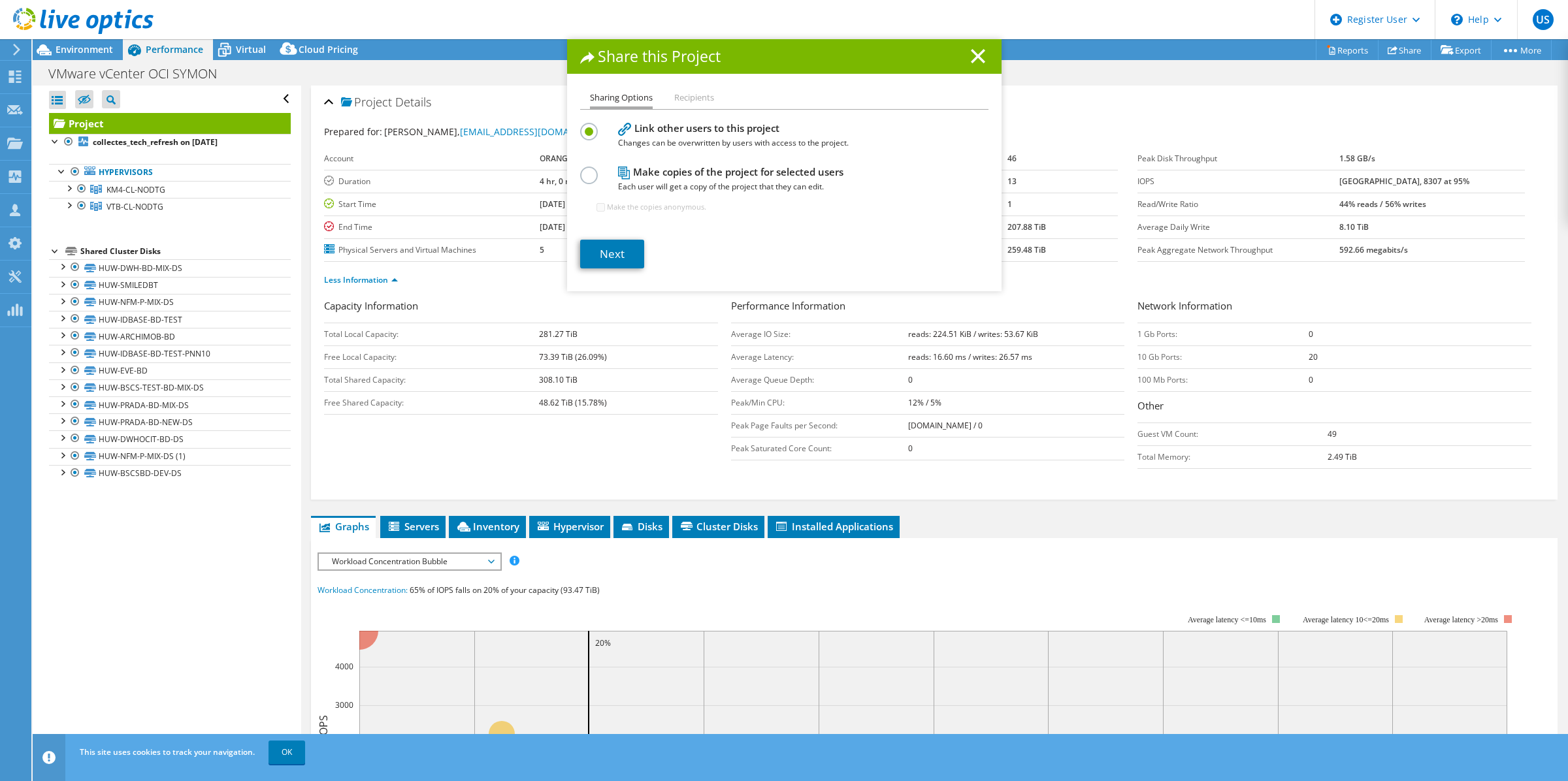
click at [979, 56] on h1 "Share this Project" at bounding box center [784, 56] width 409 height 15
click at [971, 59] on line at bounding box center [977, 56] width 13 height 13
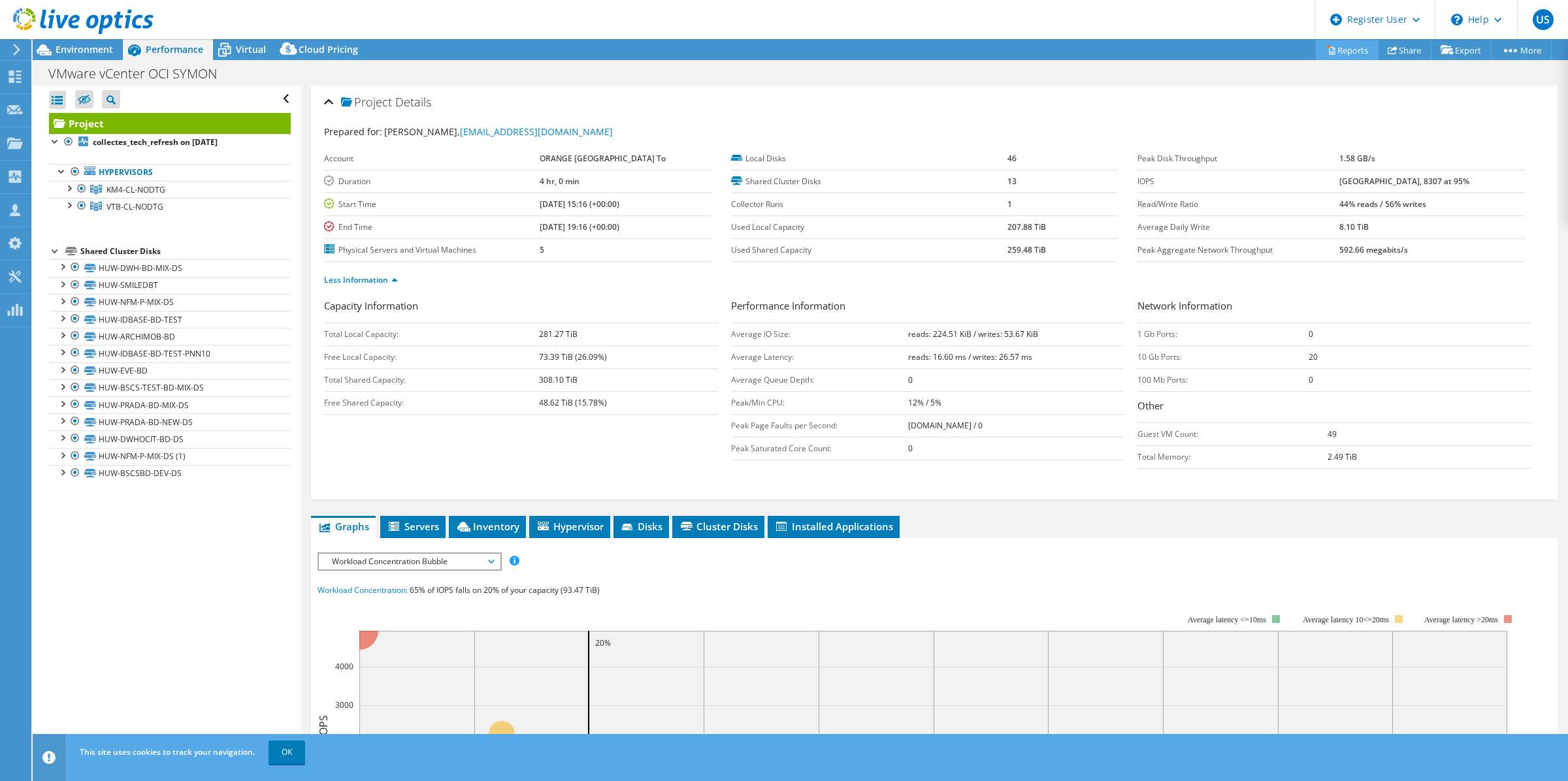
click at [1343, 52] on link "Reports" at bounding box center [1347, 50] width 63 height 21
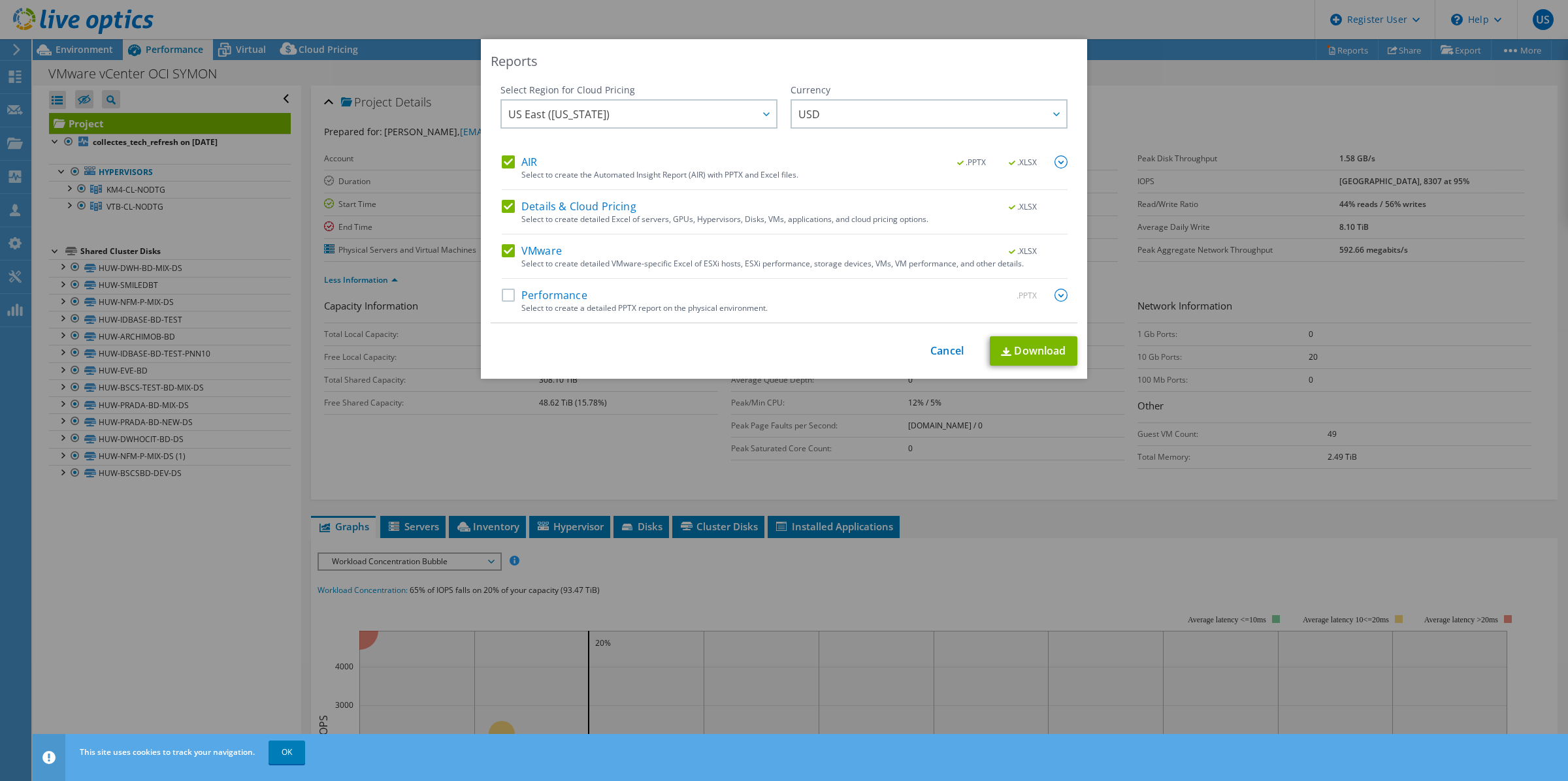
click at [505, 297] on label "Performance" at bounding box center [544, 295] width 85 height 13
click at [0, 0] on input "Performance" at bounding box center [0, 0] width 0 height 0
click at [1042, 357] on link "Download" at bounding box center [1033, 351] width 87 height 29
click at [930, 354] on link "Cancel" at bounding box center [947, 351] width 33 height 13
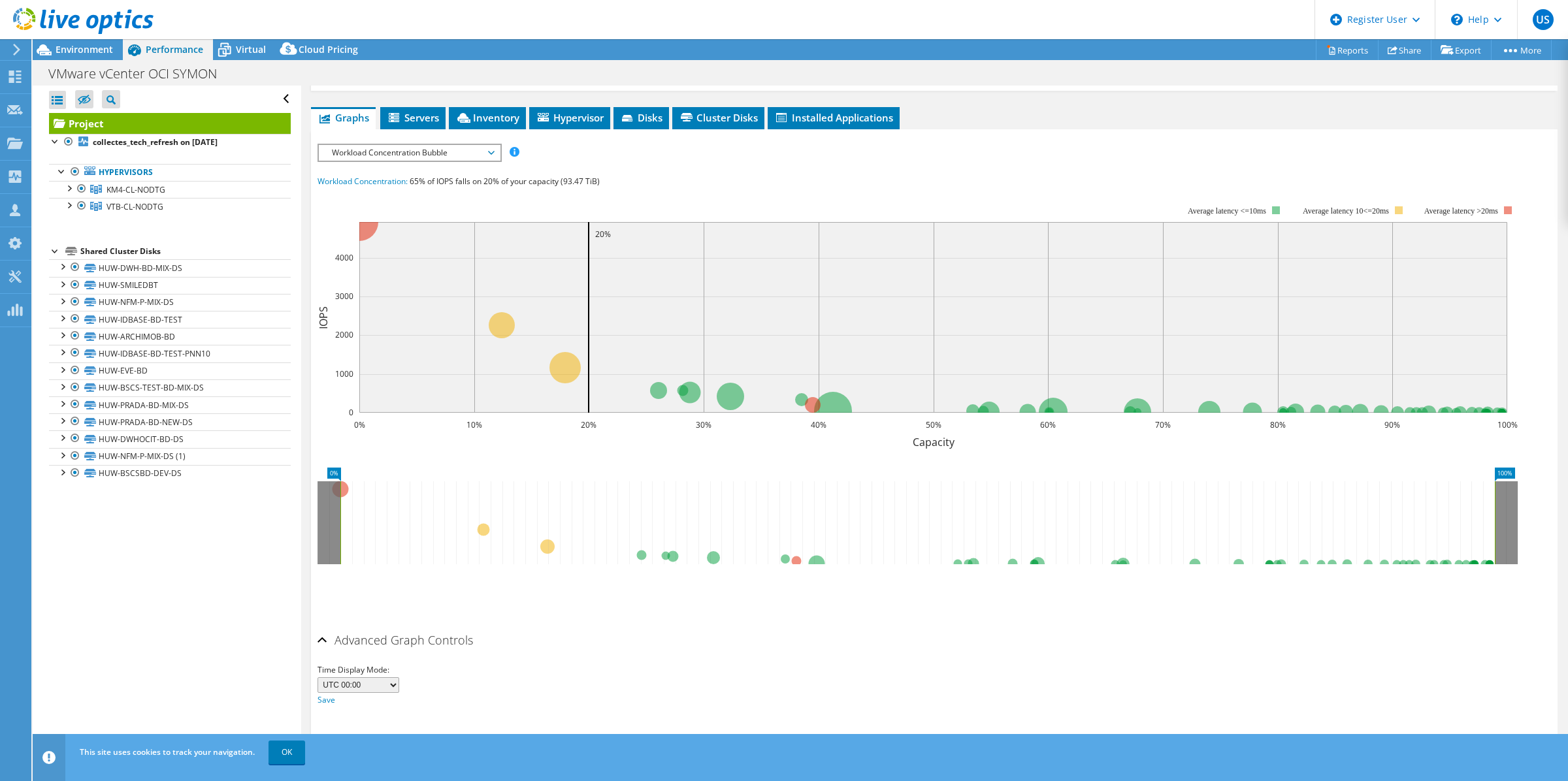
scroll to position [416, 0]
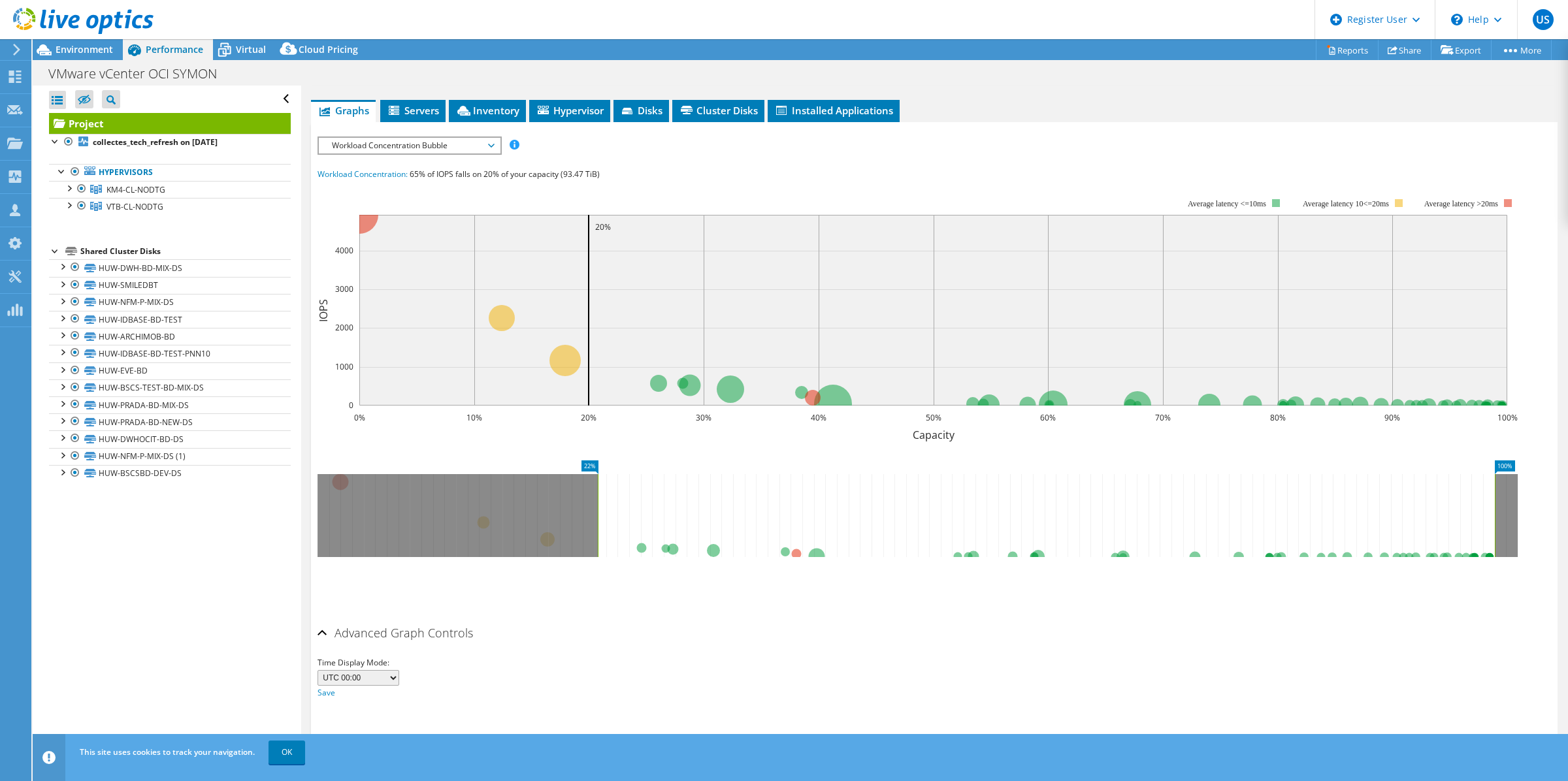
drag, startPoint x: 342, startPoint y: 517, endPoint x: 599, endPoint y: 508, distance: 257.2
click at [599, 508] on rect at bounding box center [597, 515] width 5 height 83
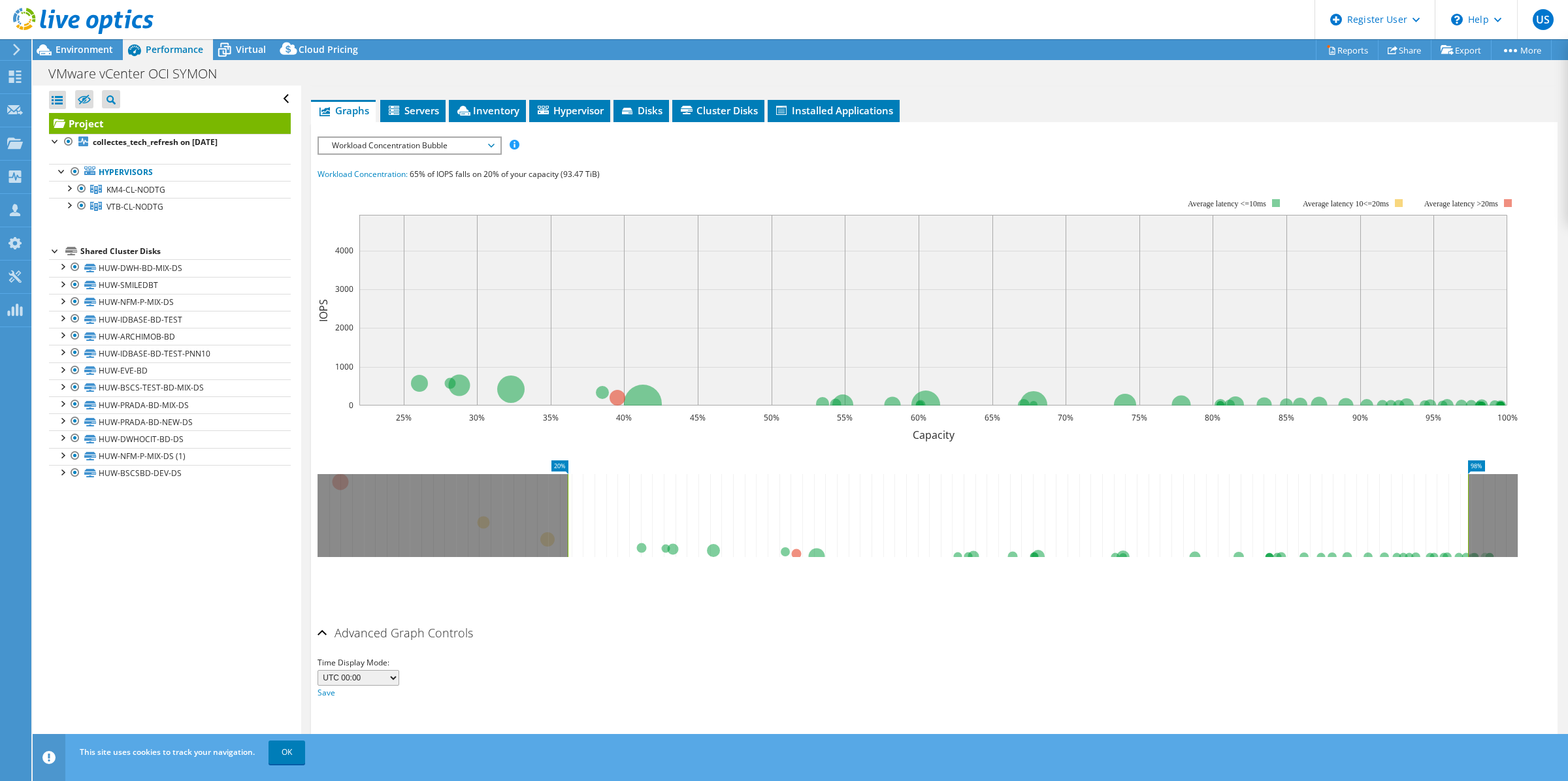
drag, startPoint x: 599, startPoint y: 508, endPoint x: 572, endPoint y: 511, distance: 27.2
click at [572, 511] on icon at bounding box center [1017, 515] width 901 height 83
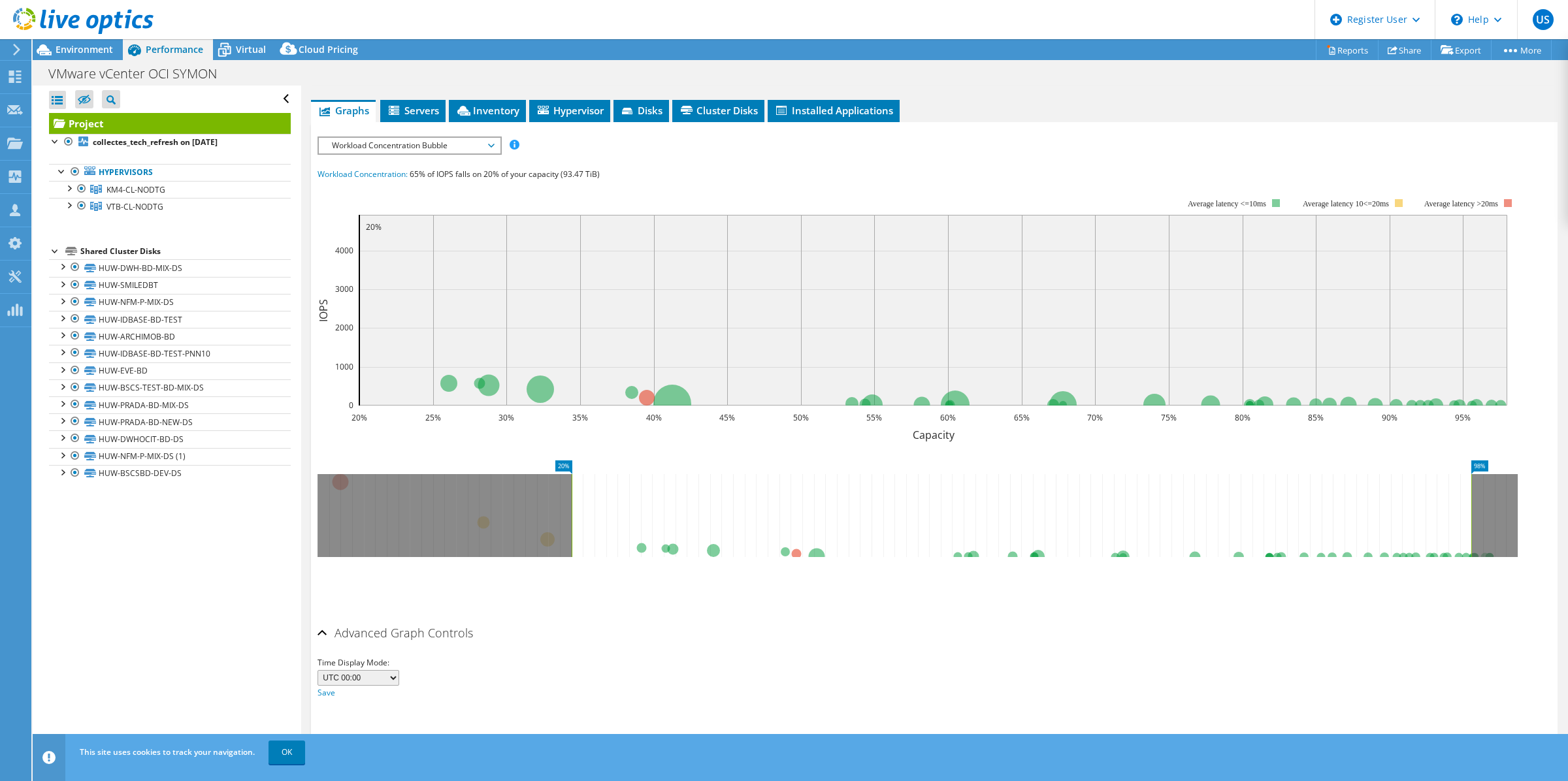
drag, startPoint x: 569, startPoint y: 499, endPoint x: 651, endPoint y: 487, distance: 82.9
drag, startPoint x: 651, startPoint y: 487, endPoint x: 558, endPoint y: 526, distance: 100.8
click at [558, 526] on icon at bounding box center [917, 515] width 1200 height 83
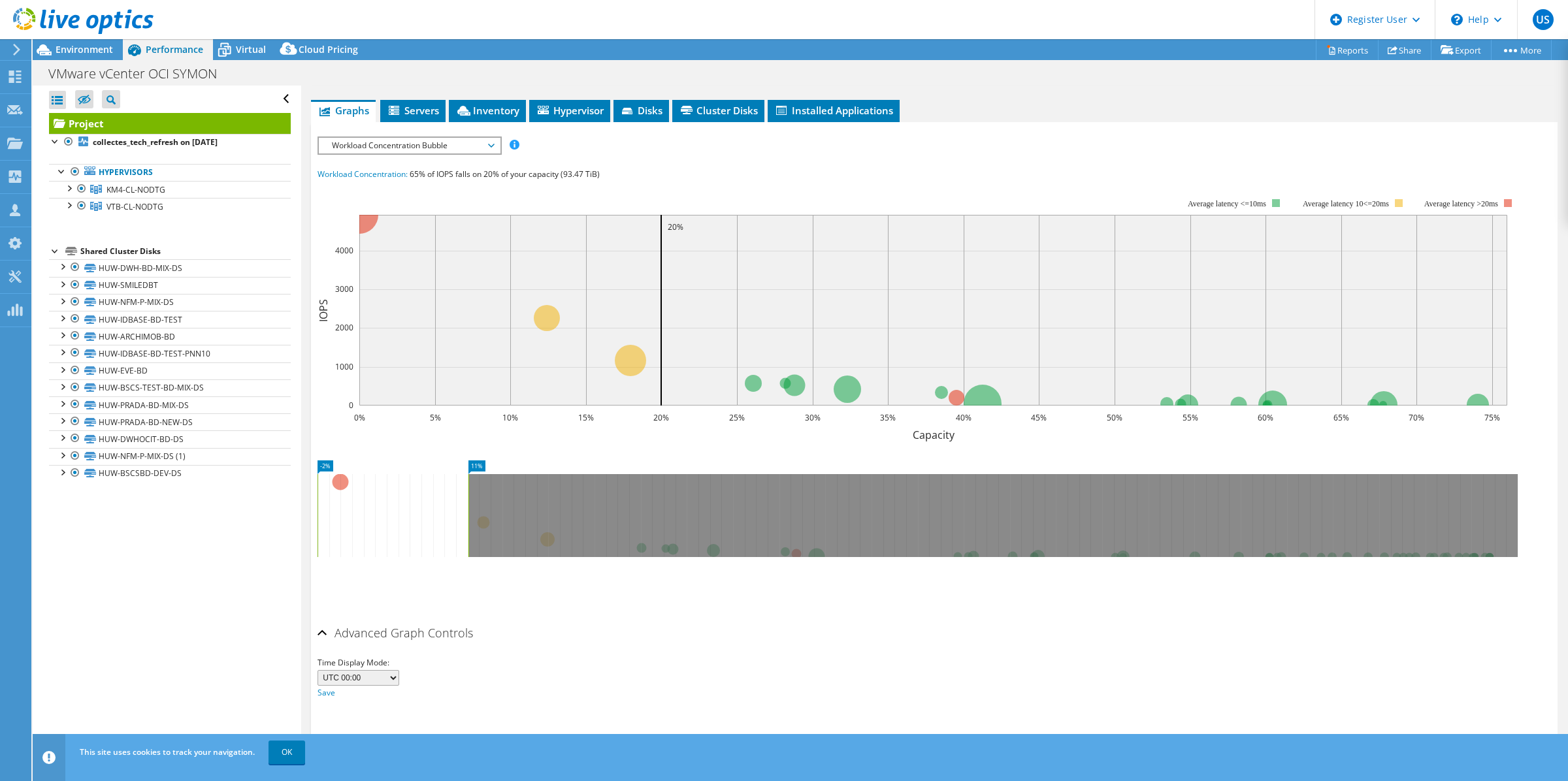
drag, startPoint x: 1216, startPoint y: 517, endPoint x: 466, endPoint y: 501, distance: 750.2
click at [466, 501] on rect at bounding box center [467, 515] width 5 height 83
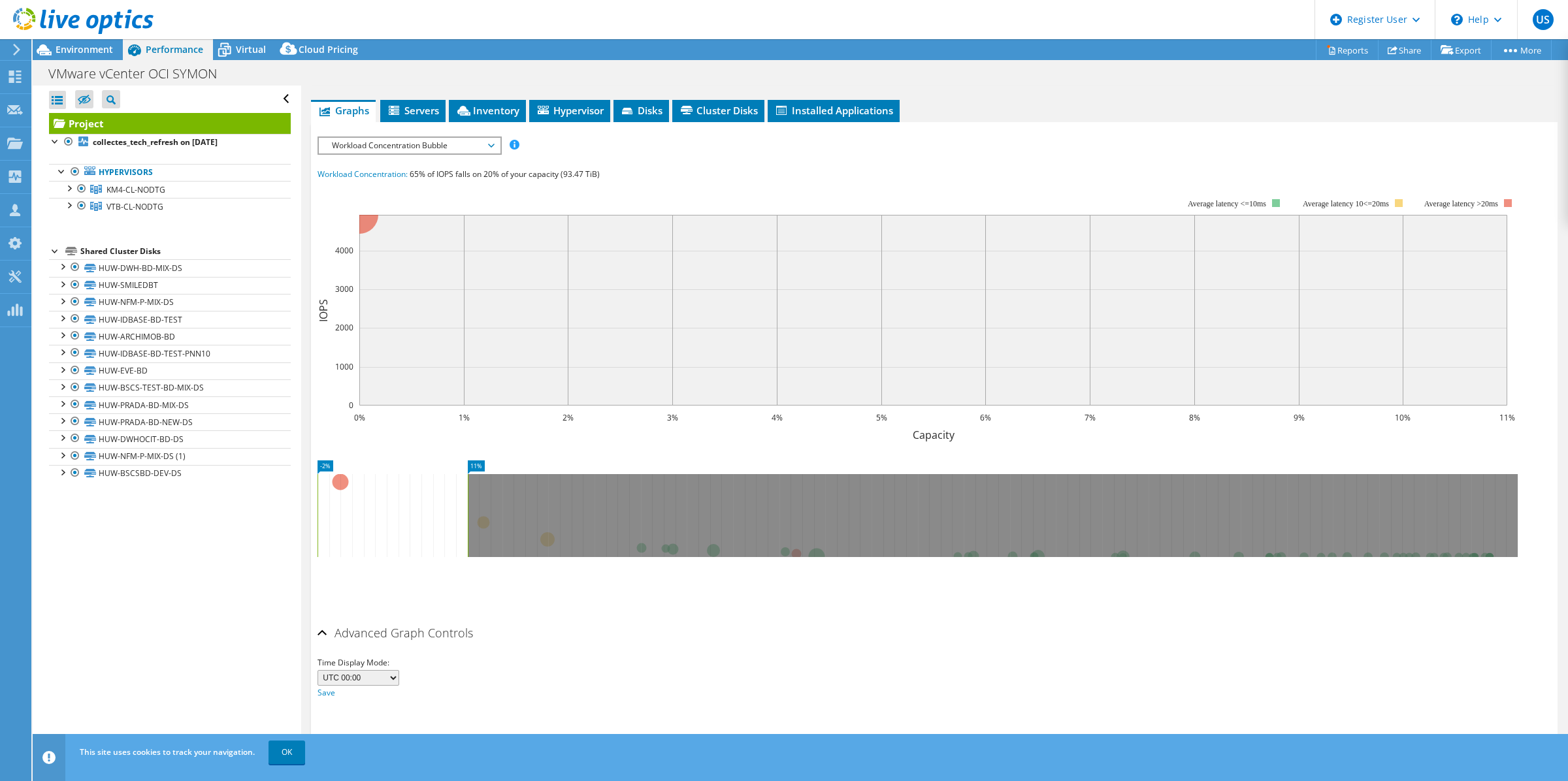
click at [704, 573] on ul "Save Zoom" at bounding box center [931, 584] width 1227 height 37
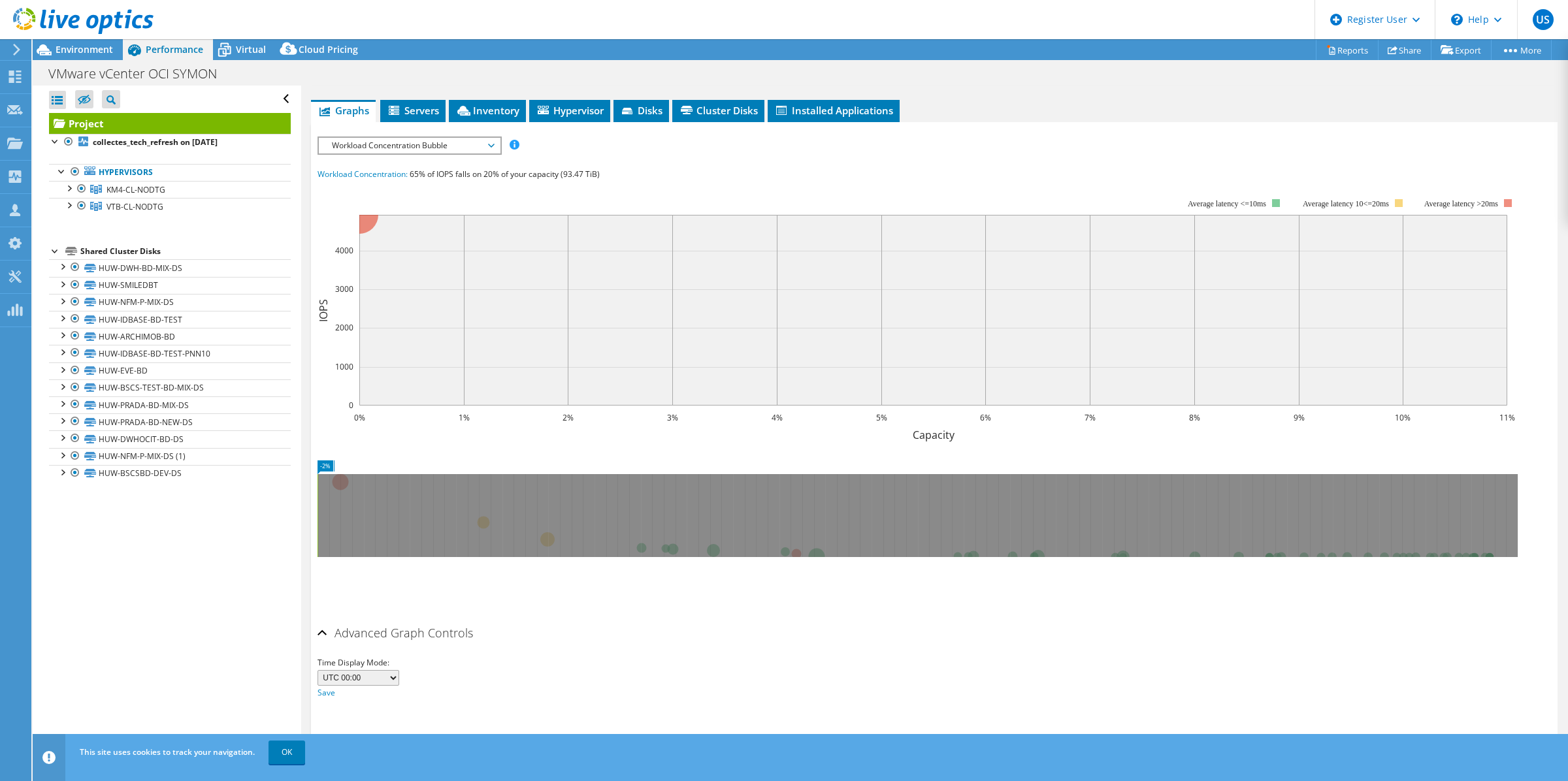
drag, startPoint x: 468, startPoint y: 509, endPoint x: 285, endPoint y: 521, distance: 183.4
click at [285, 521] on div "Open All Close All Hide Excluded Nodes Project Tree Filter" at bounding box center [800, 420] width 1535 height 670
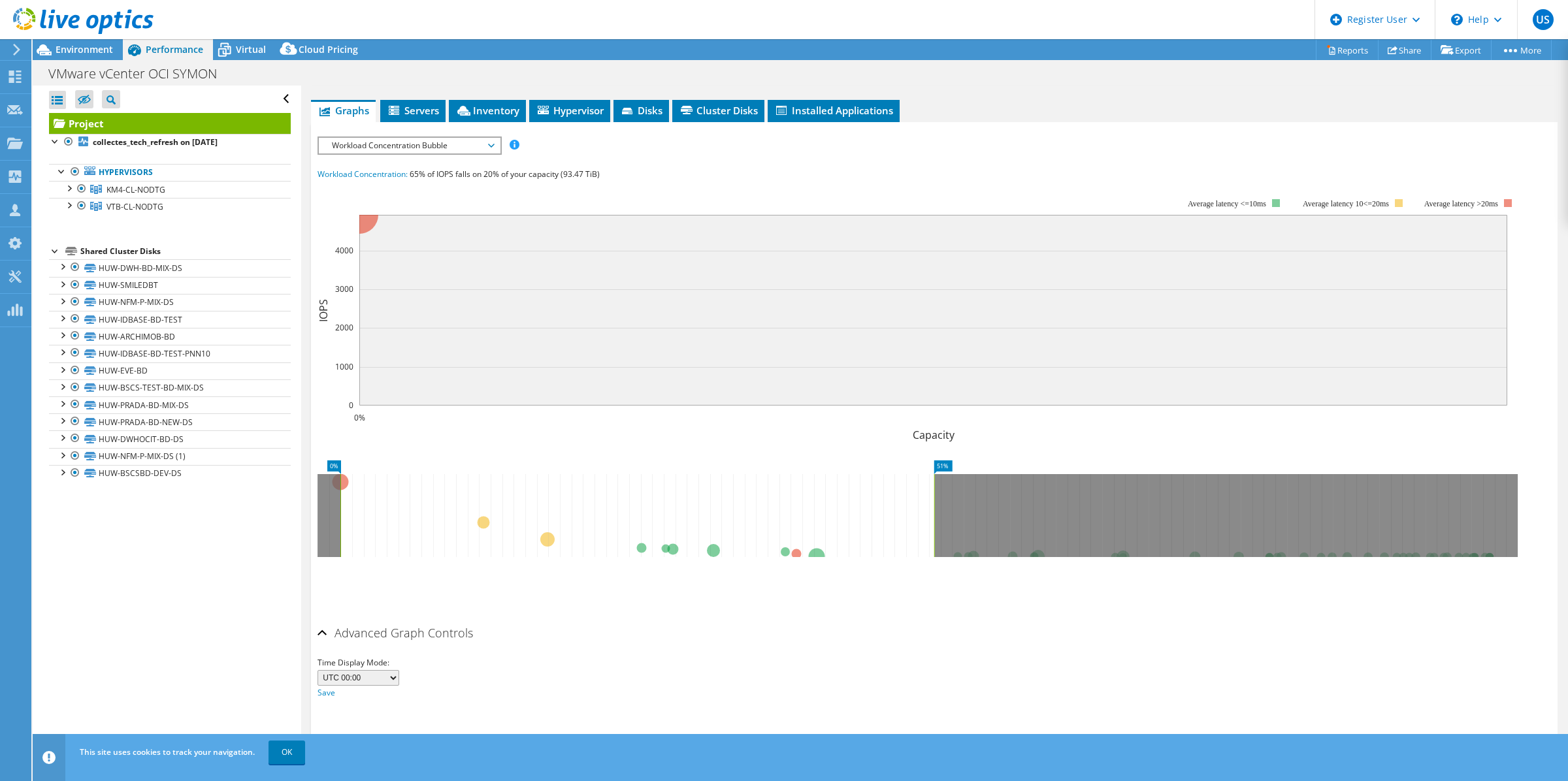
drag, startPoint x: 340, startPoint y: 519, endPoint x: 946, endPoint y: 465, distance: 608.4
click at [946, 465] on icon "0% 51%" at bounding box center [922, 505] width 1210 height 105
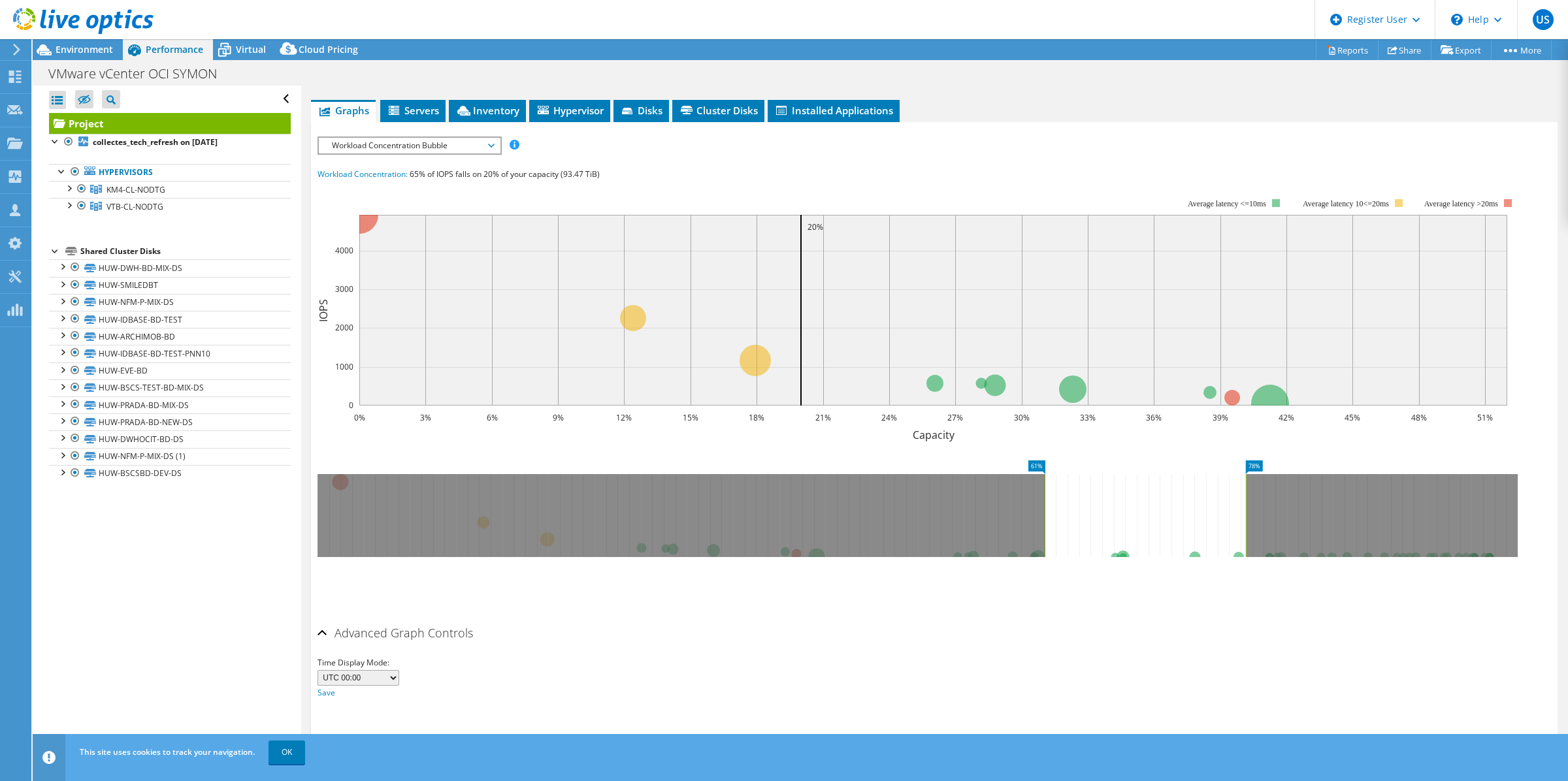
drag, startPoint x: 1070, startPoint y: 513, endPoint x: 1245, endPoint y: 492, distance: 176.3
click at [1245, 492] on g at bounding box center [917, 515] width 1200 height 83
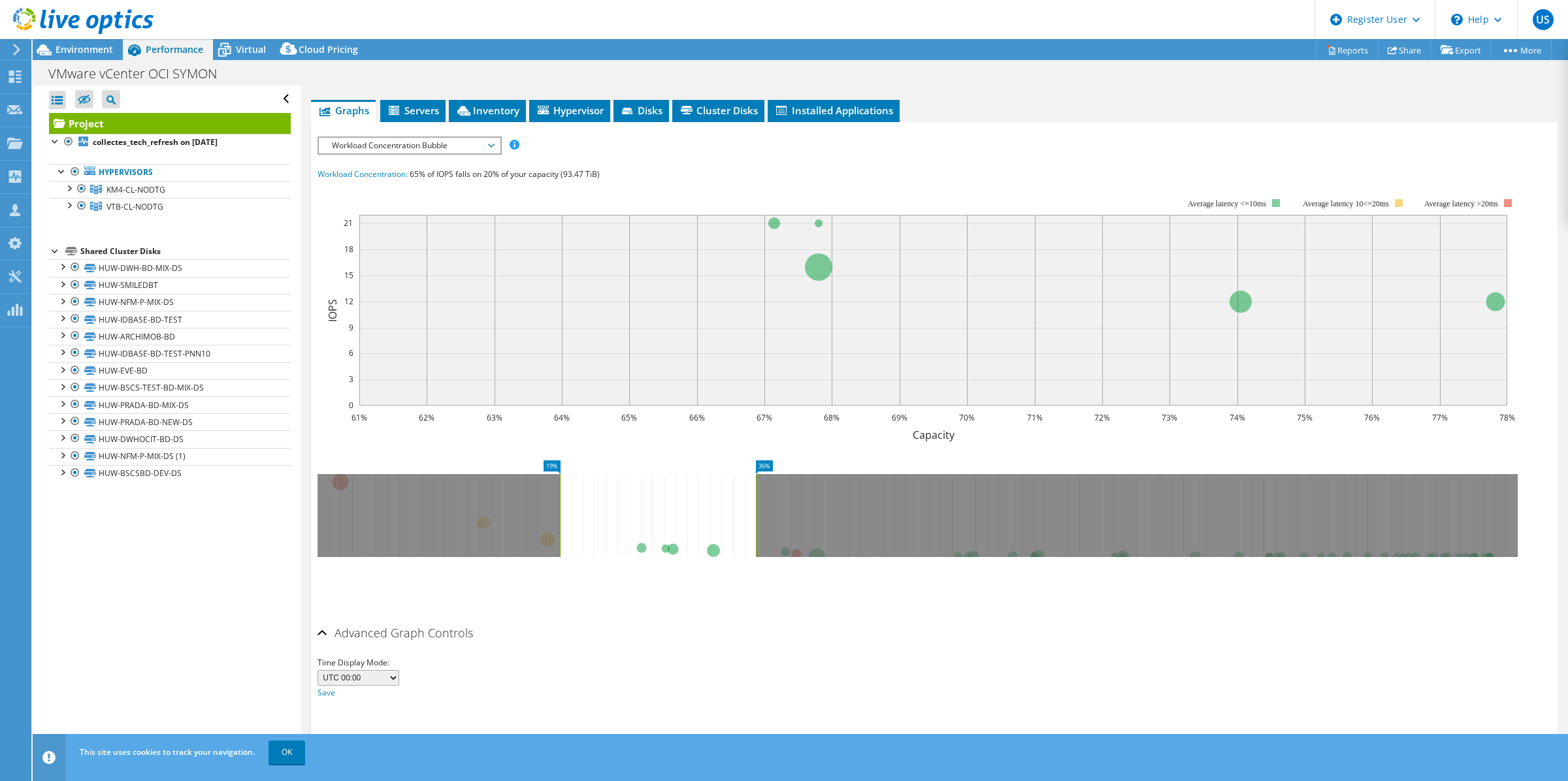
drag, startPoint x: 1049, startPoint y: 514, endPoint x: 564, endPoint y: 542, distance: 485.8
click at [564, 542] on icon at bounding box center [658, 515] width 196 height 83
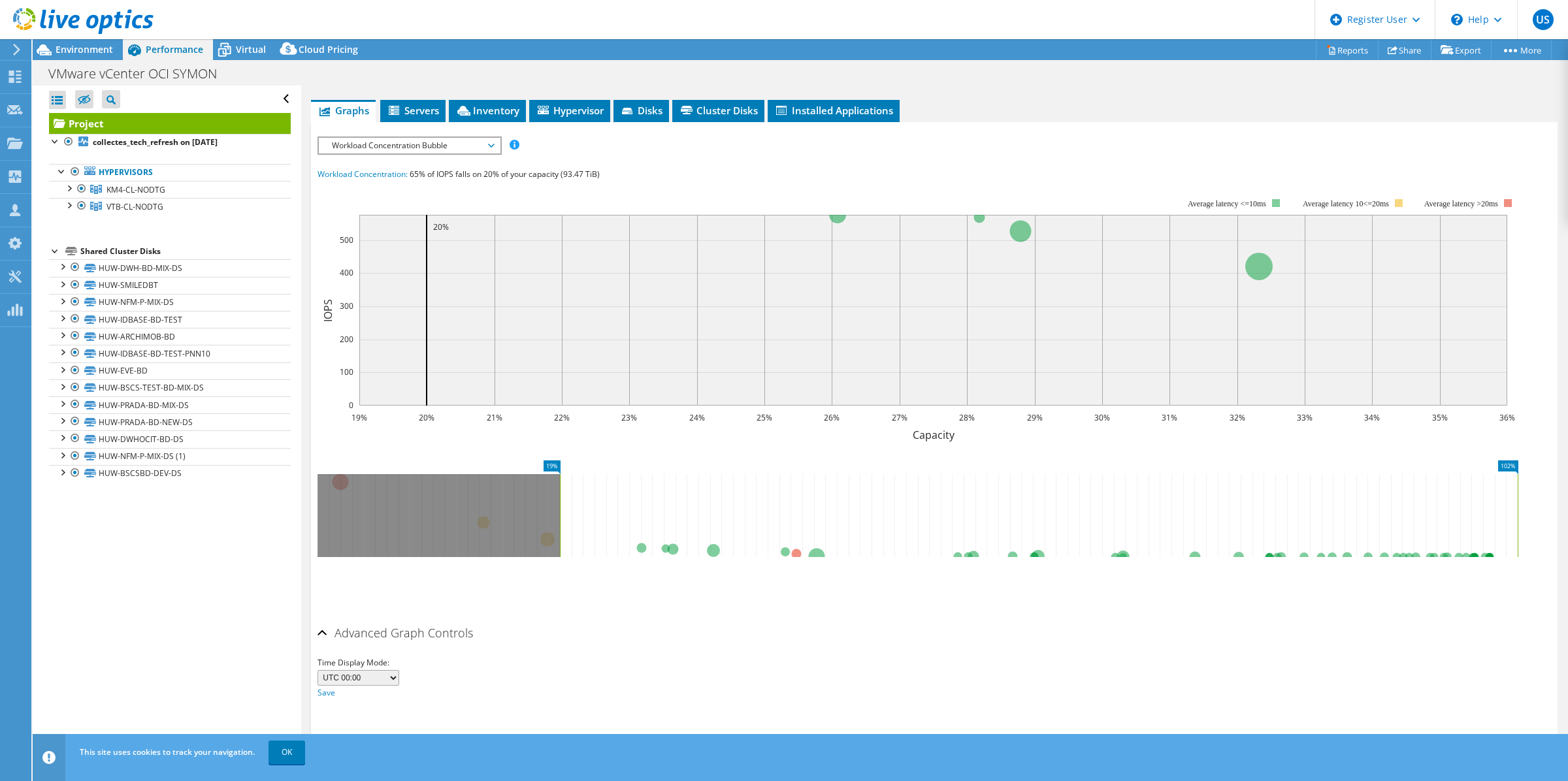
drag, startPoint x: 764, startPoint y: 464, endPoint x: 1566, endPoint y: 483, distance: 802.2
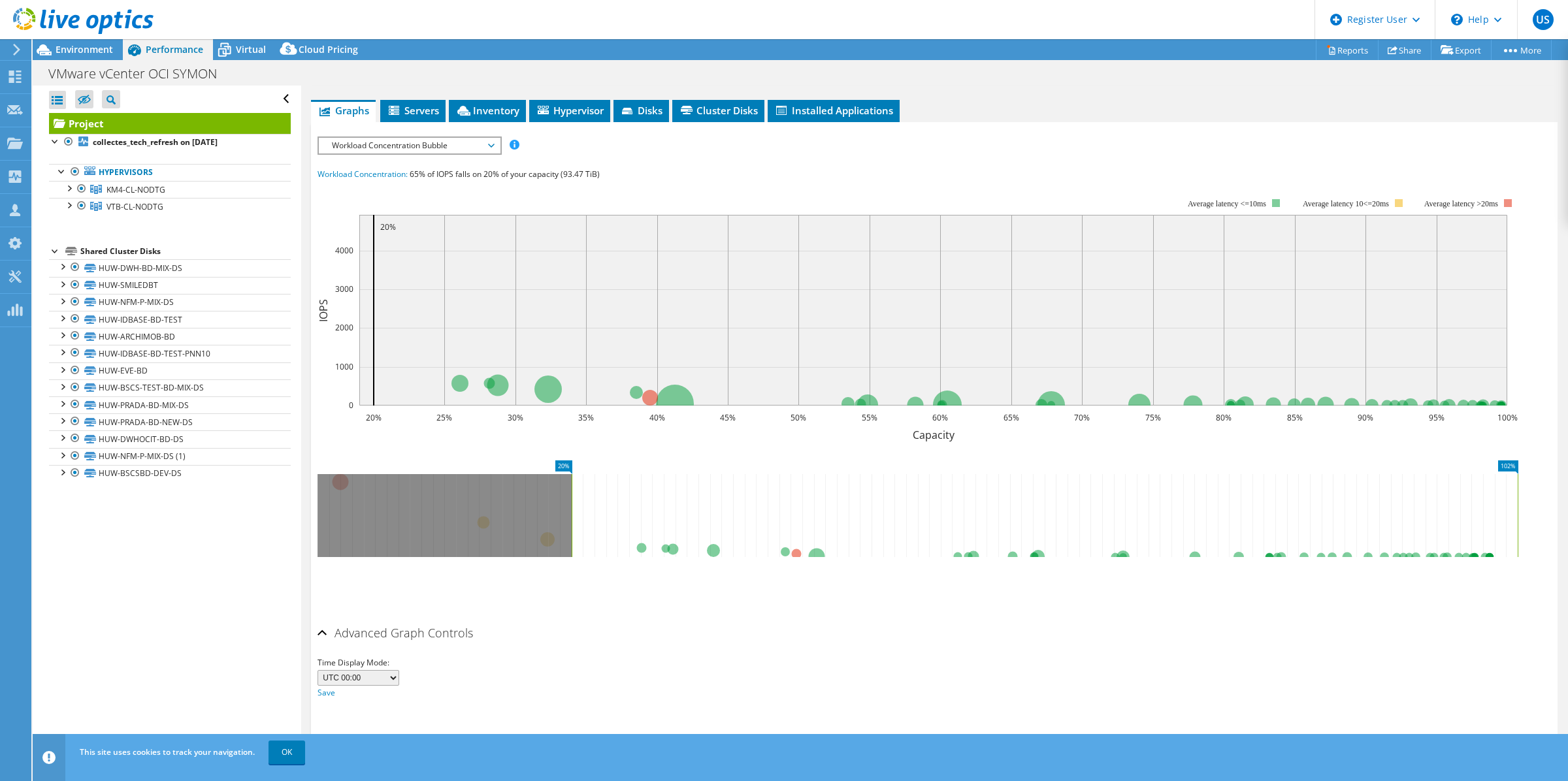
drag, startPoint x: 559, startPoint y: 505, endPoint x: 570, endPoint y: 504, distance: 11.0
click at [570, 504] on rect at bounding box center [571, 515] width 5 height 83
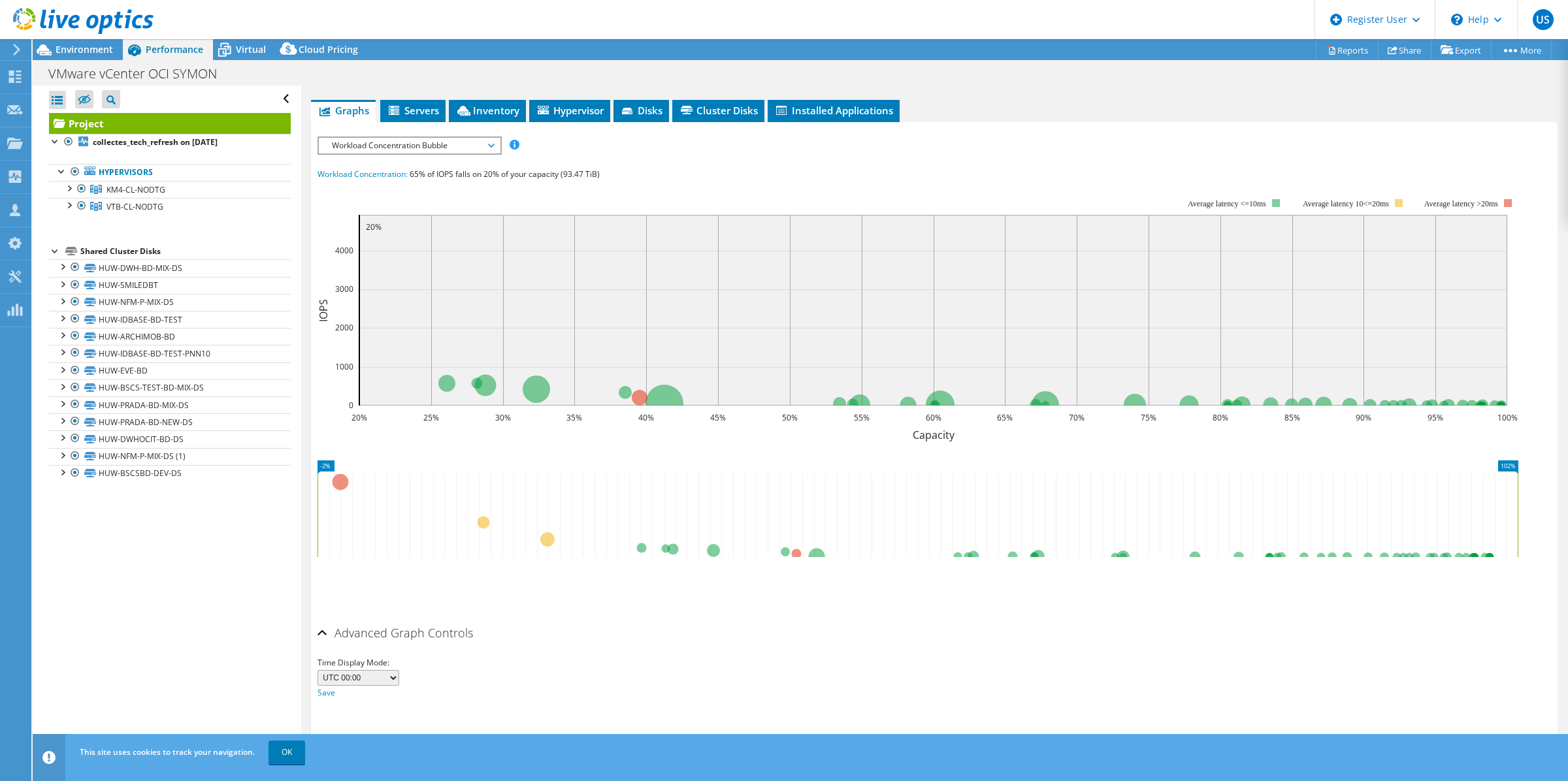
drag, startPoint x: 570, startPoint y: 504, endPoint x: 295, endPoint y: 522, distance: 275.6
click at [295, 522] on div "Open All Close All Hide Excluded Nodes Project Tree Filter" at bounding box center [800, 420] width 1535 height 670
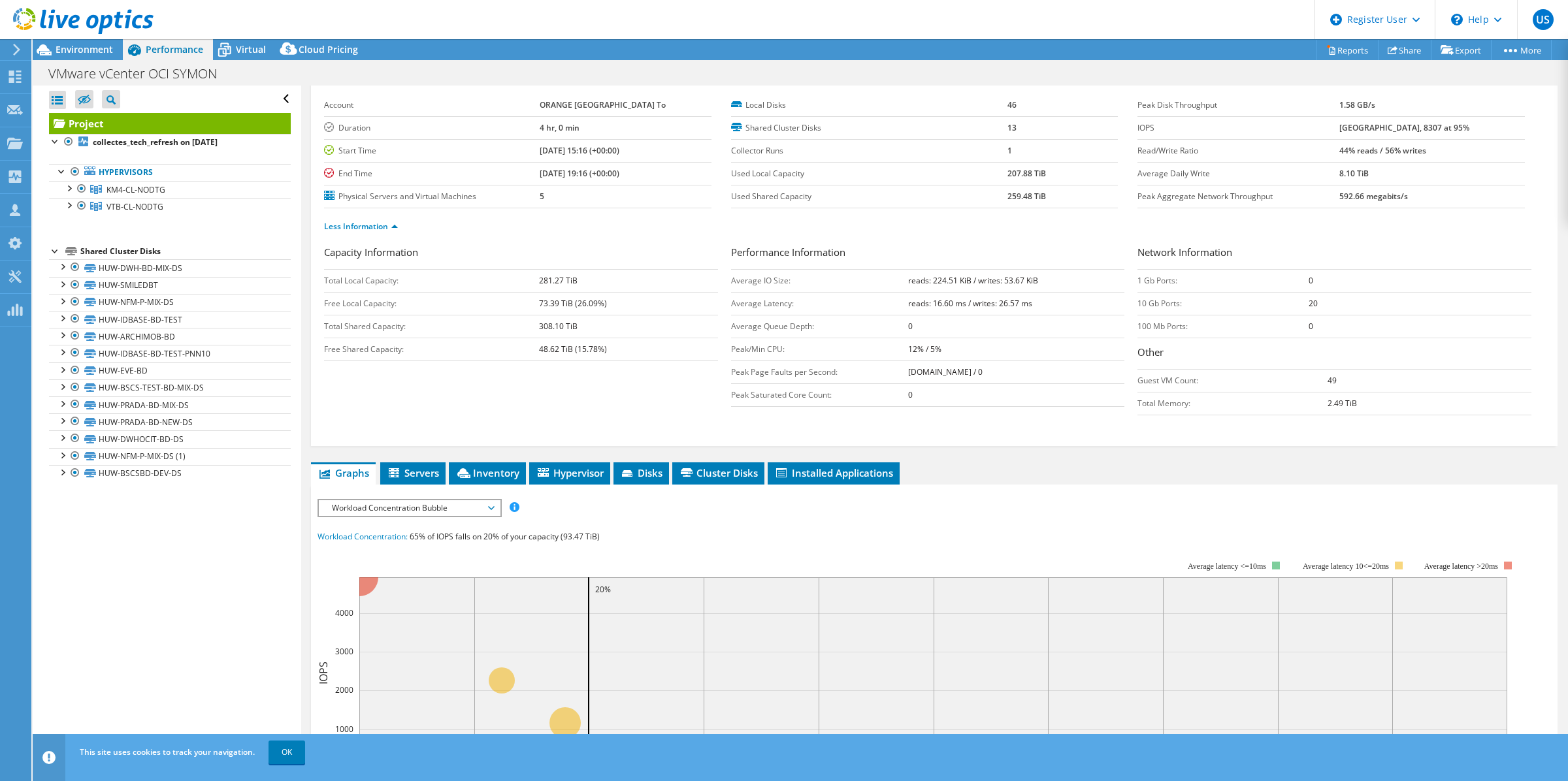
scroll to position [0, 0]
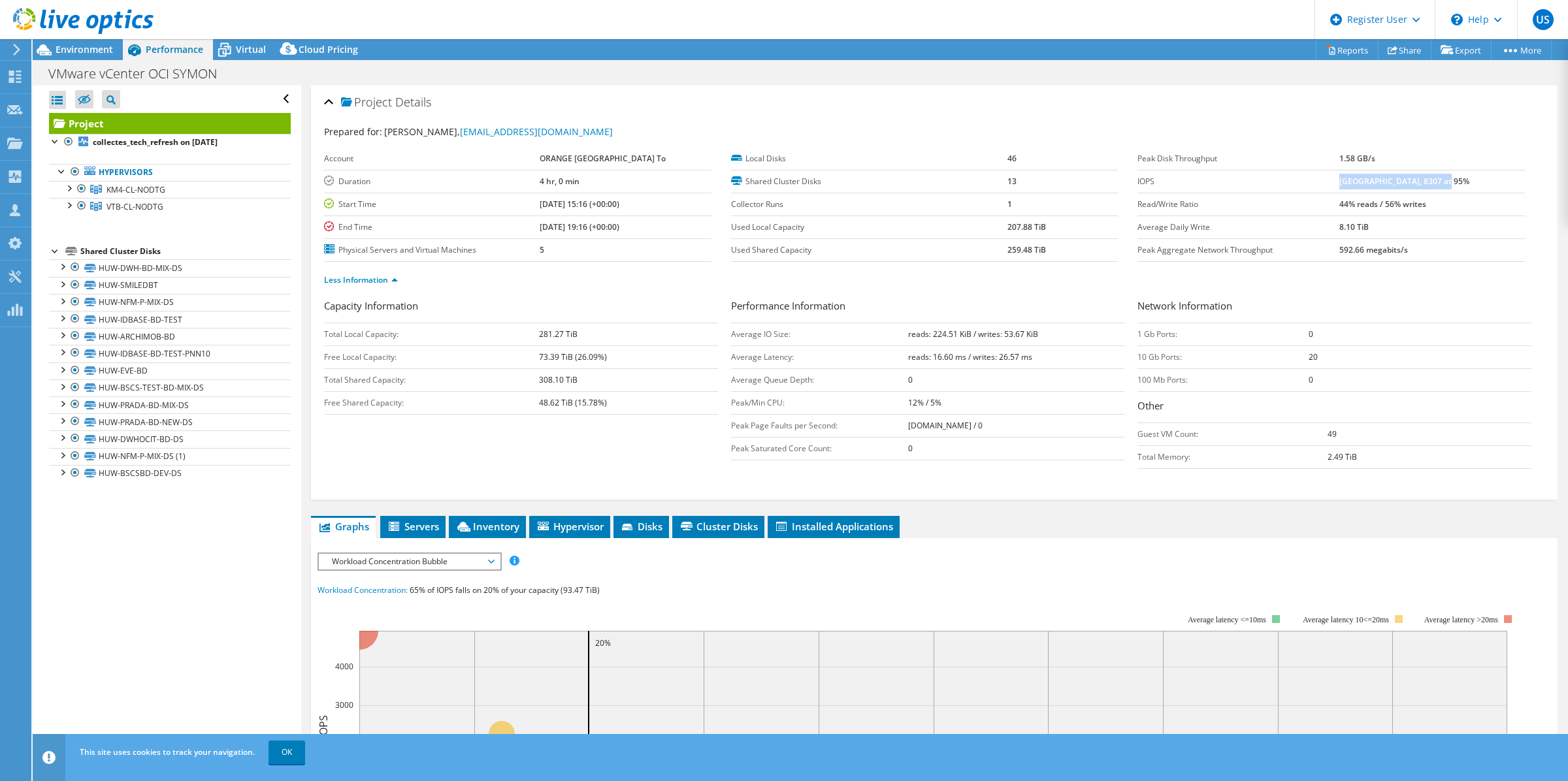
drag, startPoint x: 1352, startPoint y: 184, endPoint x: 1464, endPoint y: 180, distance: 112.1
click at [1464, 180] on td "[GEOGRAPHIC_DATA], 8307 at 95%" at bounding box center [1431, 180] width 185 height 23
click at [1303, 179] on label "IOPS" at bounding box center [1238, 181] width 202 height 13
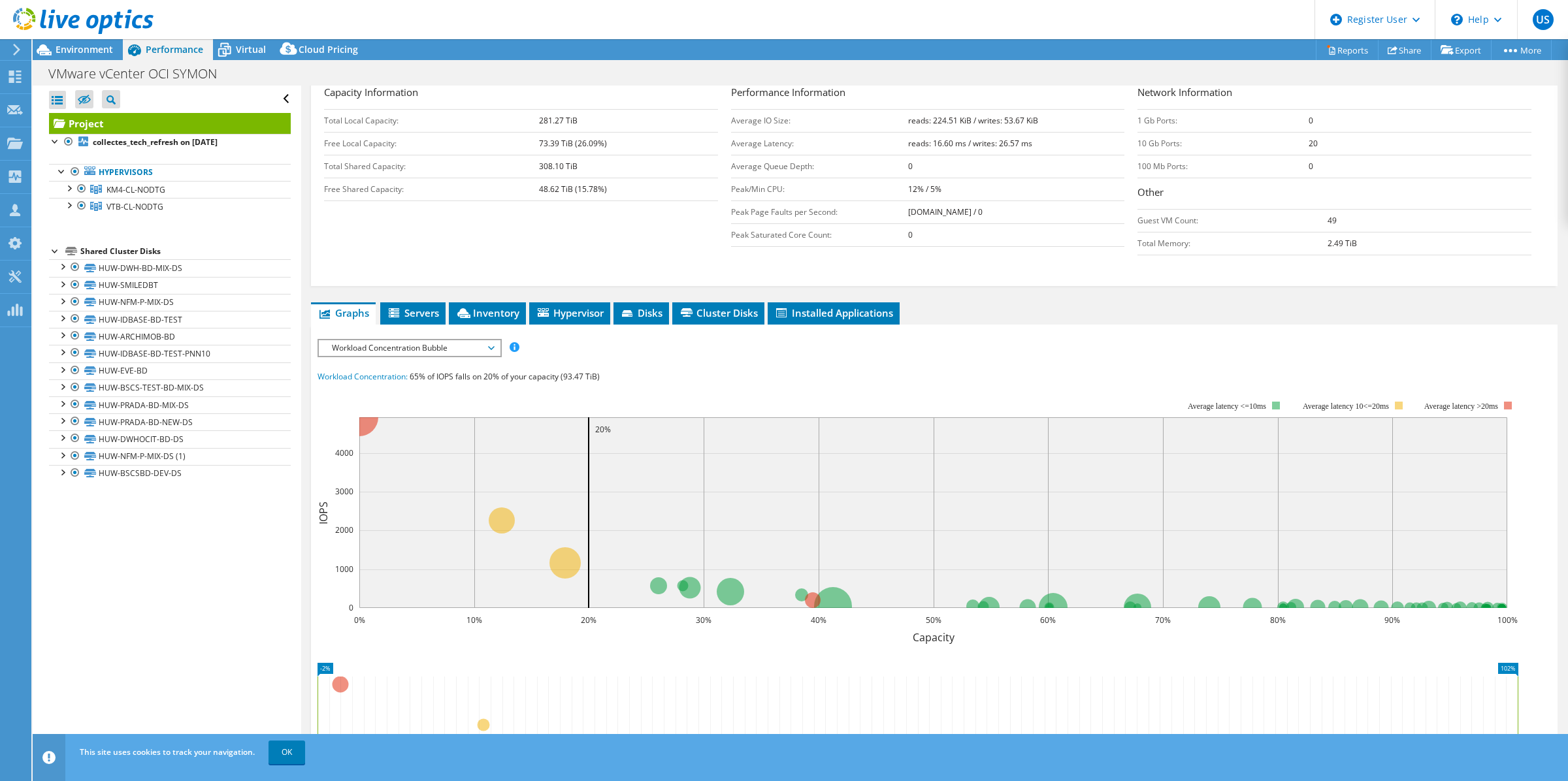
scroll to position [215, 0]
drag, startPoint x: 409, startPoint y: 373, endPoint x: 475, endPoint y: 379, distance: 66.3
click at [475, 379] on div "Workload Concentration: 65% of IOPS falls on 20% of your capacity (93.47 TiB)" at bounding box center [934, 376] width 1233 height 15
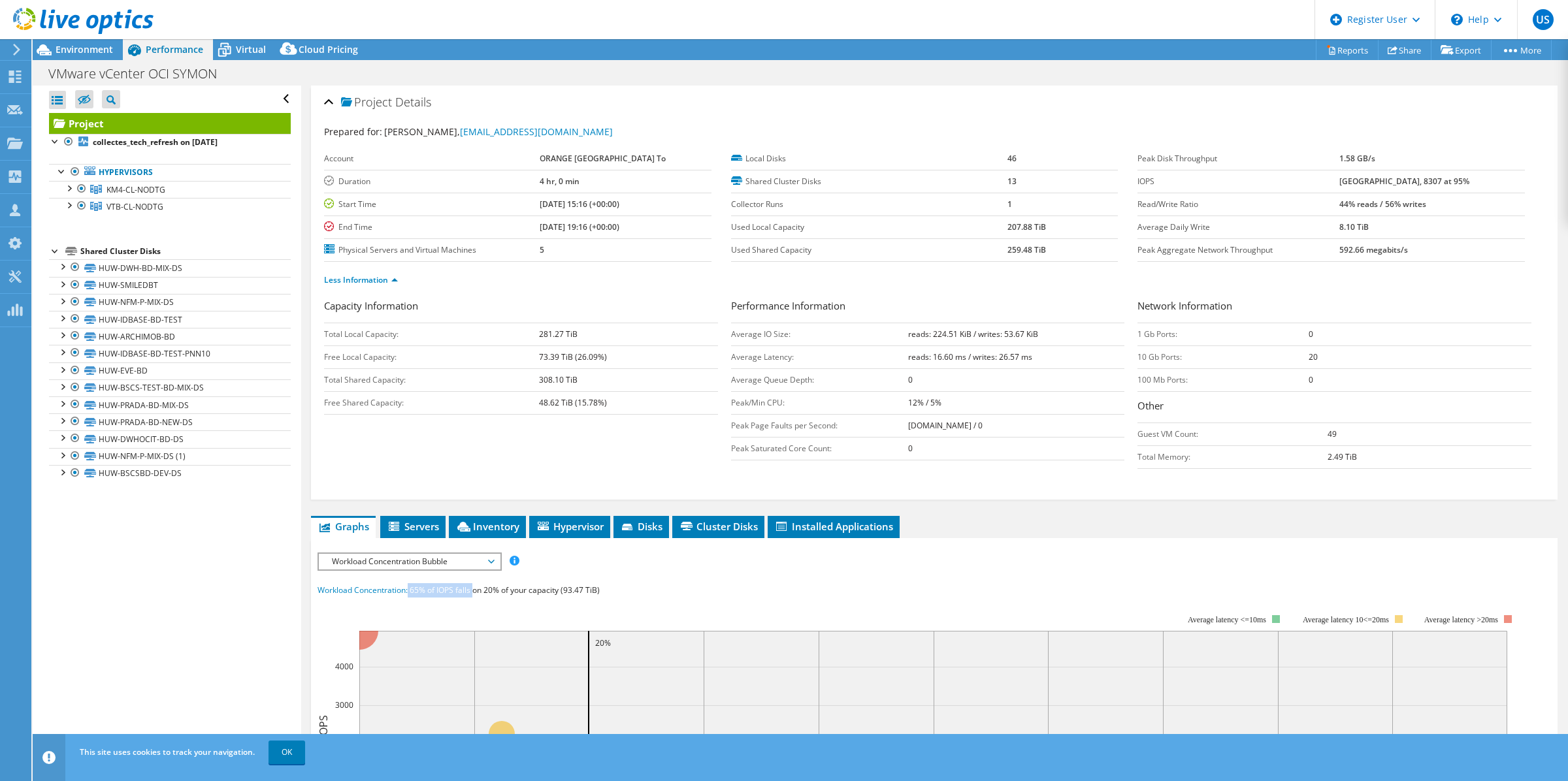
scroll to position [326, 0]
